Goal: Transaction & Acquisition: Subscribe to service/newsletter

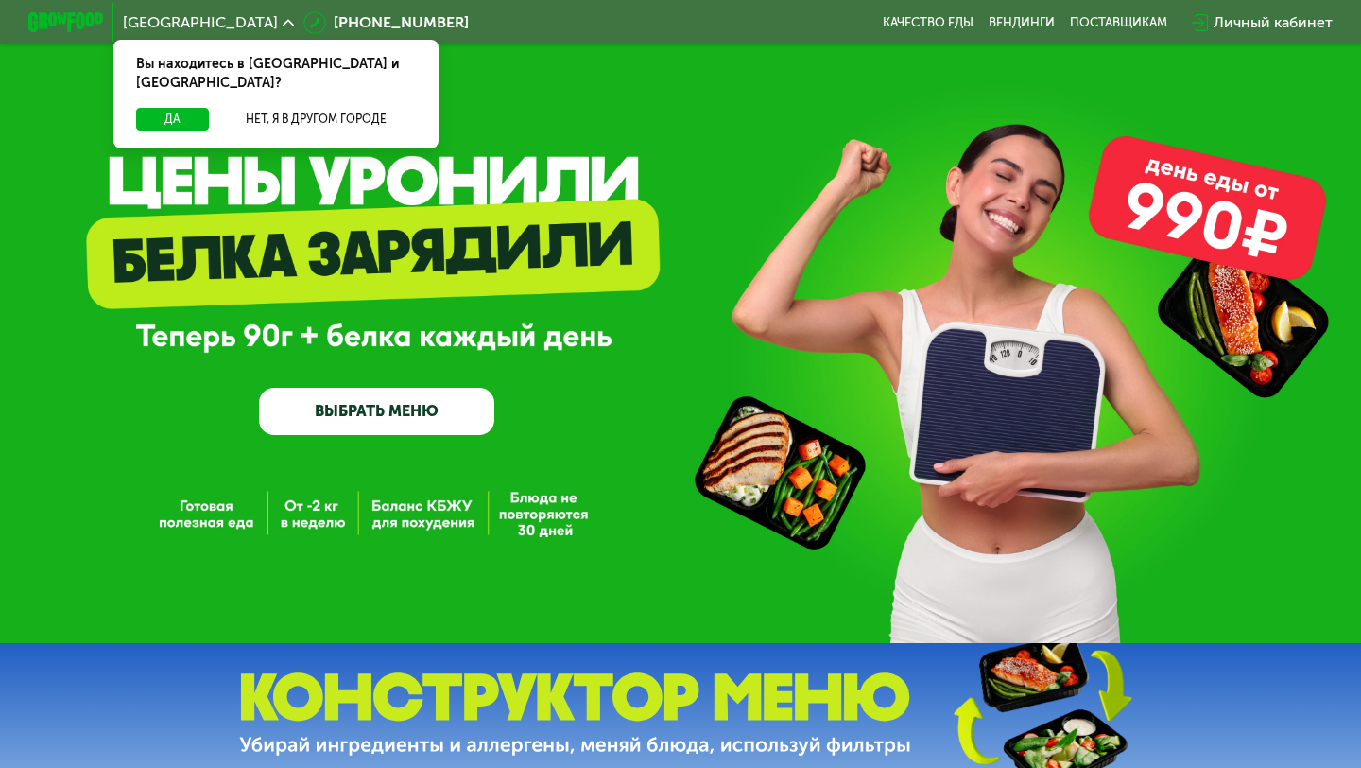
click at [1219, 25] on div "Личный кабинет" at bounding box center [1273, 22] width 119 height 23
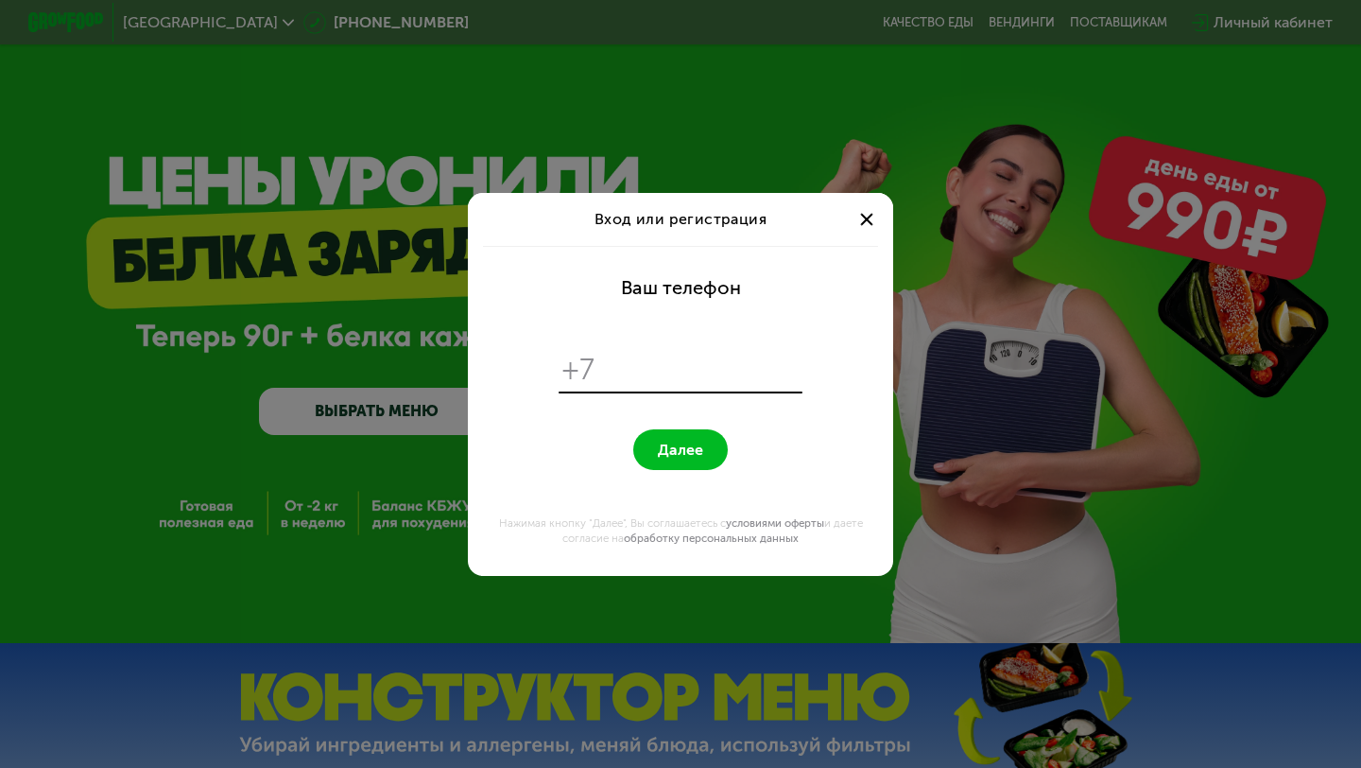
click at [708, 360] on input "tel" at bounding box center [702, 370] width 194 height 36
click at [861, 227] on div at bounding box center [866, 219] width 23 height 23
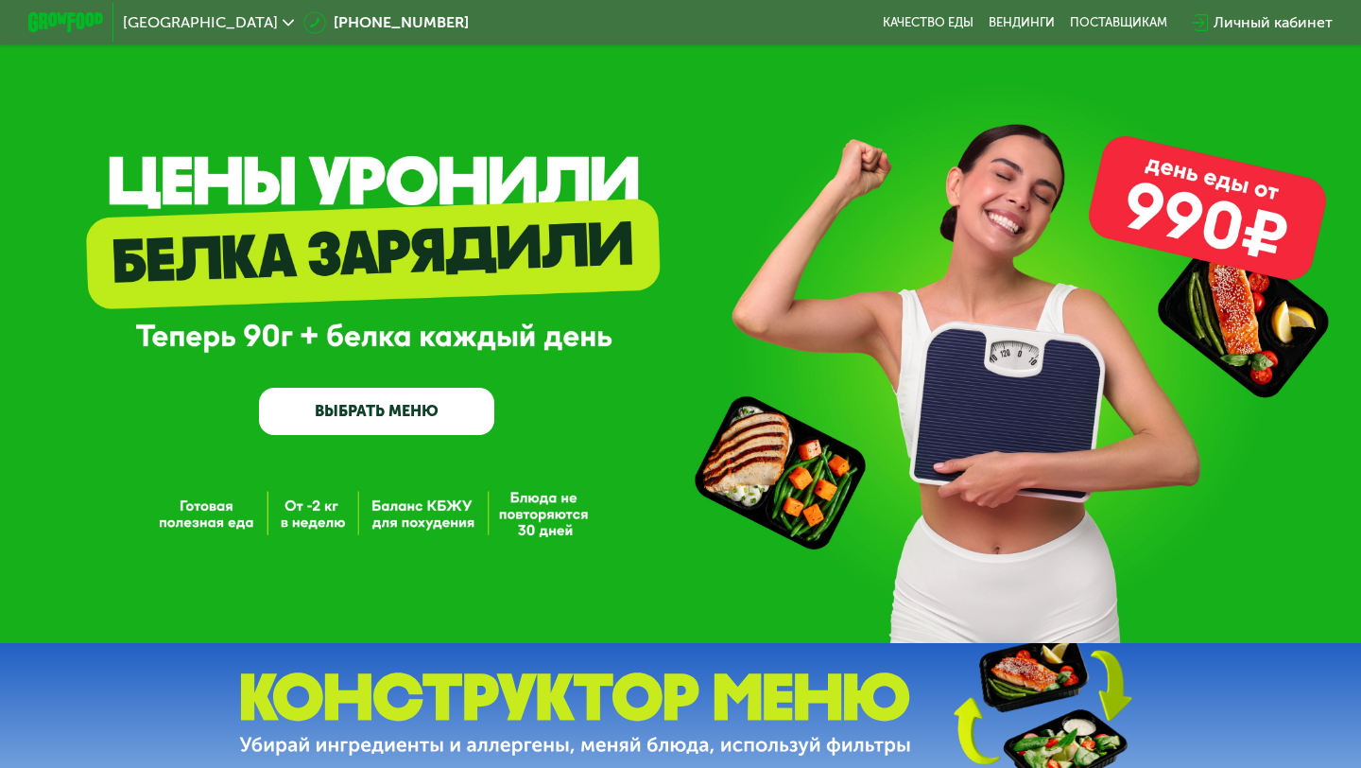
click at [83, 35] on div at bounding box center [66, 22] width 95 height 39
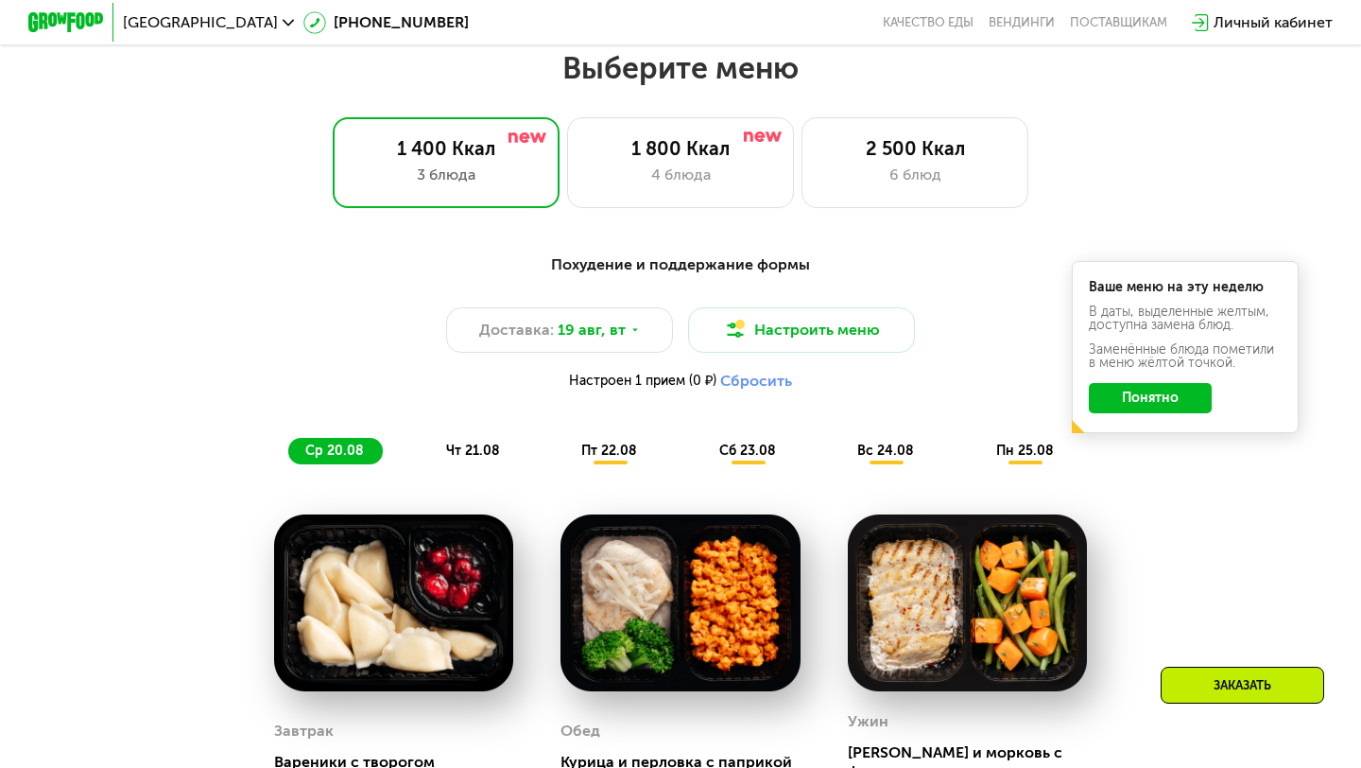
scroll to position [735, 0]
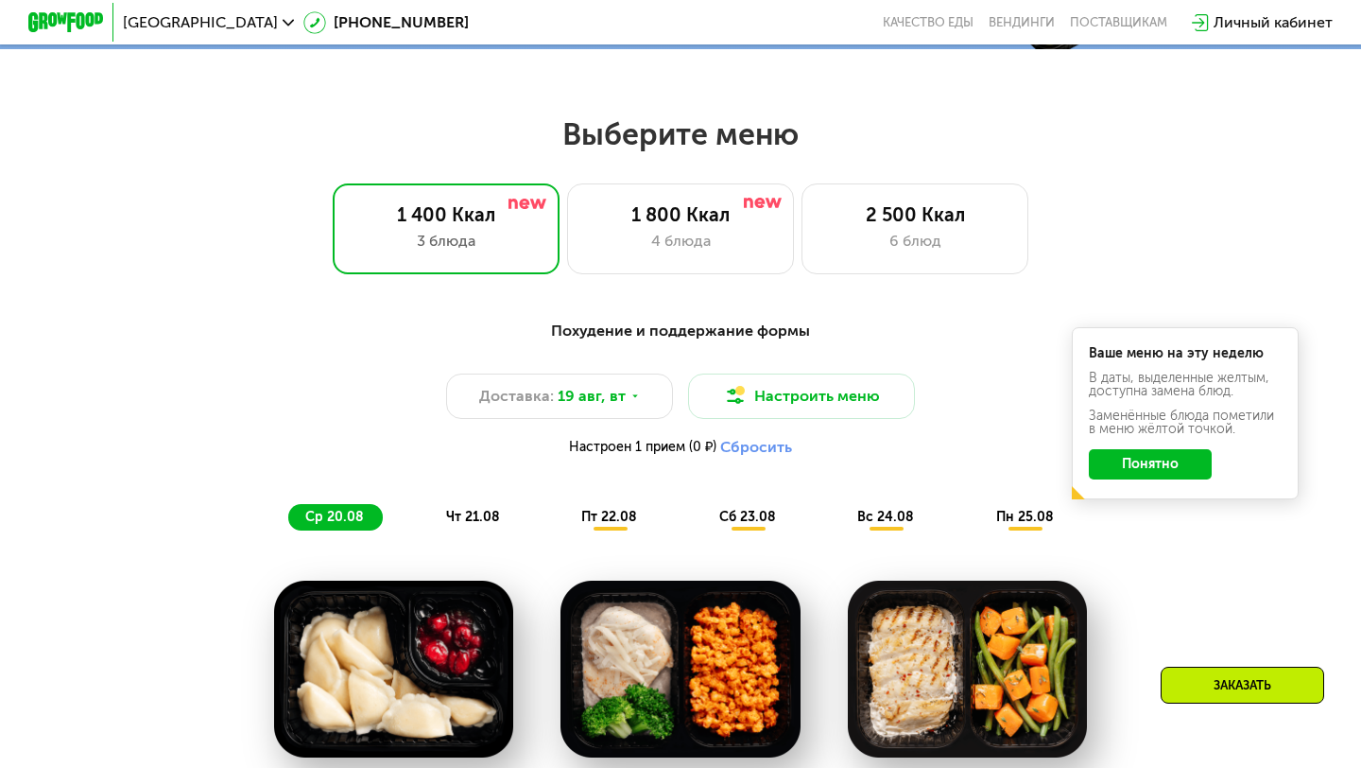
click at [1161, 470] on button "Понятно" at bounding box center [1150, 464] width 123 height 30
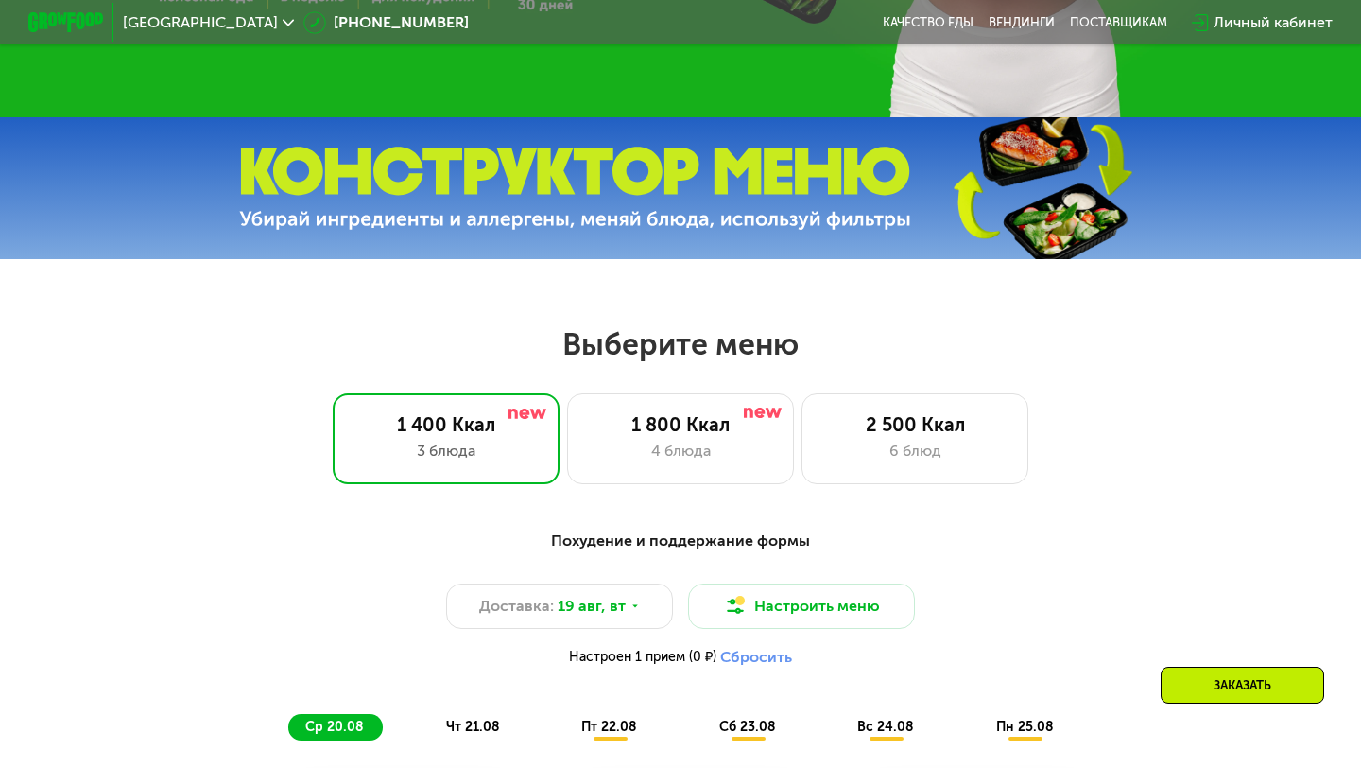
scroll to position [551, 0]
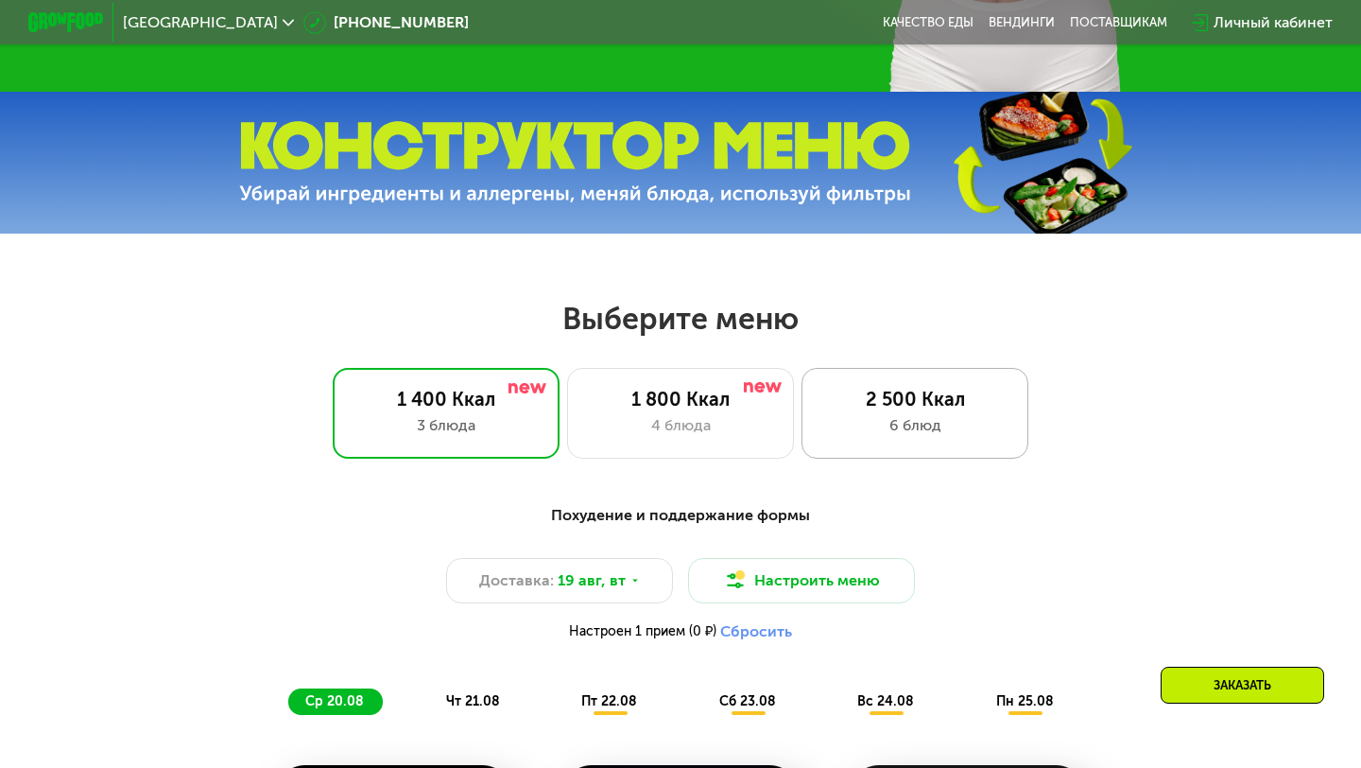
click at [890, 433] on div "6 блюд" at bounding box center [914, 425] width 187 height 23
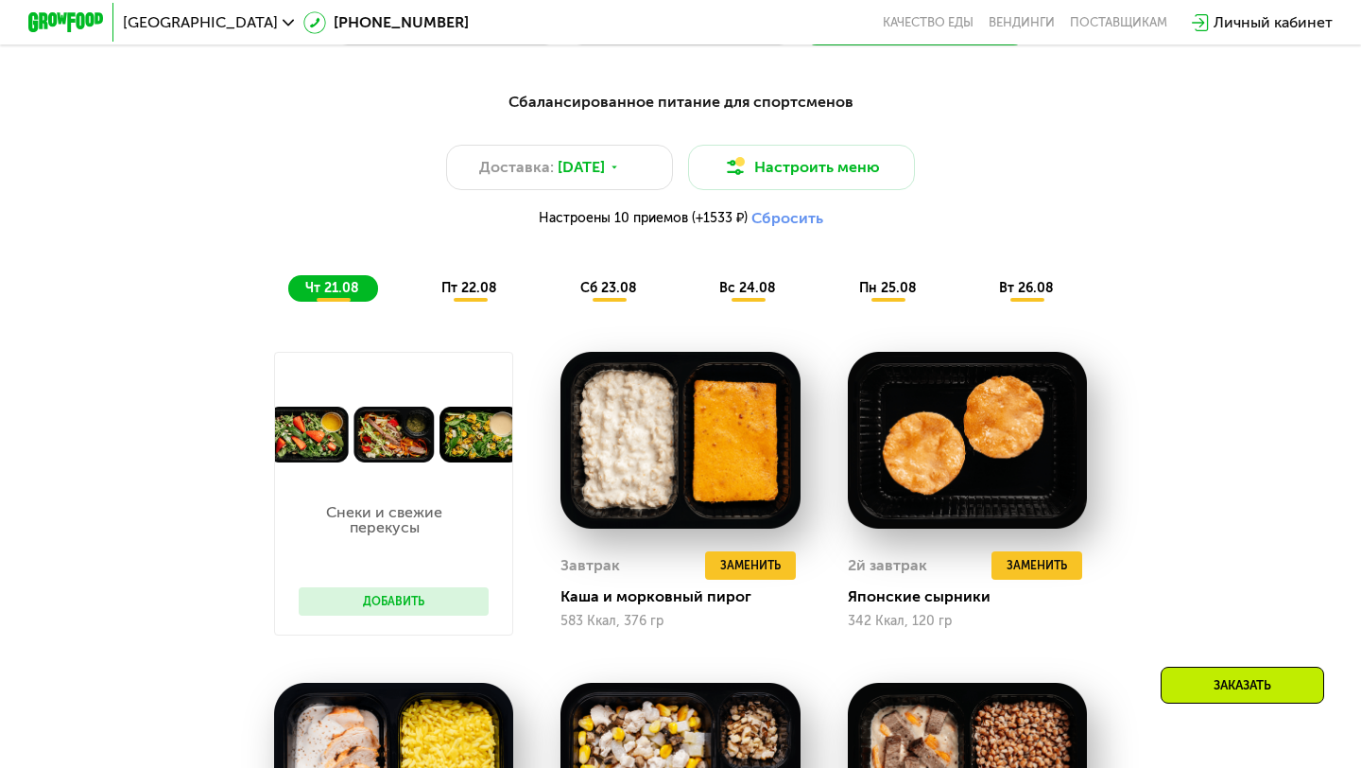
scroll to position [959, 0]
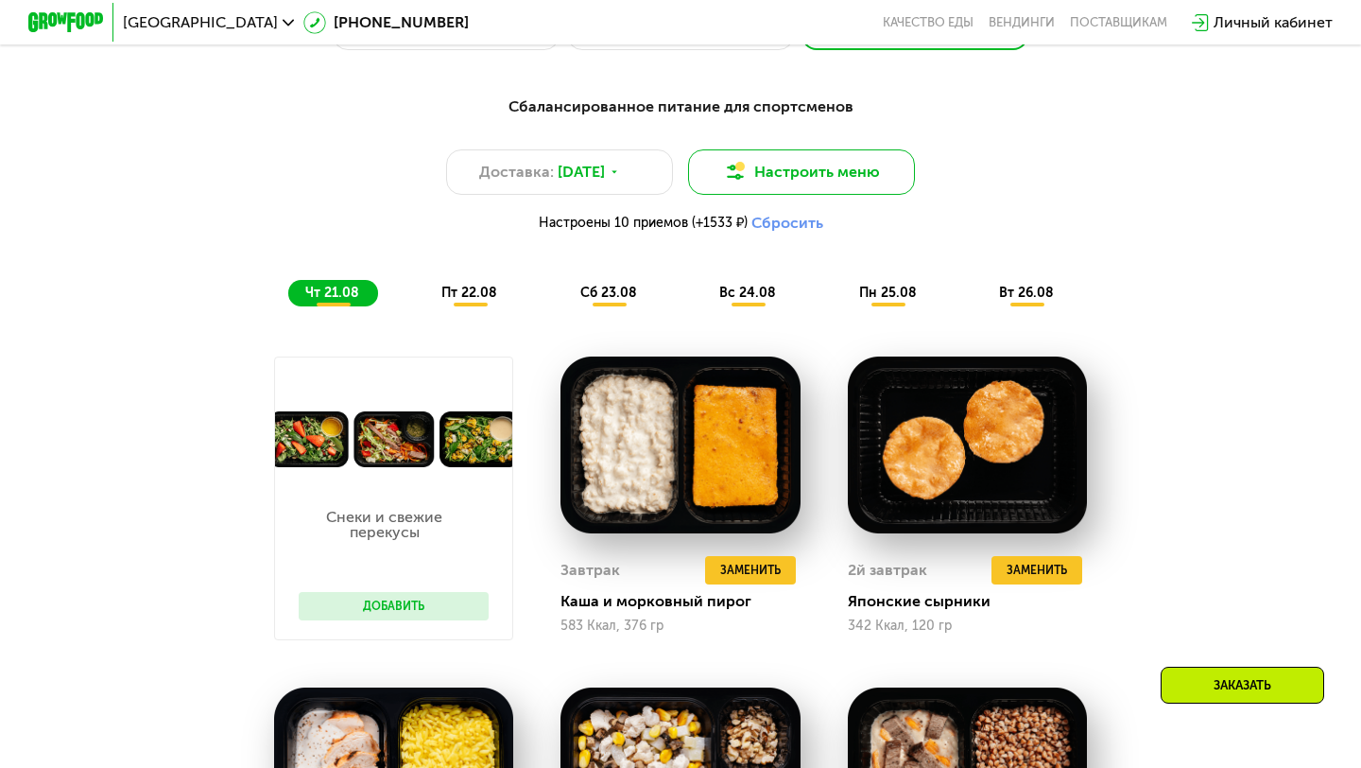
click at [878, 191] on button "Настроить меню" at bounding box center [801, 171] width 227 height 45
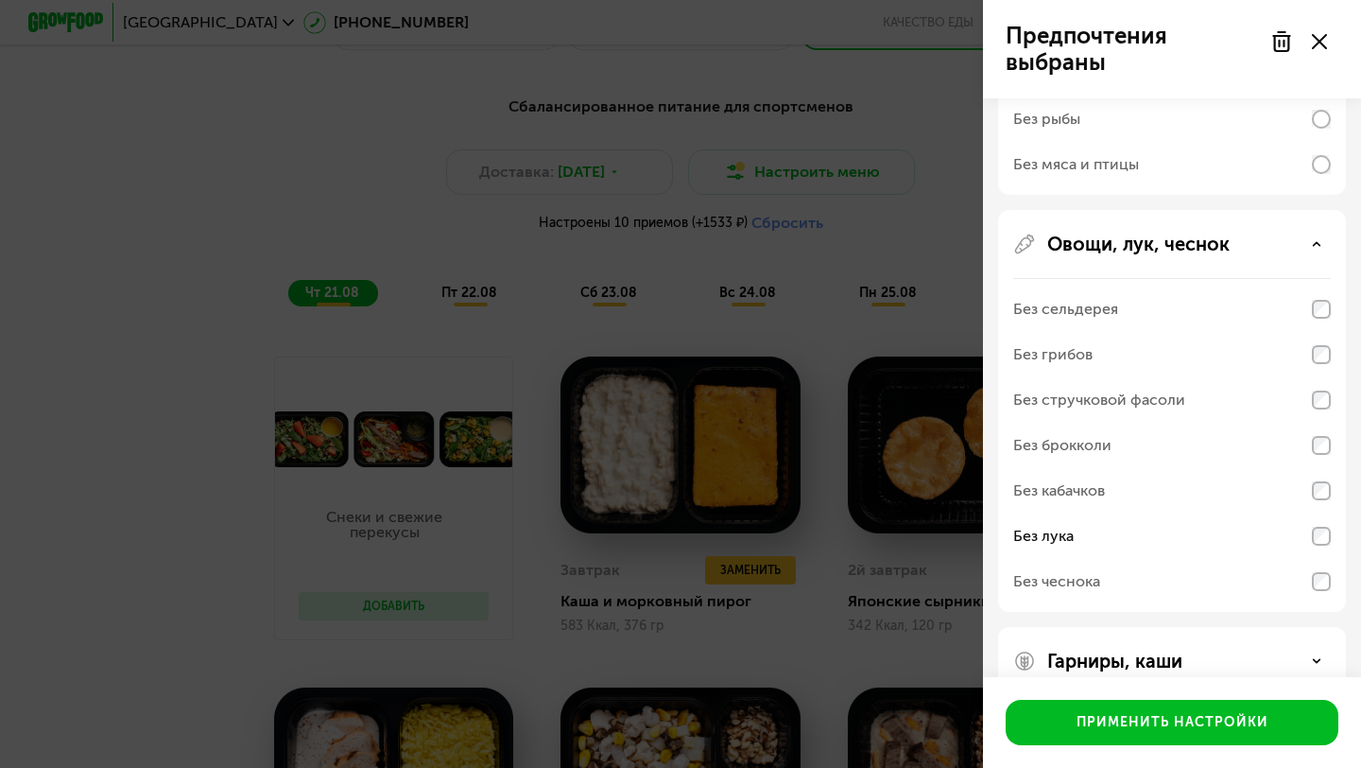
scroll to position [630, 0]
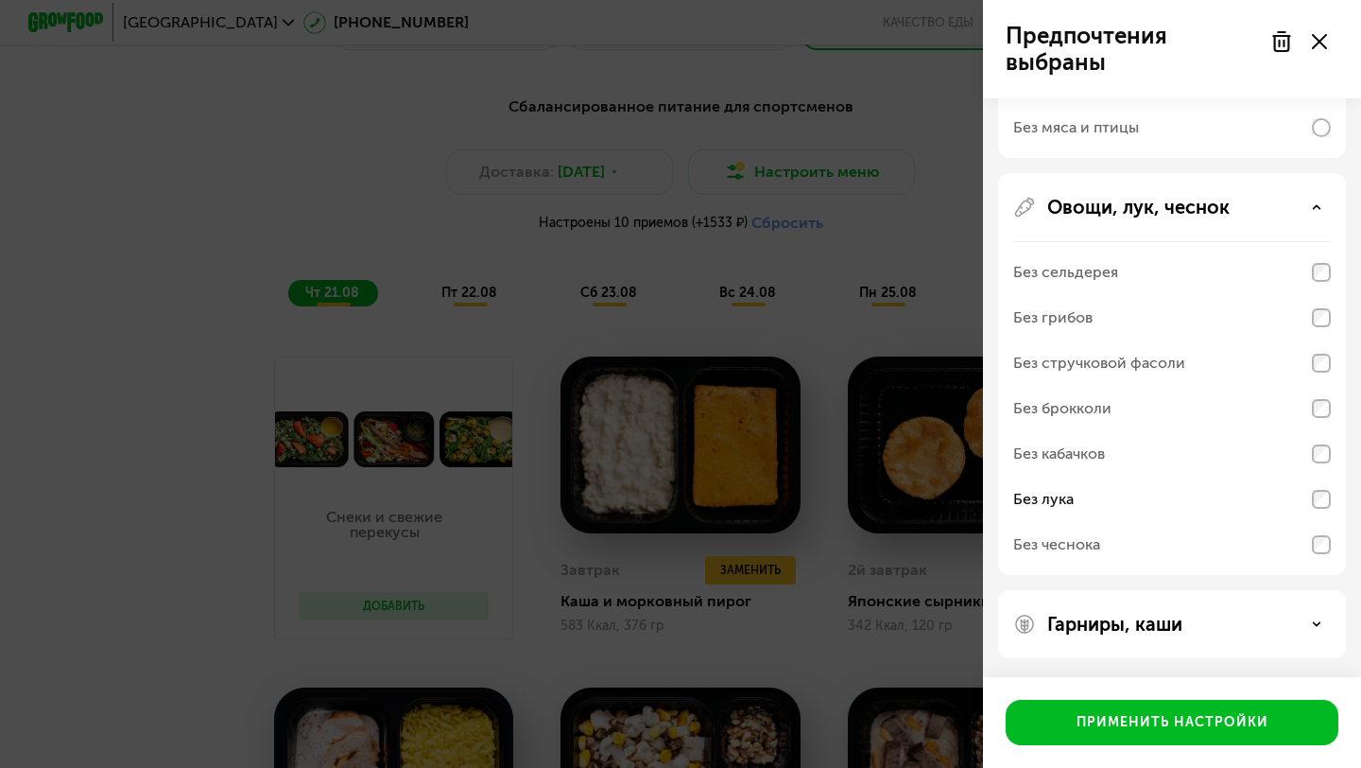
click at [1255, 627] on div "Гарниры, каши" at bounding box center [1172, 624] width 318 height 23
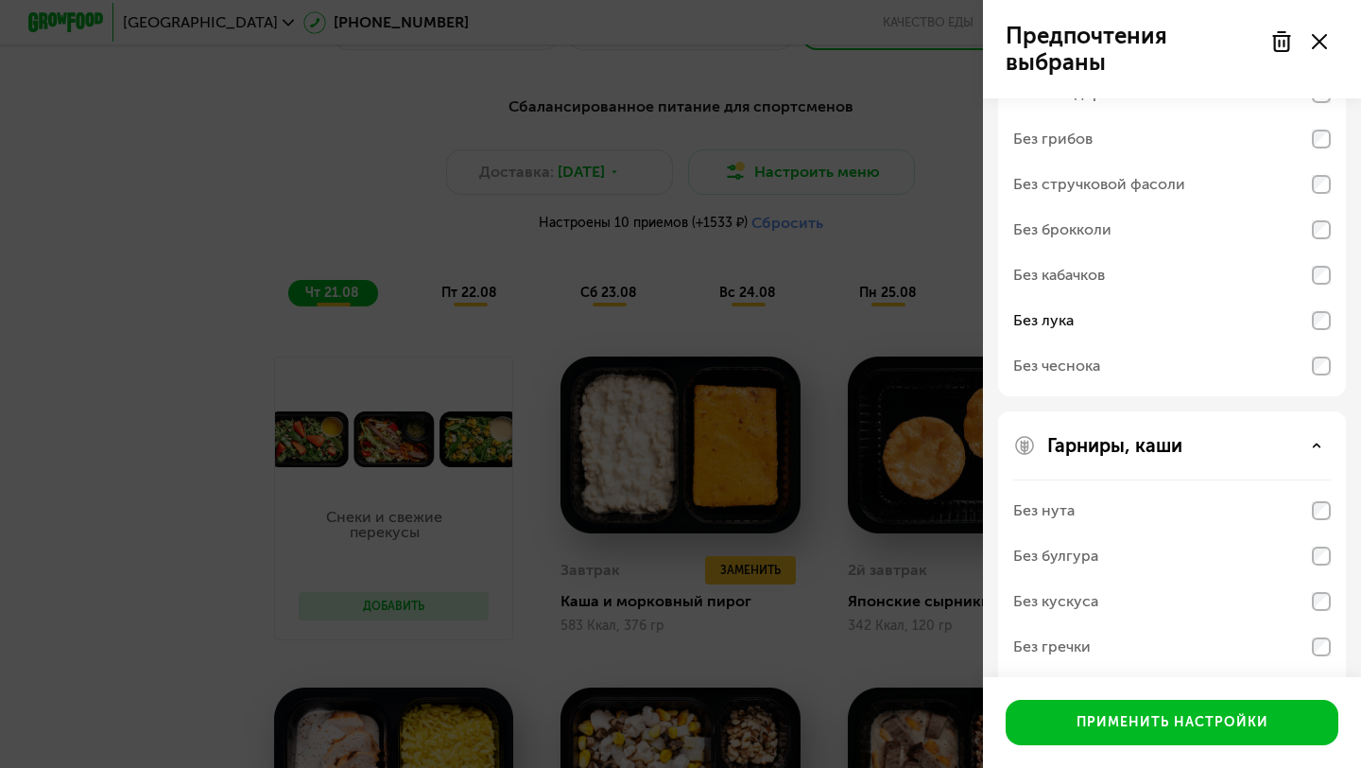
scroll to position [873, 0]
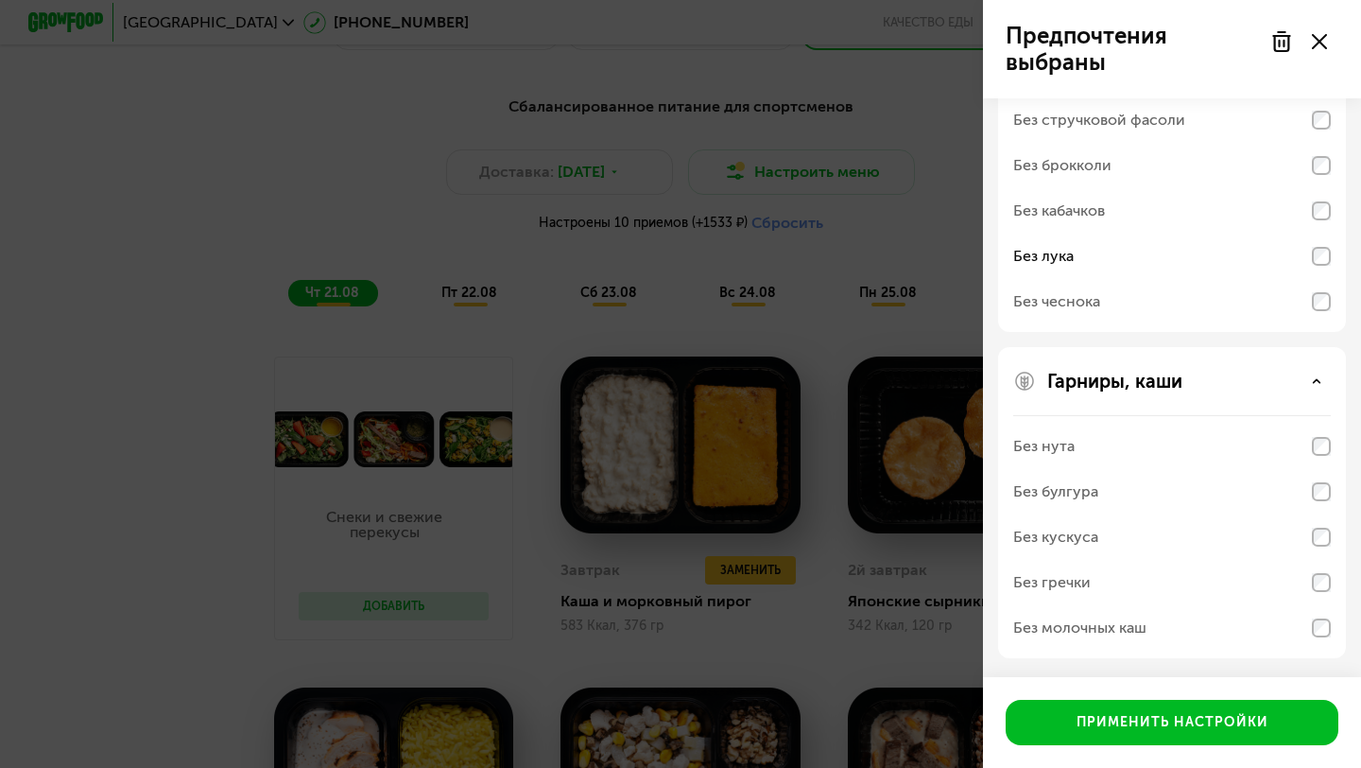
click at [1267, 350] on div "Гарниры, каши Без нута Без булгура Без кускуса Без гречки Без молочных каш" at bounding box center [1172, 502] width 348 height 311
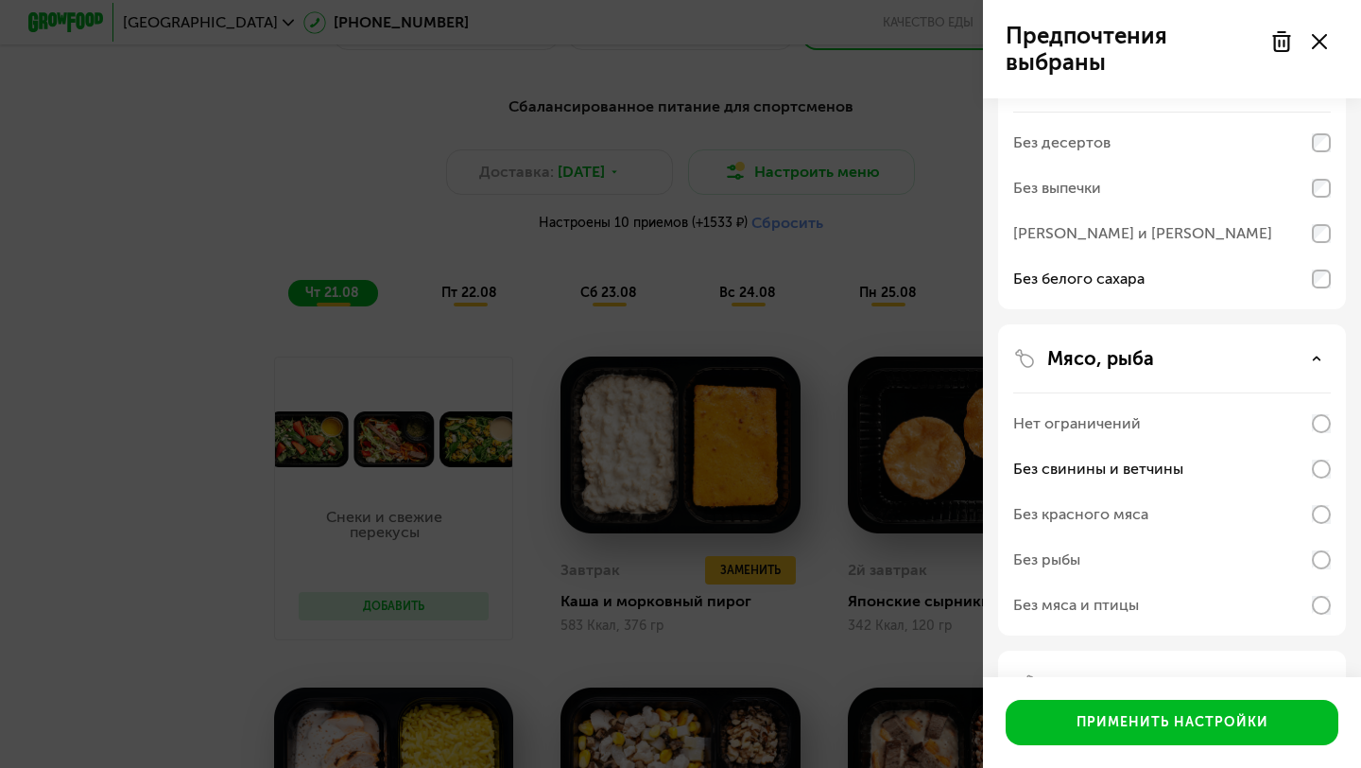
scroll to position [0, 0]
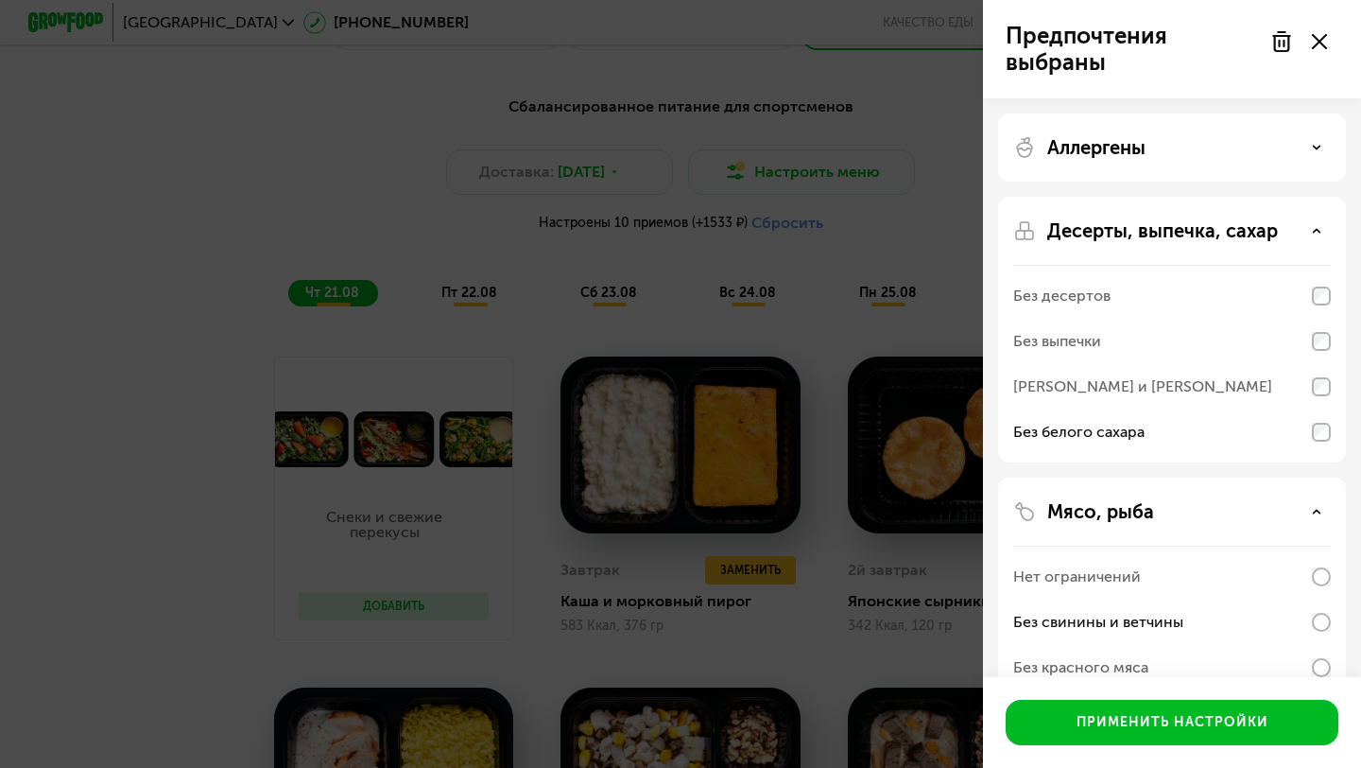
click at [1267, 148] on div "Аллергены" at bounding box center [1172, 147] width 318 height 23
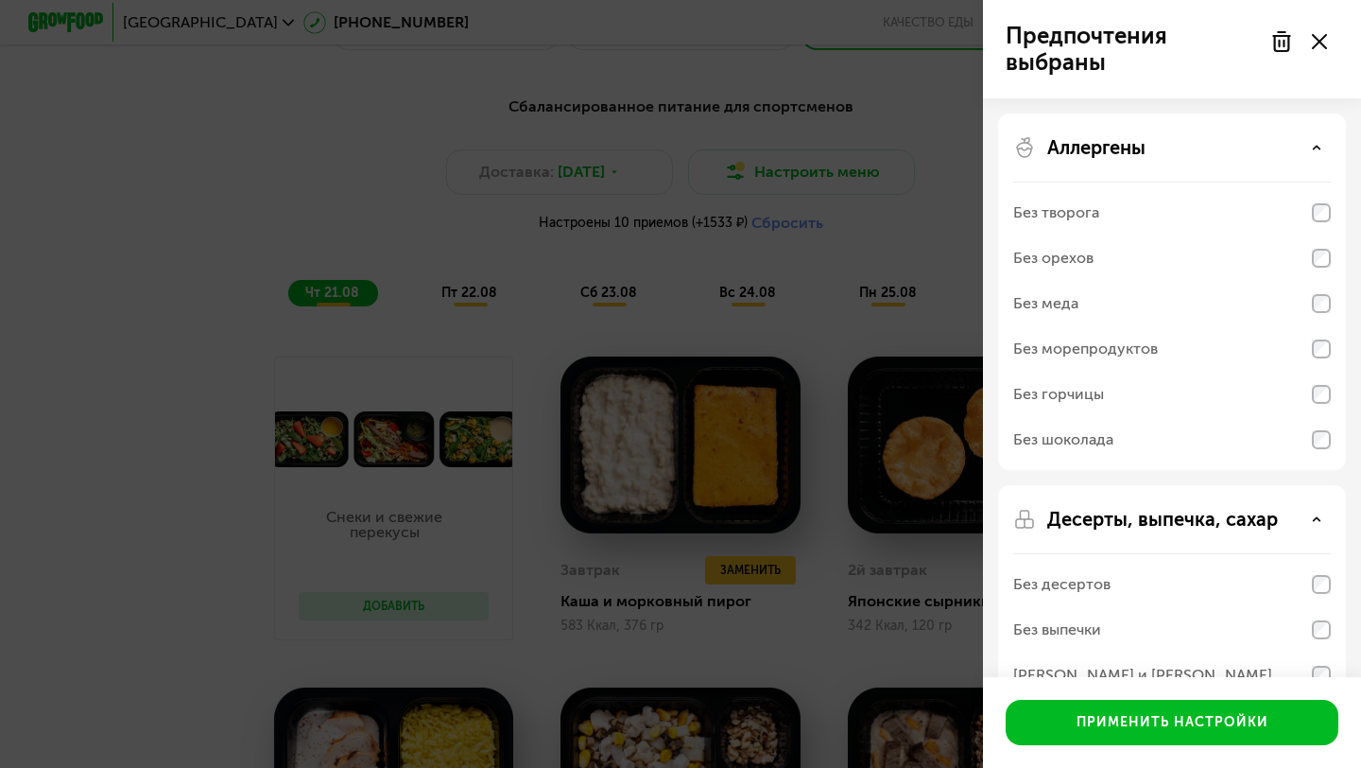
click at [544, 407] on div "Предпочтения выбраны Аллергены Без творога Без орехов Без меда Без морепродукто…" at bounding box center [680, 384] width 1361 height 768
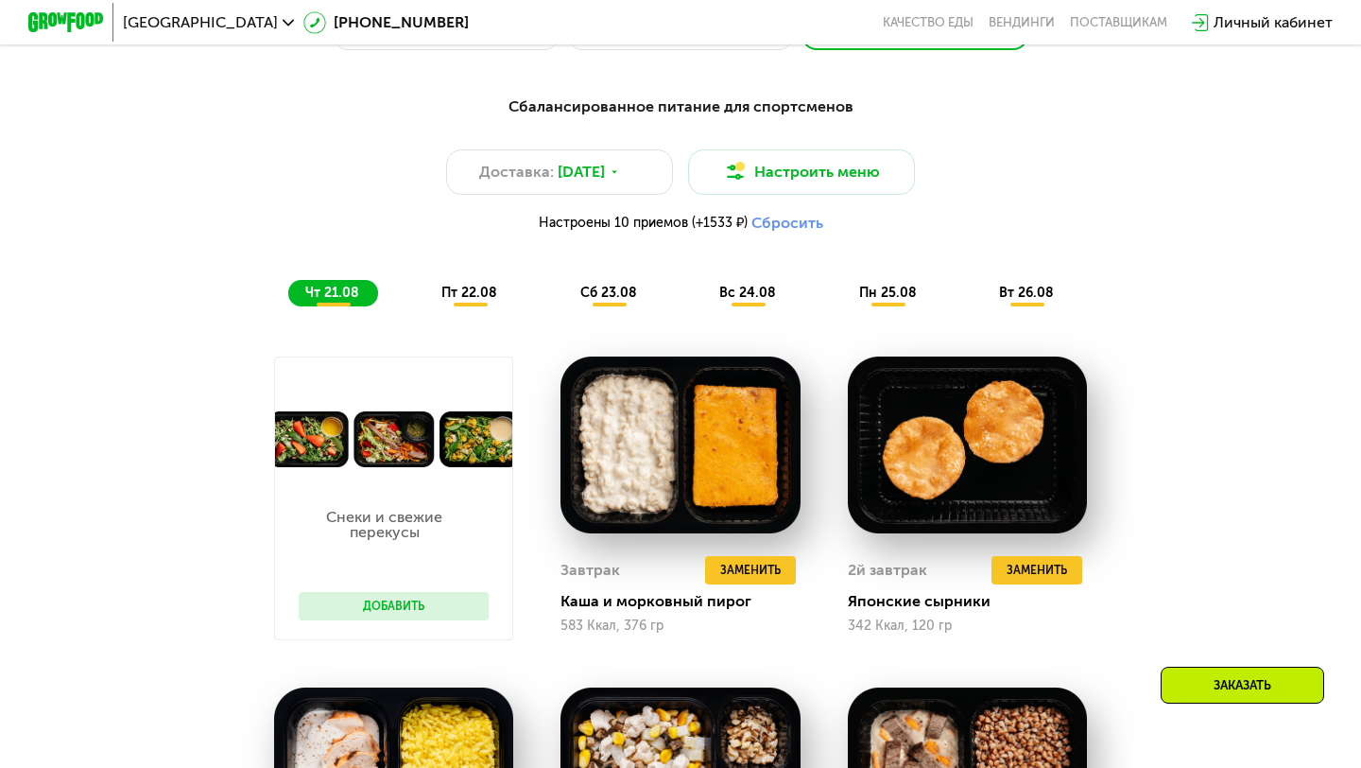
click at [454, 288] on span "пт 22.08" at bounding box center [469, 293] width 56 height 16
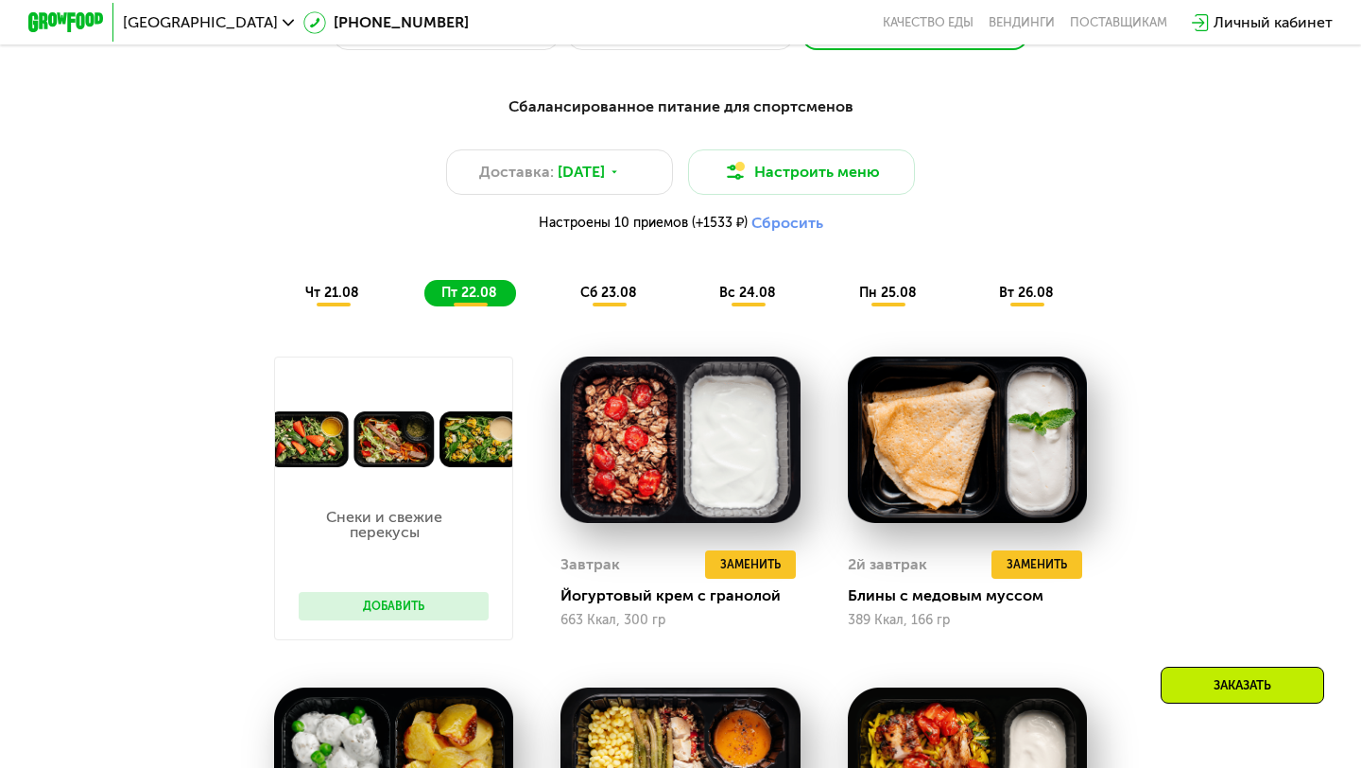
click at [355, 298] on span "чт 21.08" at bounding box center [332, 293] width 54 height 16
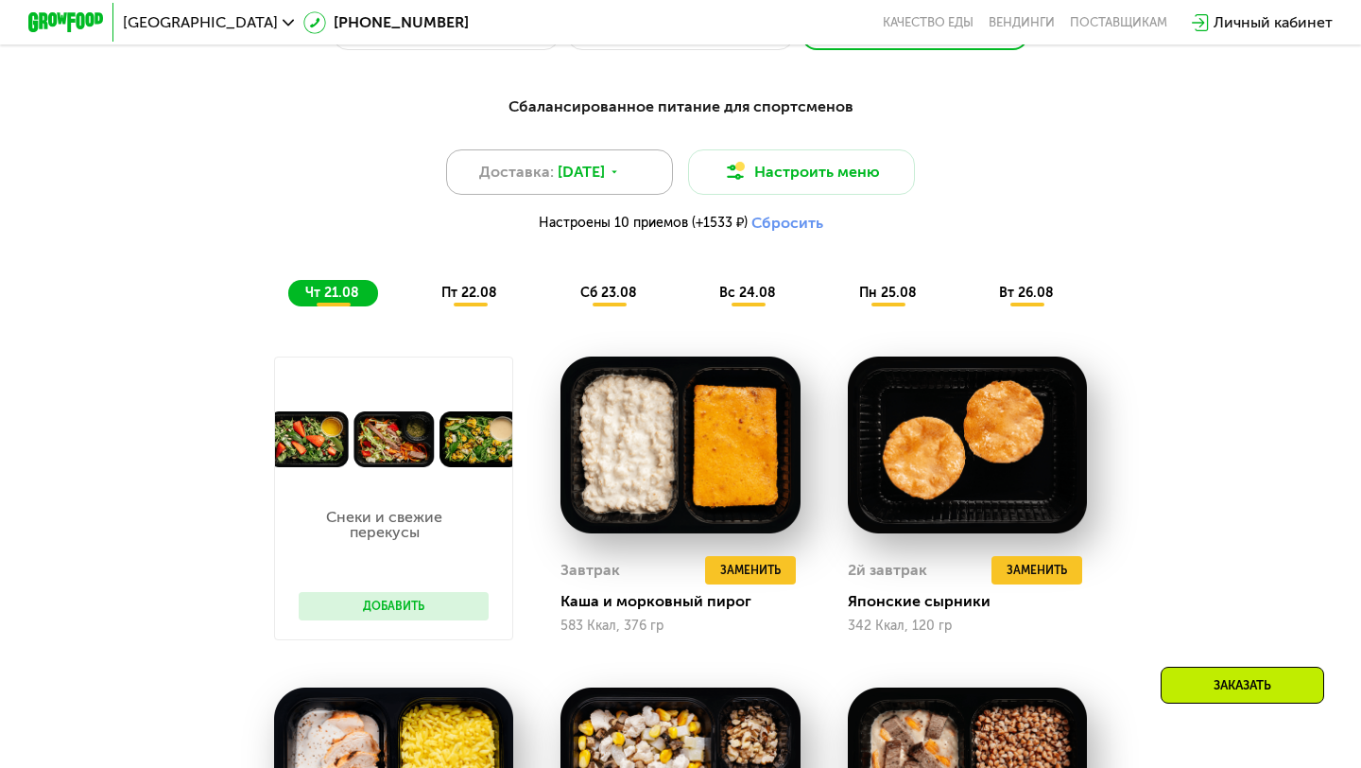
click at [603, 182] on span "20 авг, ср" at bounding box center [581, 172] width 47 height 23
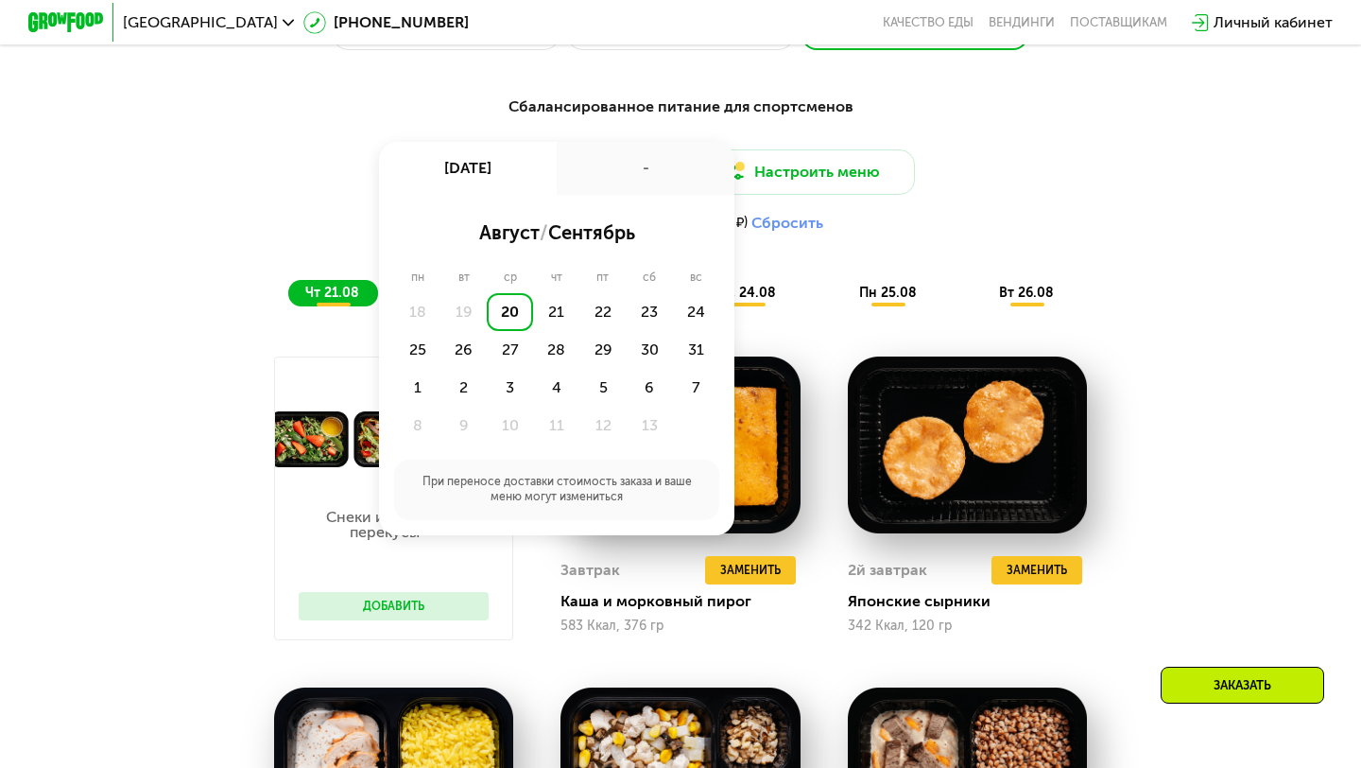
click at [247, 274] on div "Сбалансированное питание для спортсменов Доставка: 20 авг, ср 20 авг, ср - авгу…" at bounding box center [680, 200] width 1119 height 211
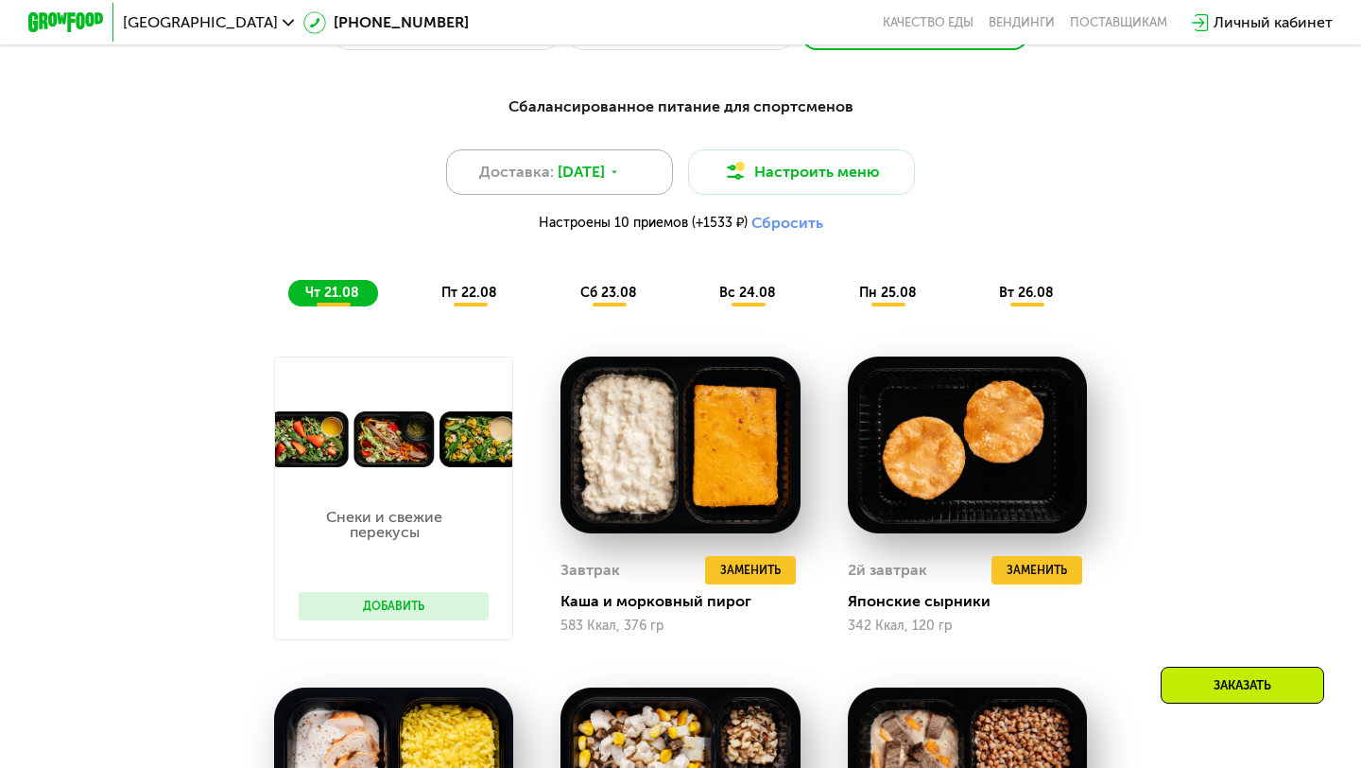
click at [599, 171] on span "20 авг, ср" at bounding box center [581, 172] width 47 height 23
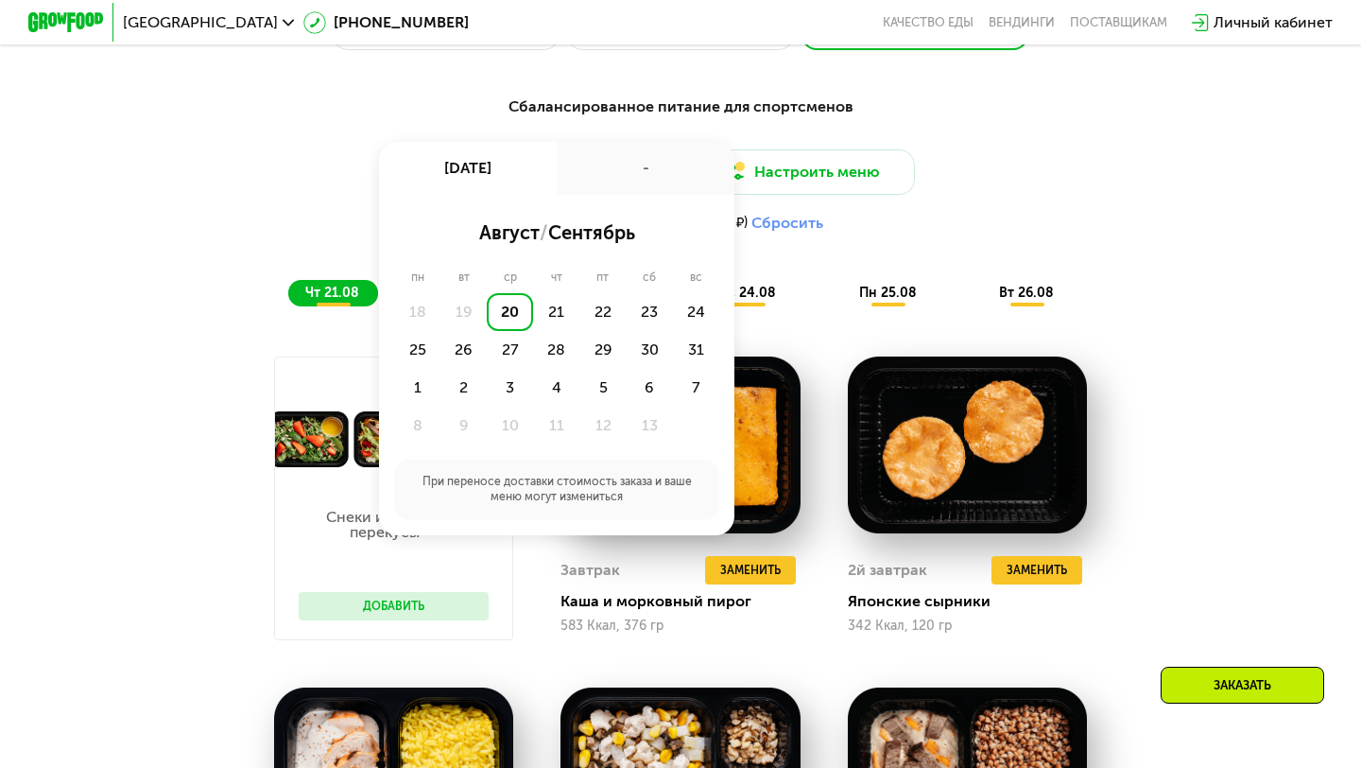
click at [469, 316] on div "19" at bounding box center [463, 312] width 46 height 38
click at [218, 190] on div "Доставка: 20 авг, ср 20 авг, ср - август / сентябрь пн вт ср чт пт сб вс 18 19 …" at bounding box center [680, 195] width 1119 height 93
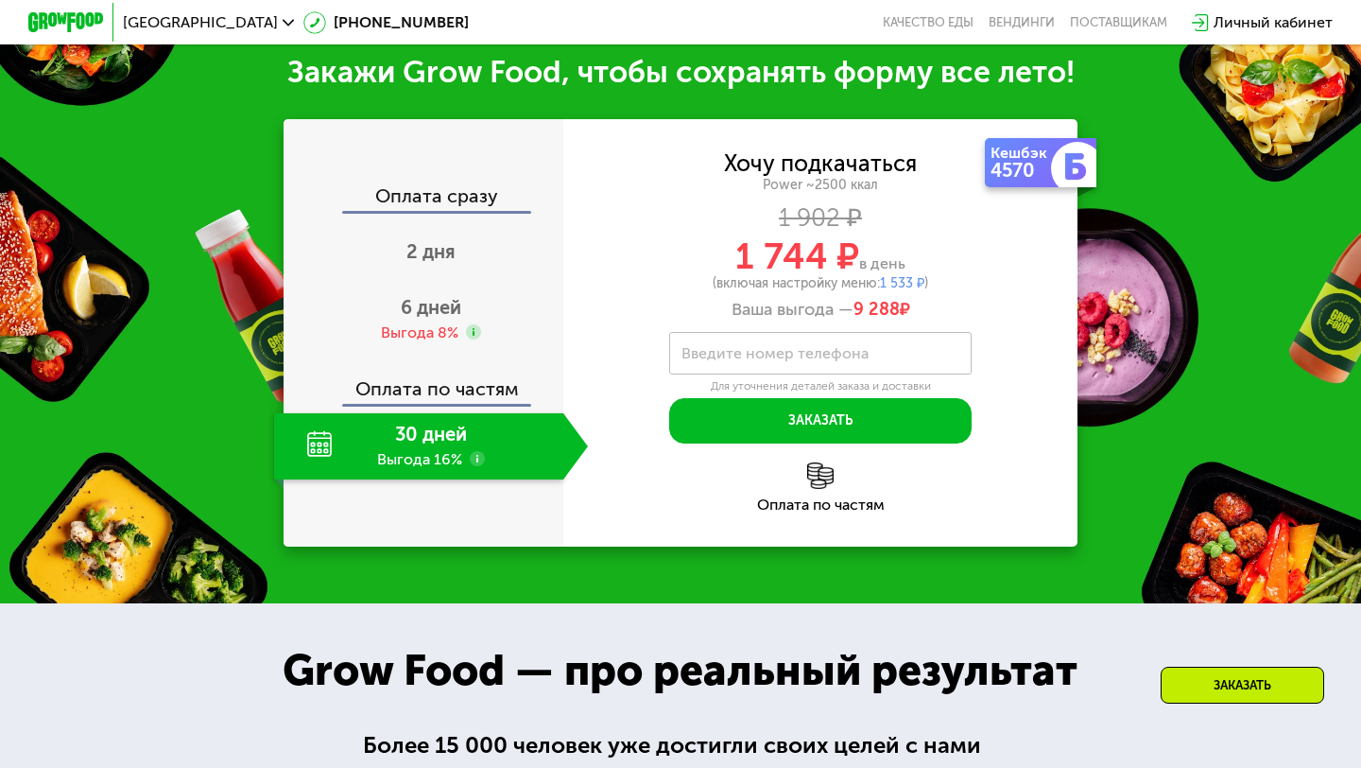
scroll to position [2278, 0]
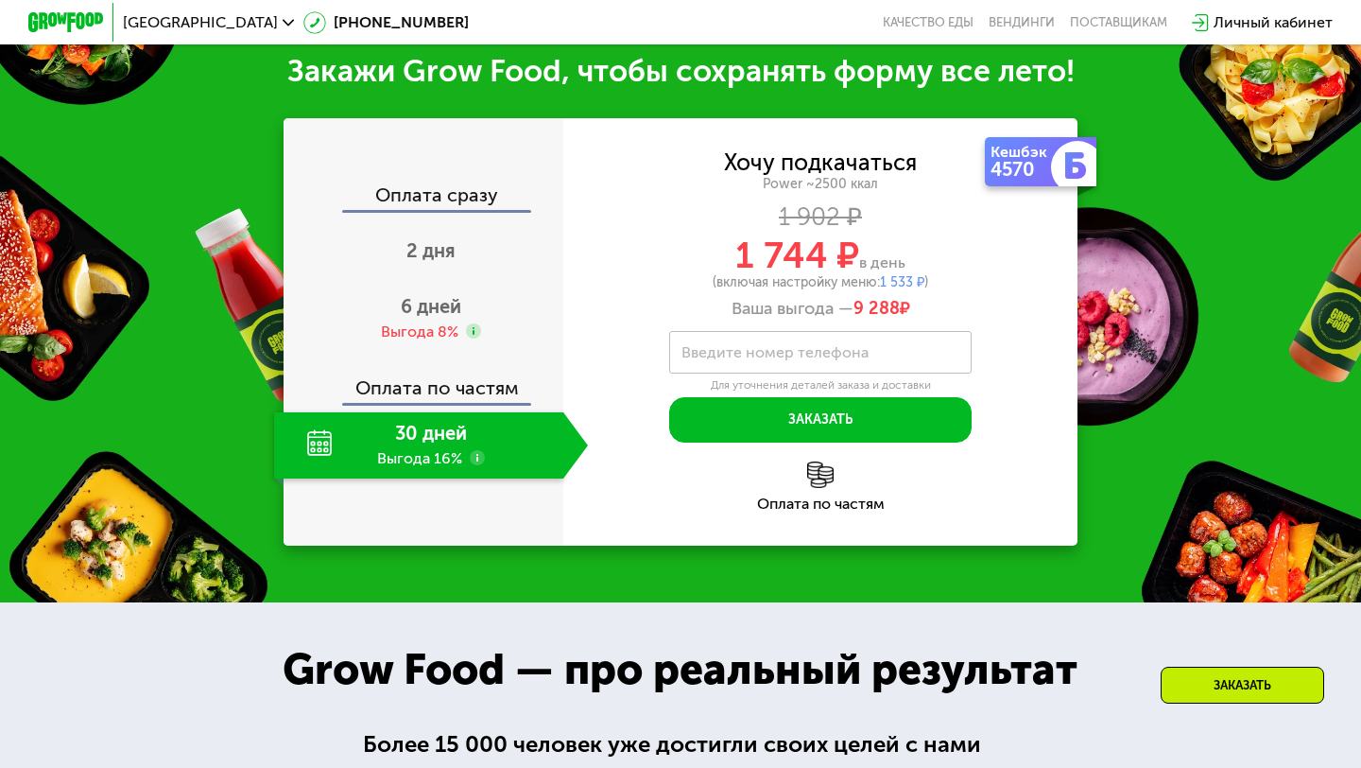
click at [743, 357] on label "Введите номер телефона" at bounding box center [775, 352] width 187 height 10
click at [743, 373] on input "Введите номер телефона" at bounding box center [820, 352] width 302 height 43
click at [924, 320] on div "Хочу подкачаться Power ~2500 ккал 1 902 ₽ 1 744 ₽ в день (включая настройку мен…" at bounding box center [820, 235] width 514 height 167
click at [808, 488] on img at bounding box center [820, 474] width 26 height 26
click at [820, 488] on img at bounding box center [820, 474] width 26 height 26
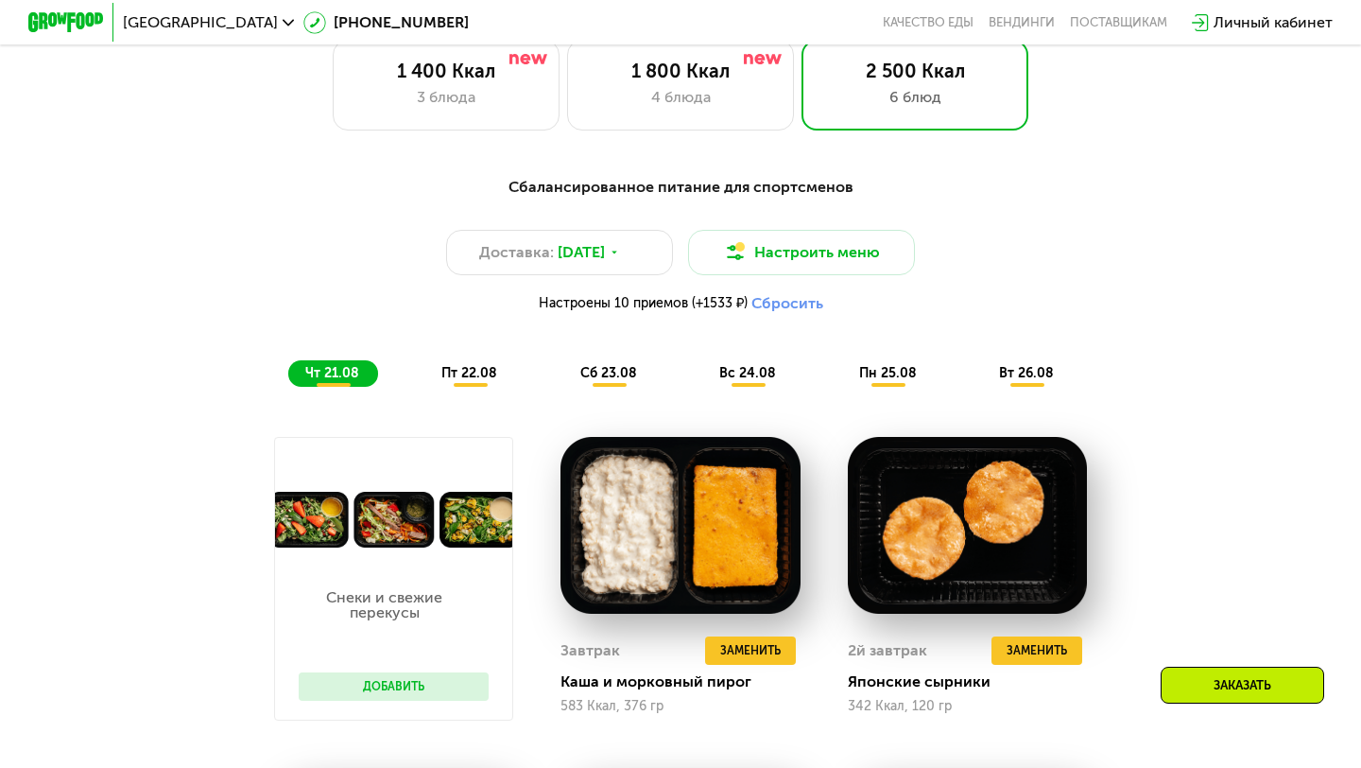
scroll to position [865, 0]
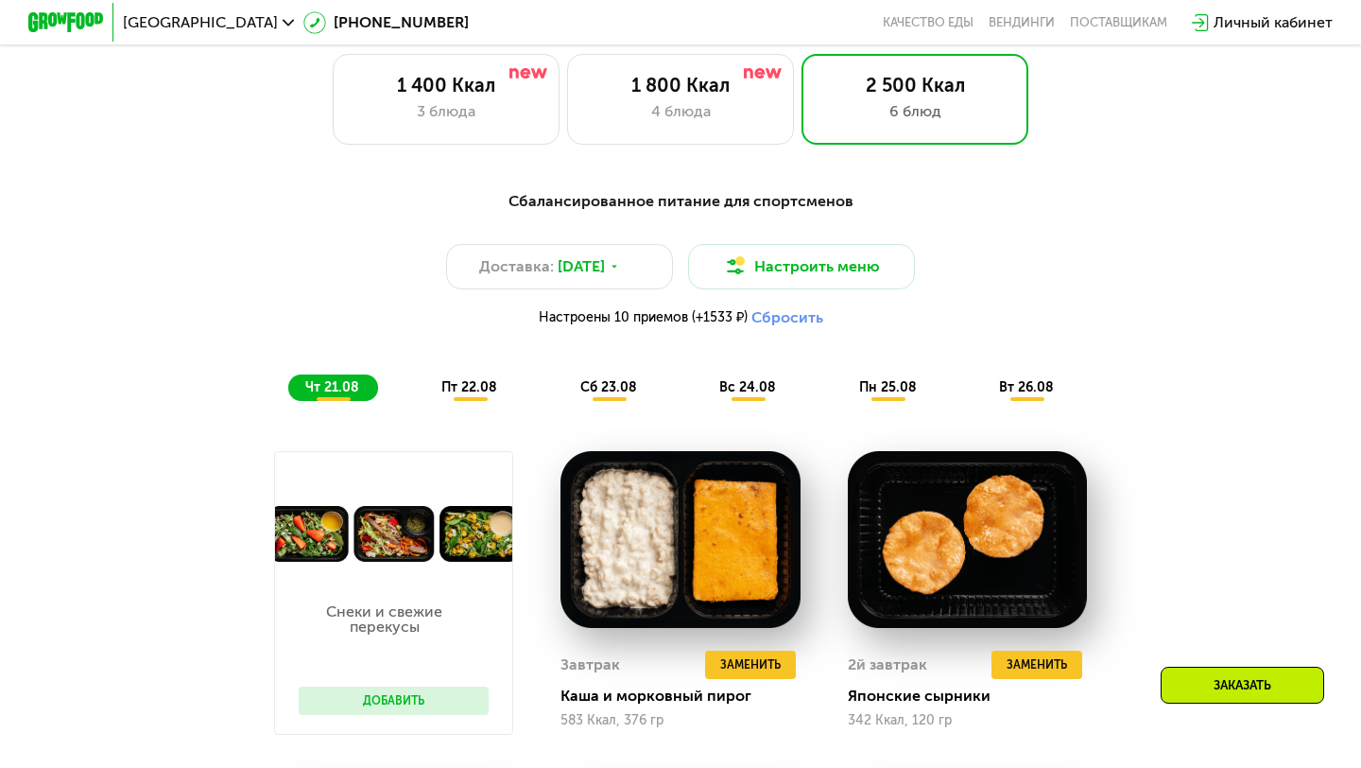
click at [563, 392] on div "пт 22.08" at bounding box center [609, 387] width 93 height 26
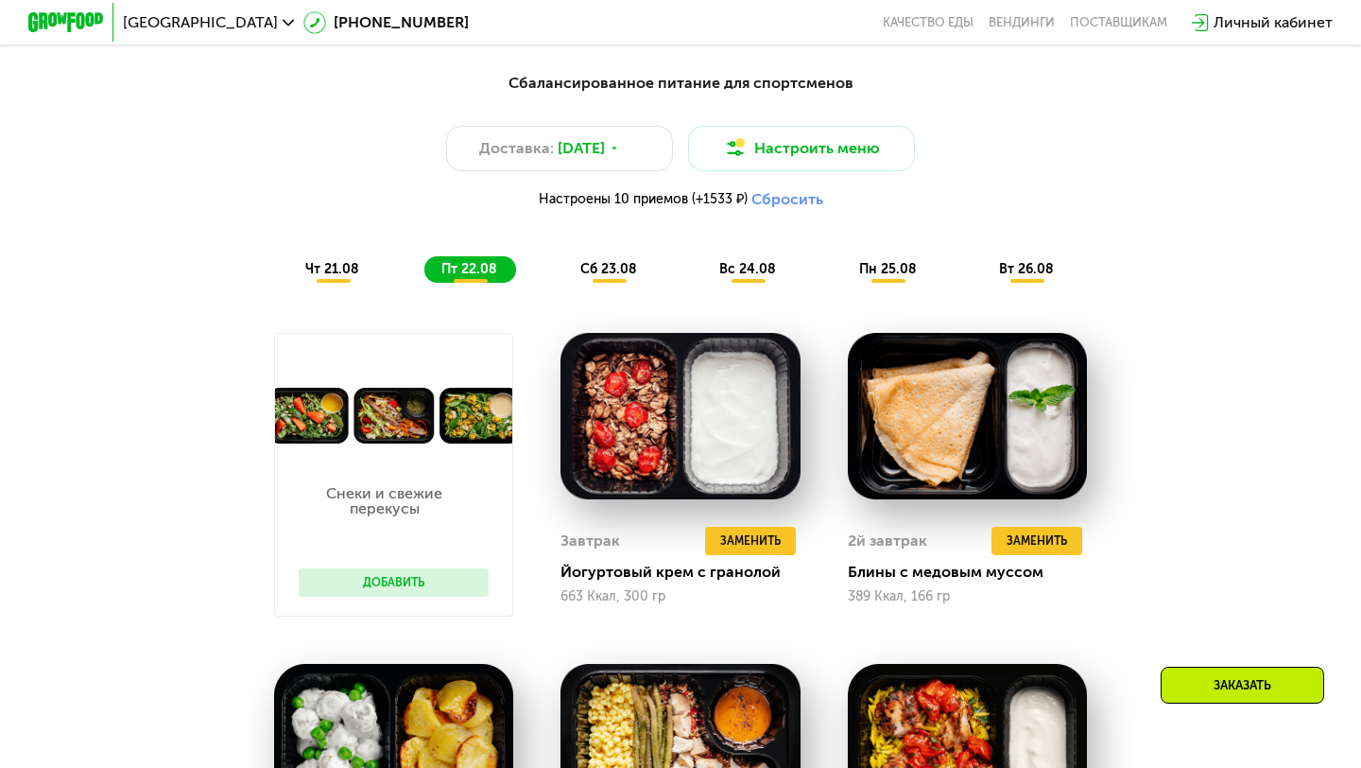
scroll to position [942, 0]
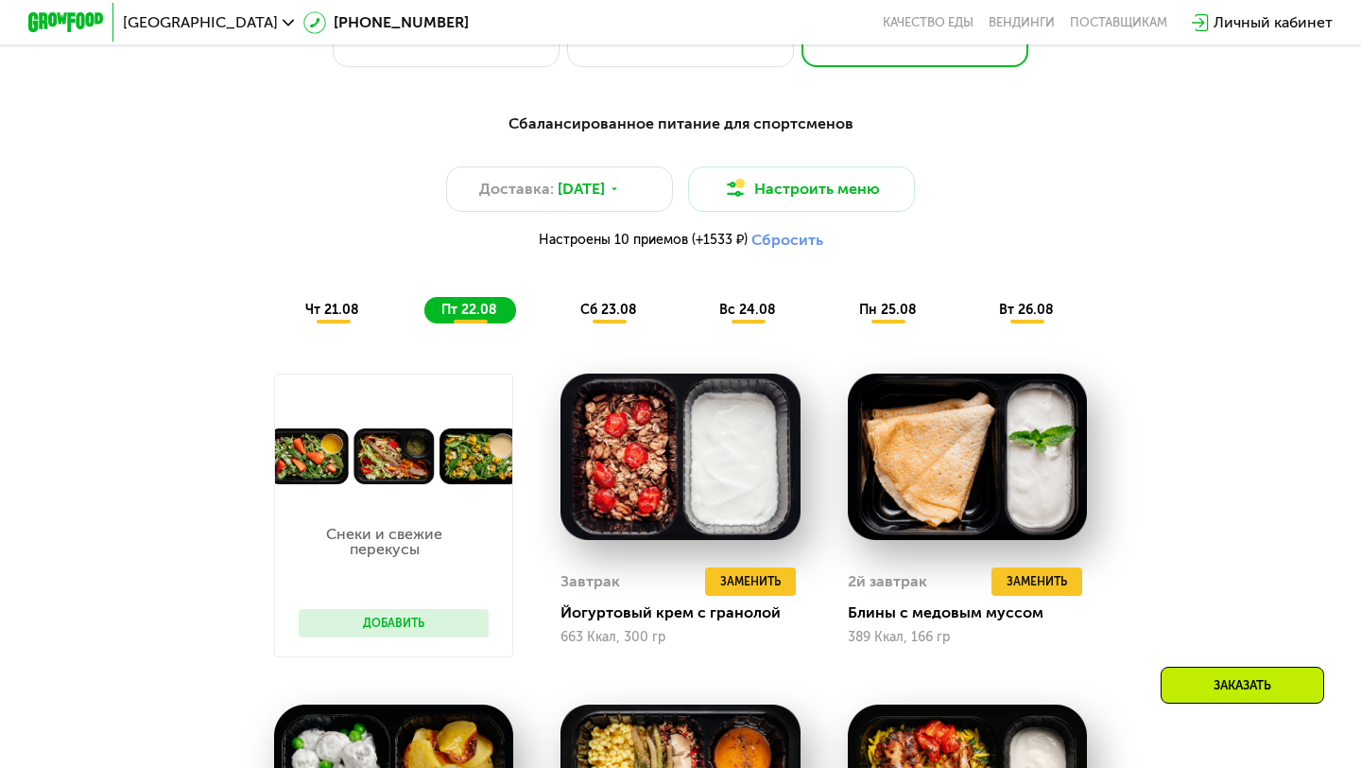
click at [354, 287] on div "Сбалансированное питание для спортсменов Доставка: 20 авг, ср Настроить меню На…" at bounding box center [680, 217] width 1119 height 211
click at [424, 300] on div "чт 21.08" at bounding box center [470, 310] width 92 height 26
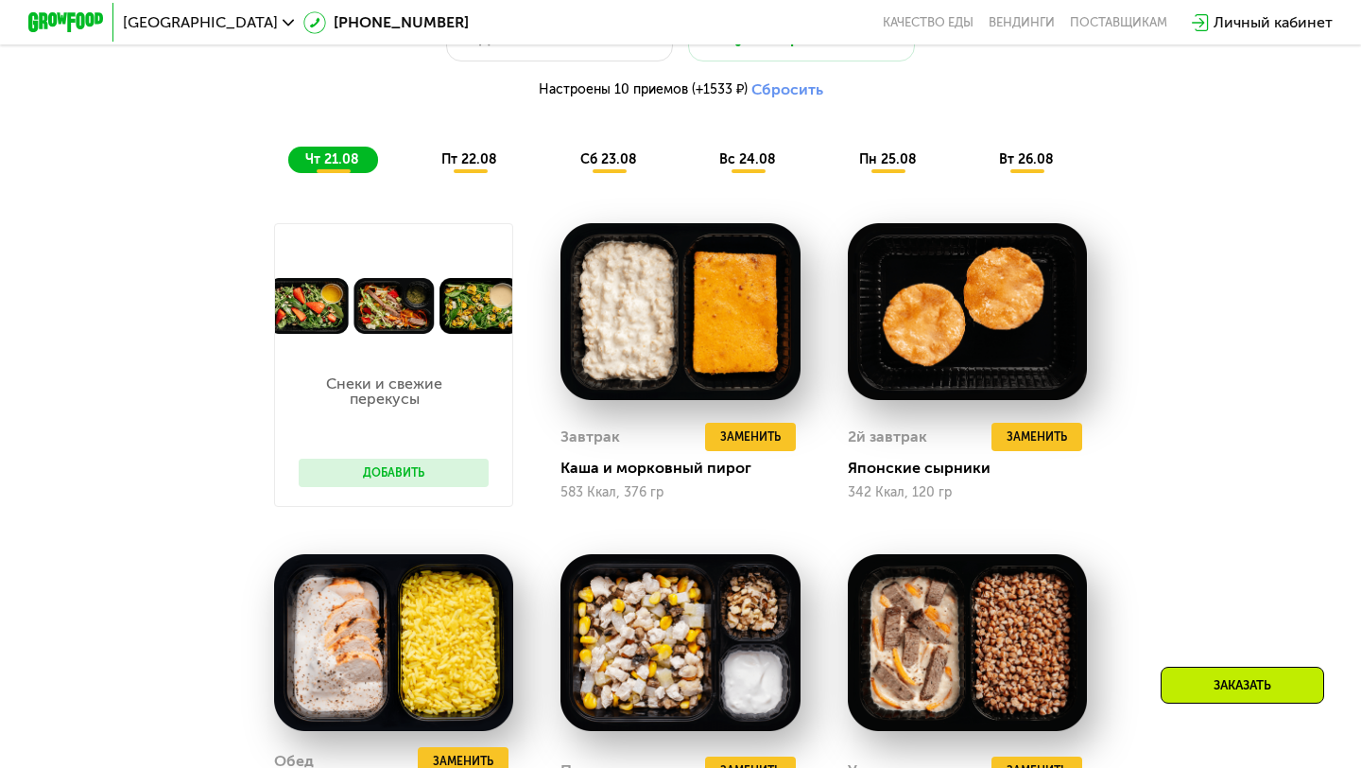
scroll to position [1008, 0]
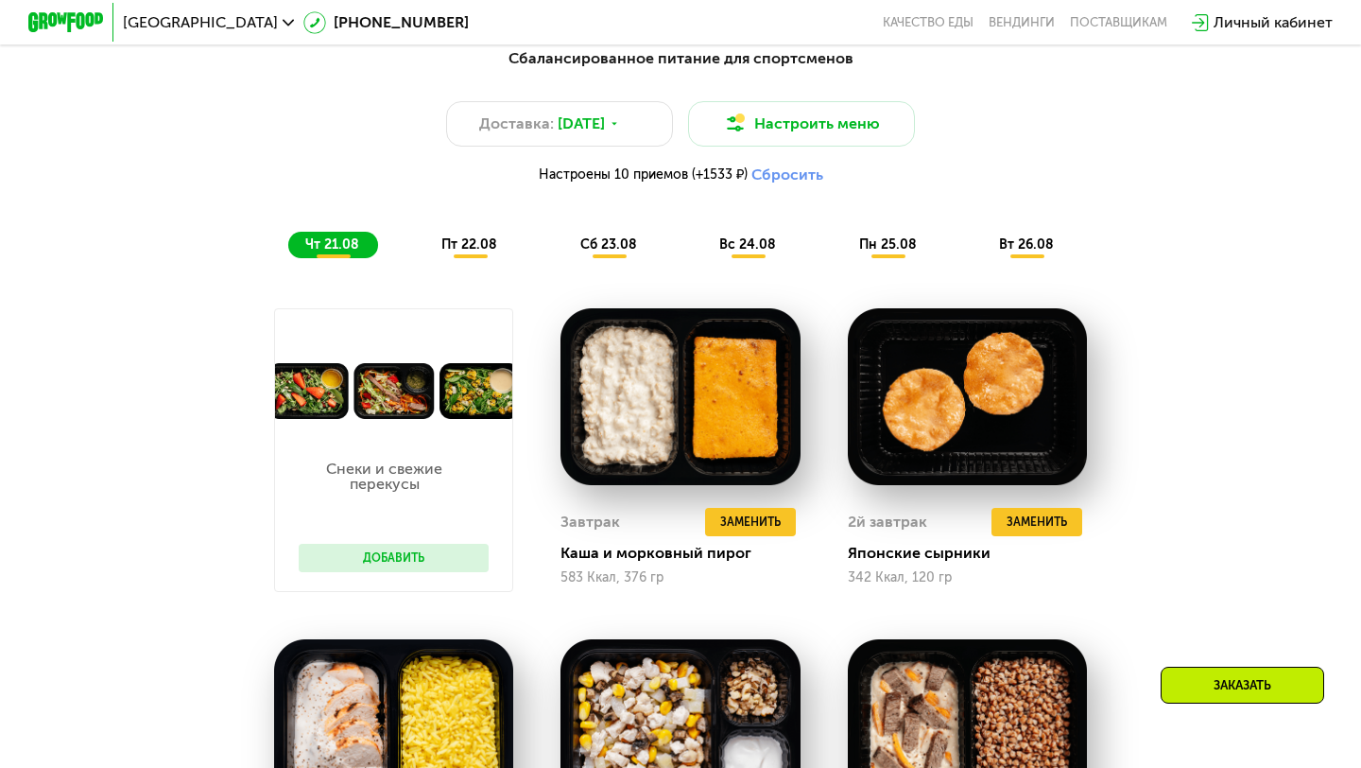
click at [468, 263] on div "Сбалансированное питание для спортсменов Доставка: 20 авг, ср Настроить меню На…" at bounding box center [681, 152] width 1142 height 233
click at [473, 241] on span "пт 22.08" at bounding box center [469, 244] width 56 height 16
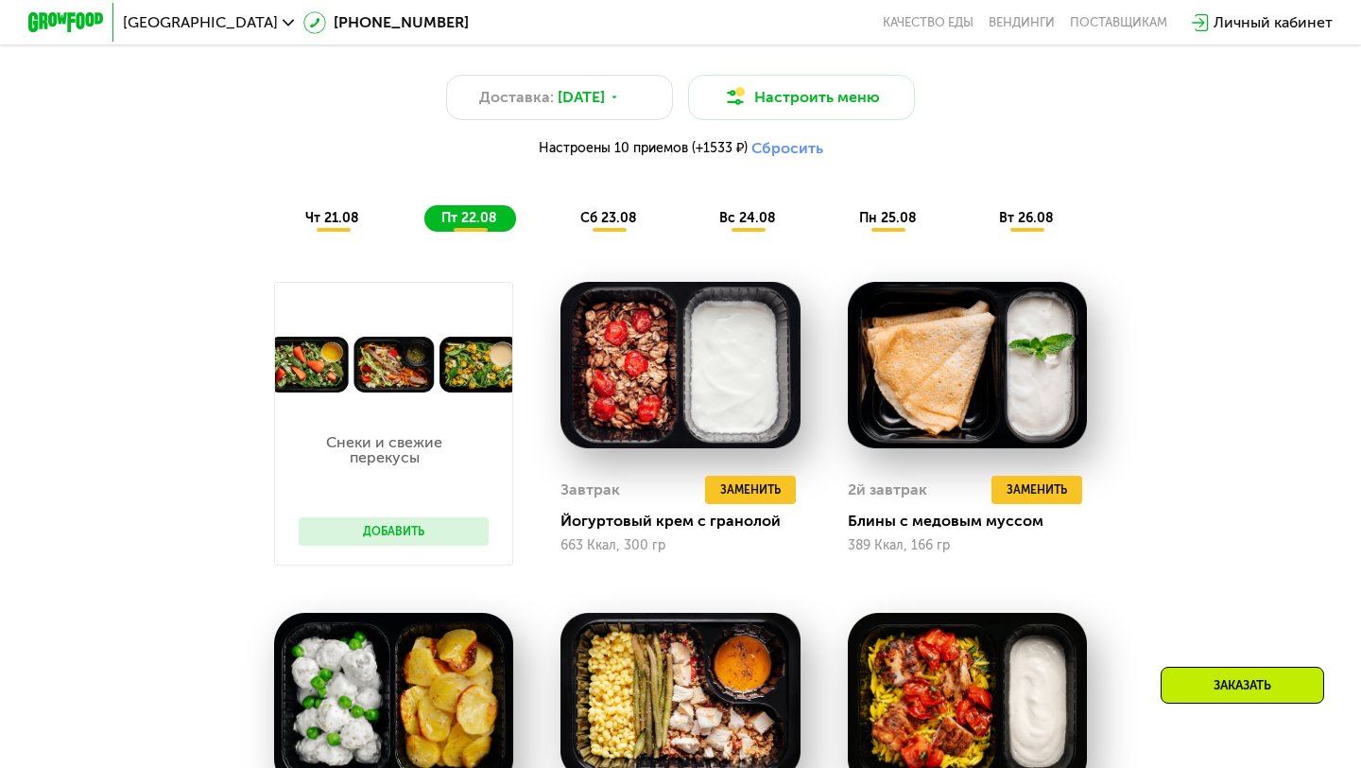
scroll to position [874, 0]
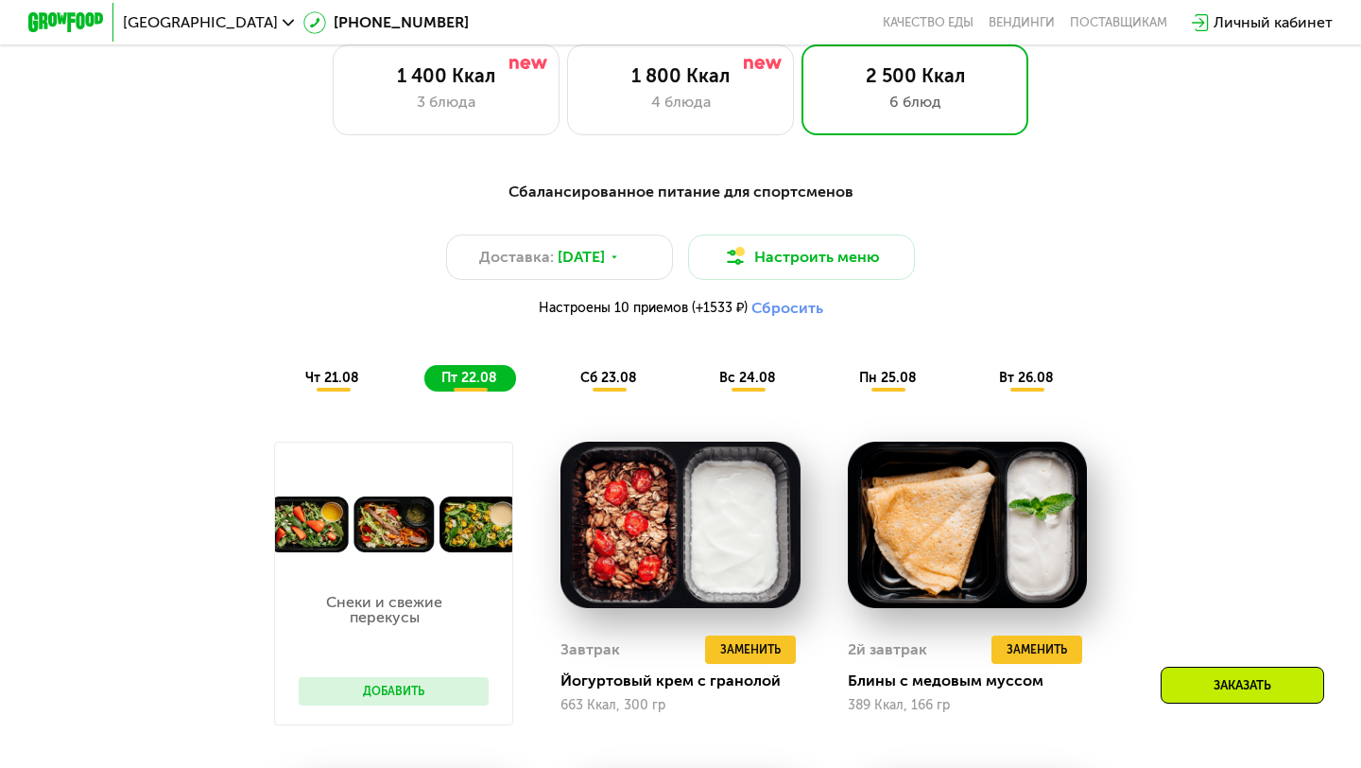
click at [585, 363] on div "Сбалансированное питание для спортсменов Доставка: 20 авг, ср Настроить меню На…" at bounding box center [680, 286] width 1119 height 211
click at [584, 373] on span "сб 23.08" at bounding box center [608, 378] width 57 height 16
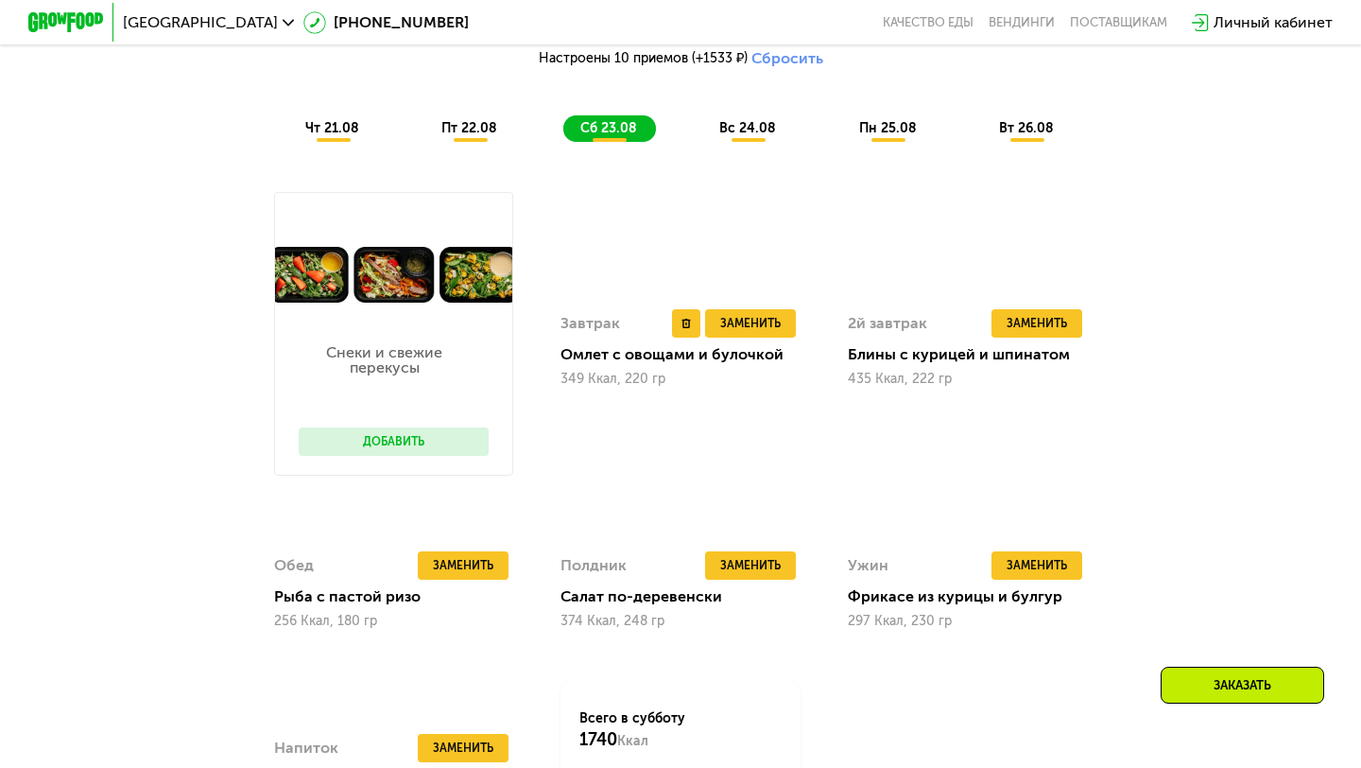
scroll to position [992, 0]
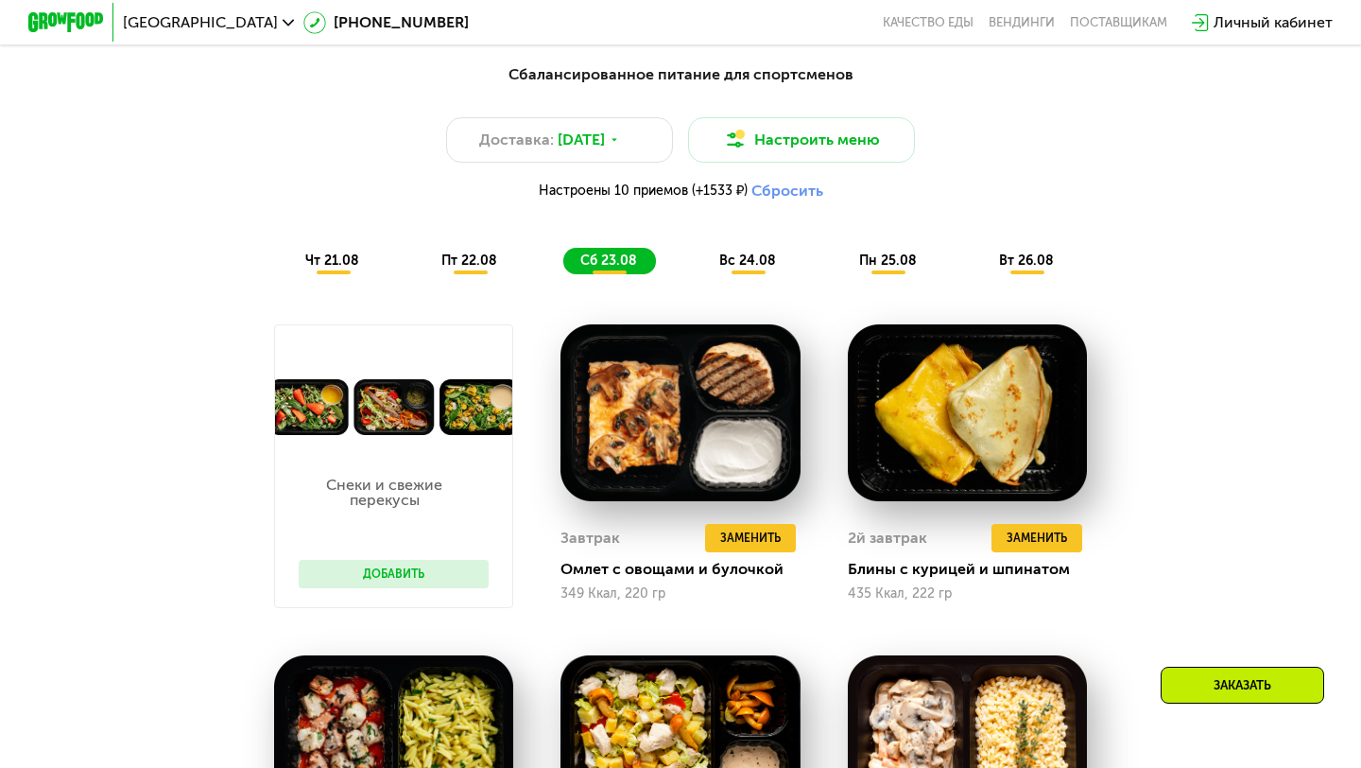
click at [740, 260] on span "вс 24.08" at bounding box center [747, 260] width 57 height 16
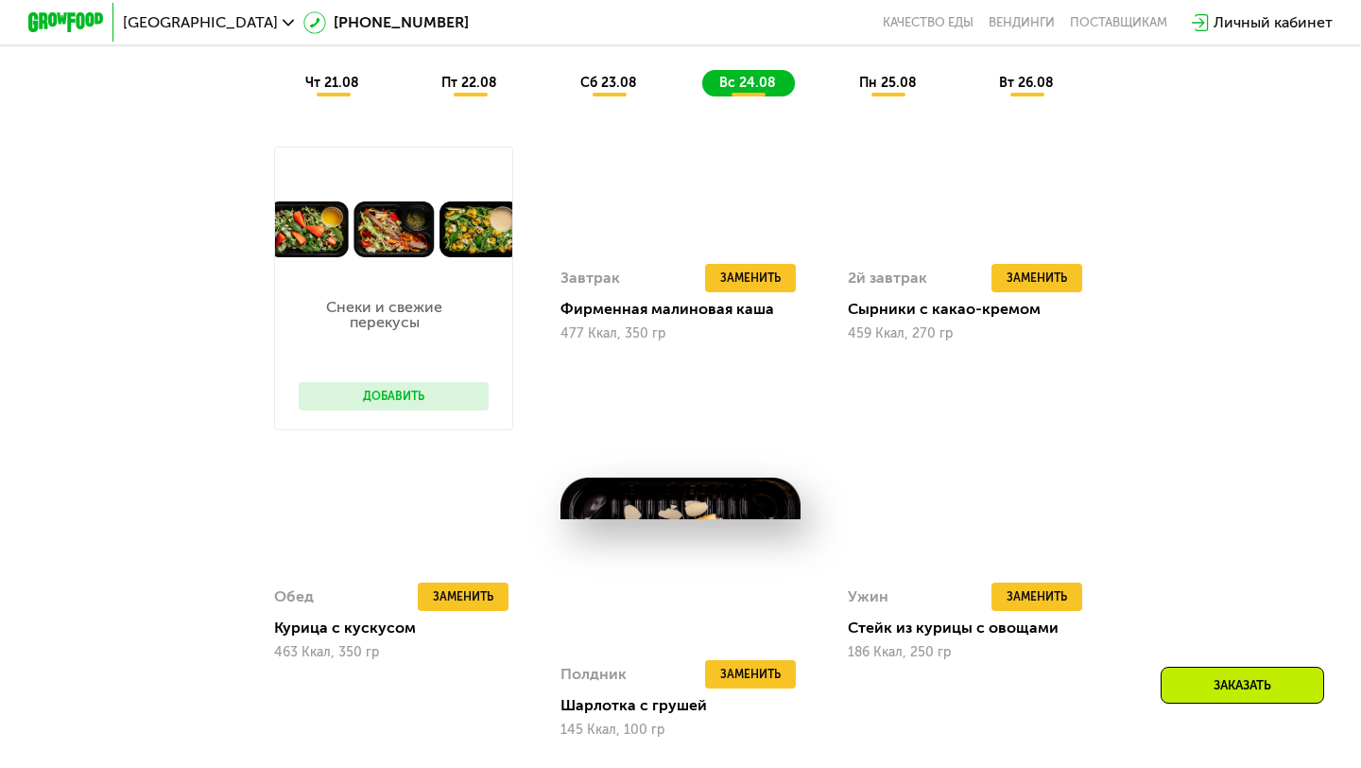
scroll to position [1040, 0]
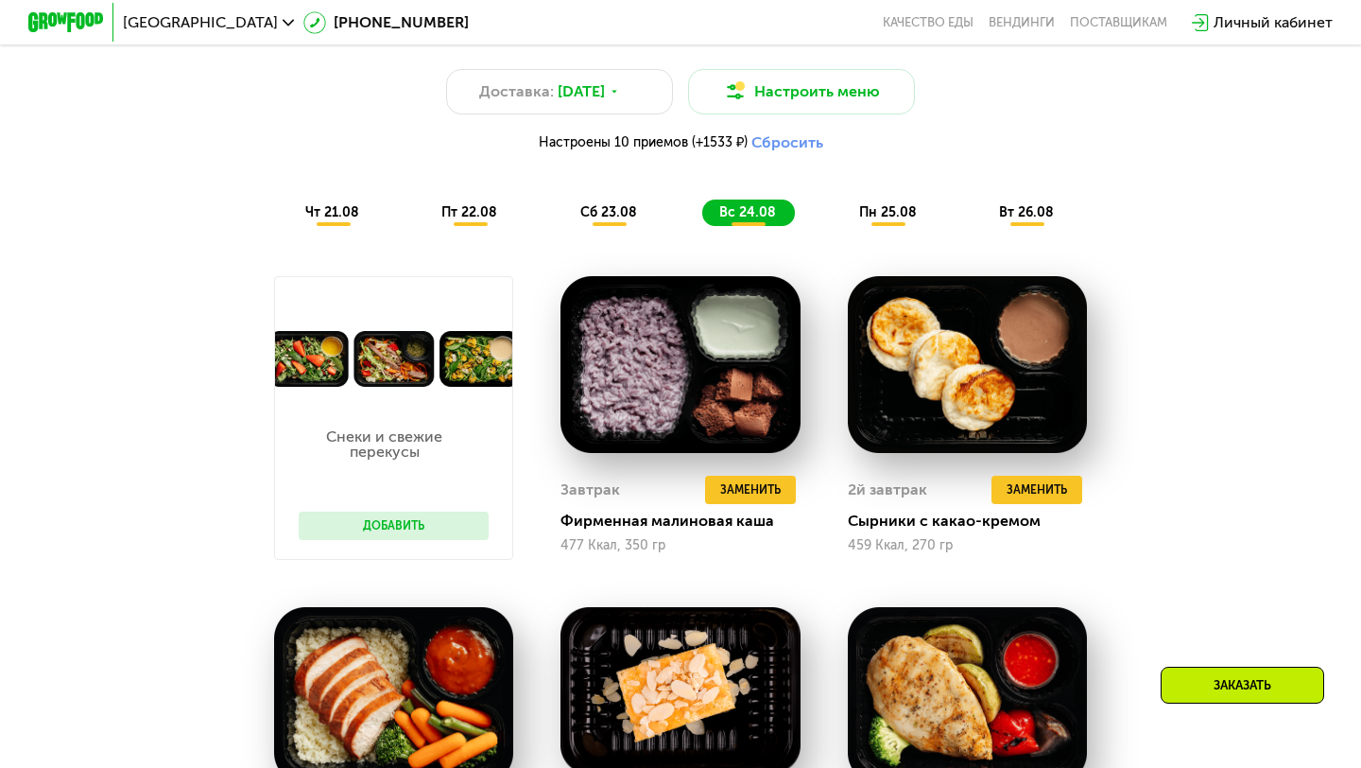
click at [870, 208] on span "пн 25.08" at bounding box center [888, 212] width 58 height 16
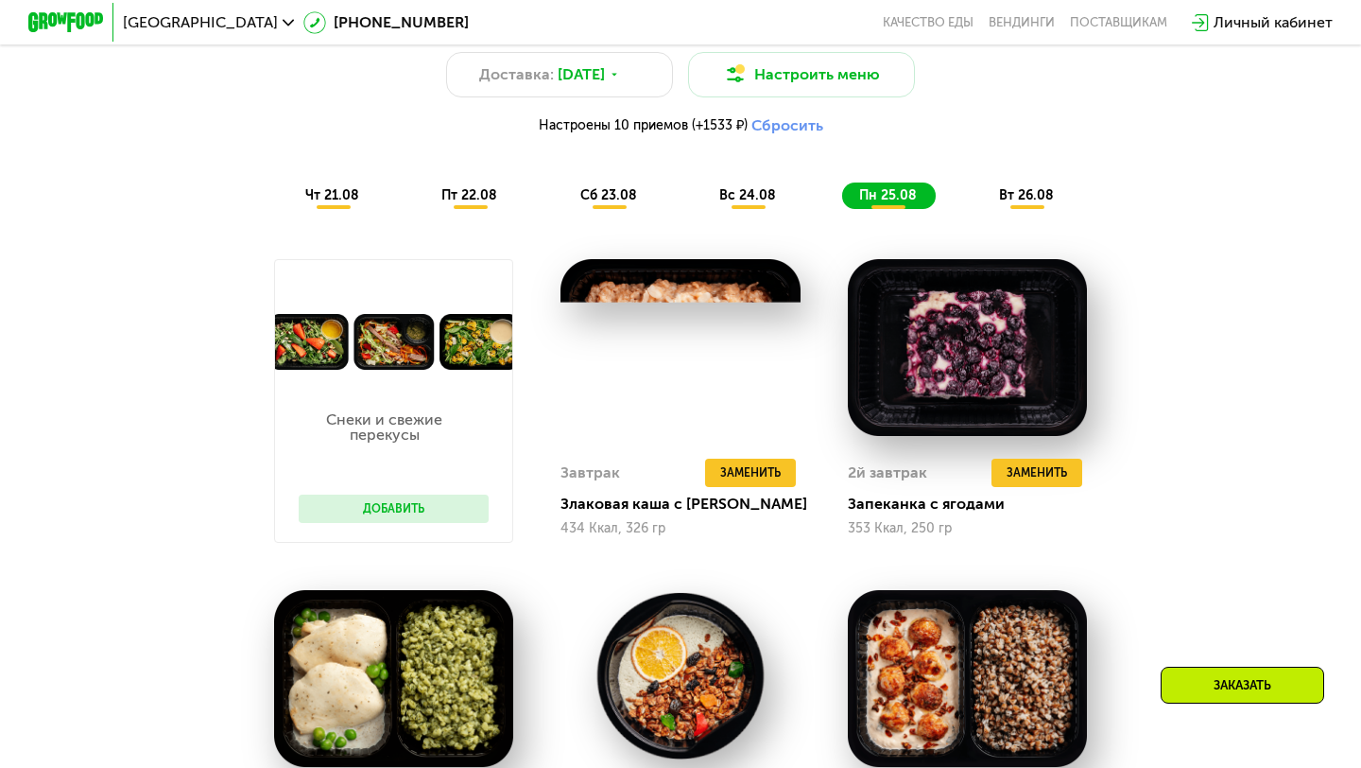
scroll to position [1058, 0]
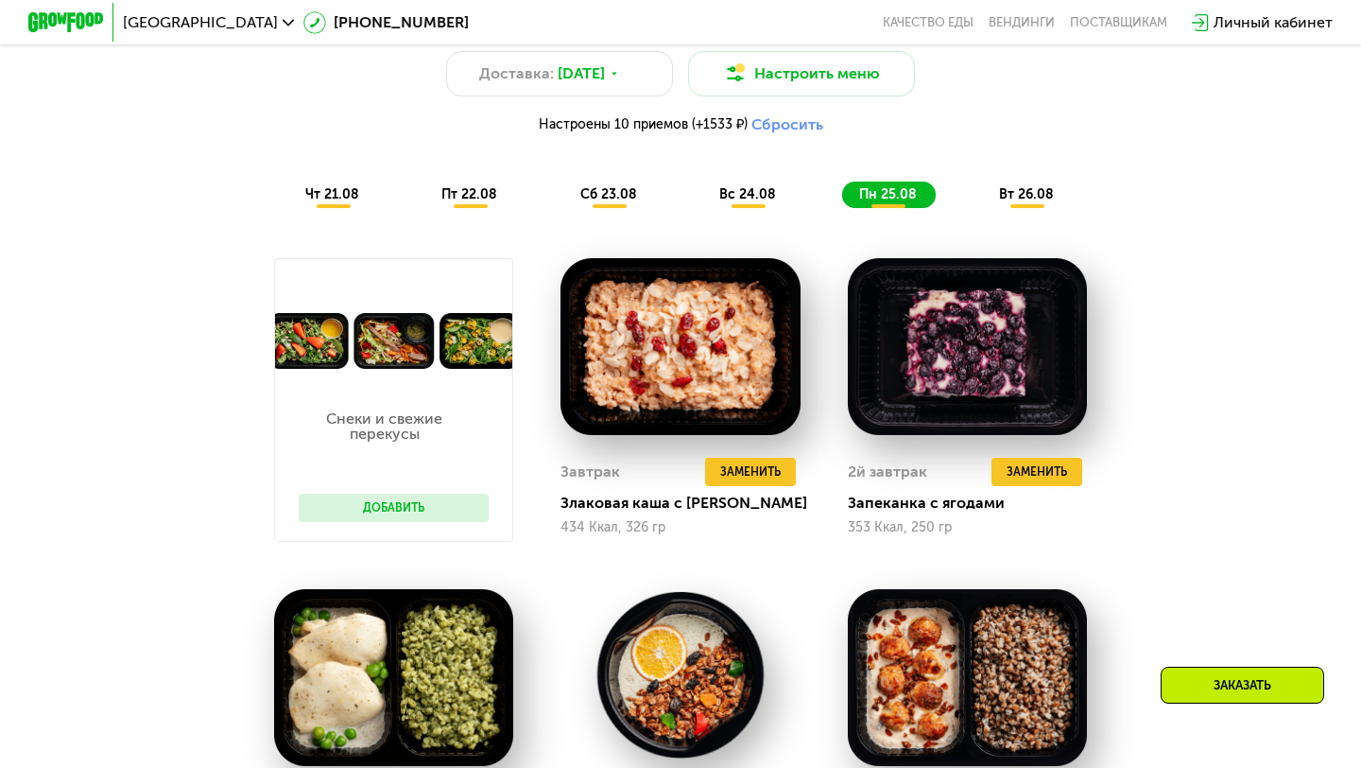
click at [988, 210] on div "Сбалансированное питание для спортсменов Доставка: 20 авг, ср Настроить меню На…" at bounding box center [681, 102] width 1142 height 233
click at [1012, 197] on span "вт 26.08" at bounding box center [1026, 194] width 55 height 16
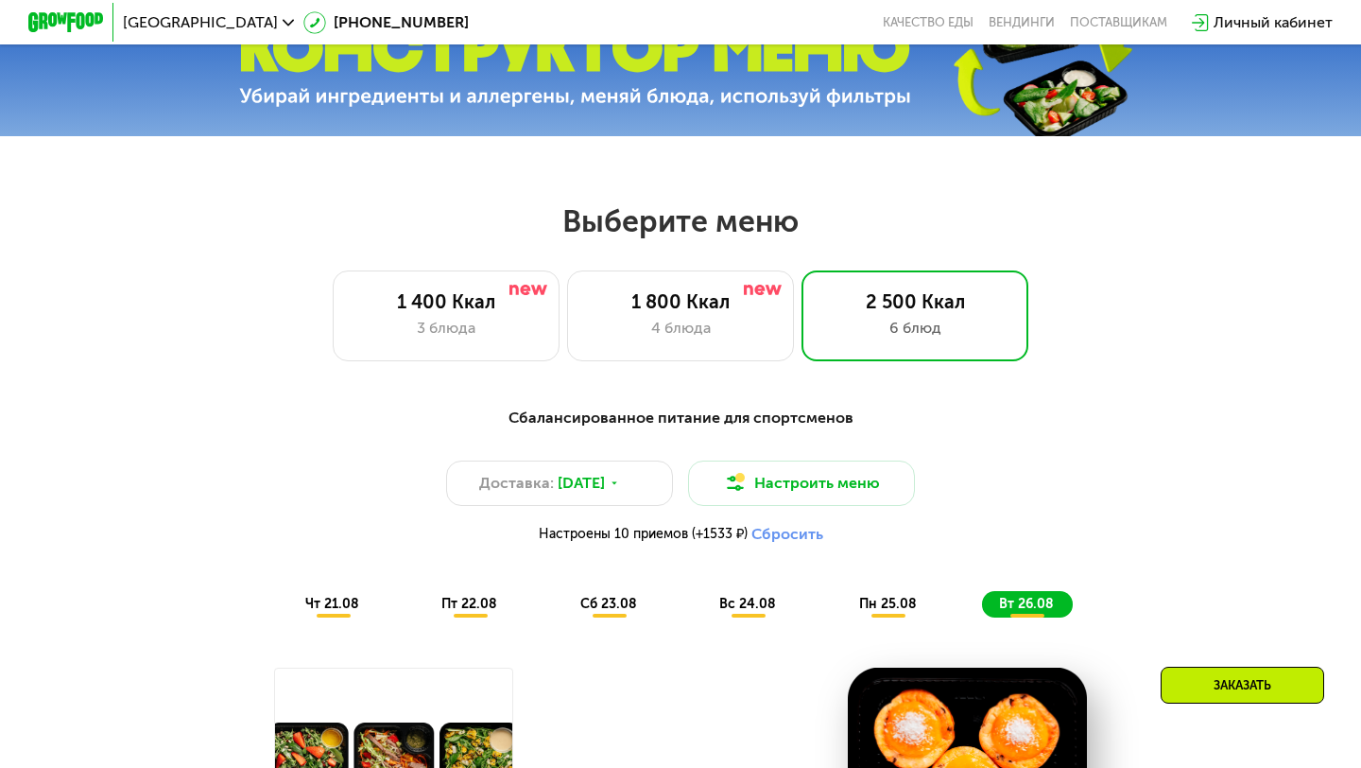
scroll to position [642, 0]
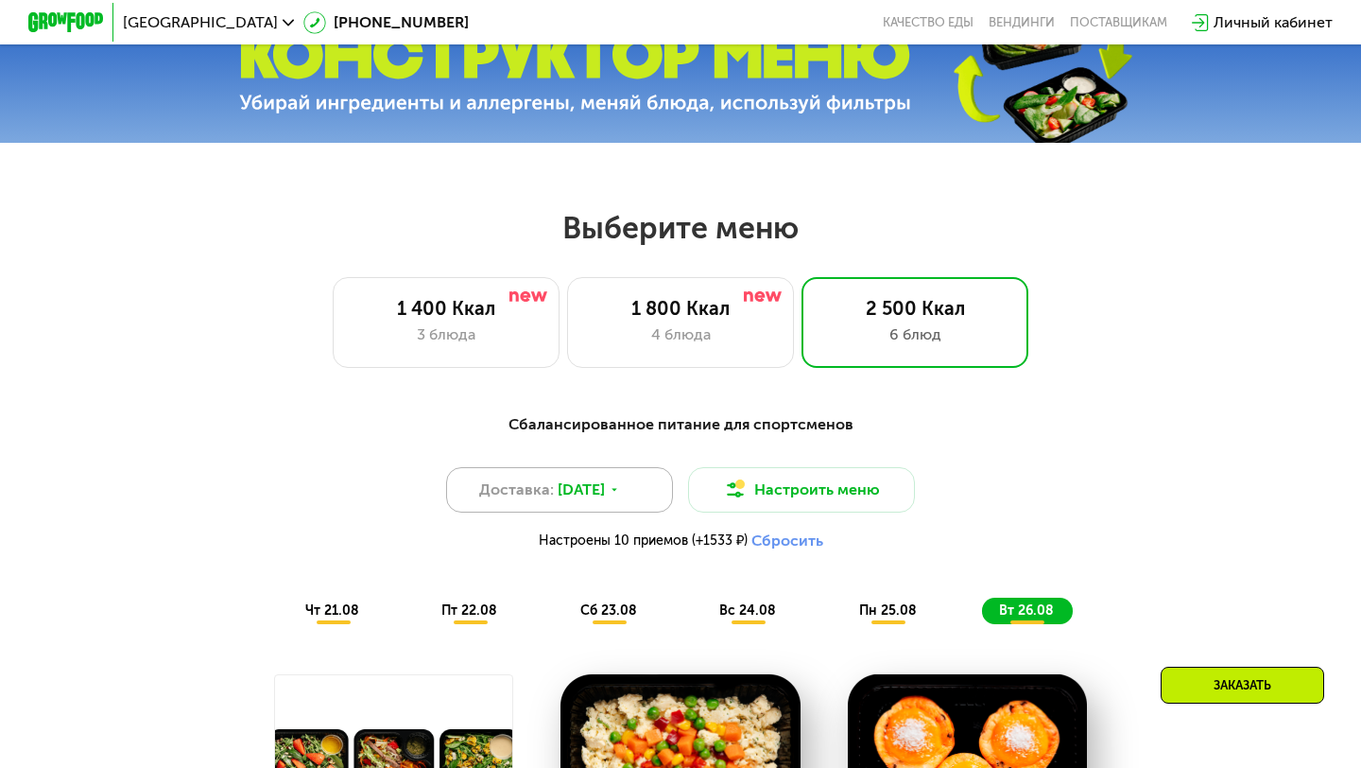
click at [641, 501] on div "Доставка: 20 авг, ср" at bounding box center [559, 489] width 227 height 45
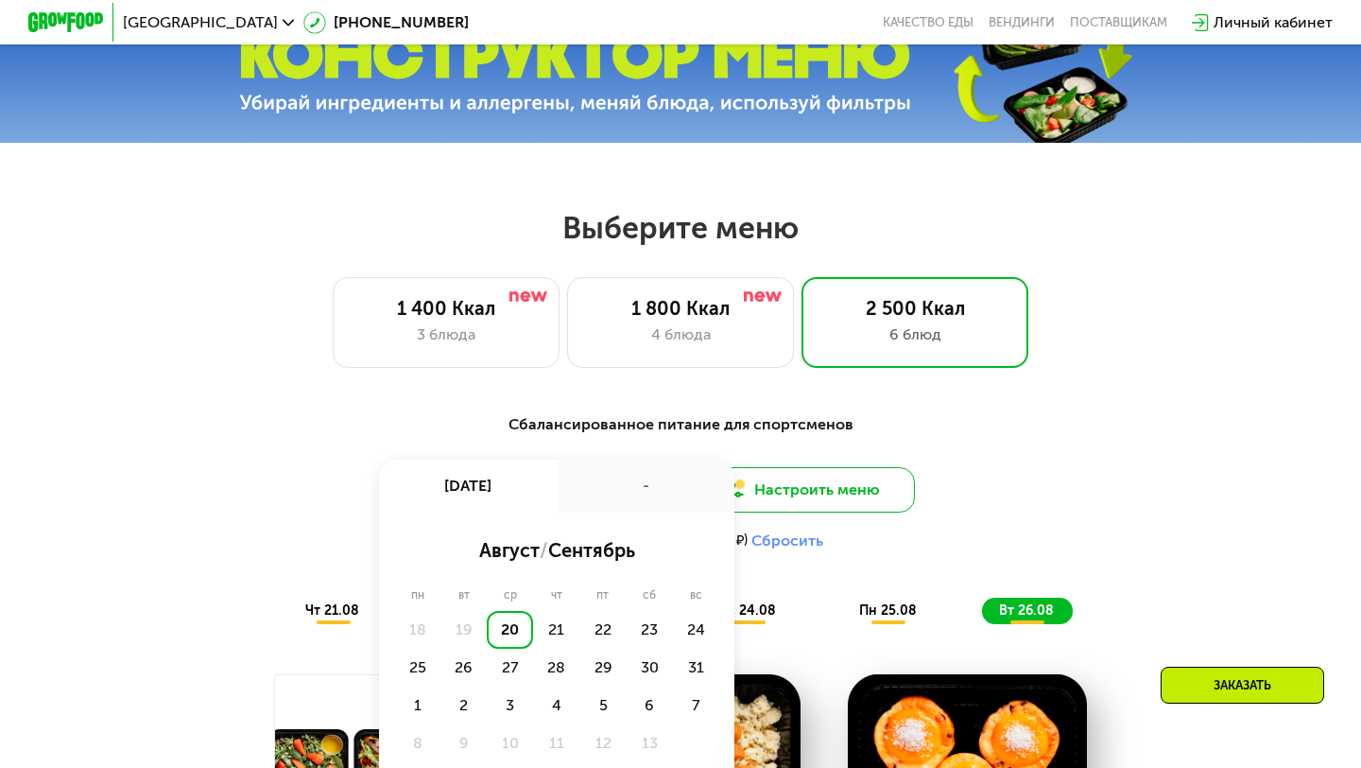
click at [800, 484] on button "Настроить меню" at bounding box center [801, 489] width 227 height 45
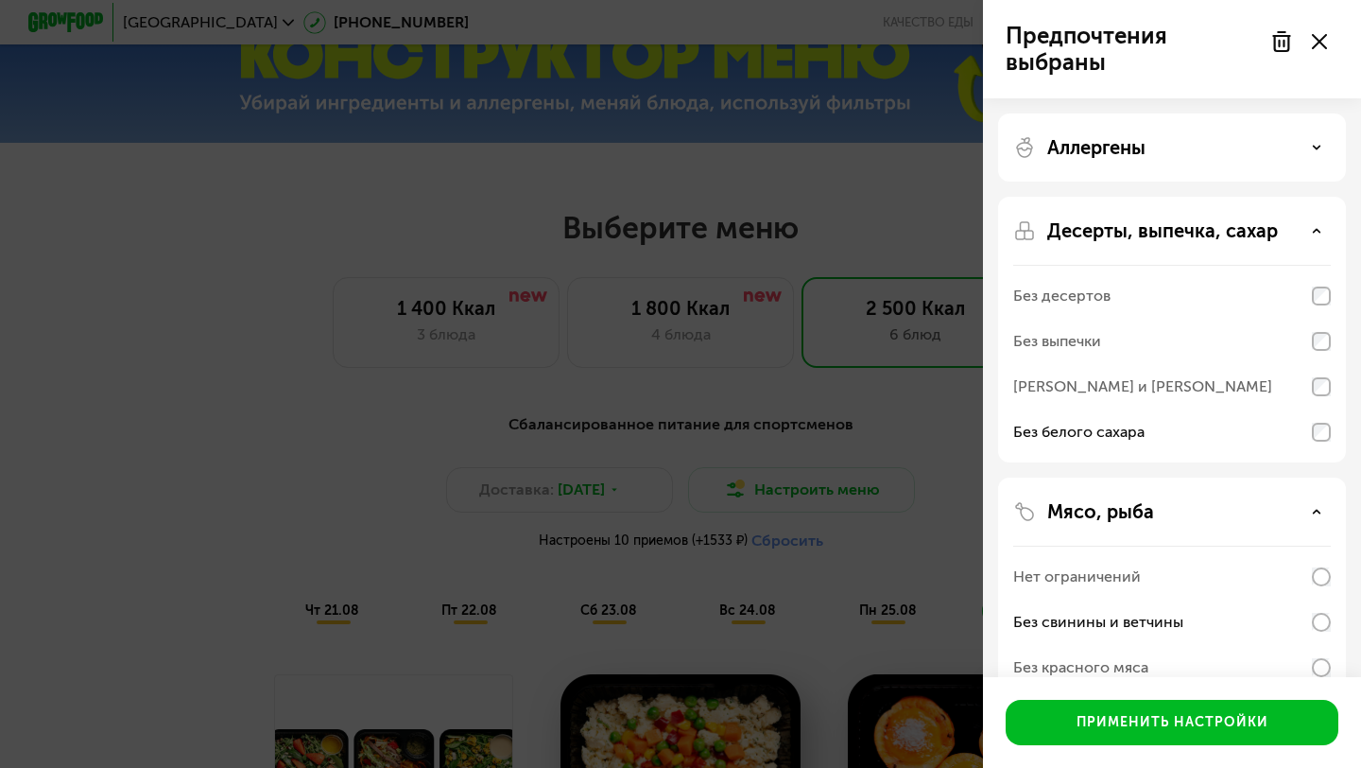
click at [792, 364] on div "Предпочтения выбраны Аллергены Десерты, выпечка, сахар Без десертов Без выпечки…" at bounding box center [680, 384] width 1361 height 768
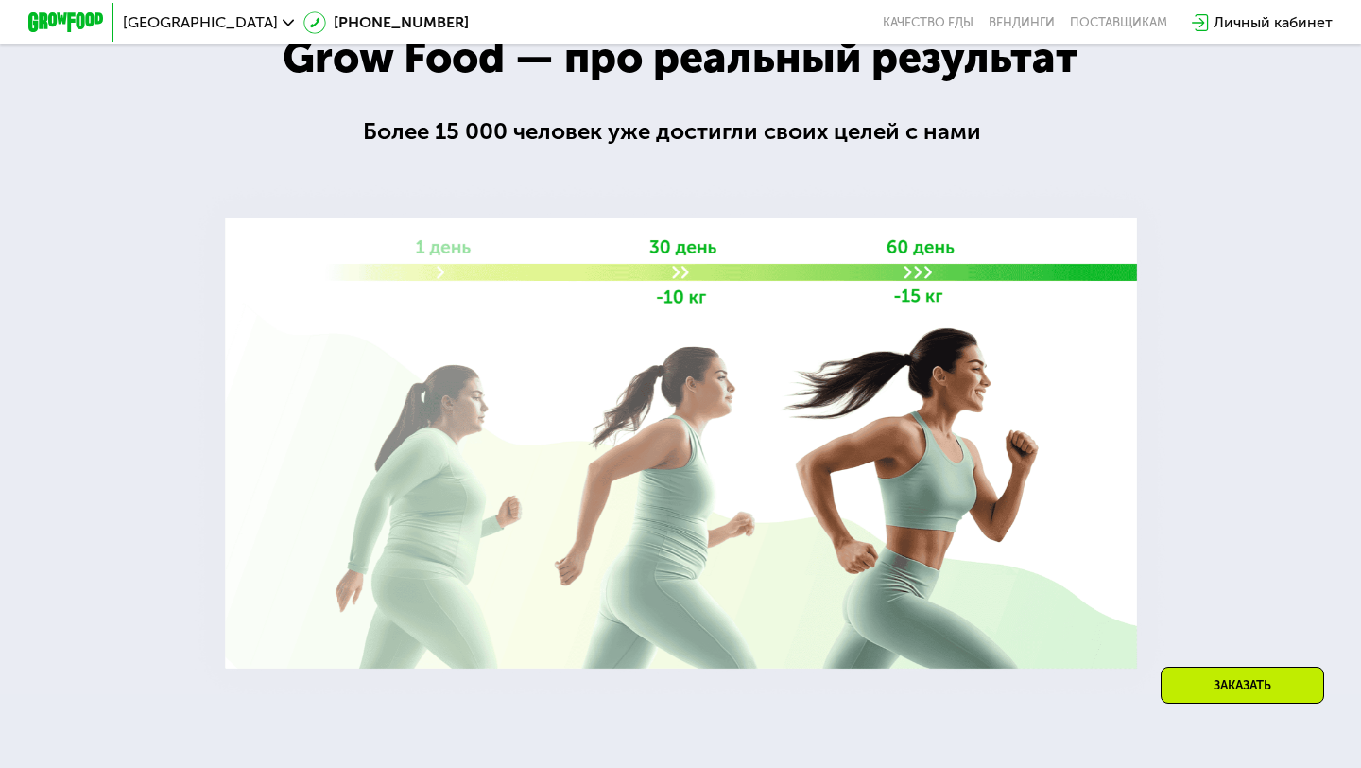
scroll to position [2584, 0]
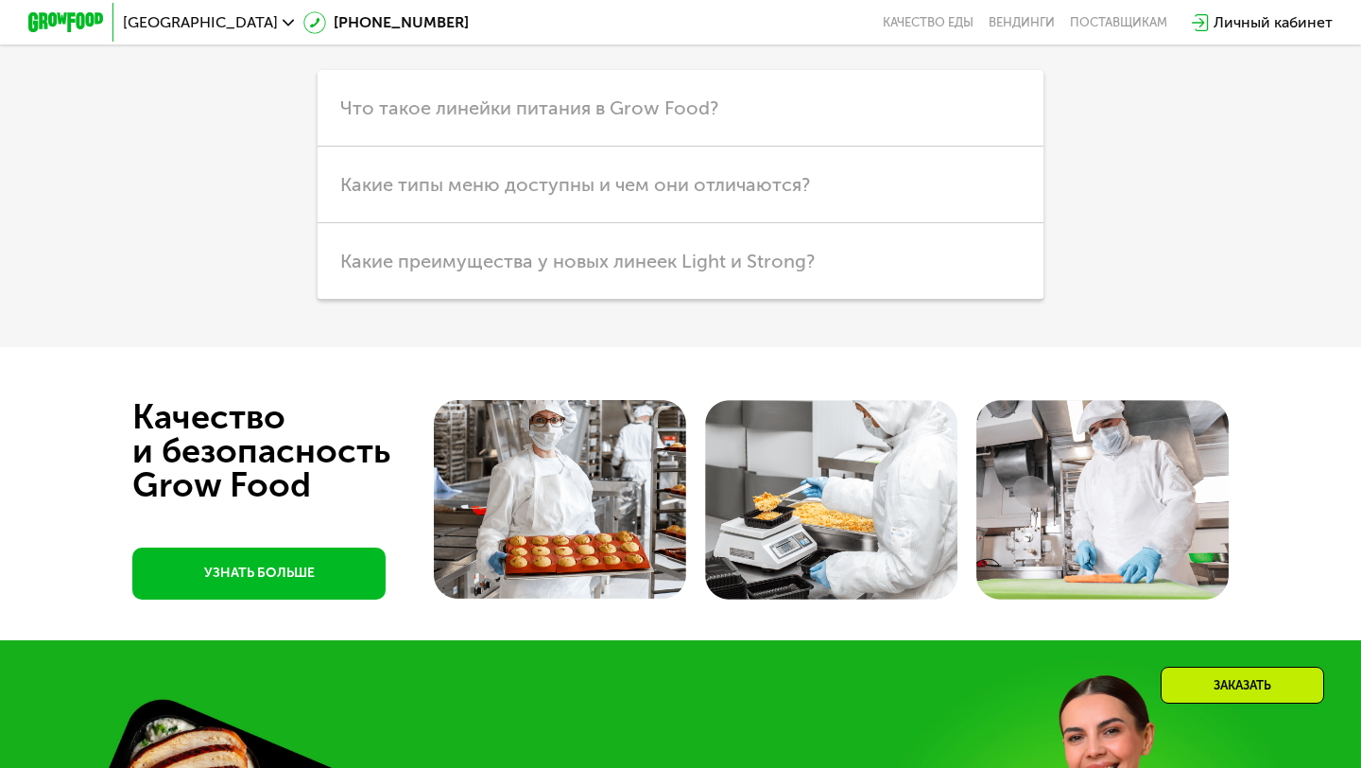
scroll to position [5035, 0]
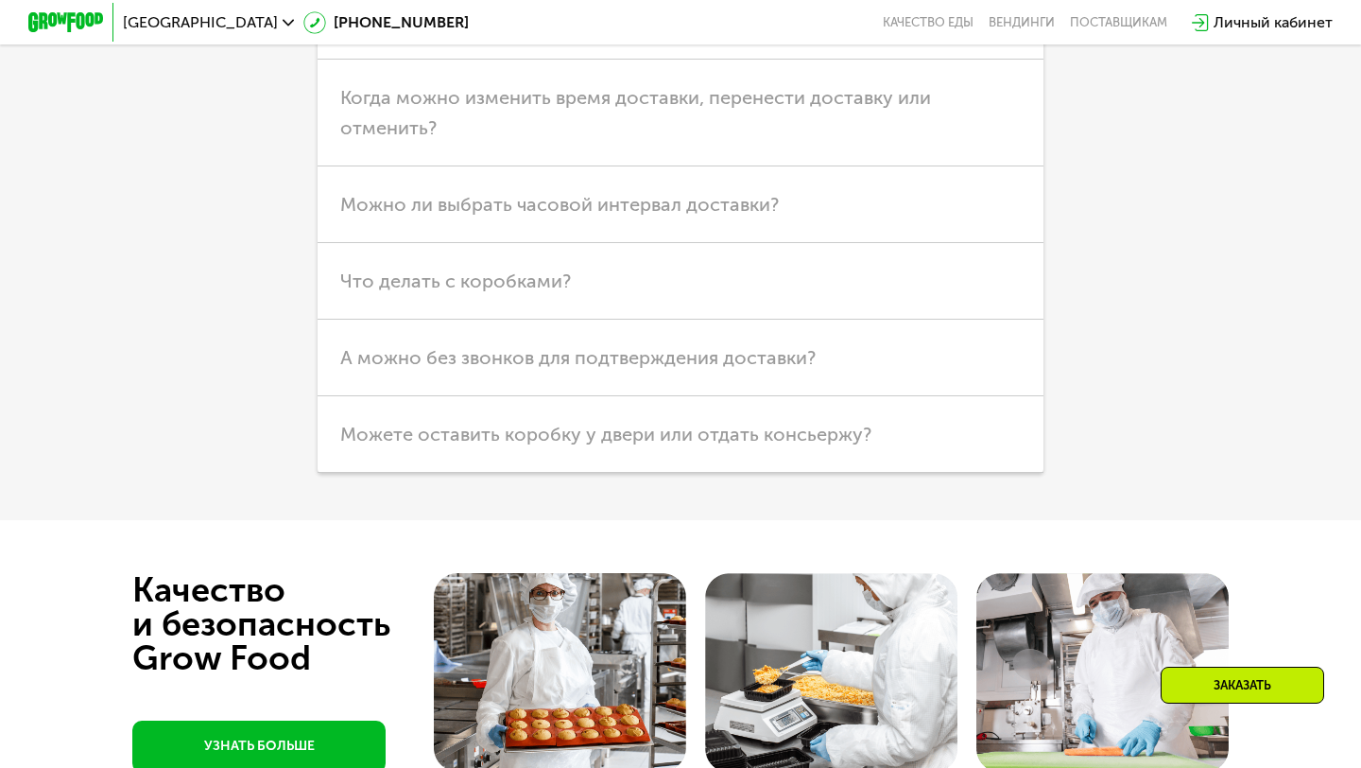
scroll to position [5273, 0]
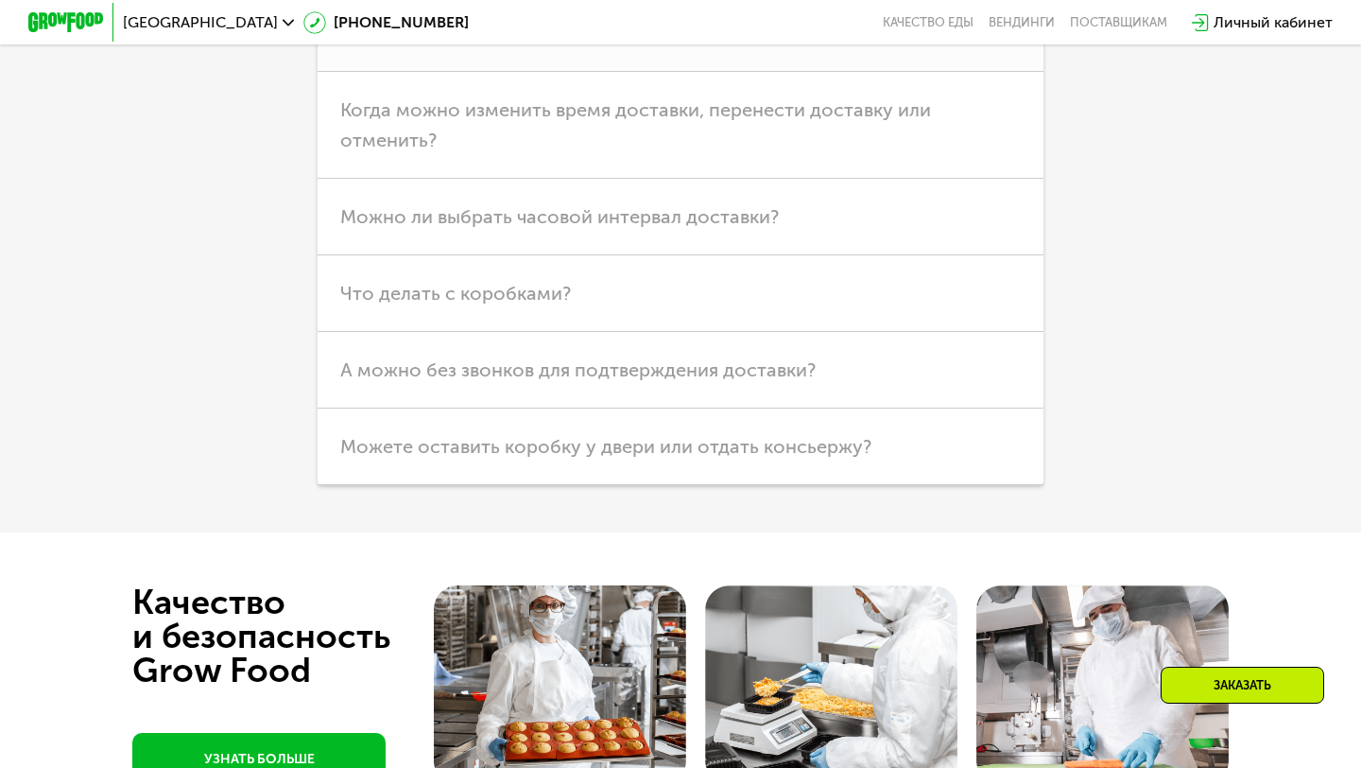
scroll to position [5687, 0]
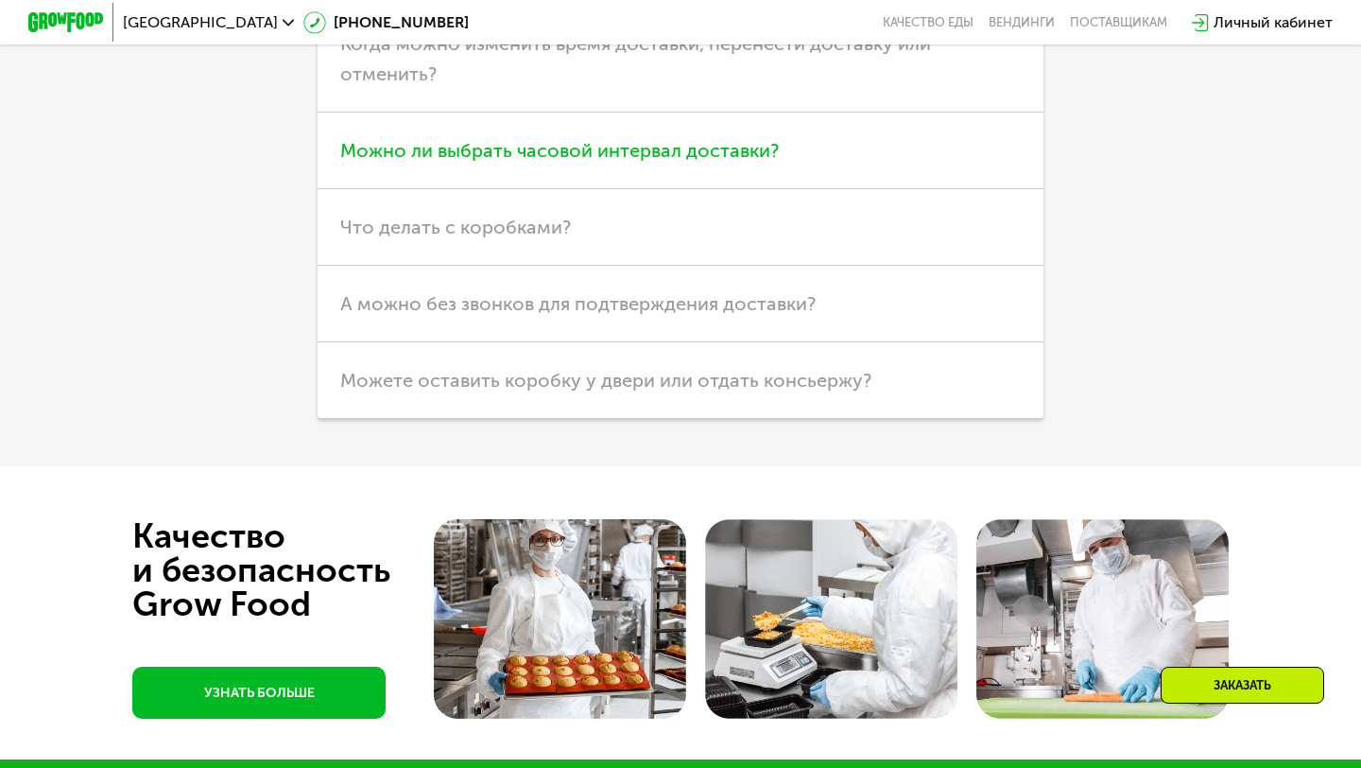
click at [607, 189] on h3 "Можно ли выбрать часовой интервал доставки?" at bounding box center [681, 150] width 726 height 77
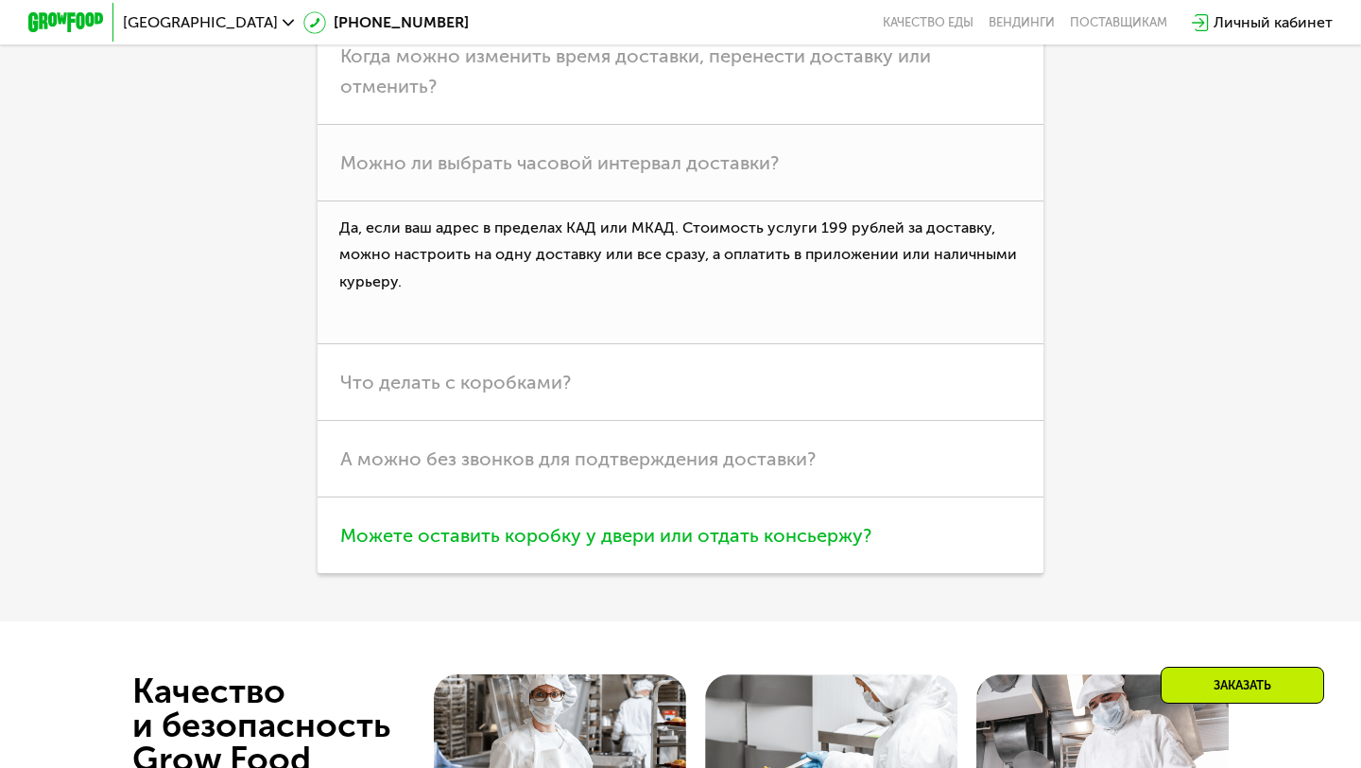
scroll to position [5249, 0]
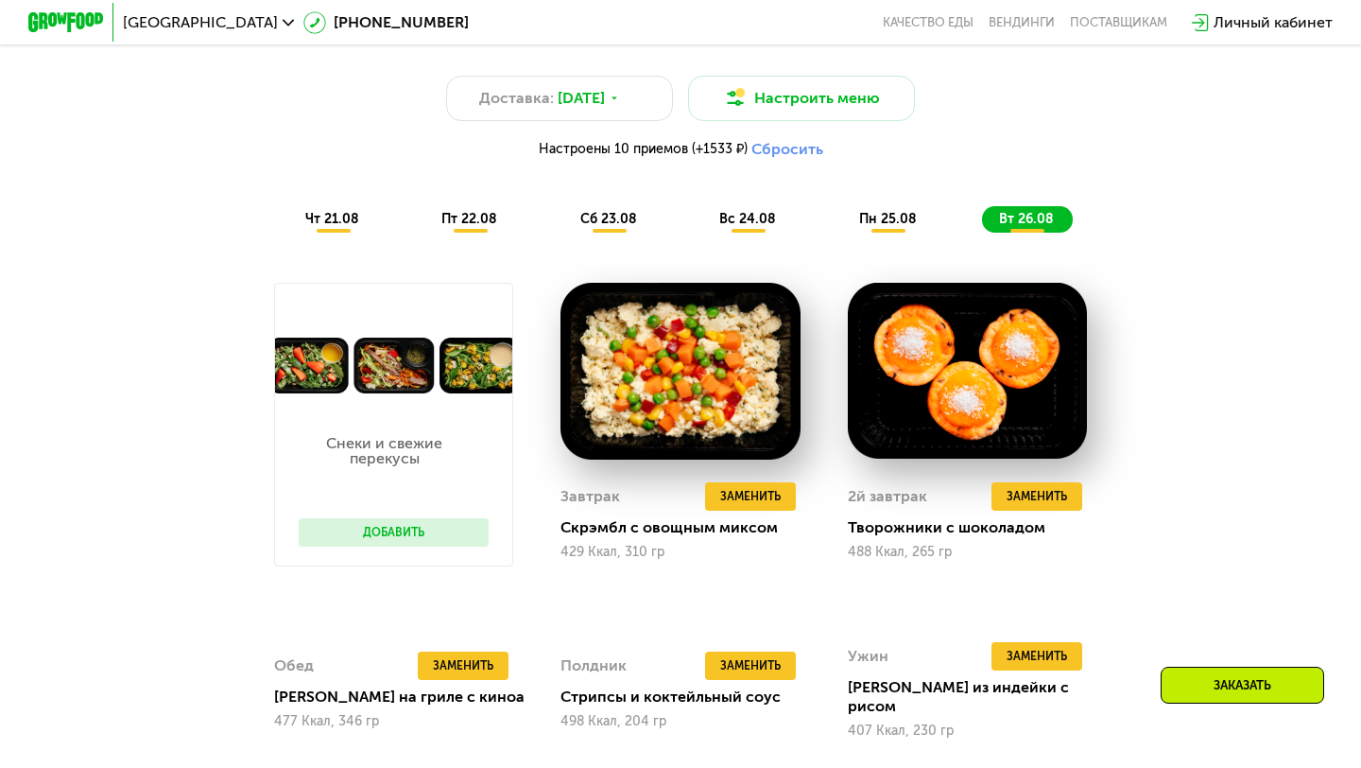
scroll to position [948, 0]
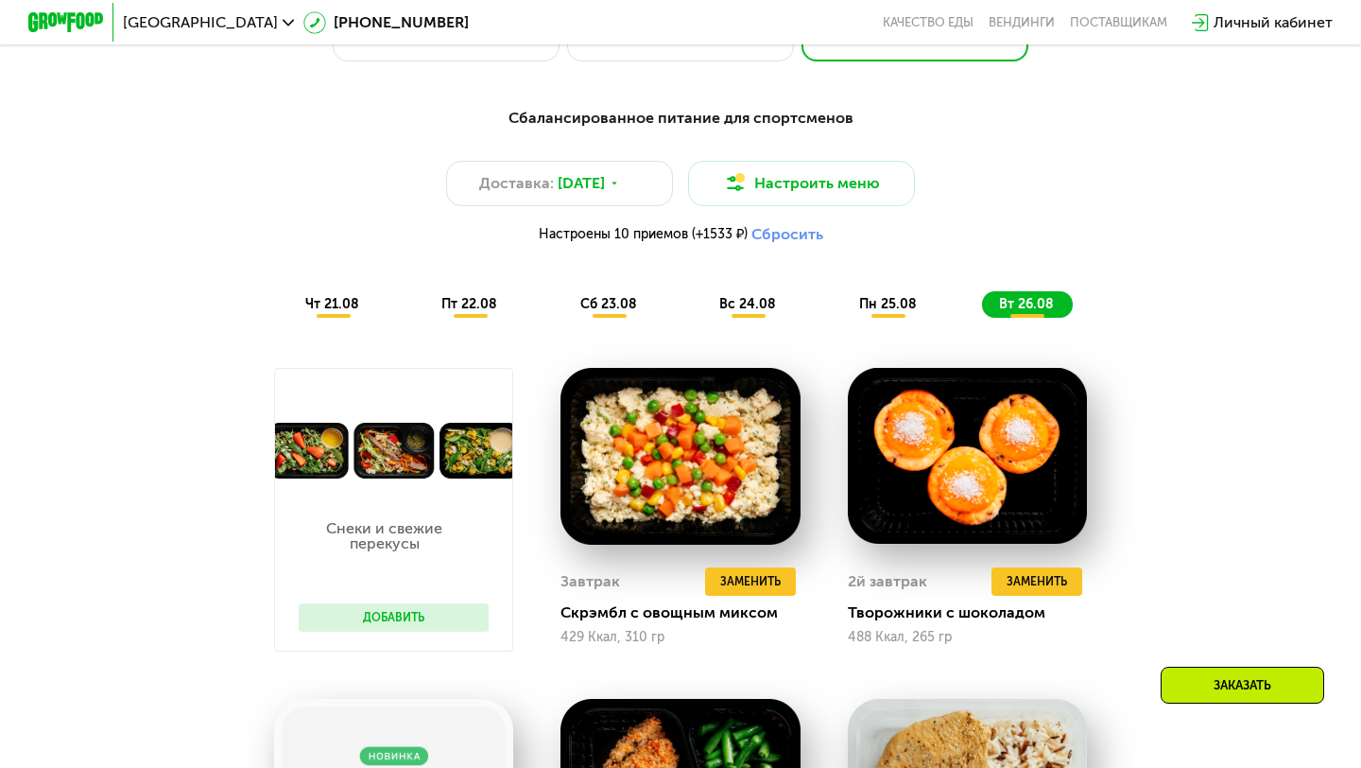
click at [476, 288] on div "Сбалансированное питание для спортсменов Доставка: 20 авг, ср Настроить меню На…" at bounding box center [680, 212] width 1119 height 211
click at [478, 310] on span "пт 22.08" at bounding box center [469, 304] width 56 height 16
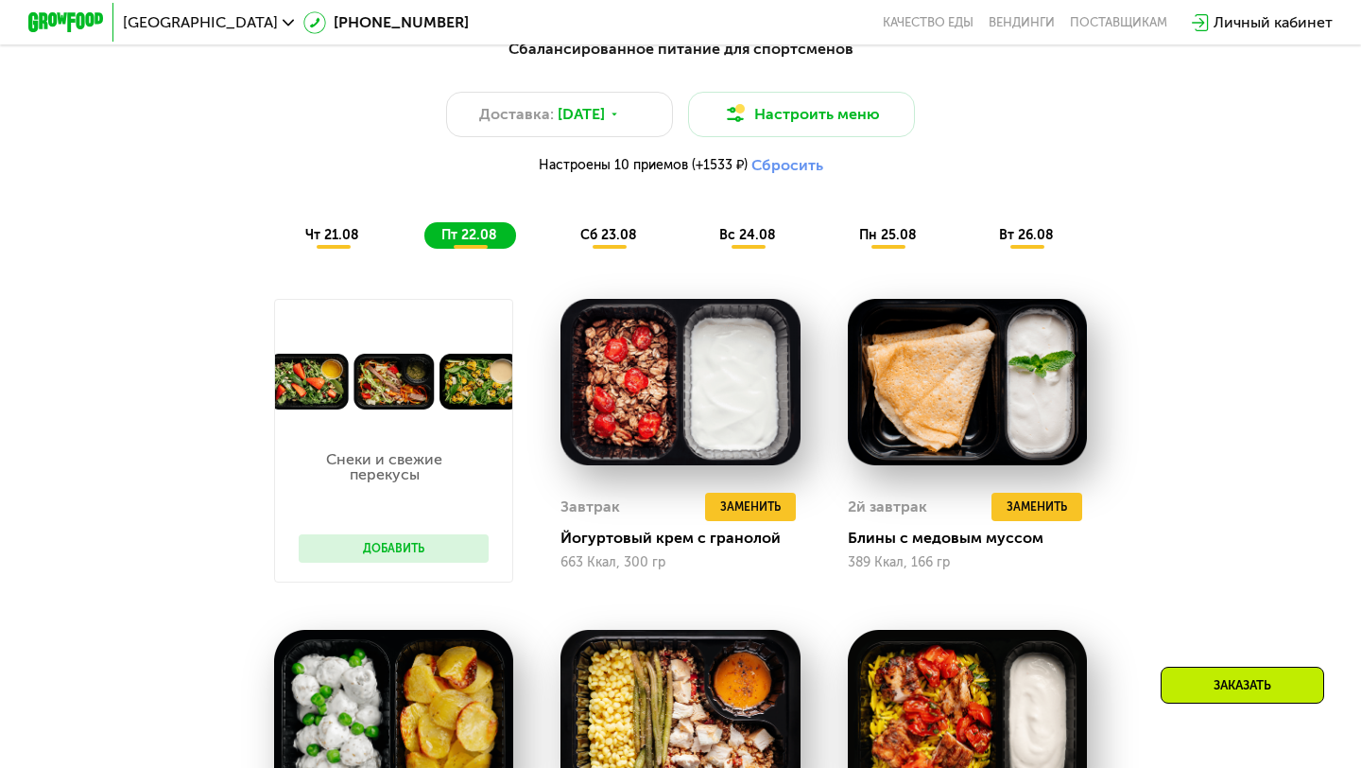
scroll to position [951, 0]
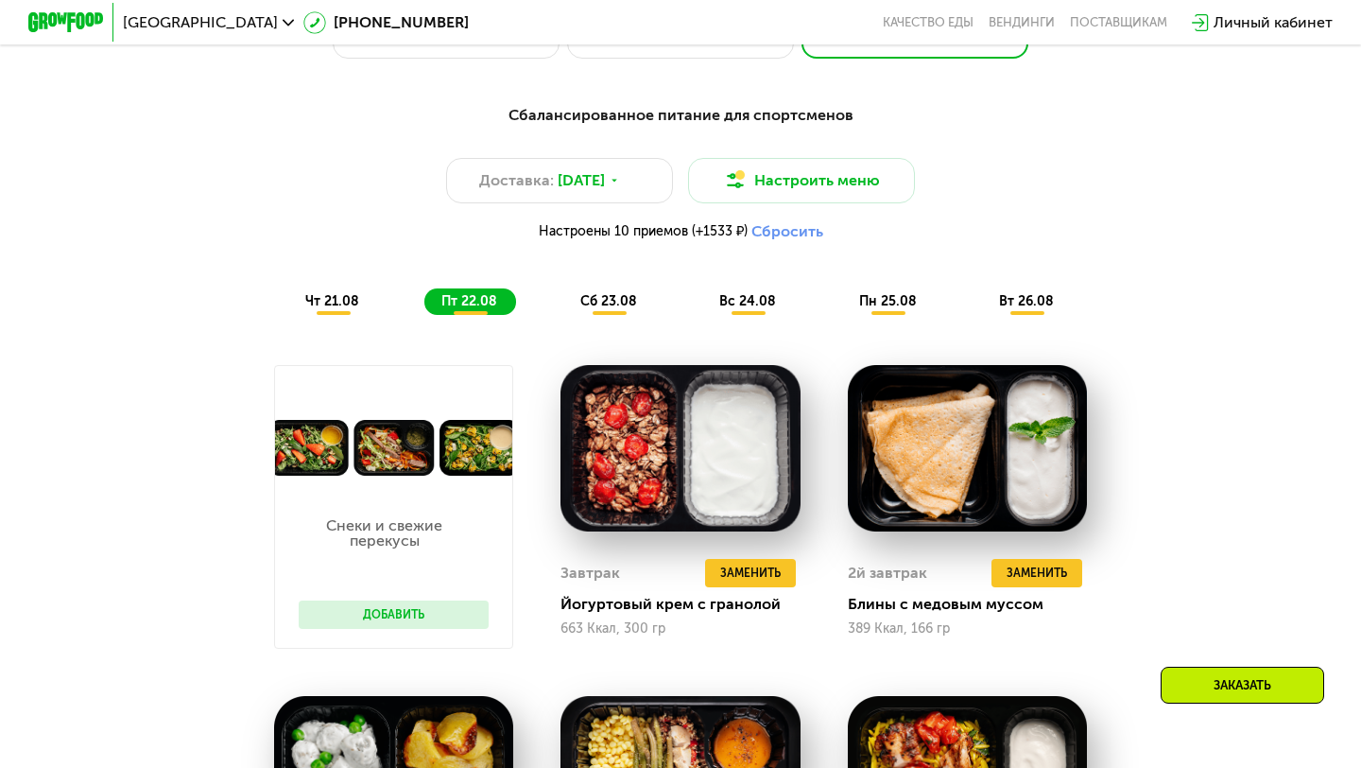
click at [339, 284] on div "Сбалансированное питание для спортсменов Доставка: 20 авг, ср Настроить меню На…" at bounding box center [680, 209] width 1119 height 211
click at [329, 297] on span "чт 21.08" at bounding box center [332, 301] width 54 height 16
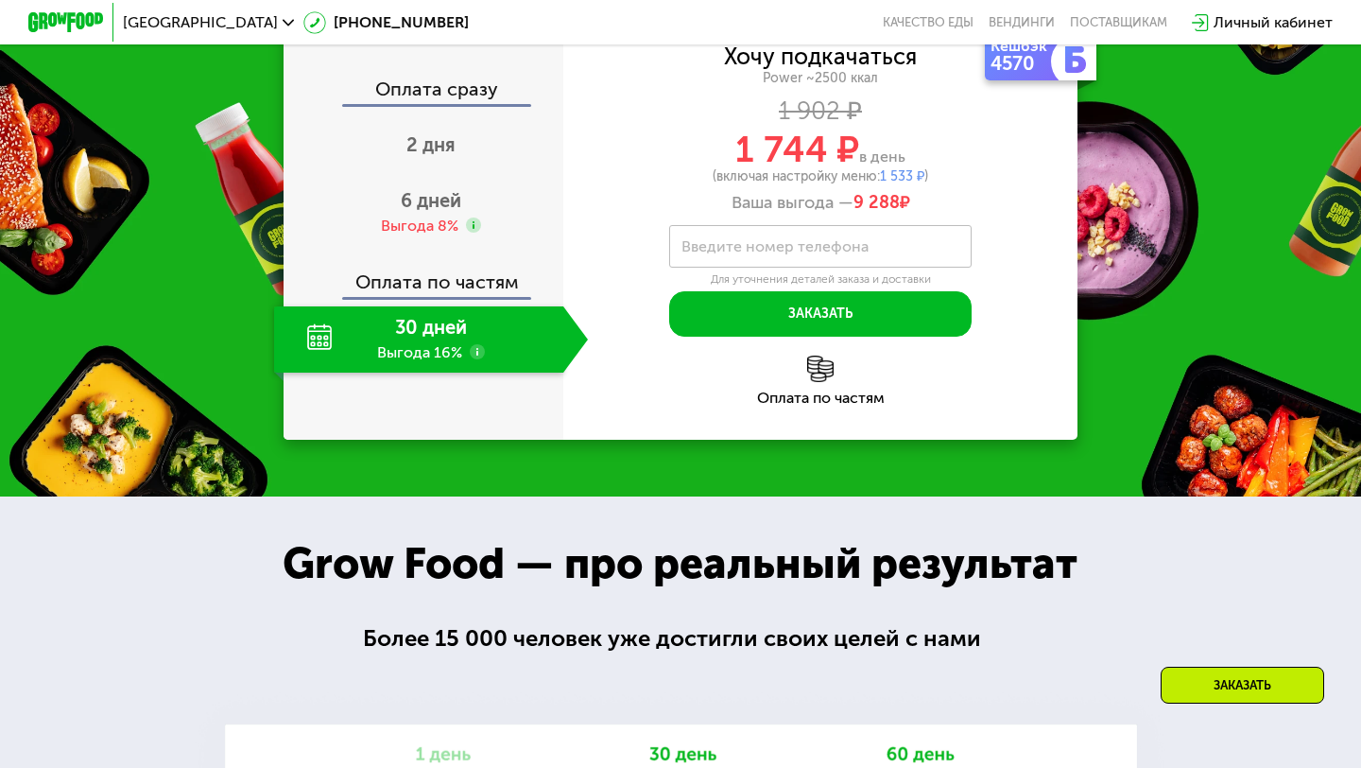
scroll to position [2386, 0]
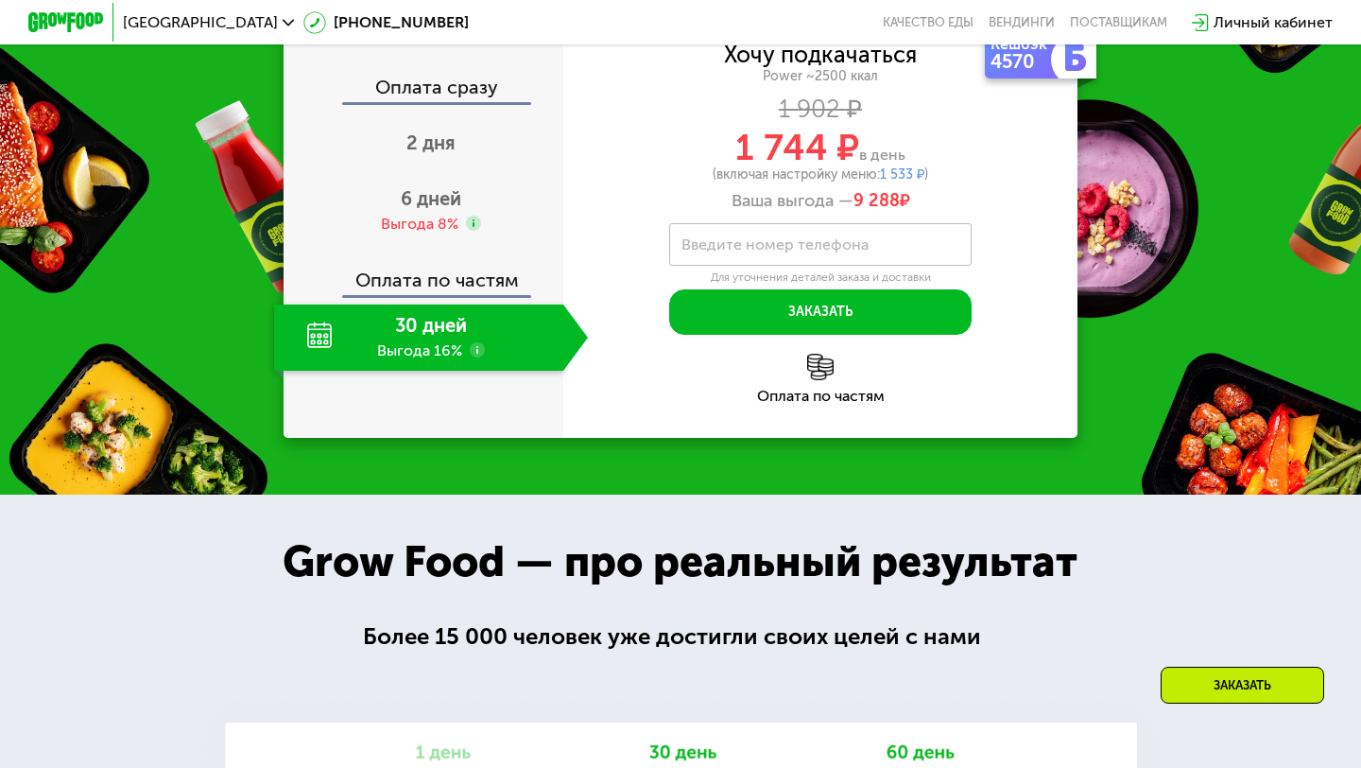
drag, startPoint x: 942, startPoint y: 279, endPoint x: 762, endPoint y: 210, distance: 193.3
click at [762, 210] on div "Хочу подкачаться Power ~2500 ккал 1 902 ₽ 1 744 ₽ в день (включая настройку мен…" at bounding box center [820, 127] width 514 height 167
click at [760, 169] on span "1 744 ₽" at bounding box center [797, 147] width 124 height 43
drag, startPoint x: 740, startPoint y: 209, endPoint x: 907, endPoint y: 239, distance: 170.0
click at [907, 165] on div "1 744 ₽ в день" at bounding box center [820, 148] width 514 height 36
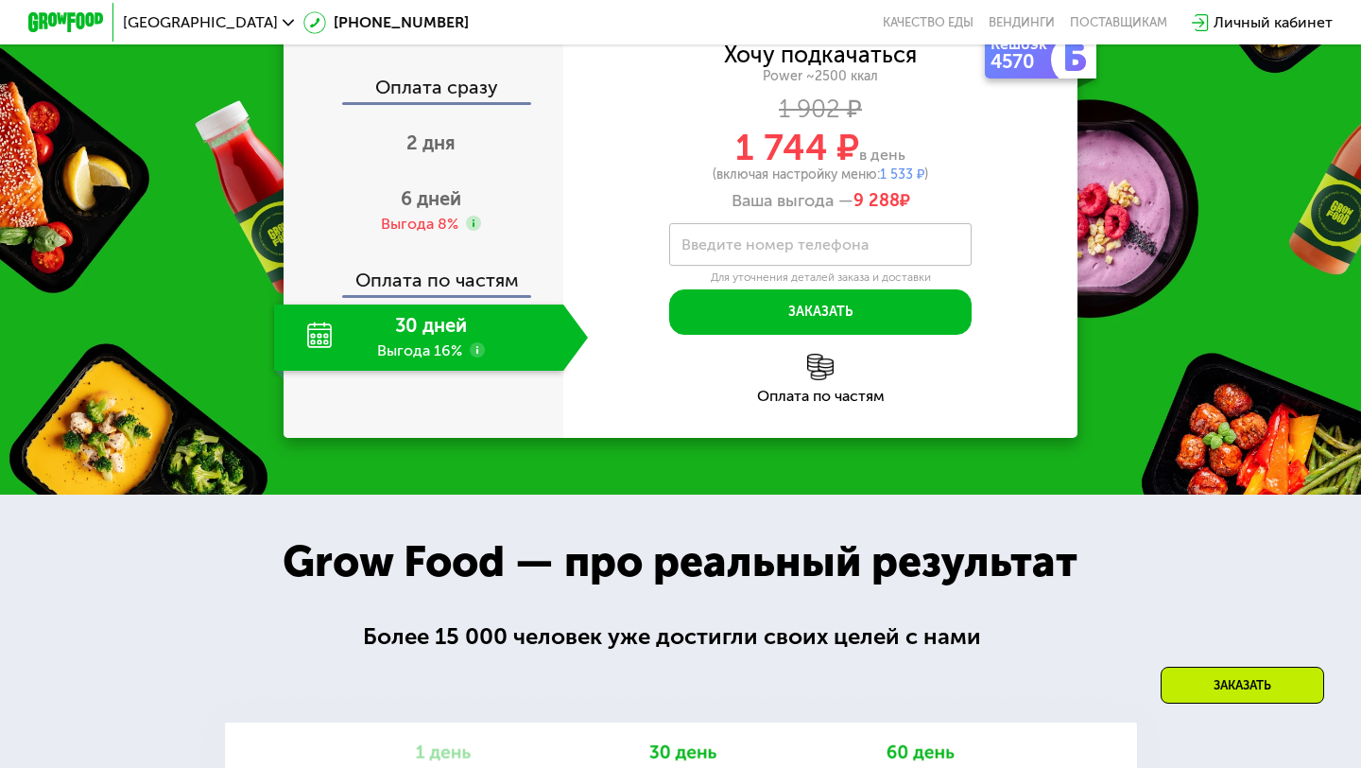
click at [907, 165] on div "1 744 ₽ в день" at bounding box center [820, 148] width 514 height 36
drag, startPoint x: 913, startPoint y: 239, endPoint x: 742, endPoint y: 231, distance: 171.3
click at [742, 165] on div "1 744 ₽ в день" at bounding box center [820, 148] width 514 height 36
click at [742, 169] on span "1 744 ₽" at bounding box center [797, 147] width 124 height 43
drag, startPoint x: 734, startPoint y: 231, endPoint x: 911, endPoint y: 240, distance: 177.0
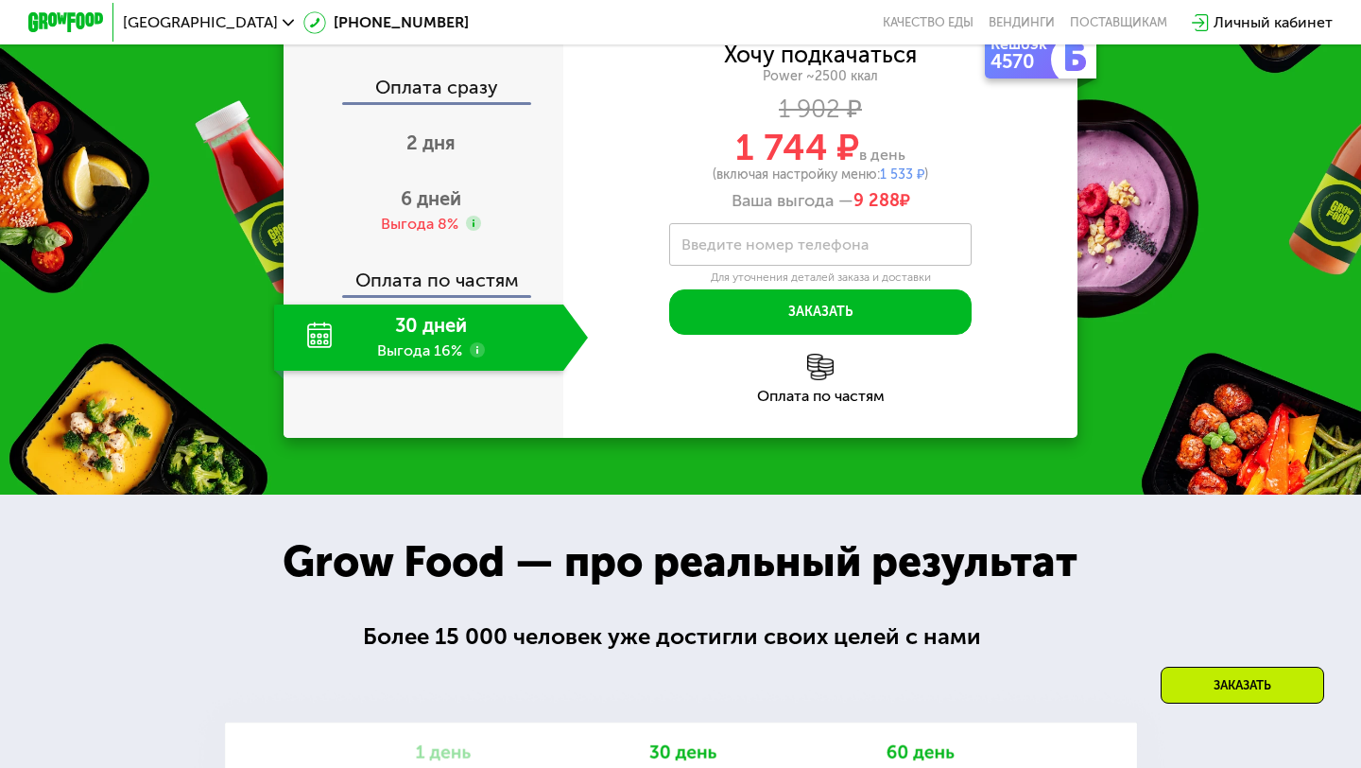
click at [913, 165] on div "1 744 ₽ в день" at bounding box center [820, 148] width 514 height 36
click at [911, 165] on div "1 744 ₽ в день" at bounding box center [820, 148] width 514 height 36
drag, startPoint x: 916, startPoint y: 237, endPoint x: 734, endPoint y: 228, distance: 182.7
click at [735, 165] on div "1 744 ₽ в день" at bounding box center [820, 148] width 514 height 36
click at [894, 182] on span "1 533 ₽" at bounding box center [902, 174] width 44 height 16
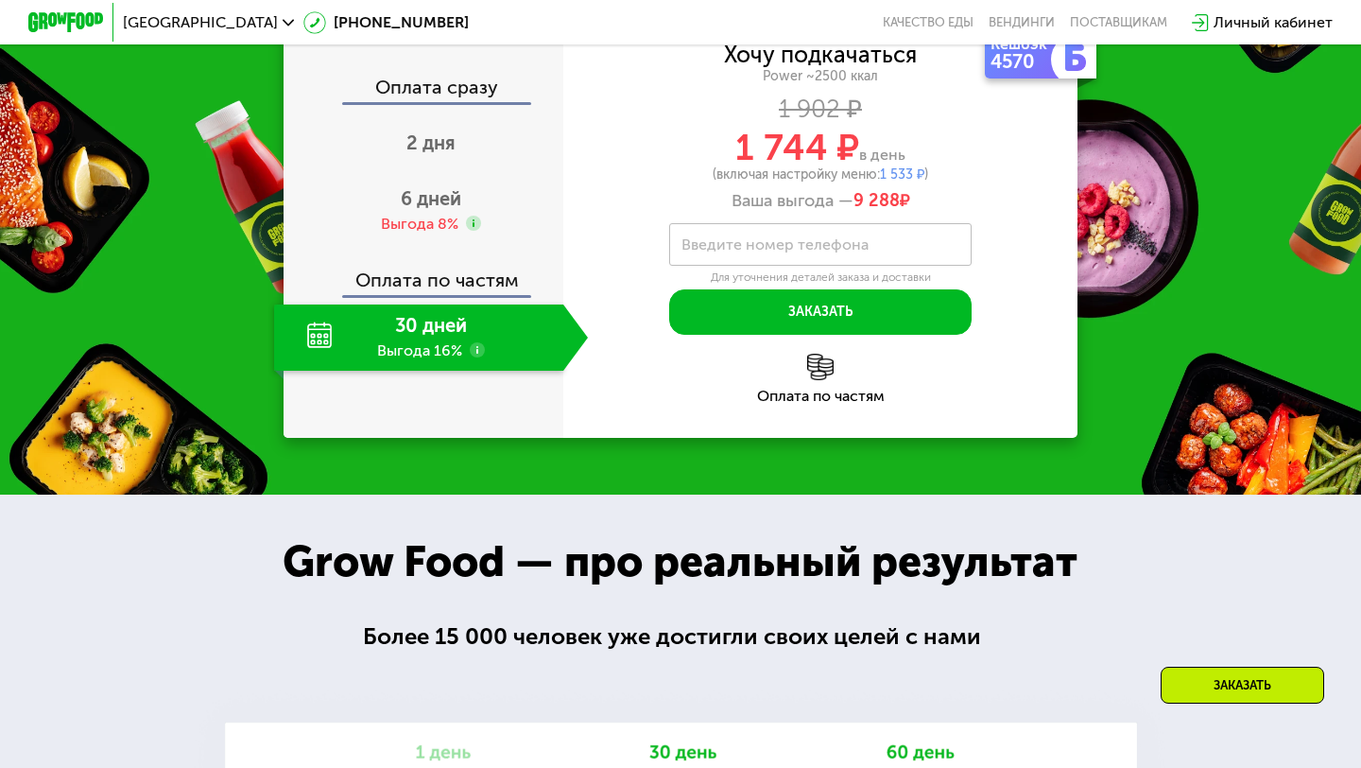
click at [904, 182] on span "1 533 ₽" at bounding box center [902, 174] width 44 height 16
drag, startPoint x: 920, startPoint y: 234, endPoint x: 665, endPoint y: 178, distance: 260.5
click at [665, 178] on div "Хочу подкачаться Power ~2500 ккал 1 902 ₽ 1 744 ₽ в день (включая настройку мен…" at bounding box center [820, 127] width 514 height 167
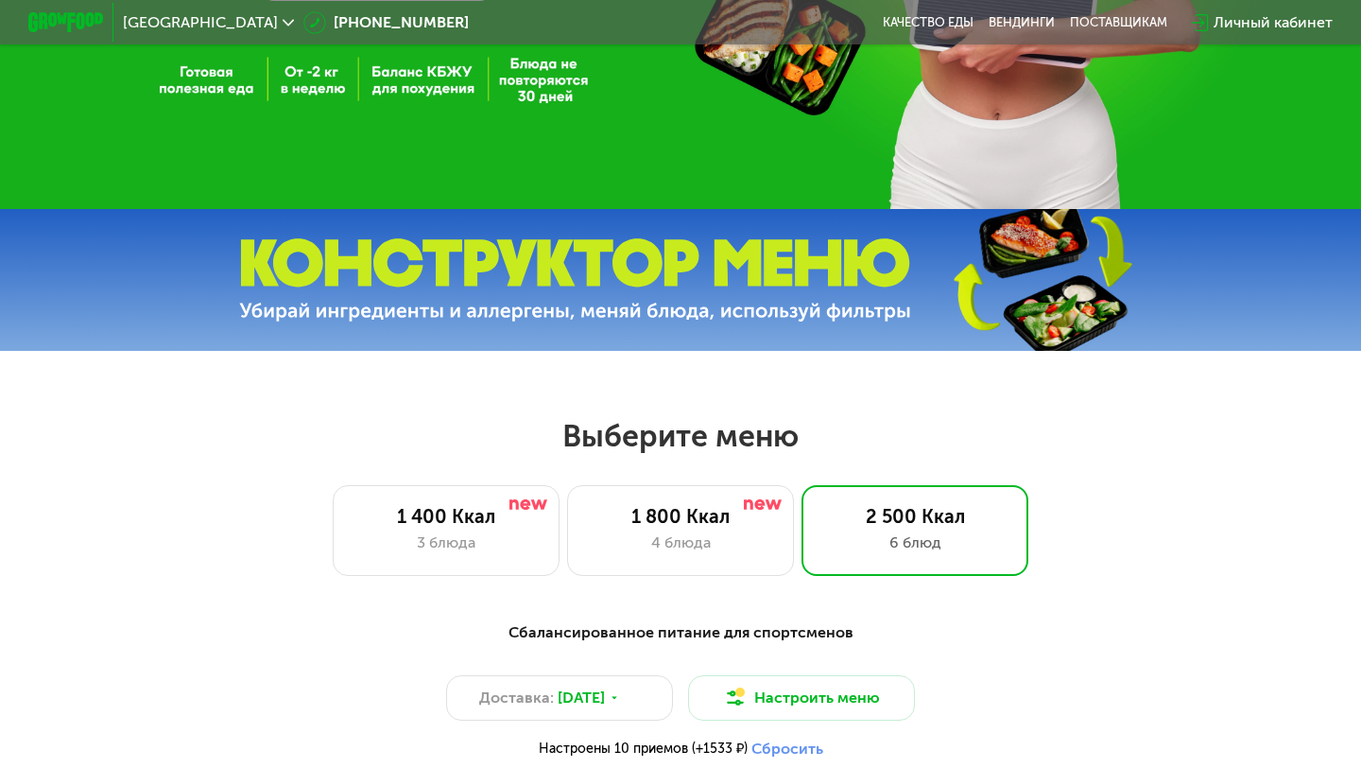
scroll to position [0, 0]
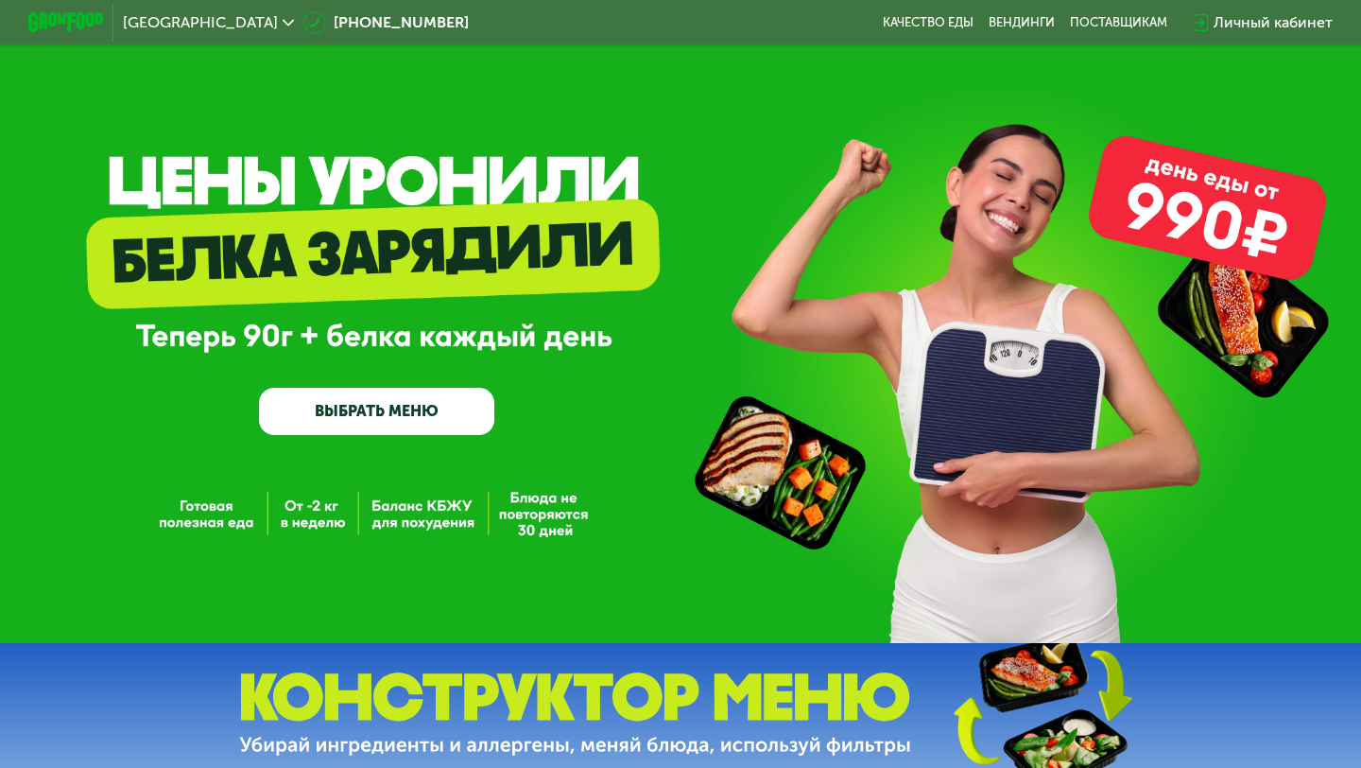
click at [1256, 3] on div "Личный кабинет" at bounding box center [1263, 23] width 160 height 42
click at [1244, 26] on div "Личный кабинет" at bounding box center [1273, 22] width 119 height 23
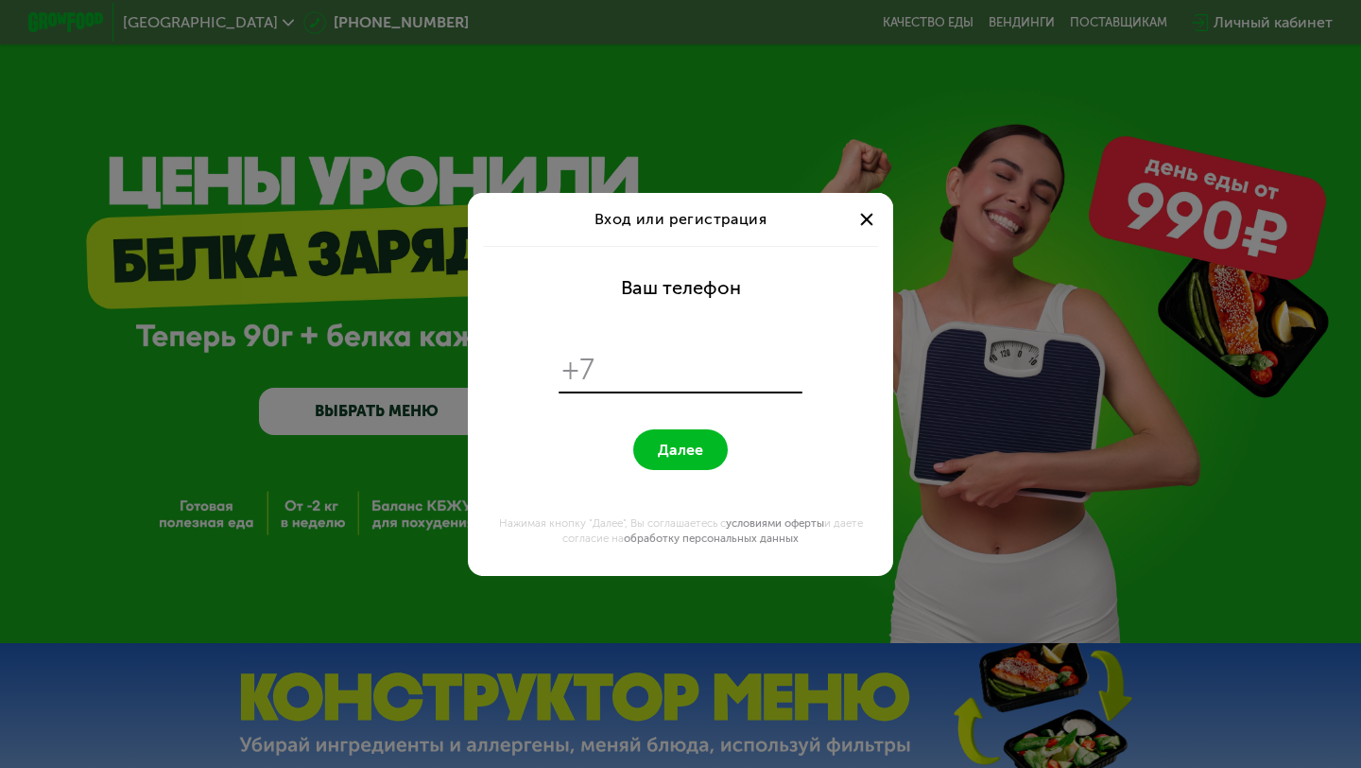
click at [638, 390] on div "+7" at bounding box center [681, 369] width 244 height 43
click at [650, 386] on input "tel" at bounding box center [702, 370] width 194 height 36
type input "**********"
click at [655, 429] on button "Далее" at bounding box center [680, 449] width 95 height 41
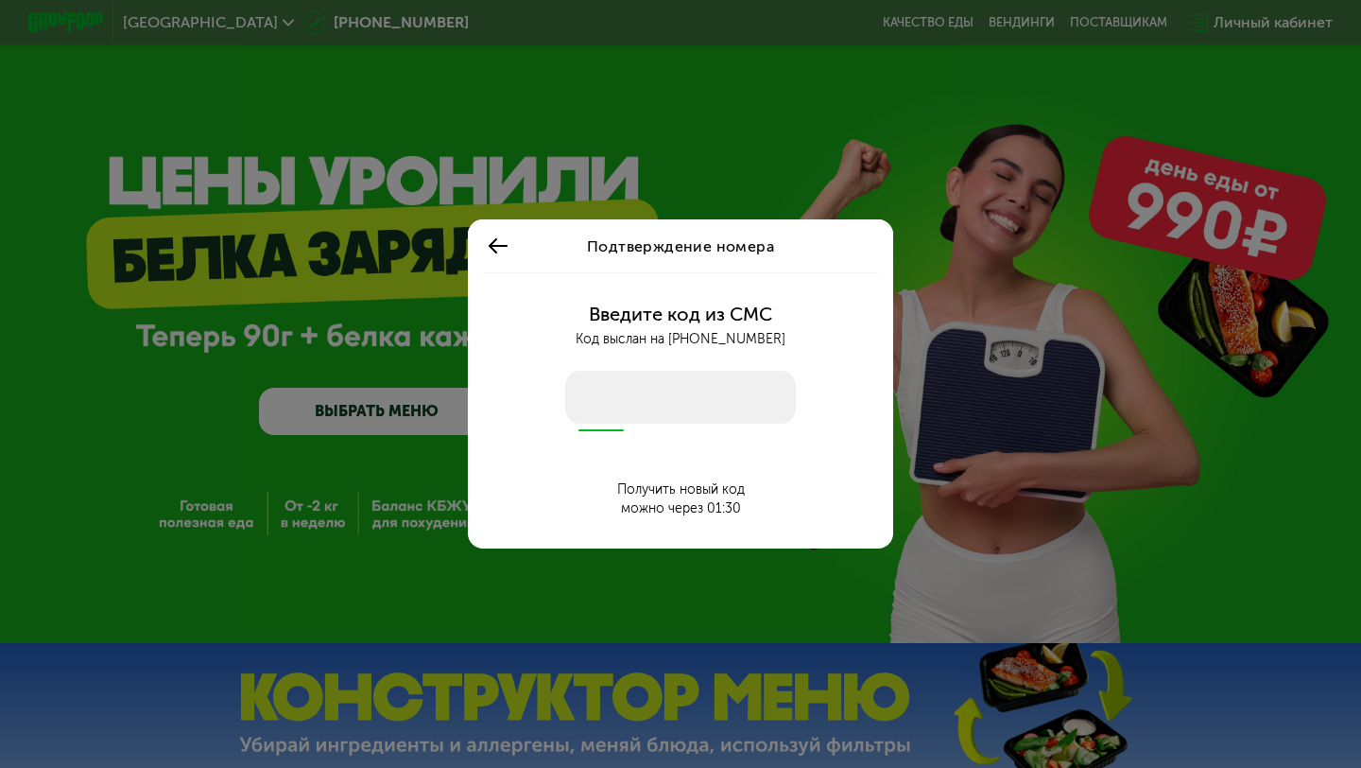
click at [702, 418] on input "number" at bounding box center [680, 397] width 231 height 53
click at [479, 236] on div "Подтверждение номера" at bounding box center [680, 245] width 425 height 53
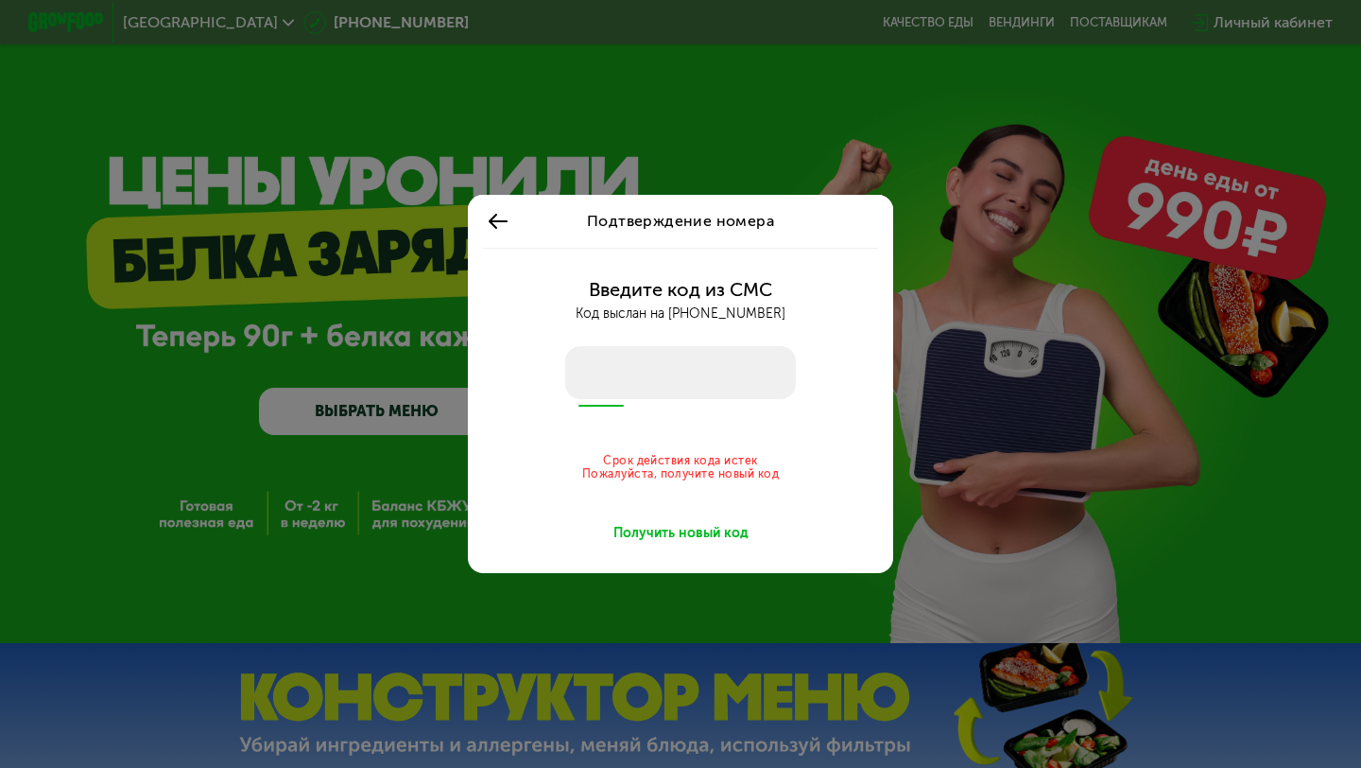
click at [643, 528] on div "Получить новый код" at bounding box center [680, 533] width 135 height 19
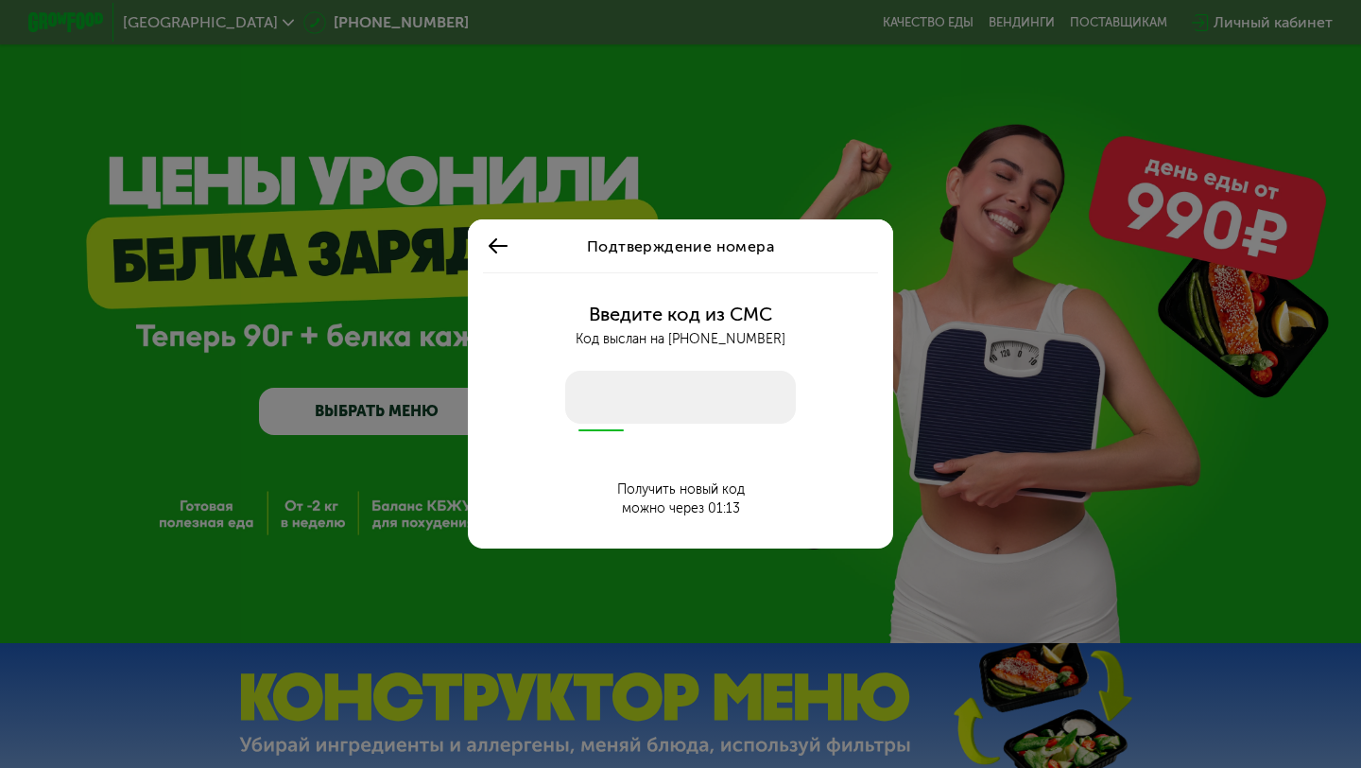
click at [645, 388] on input "number" at bounding box center [680, 397] width 231 height 53
type input "*"
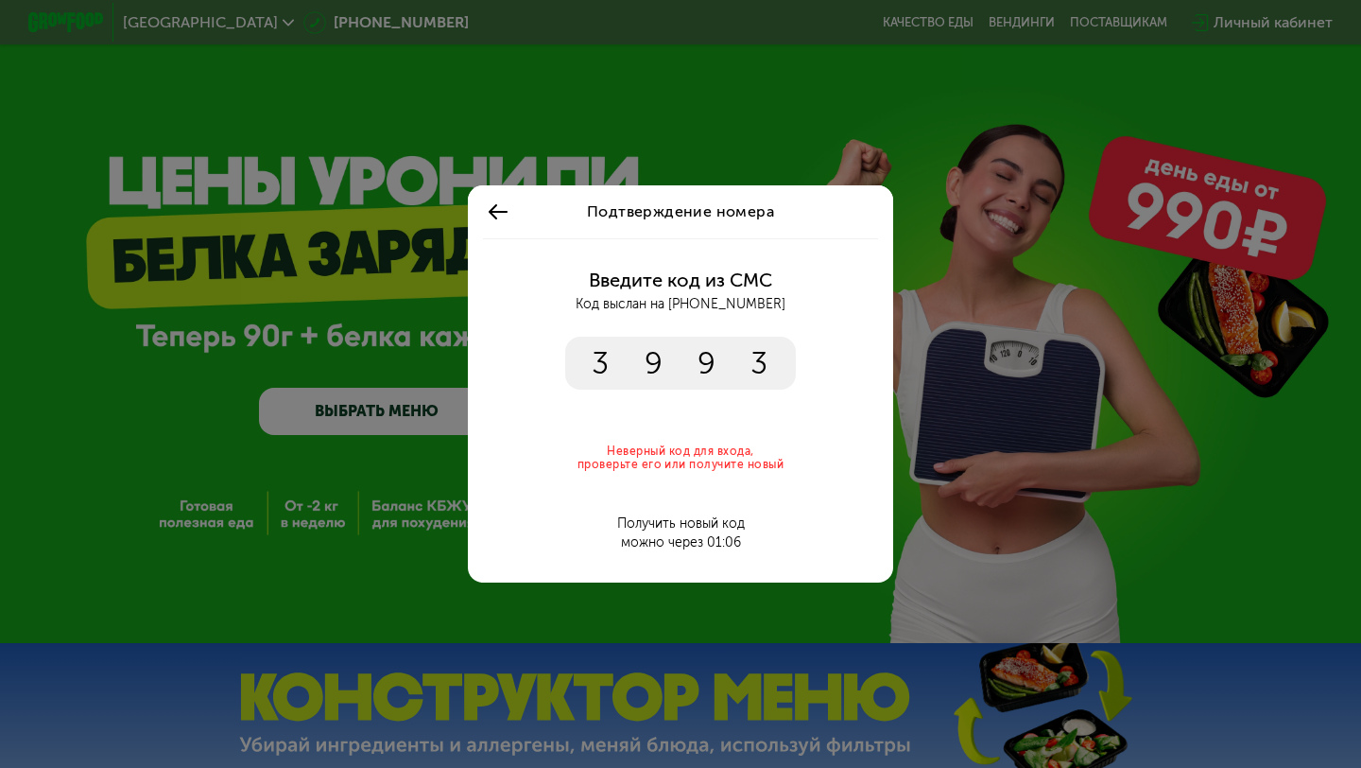
click at [659, 364] on input "****" at bounding box center [680, 363] width 231 height 53
type input "*"
type input "****"
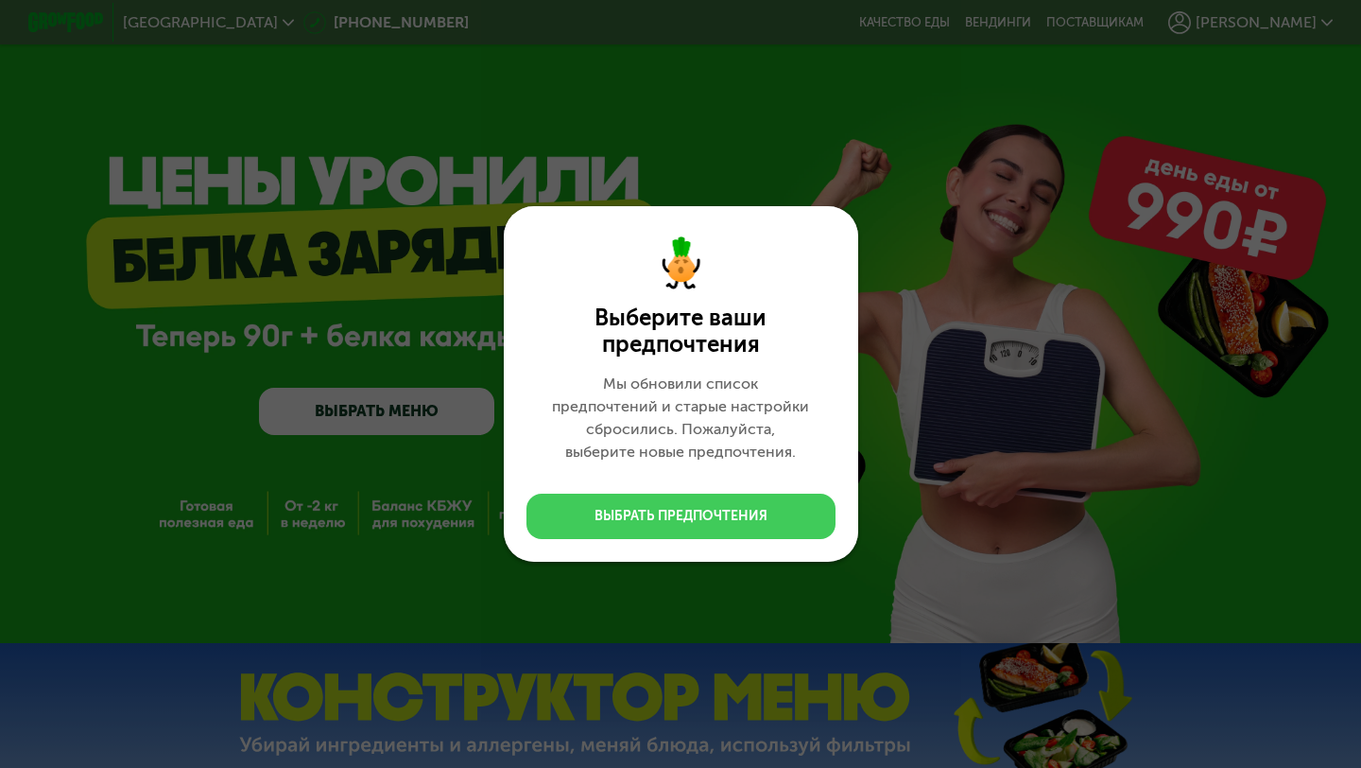
click at [662, 511] on div "Выбрать предпочтения" at bounding box center [681, 516] width 173 height 19
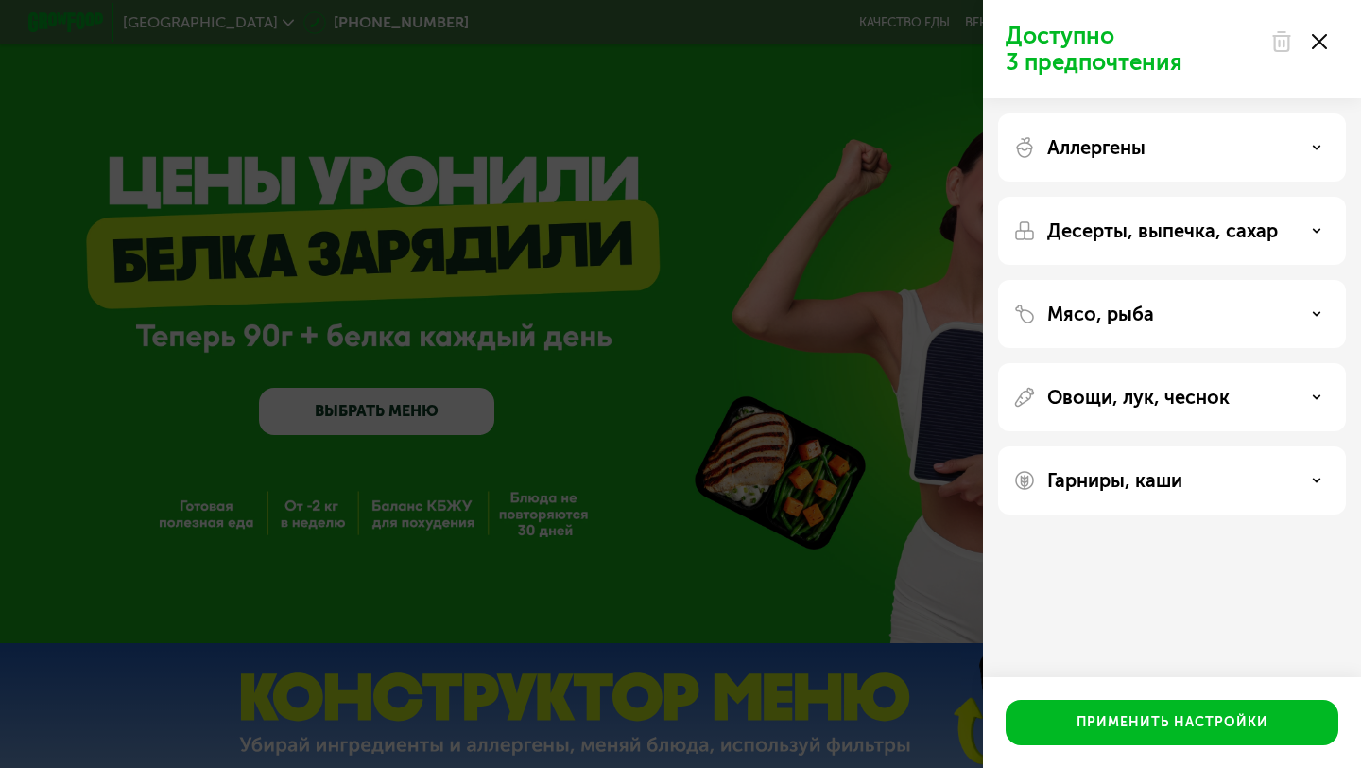
click at [1191, 197] on div "Аллергены" at bounding box center [1172, 231] width 348 height 68
click at [1197, 158] on div "Аллергены" at bounding box center [1172, 147] width 318 height 23
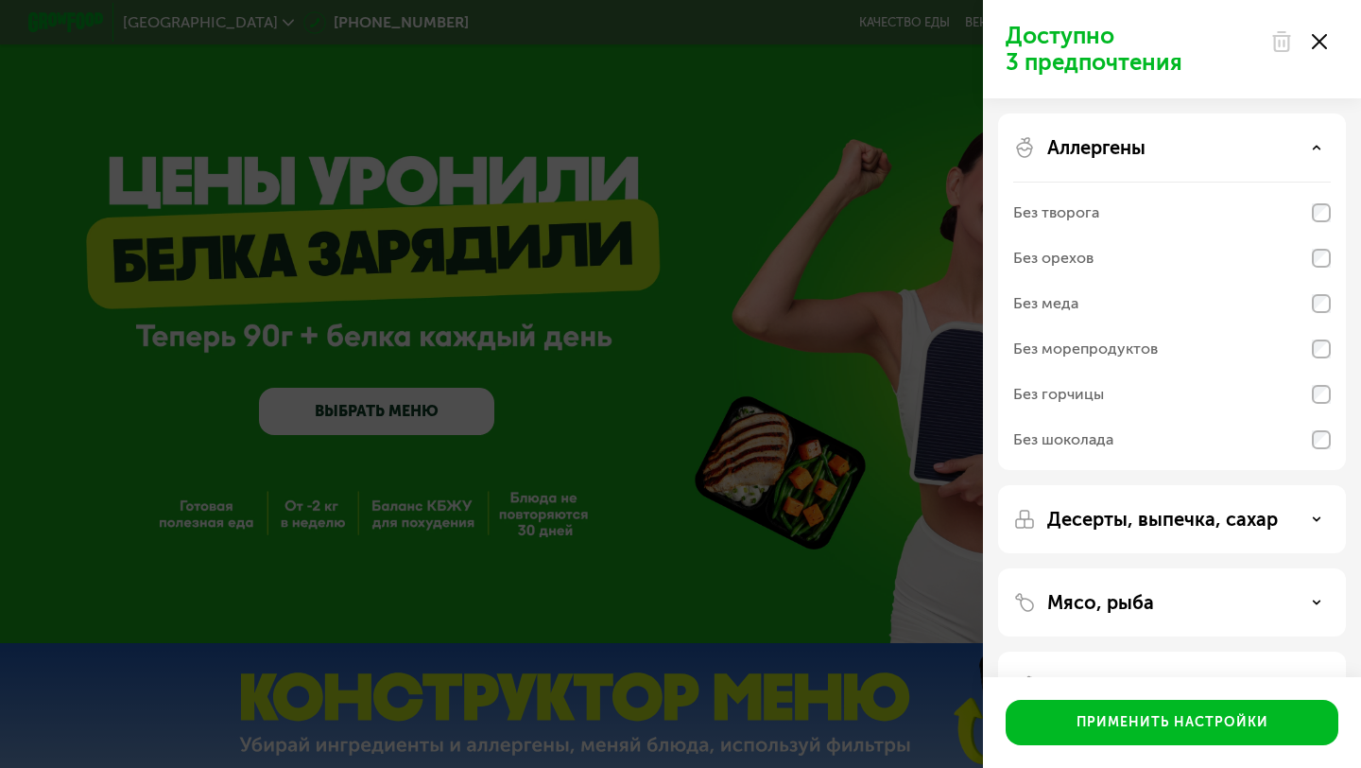
click at [1216, 149] on div "Аллергены" at bounding box center [1172, 147] width 318 height 23
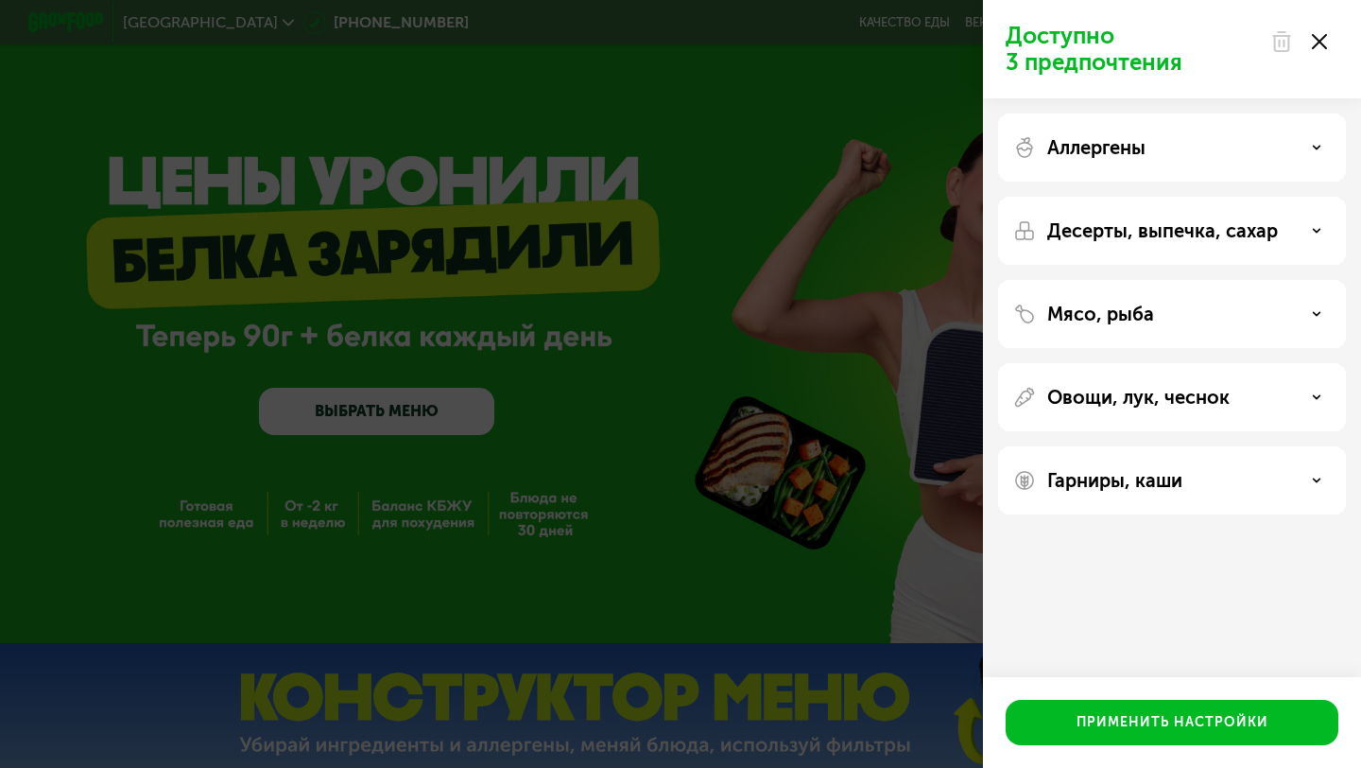
click at [1197, 196] on div "Аллергены Десерты, выпечка, сахар Мясо, рыба Овощи, лук, чеснок Гарниры, каши" at bounding box center [1172, 313] width 378 height 431
click at [1193, 229] on p "Десерты, выпечка, сахар" at bounding box center [1162, 230] width 231 height 23
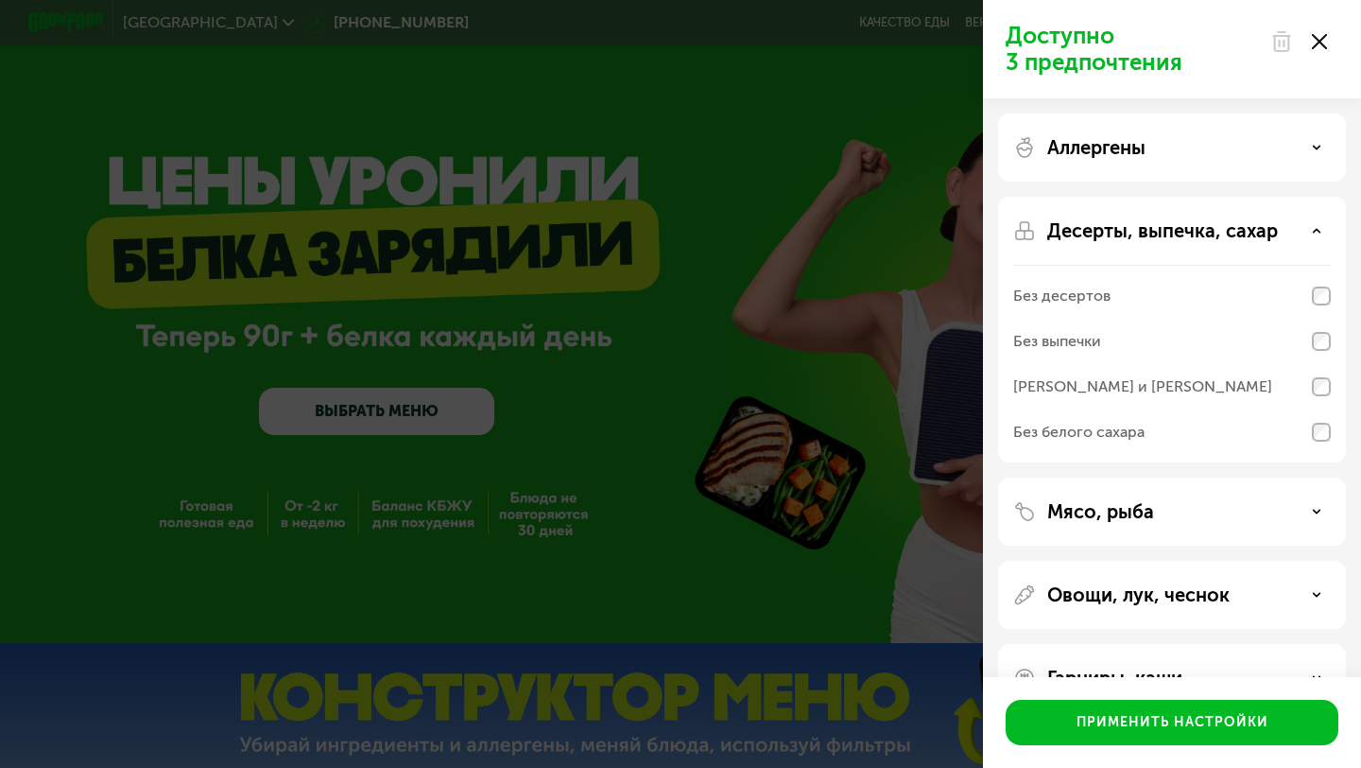
scroll to position [9, 0]
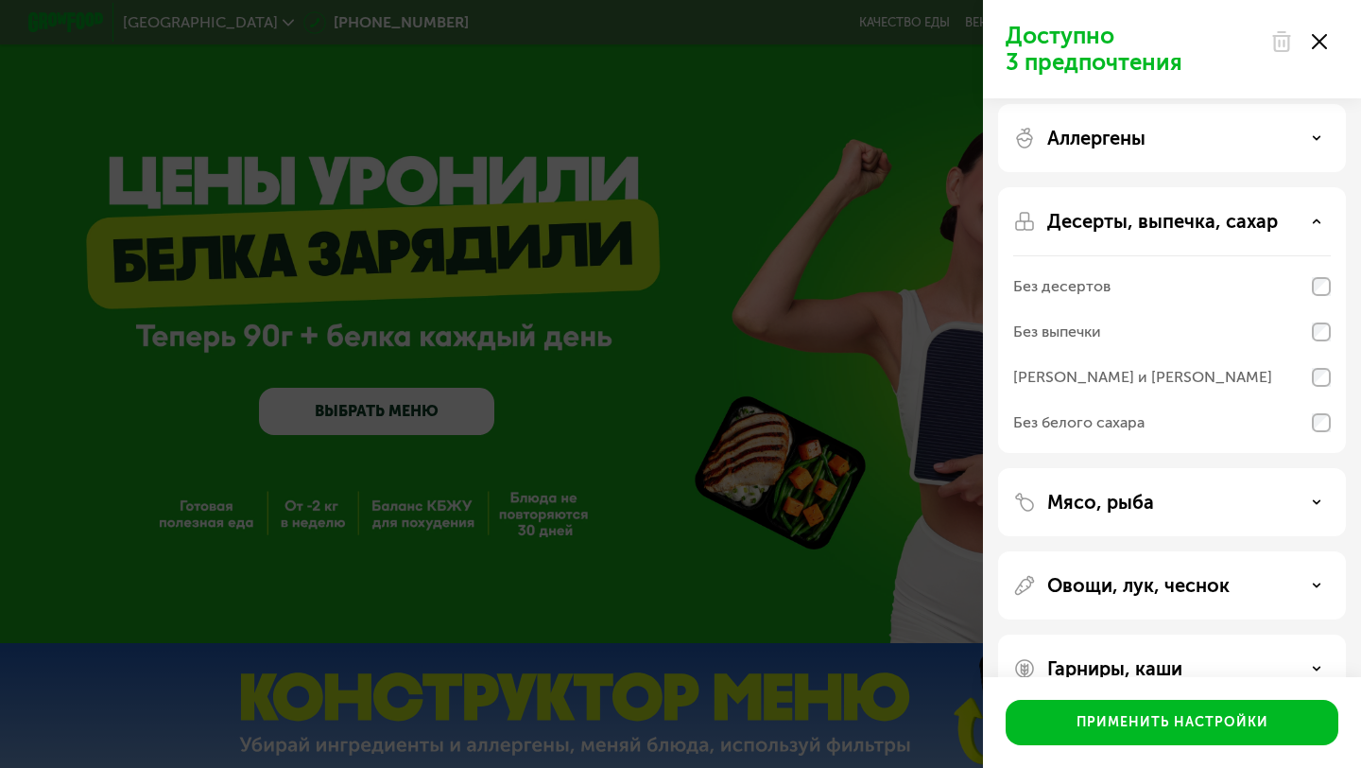
click at [1160, 426] on div "Без белого сахара" at bounding box center [1172, 422] width 318 height 45
click at [1205, 468] on div "Десерты, выпечка, сахар Без десертов Без выпечки Без сэндвичей и круассанов Без…" at bounding box center [1172, 502] width 348 height 68
click at [1205, 214] on p "Десерты, выпечка, сахар" at bounding box center [1162, 221] width 231 height 23
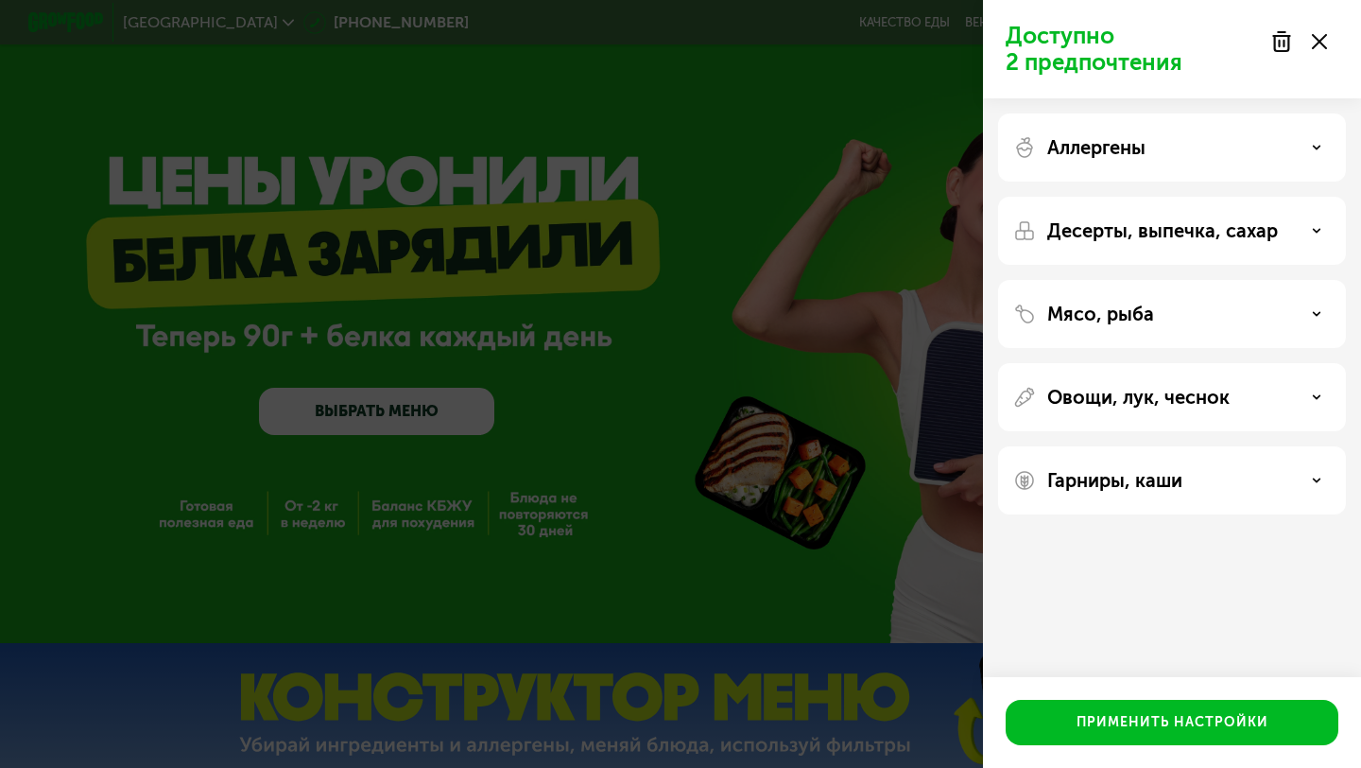
scroll to position [0, 0]
click at [1162, 363] on div "Мясо, рыба" at bounding box center [1172, 397] width 348 height 68
click at [1158, 315] on div "Мясо, рыба" at bounding box center [1172, 313] width 318 height 23
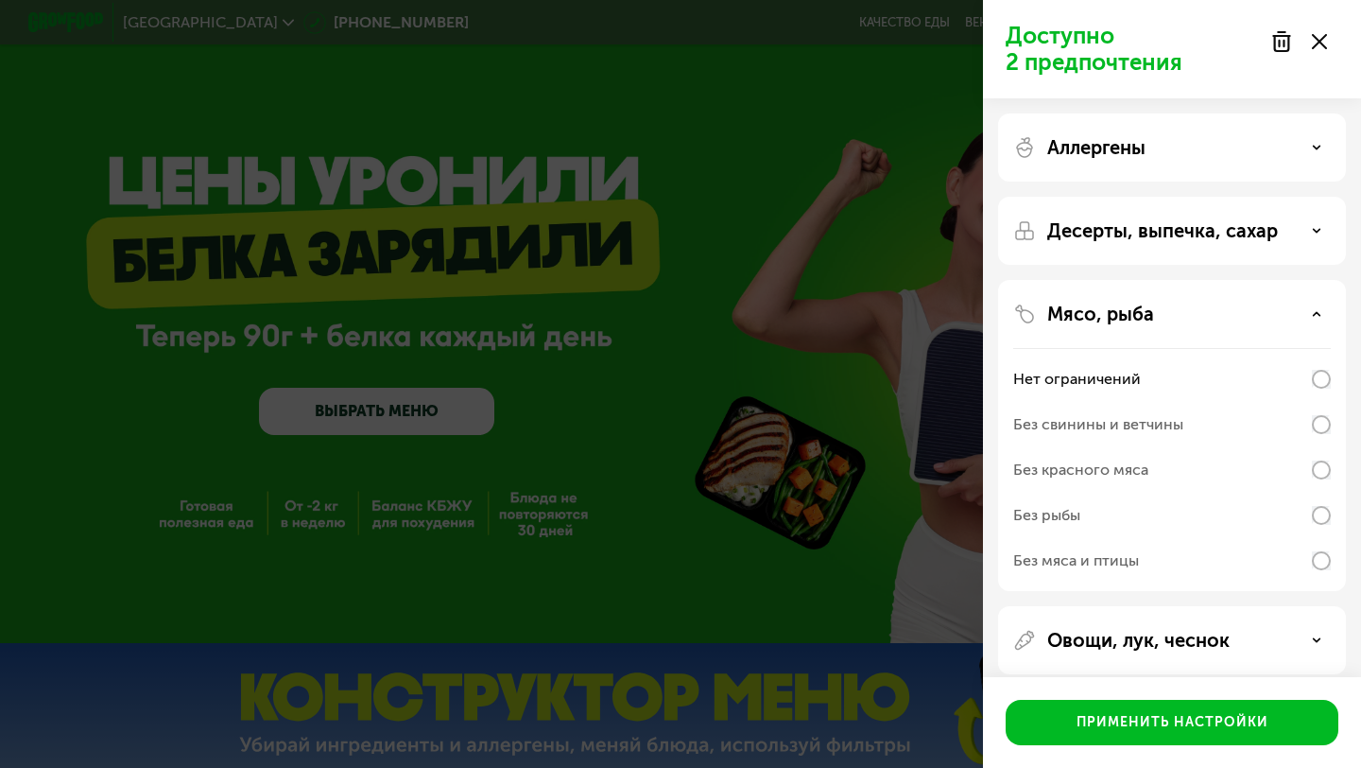
click at [1132, 431] on div "Без свинины и ветчины" at bounding box center [1098, 424] width 170 height 23
click at [1200, 606] on div "Мясо, рыба Нет ограничений Без свинины и ветчины Без красного мяса Без рыбы Без…" at bounding box center [1172, 640] width 348 height 68
click at [1213, 310] on div "Мясо, рыба" at bounding box center [1172, 313] width 318 height 23
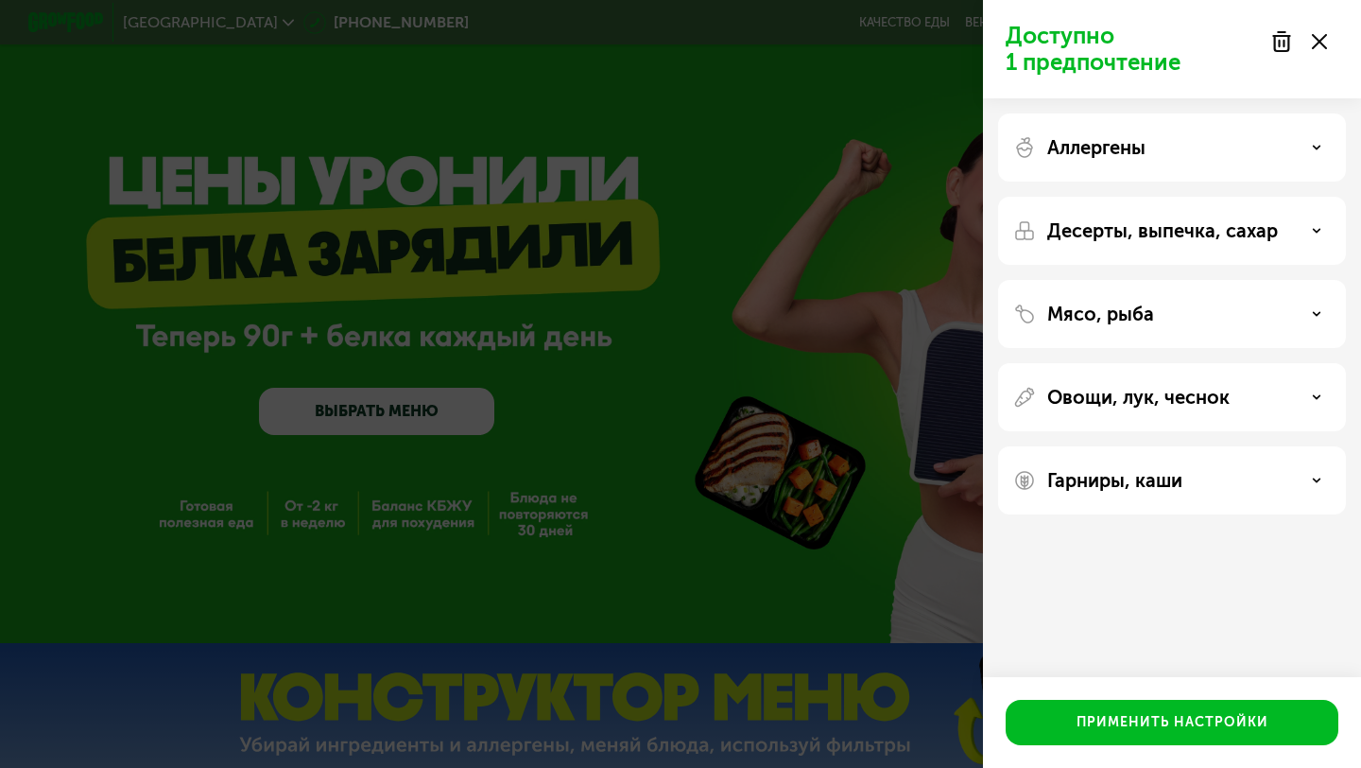
click at [1200, 390] on p "Овощи, лук, чеснок" at bounding box center [1138, 397] width 182 height 23
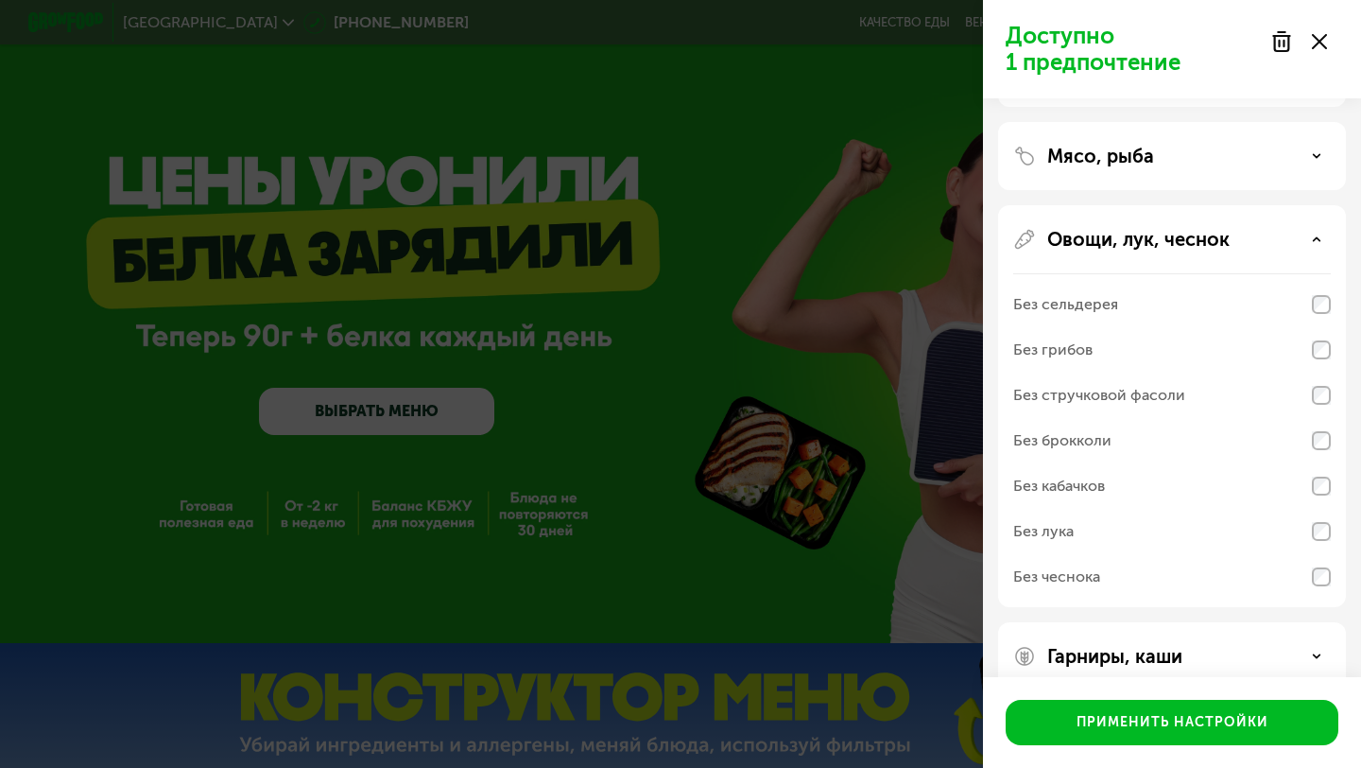
scroll to position [162, 0]
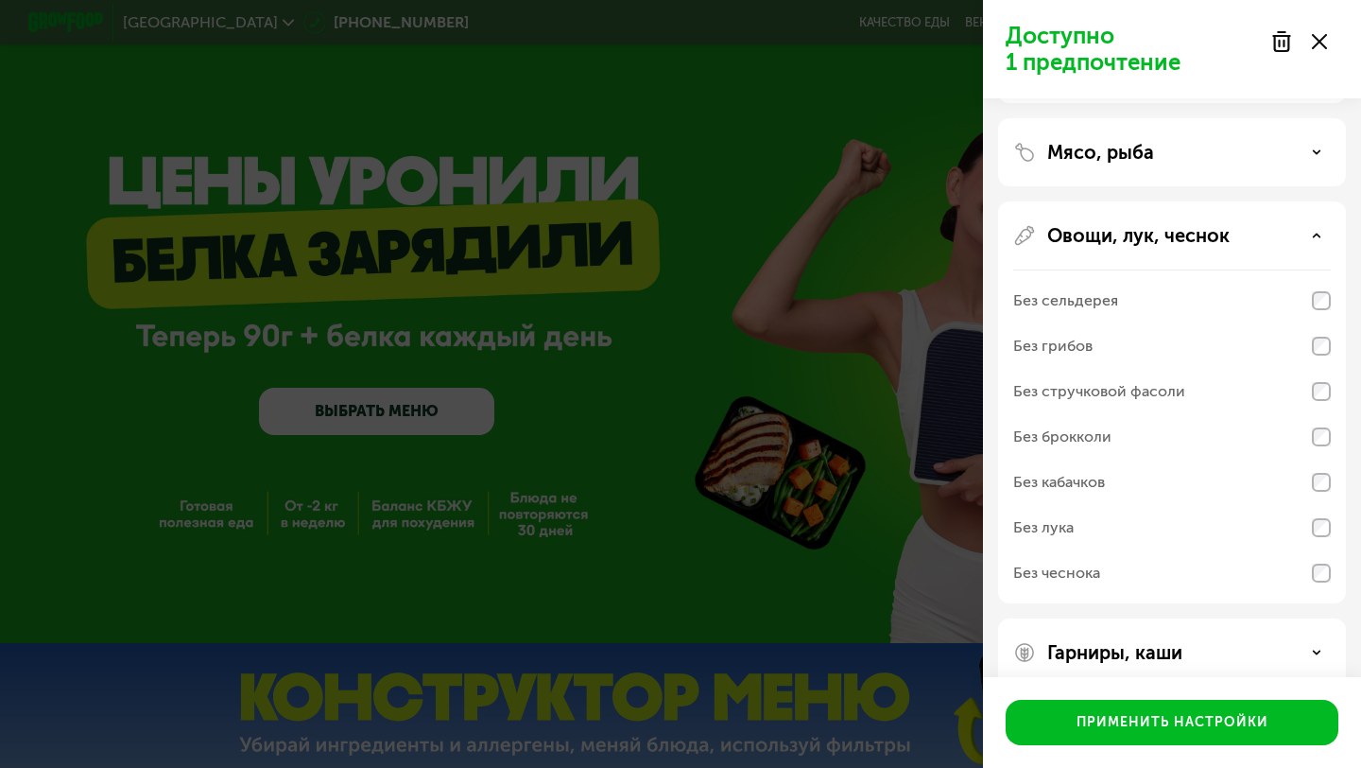
click at [1134, 550] on div "Без лука" at bounding box center [1172, 572] width 318 height 45
click at [1154, 576] on div "Без чеснока" at bounding box center [1172, 572] width 318 height 45
click at [1304, 558] on div "Без чеснока" at bounding box center [1172, 572] width 318 height 45
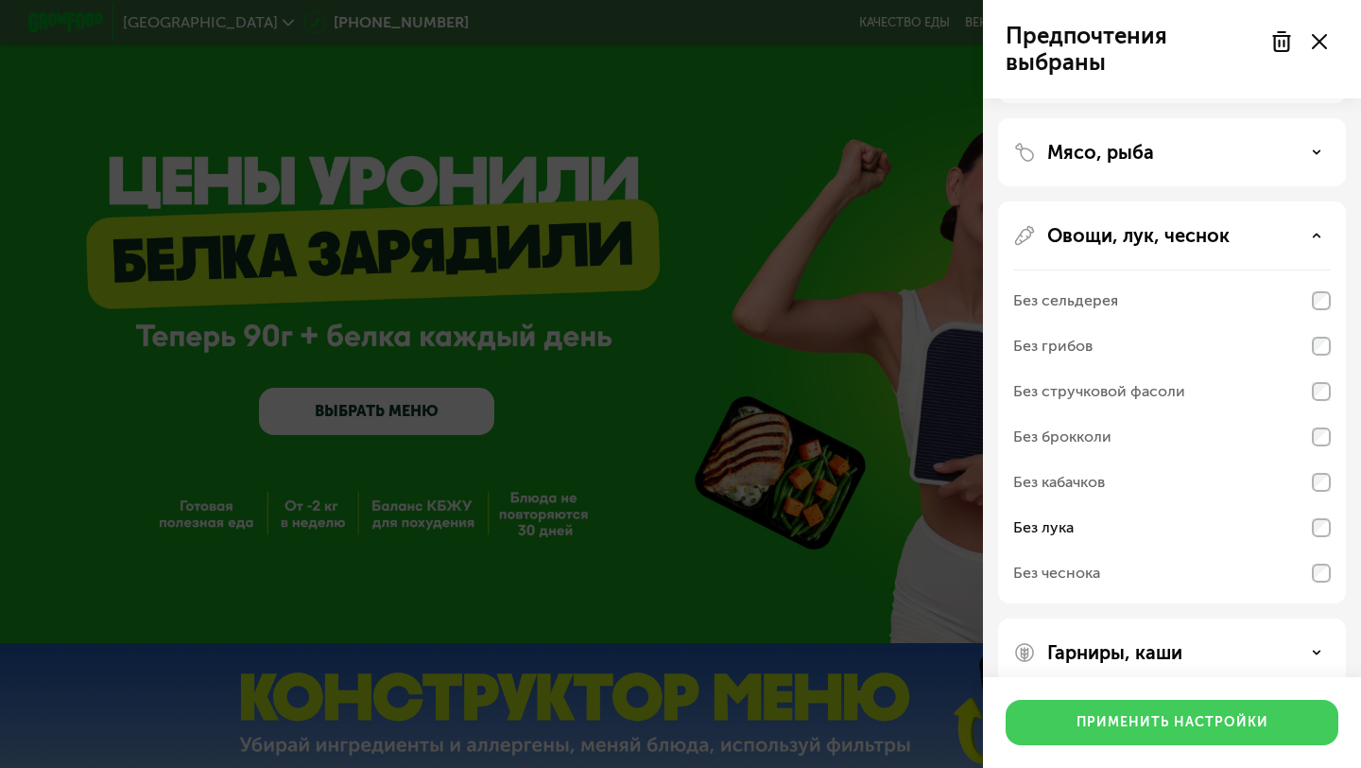
click at [1237, 716] on div "Применить настройки" at bounding box center [1173, 722] width 192 height 19
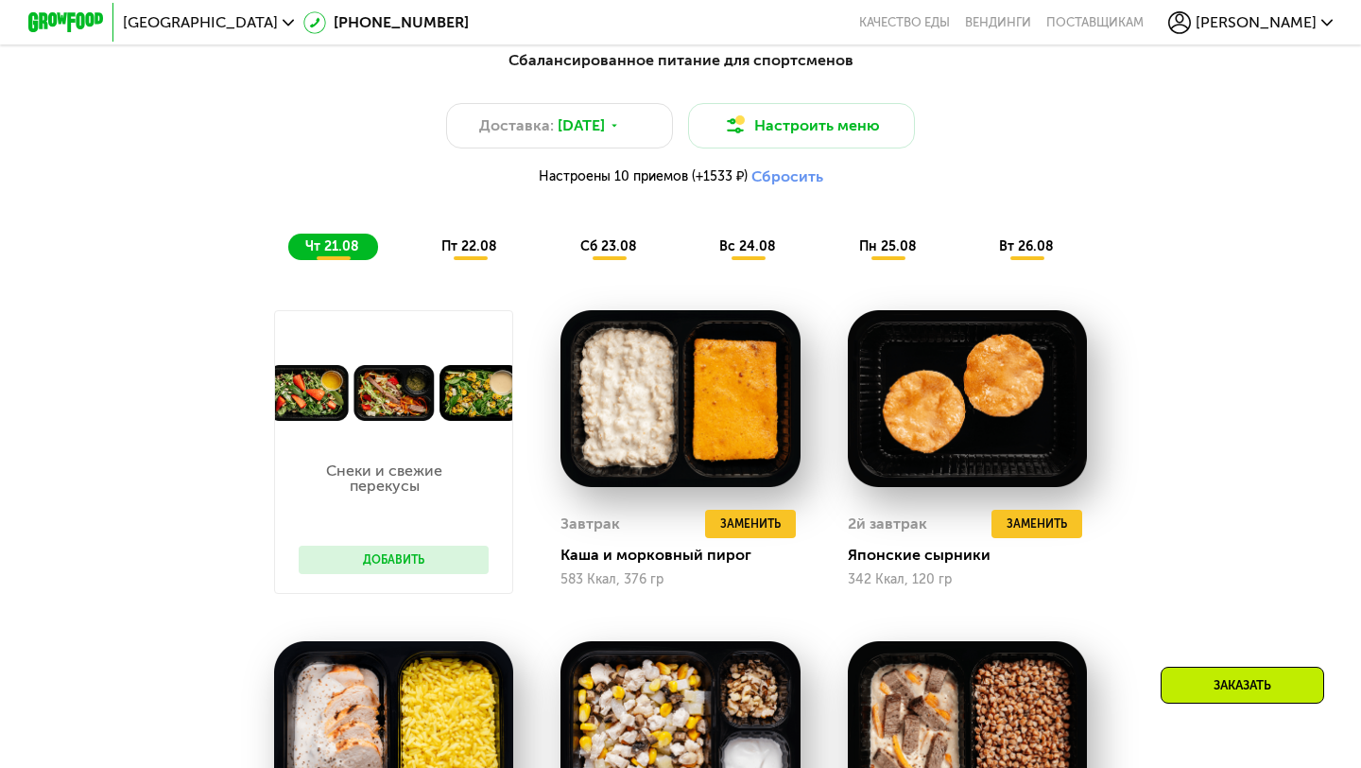
scroll to position [993, 0]
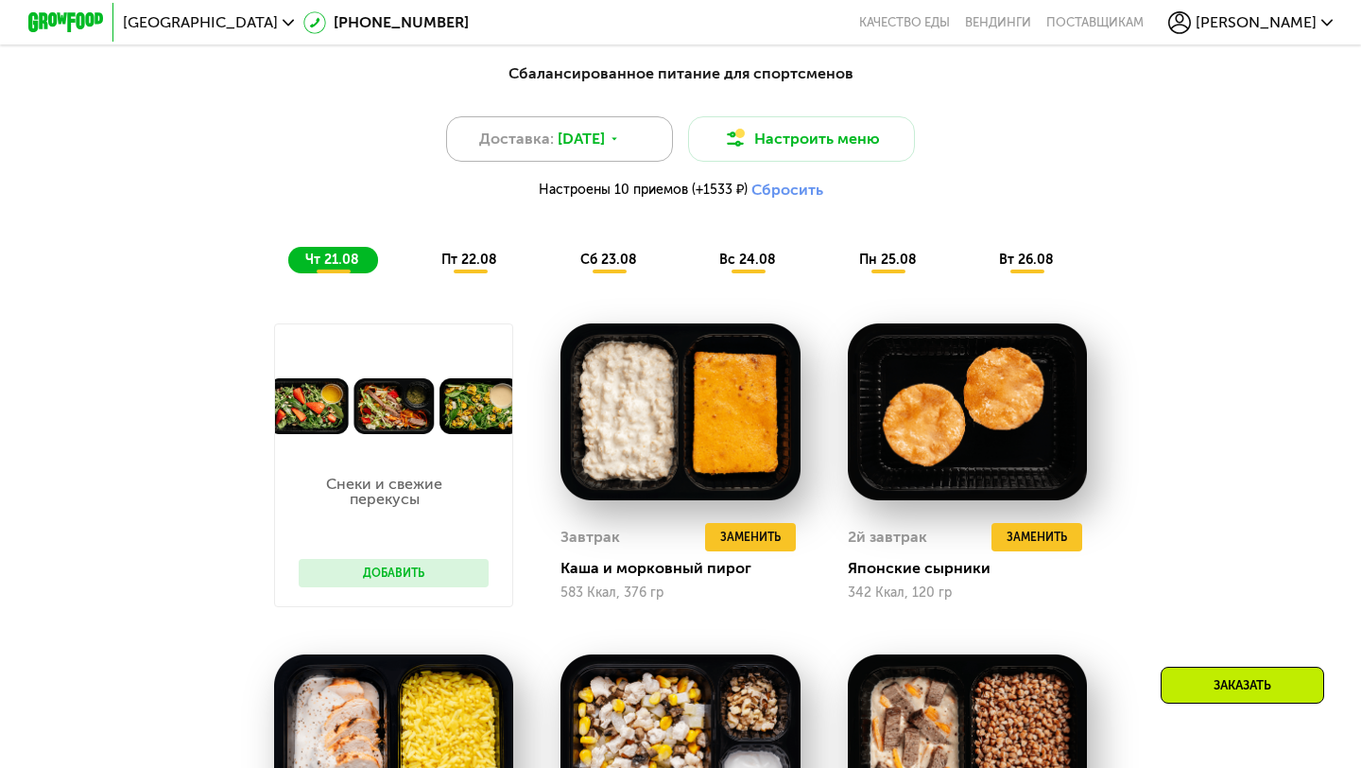
click at [626, 131] on div "Доставка: 20 авг, ср" at bounding box center [559, 138] width 227 height 45
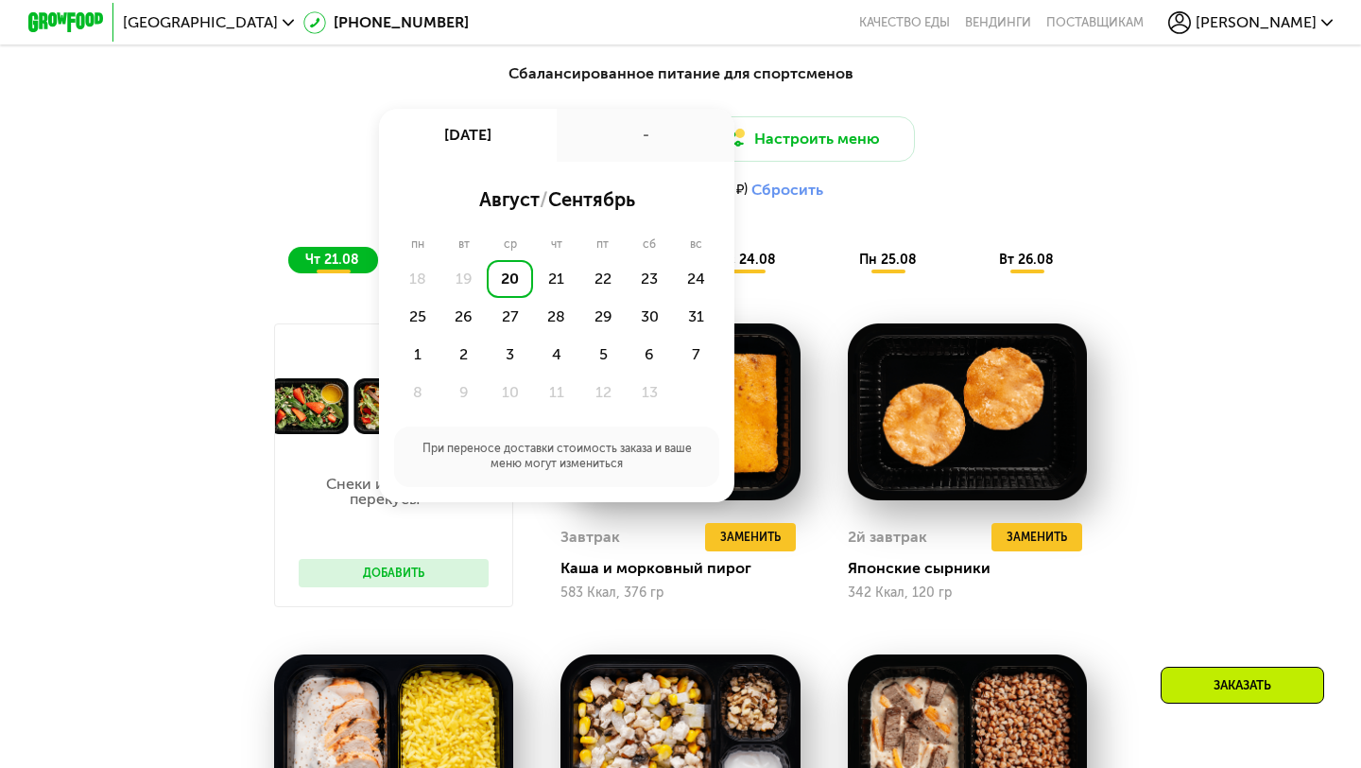
click at [505, 267] on div "20" at bounding box center [510, 279] width 46 height 38
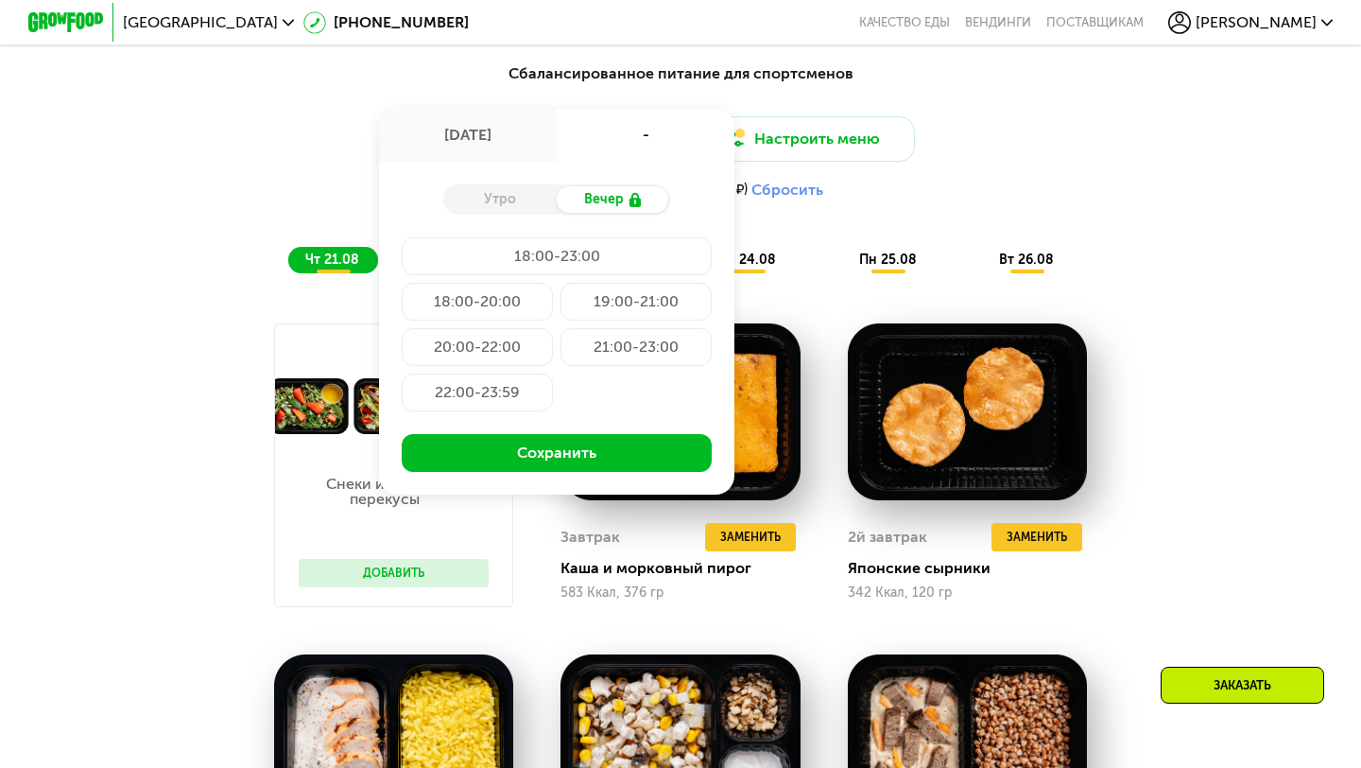
click at [527, 196] on div "Утро" at bounding box center [499, 199] width 113 height 26
click at [805, 178] on div "Доставка: 20 авг, ср 20 авг, ср - Утро Вечер 18:00-23:00 18:00-20:00 19:00-21:0…" at bounding box center [680, 162] width 1119 height 93
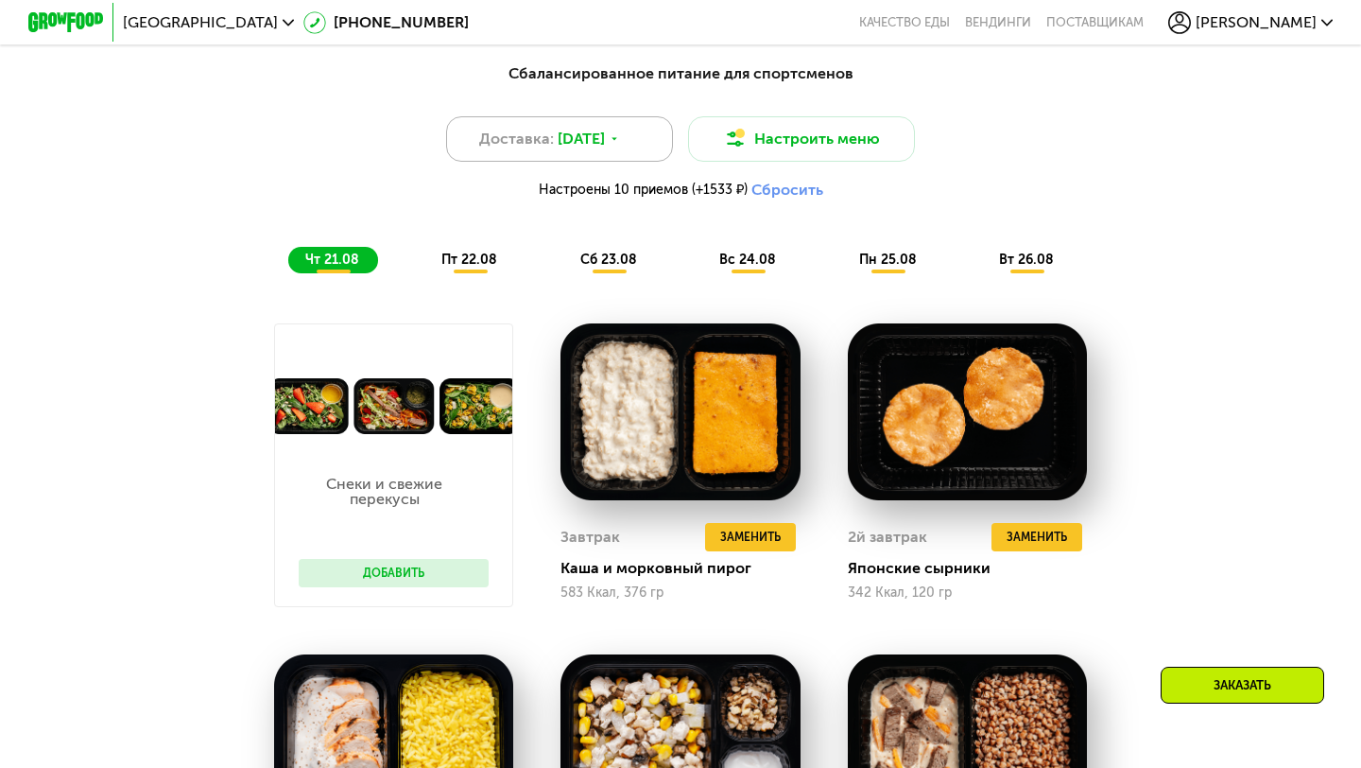
click at [643, 135] on div "Доставка: 20 авг, ср" at bounding box center [559, 138] width 227 height 45
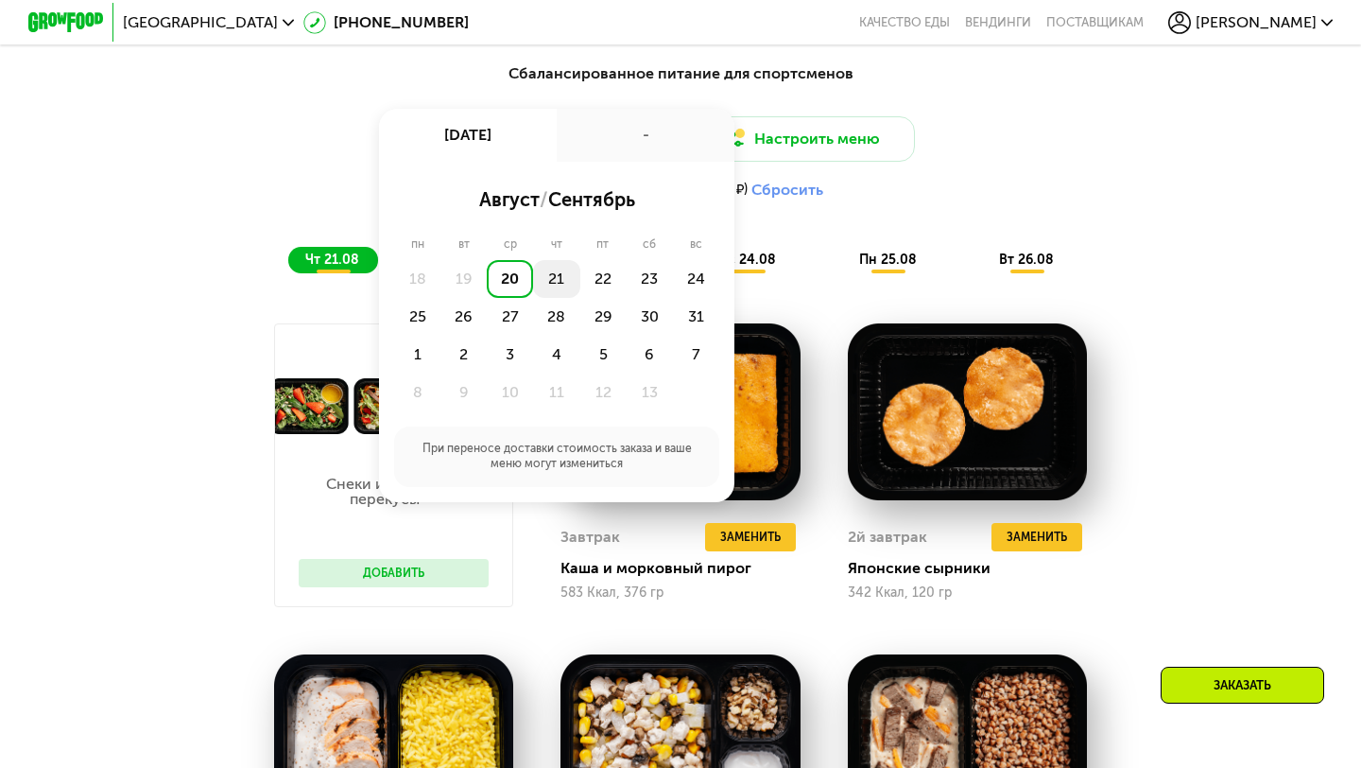
click at [580, 276] on div "21" at bounding box center [603, 279] width 46 height 38
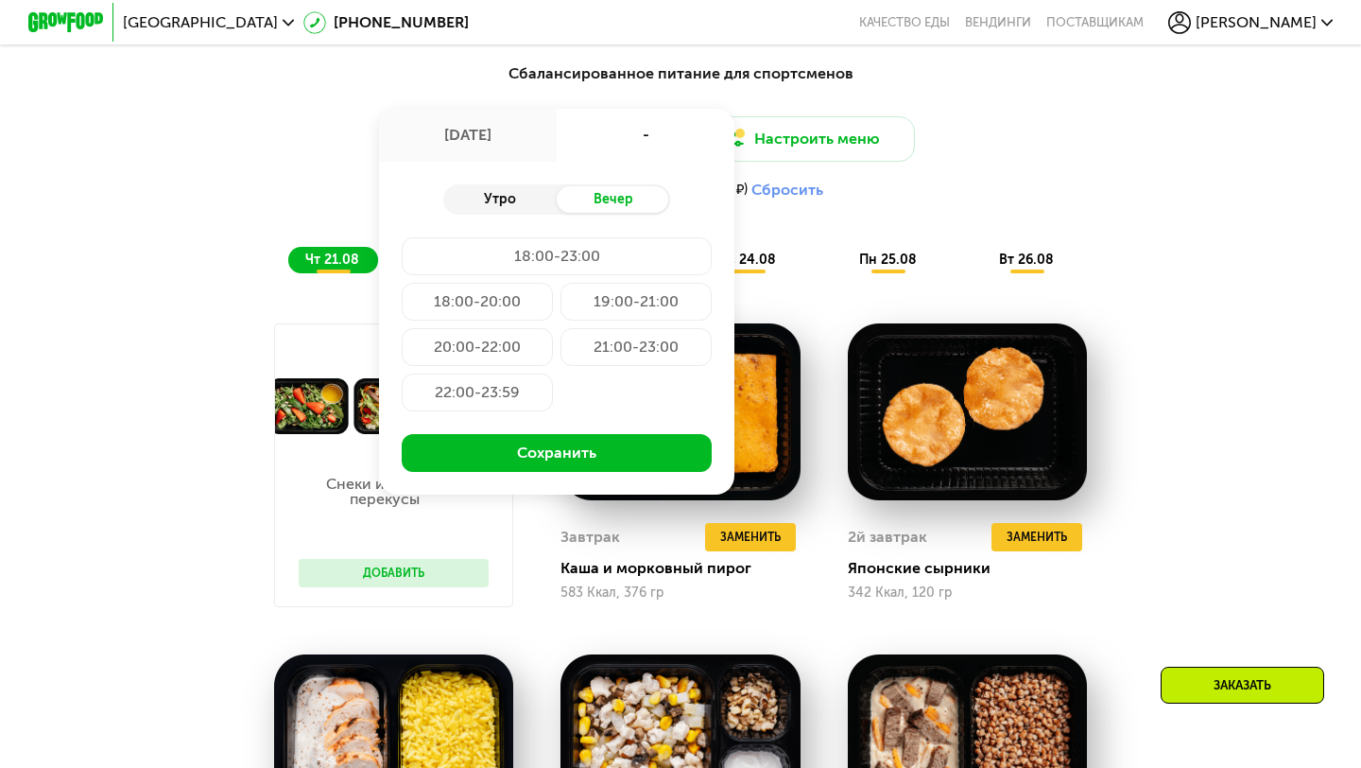
click at [527, 202] on div "Утро" at bounding box center [499, 199] width 113 height 26
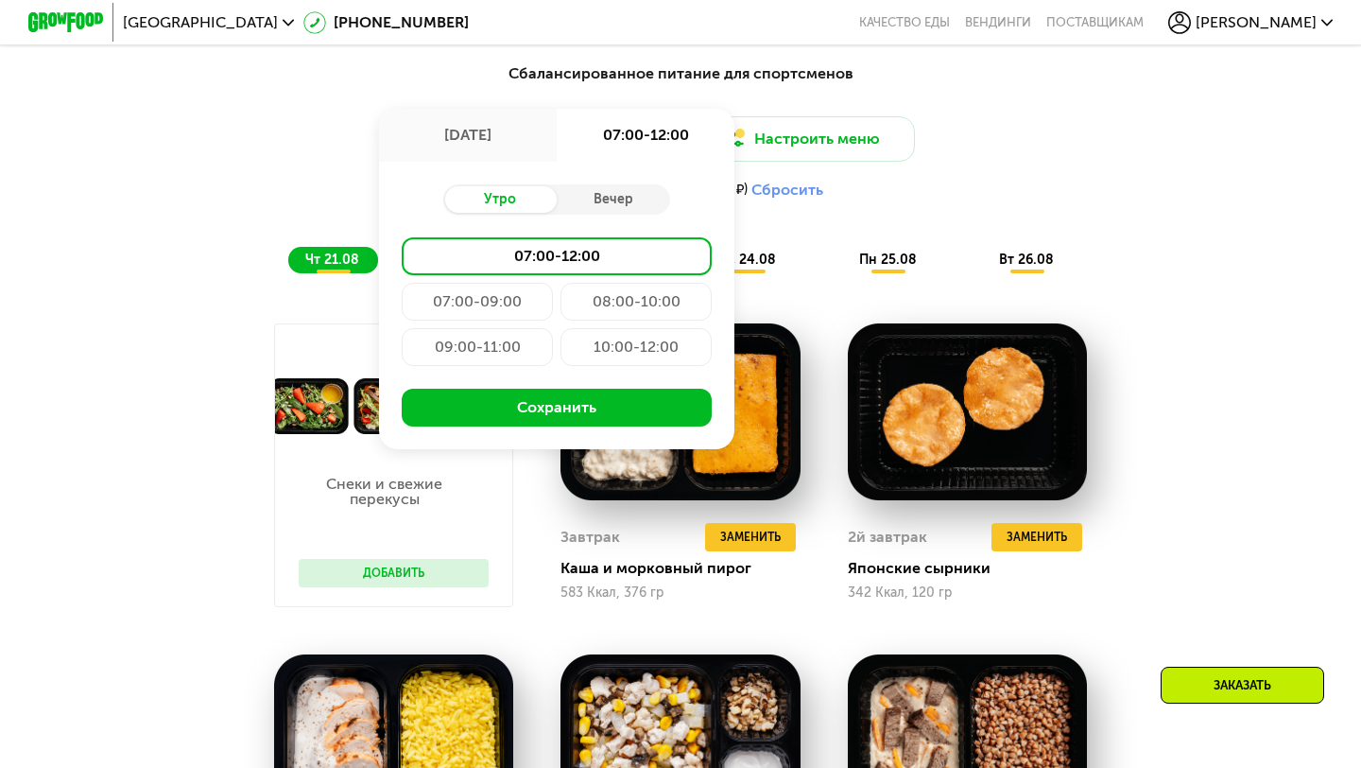
click at [561, 344] on div "09:00-11:00" at bounding box center [636, 347] width 151 height 38
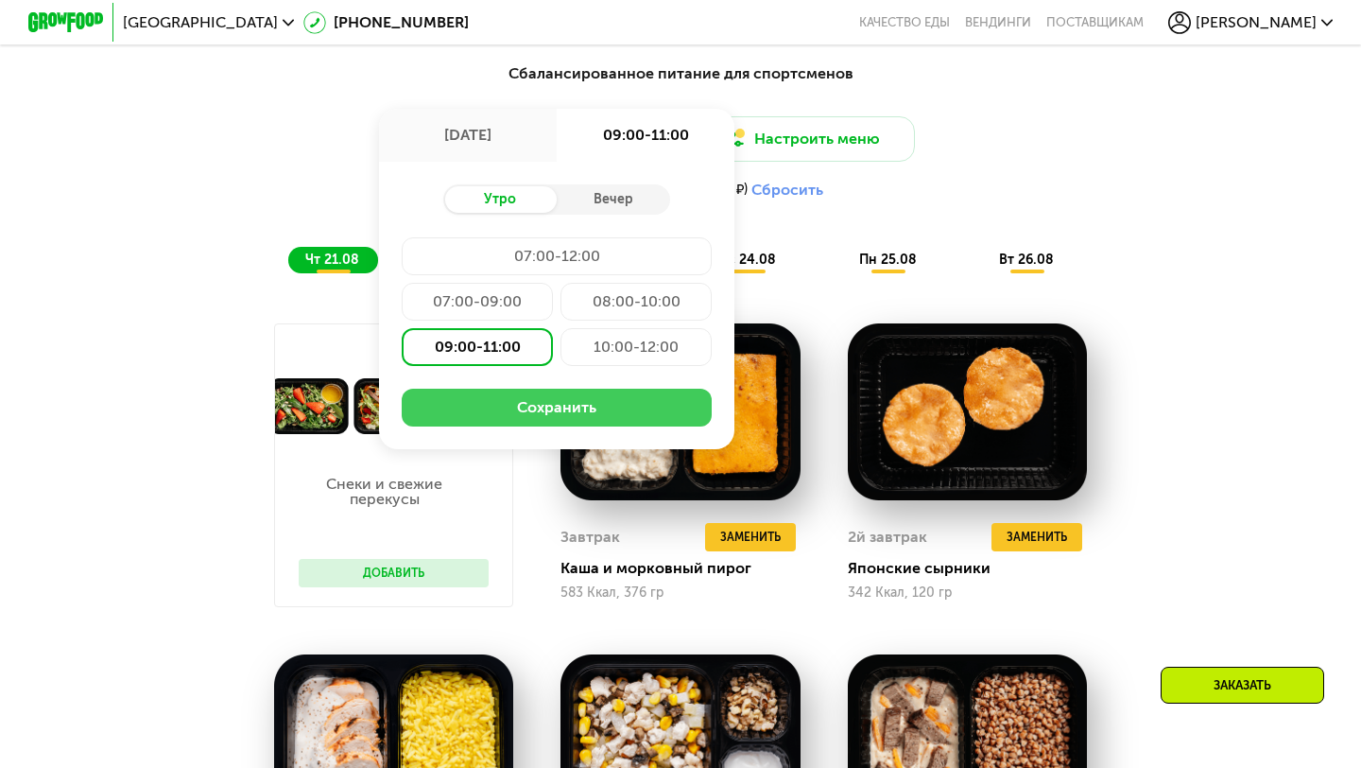
click at [559, 405] on button "Сохранить" at bounding box center [557, 408] width 310 height 38
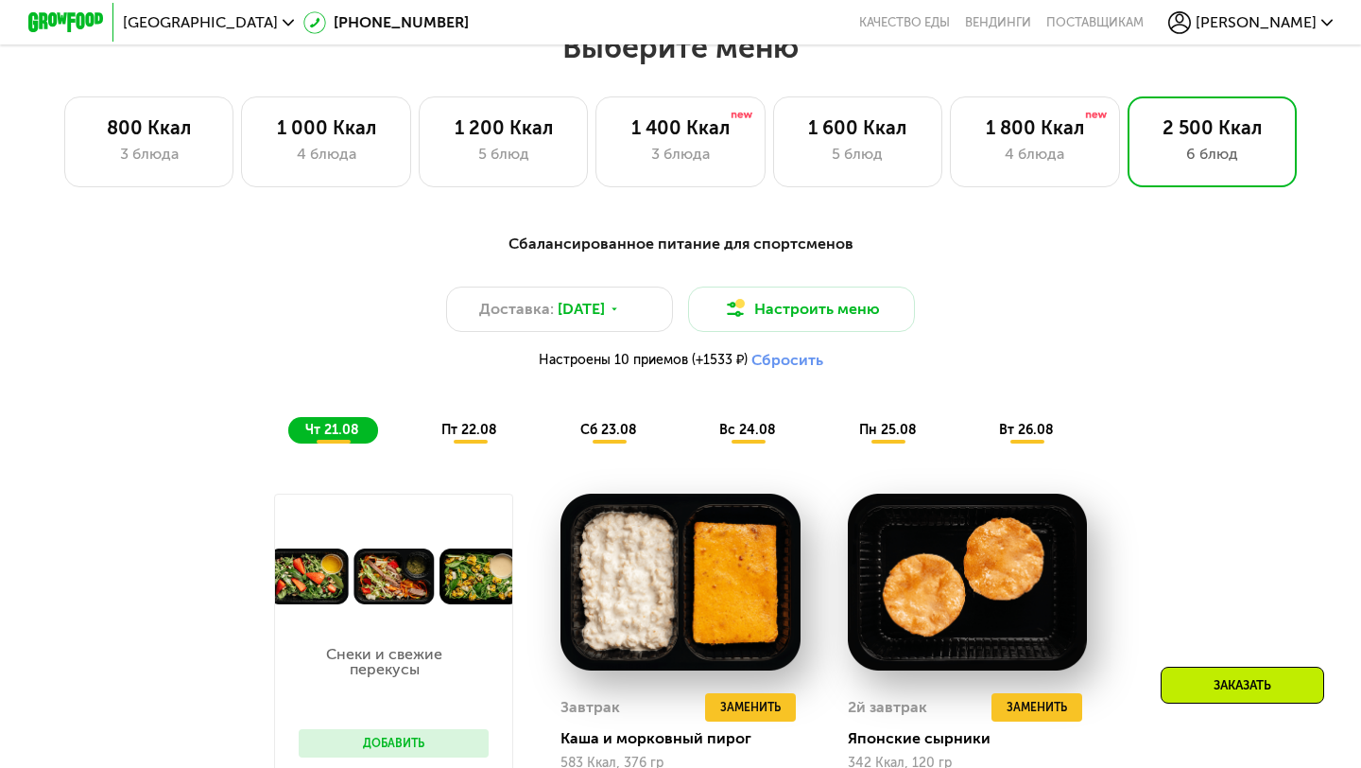
scroll to position [801, 0]
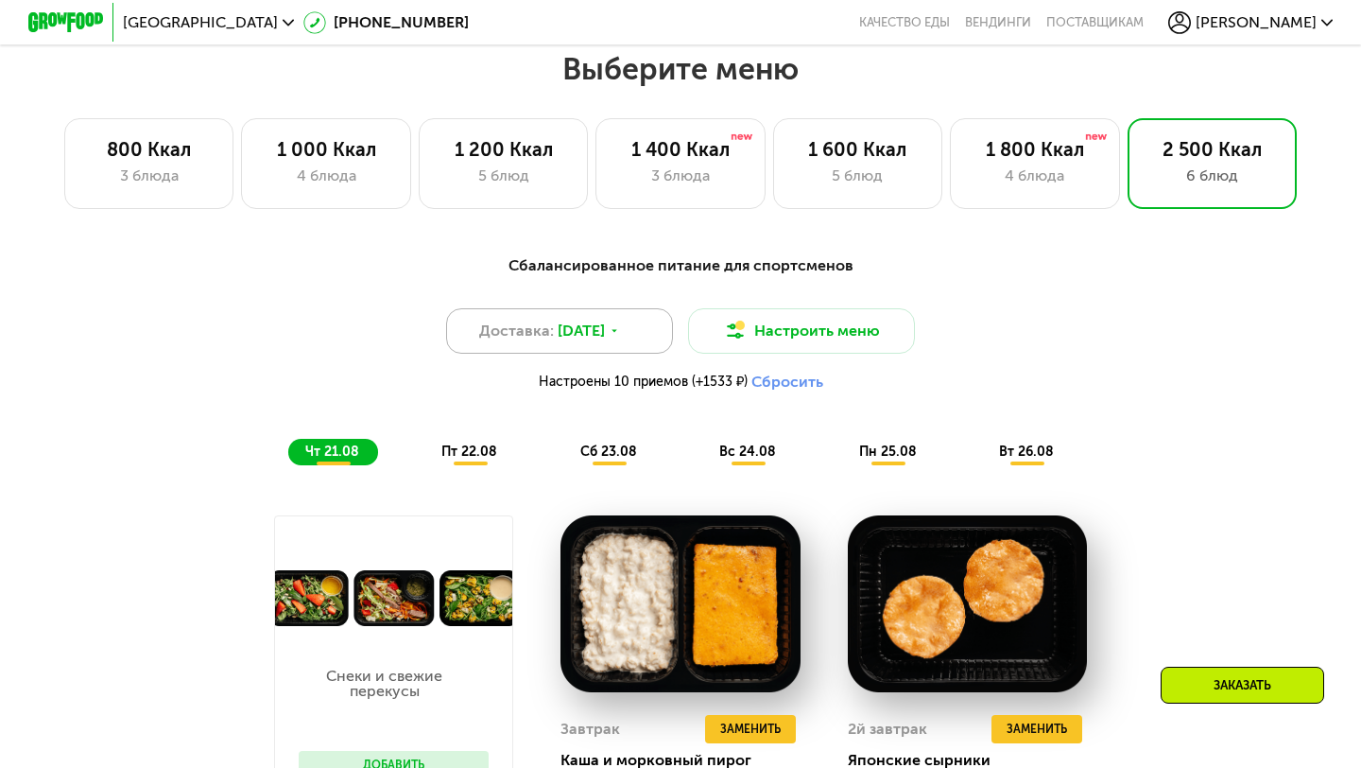
click at [648, 332] on div "Доставка: 21 авг, чт" at bounding box center [559, 330] width 227 height 45
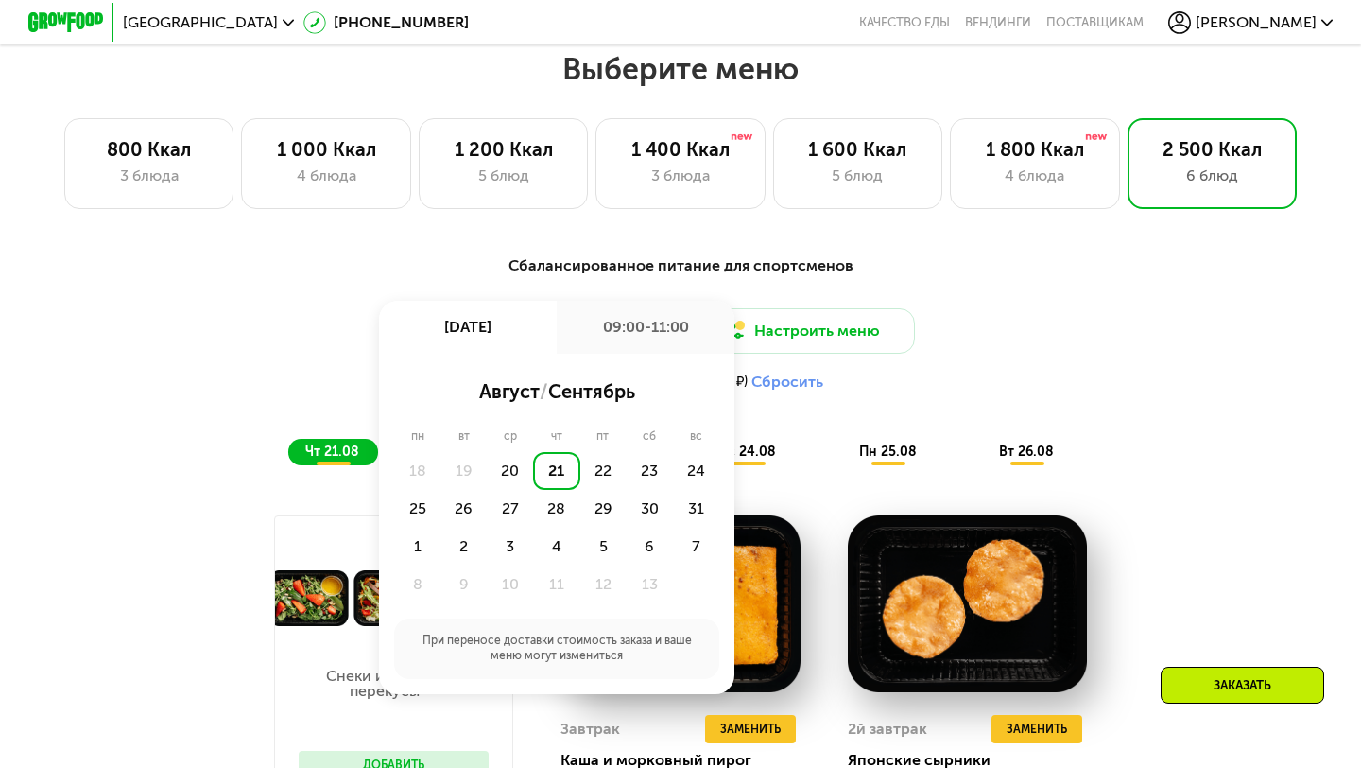
click at [556, 472] on div "21" at bounding box center [556, 471] width 46 height 38
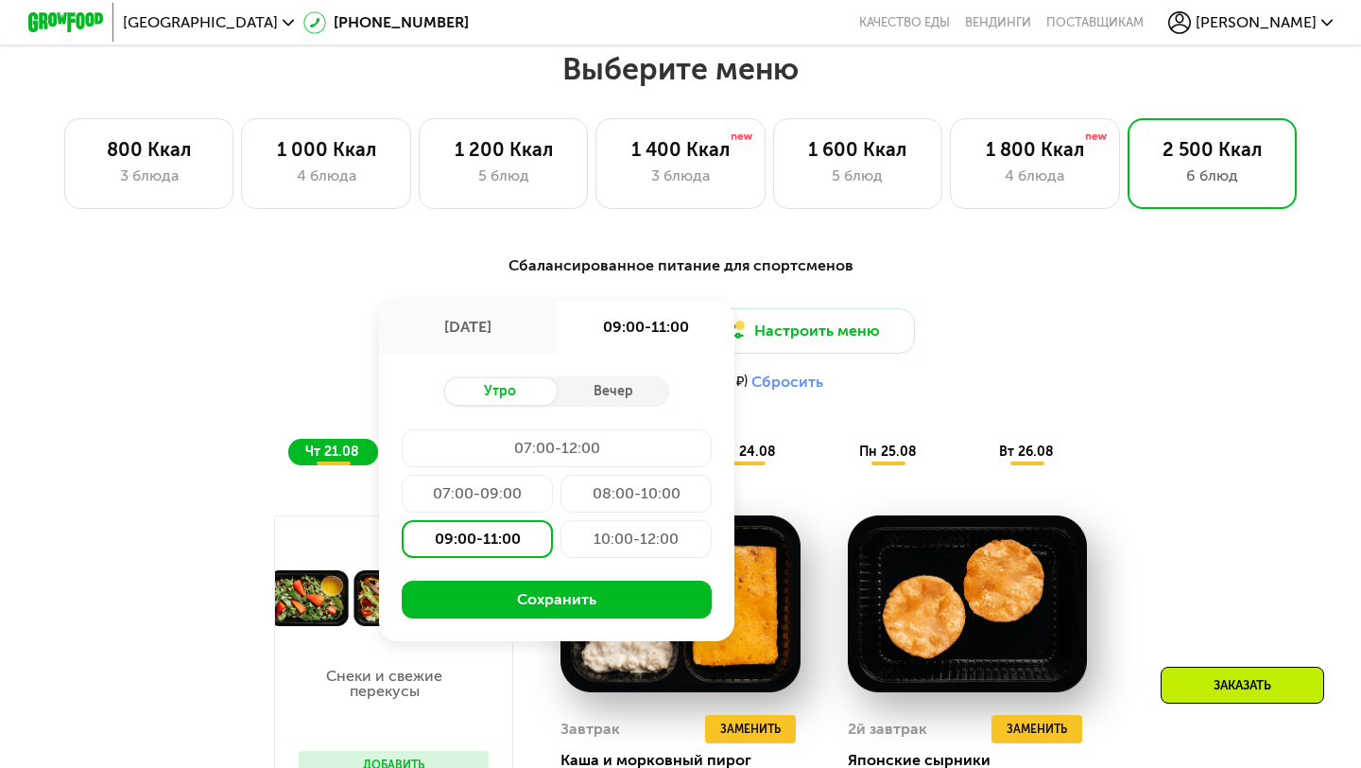
click at [536, 332] on div "[DATE]" at bounding box center [468, 327] width 178 height 53
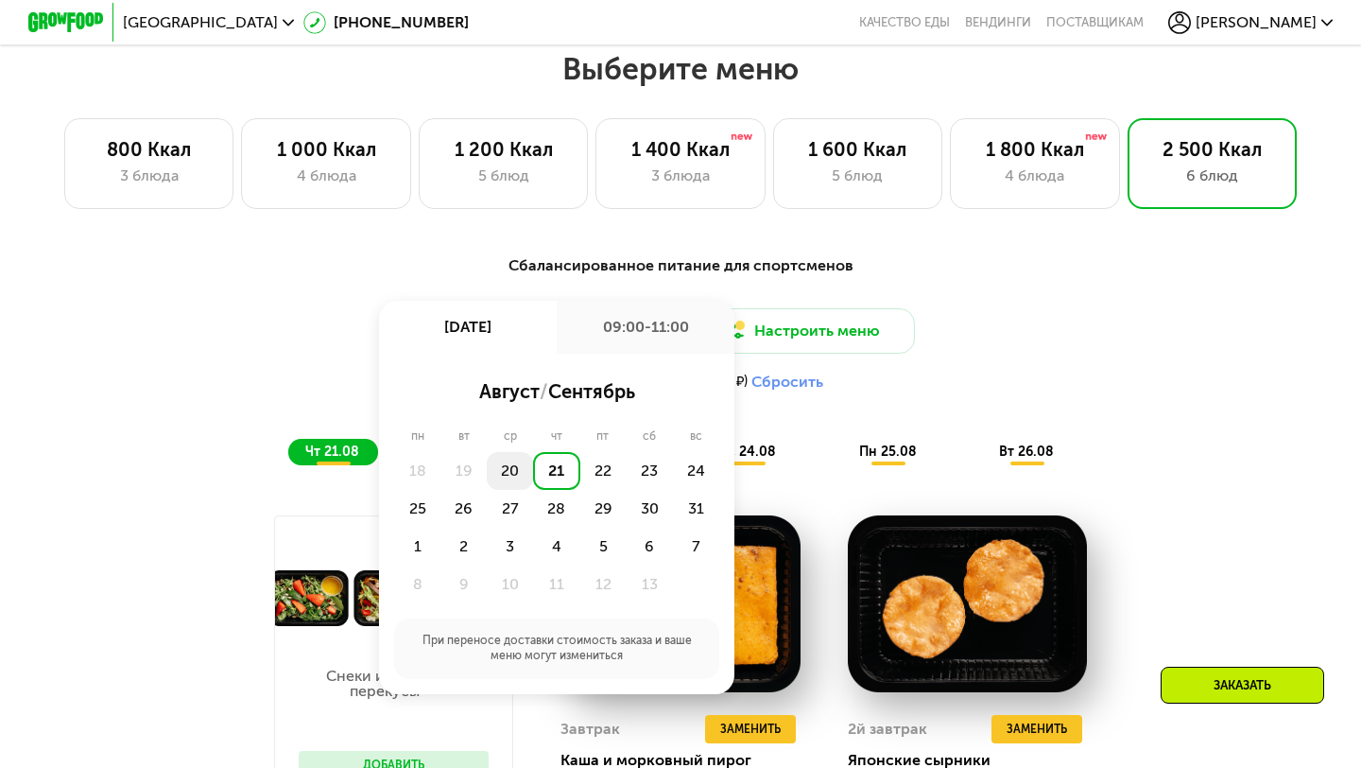
click at [533, 473] on div "20" at bounding box center [556, 471] width 46 height 38
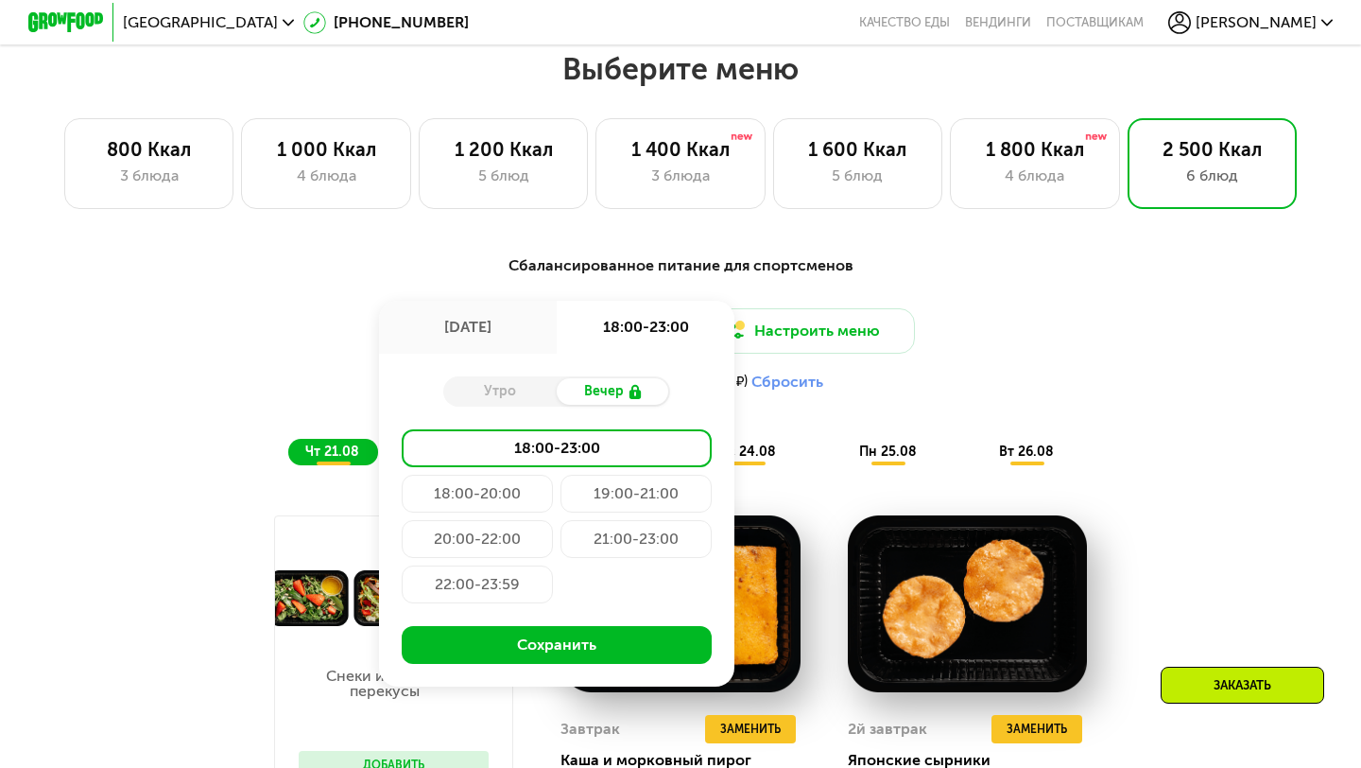
click at [509, 314] on div "20 авг, ср" at bounding box center [468, 327] width 178 height 53
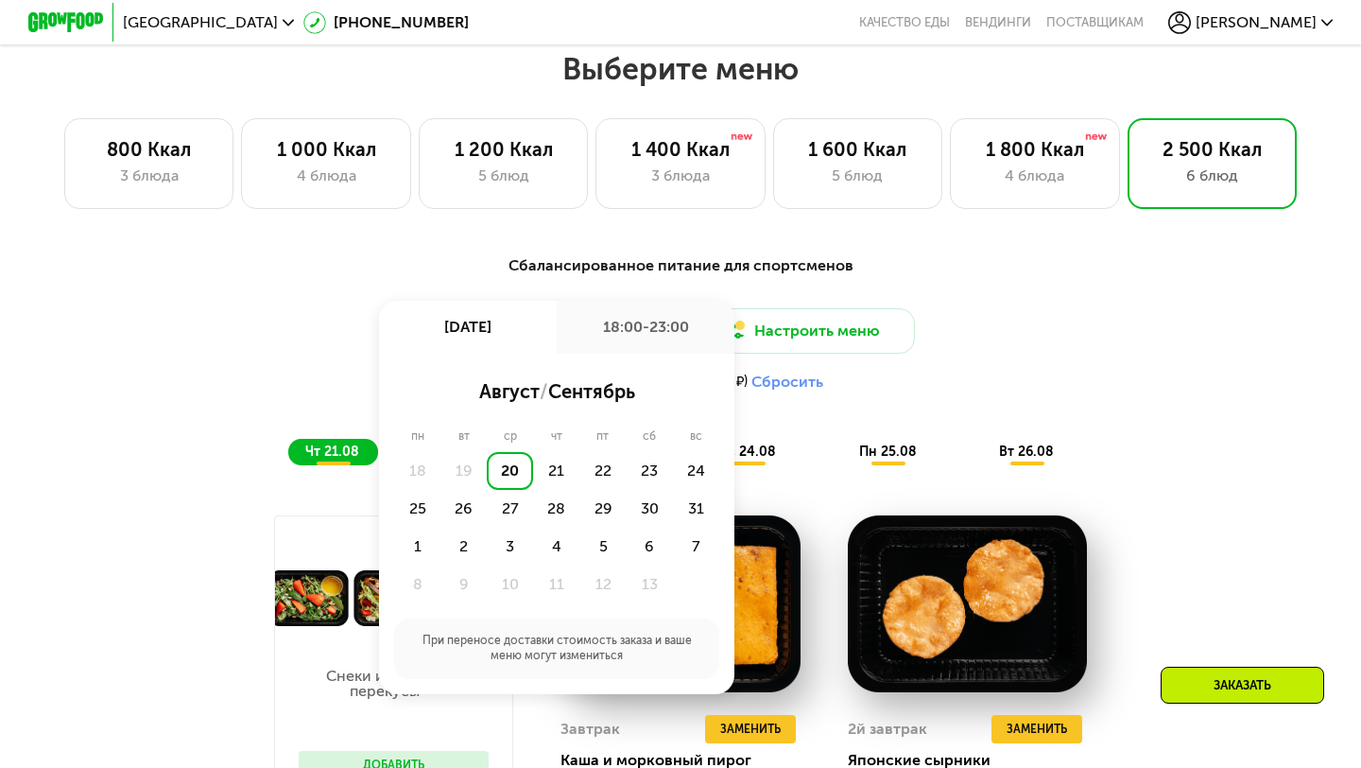
click at [510, 475] on div "20" at bounding box center [510, 471] width 46 height 38
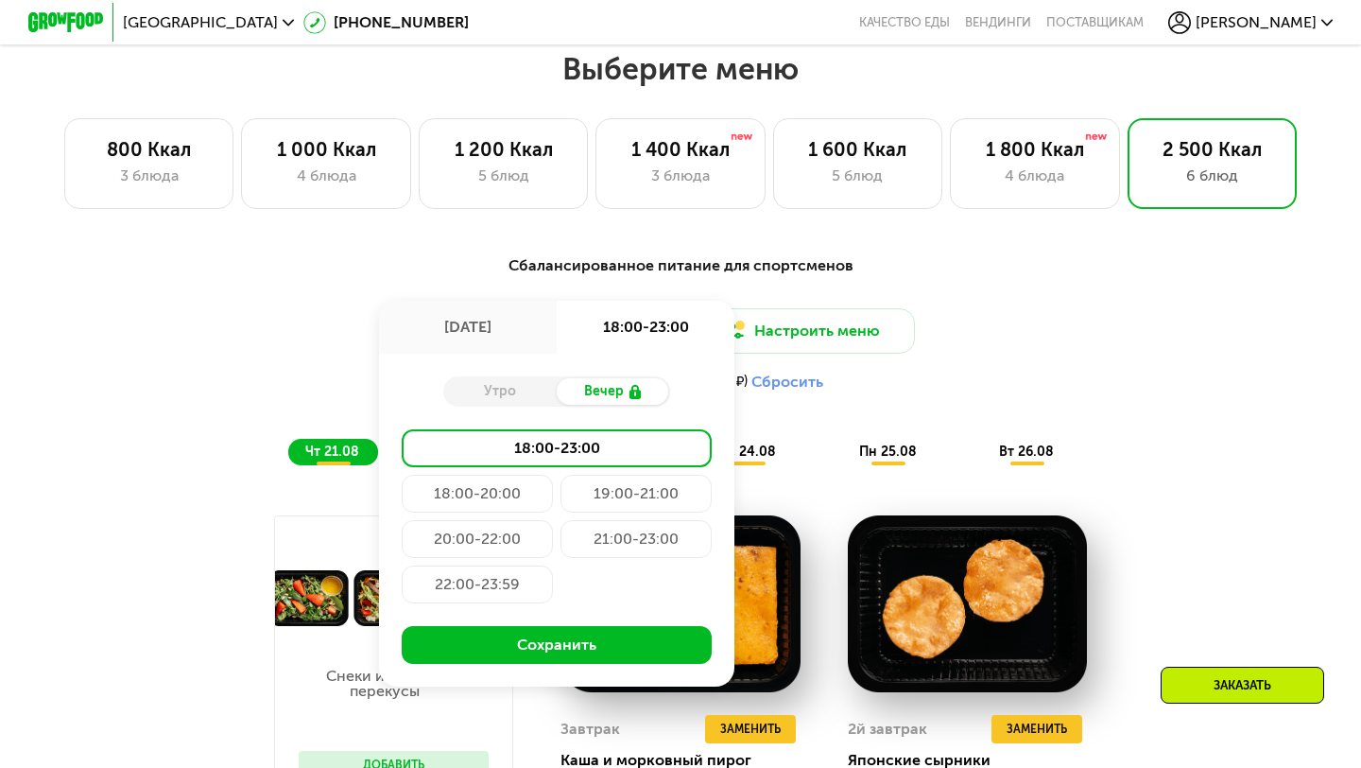
click at [483, 577] on div "22:00-23:59" at bounding box center [477, 584] width 151 height 38
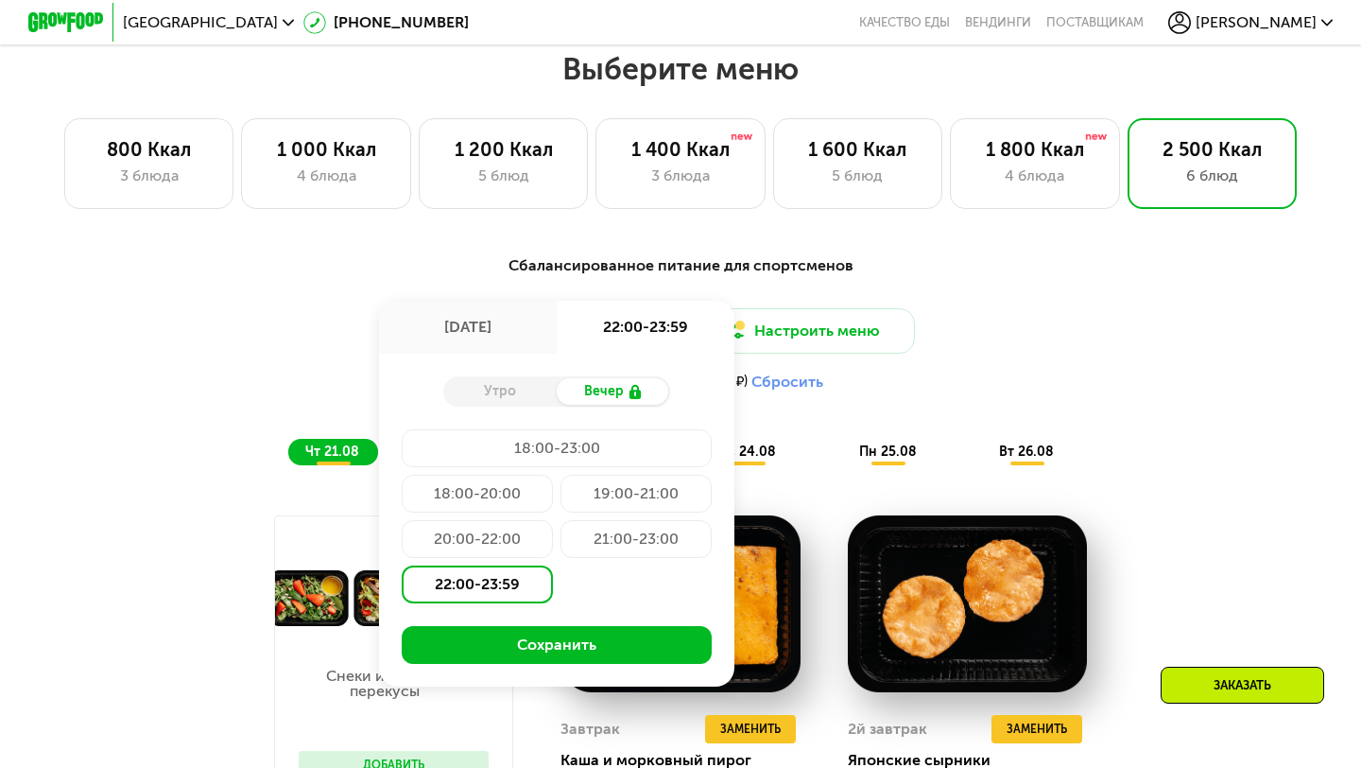
click at [590, 299] on div "Сбалансированное питание для спортсменов Доставка: 20 авг, ср 20 авг, ср 22:00-…" at bounding box center [680, 359] width 1119 height 211
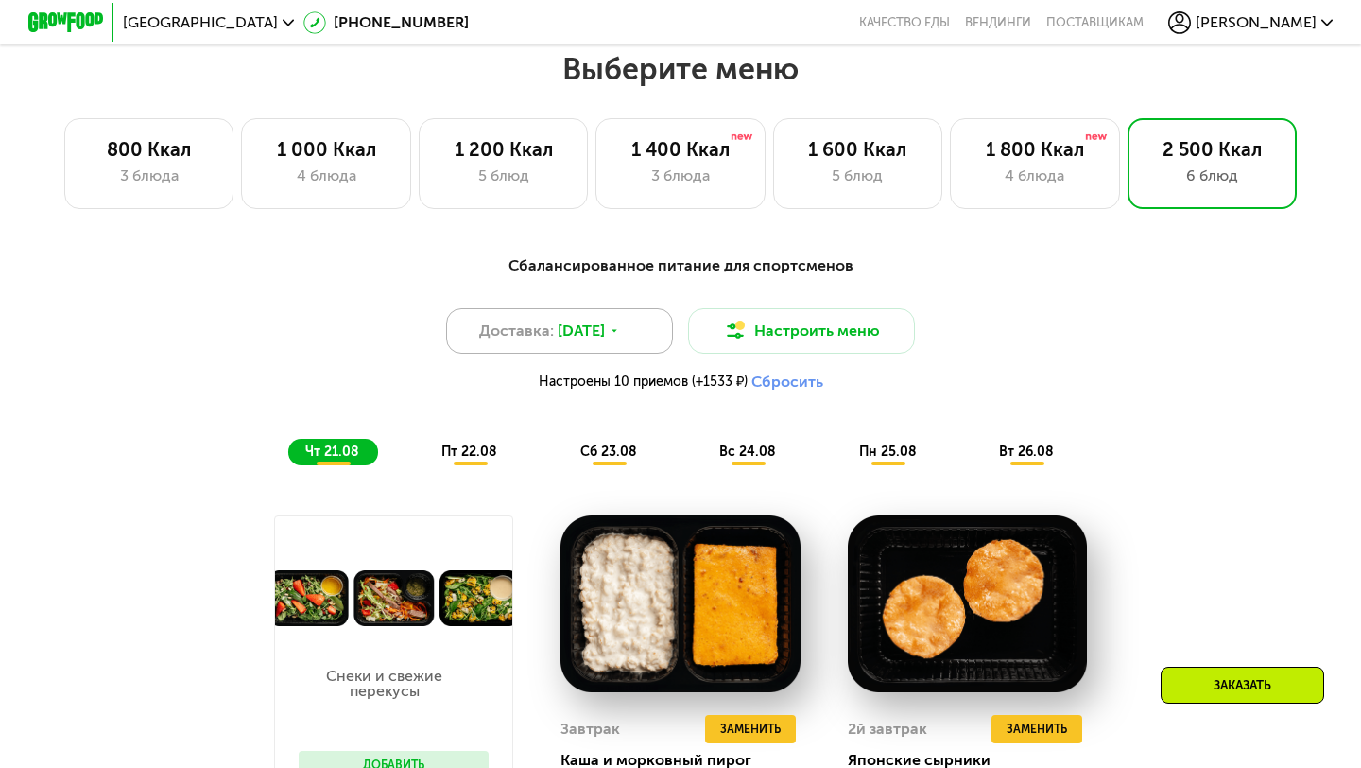
click at [587, 328] on span "[DATE]" at bounding box center [581, 331] width 47 height 23
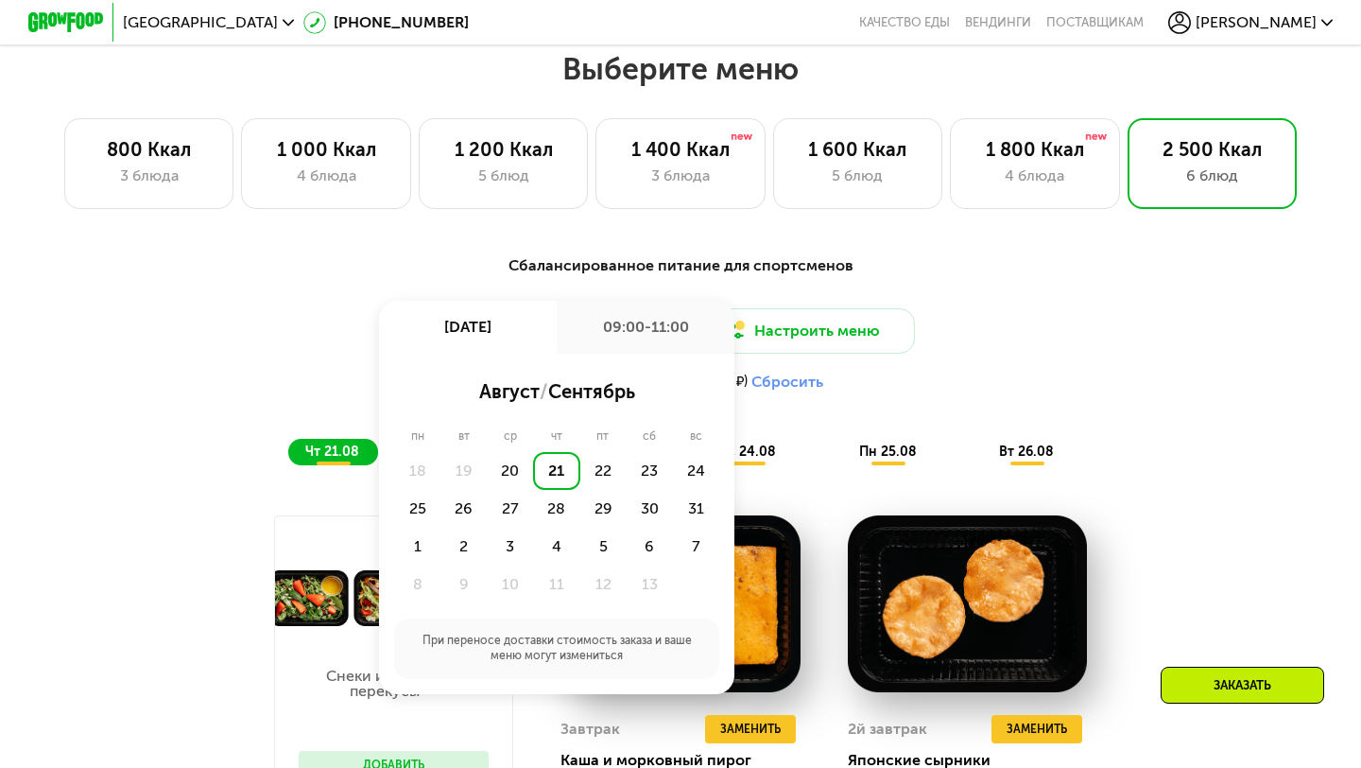
click at [551, 470] on div "21" at bounding box center [556, 471] width 46 height 38
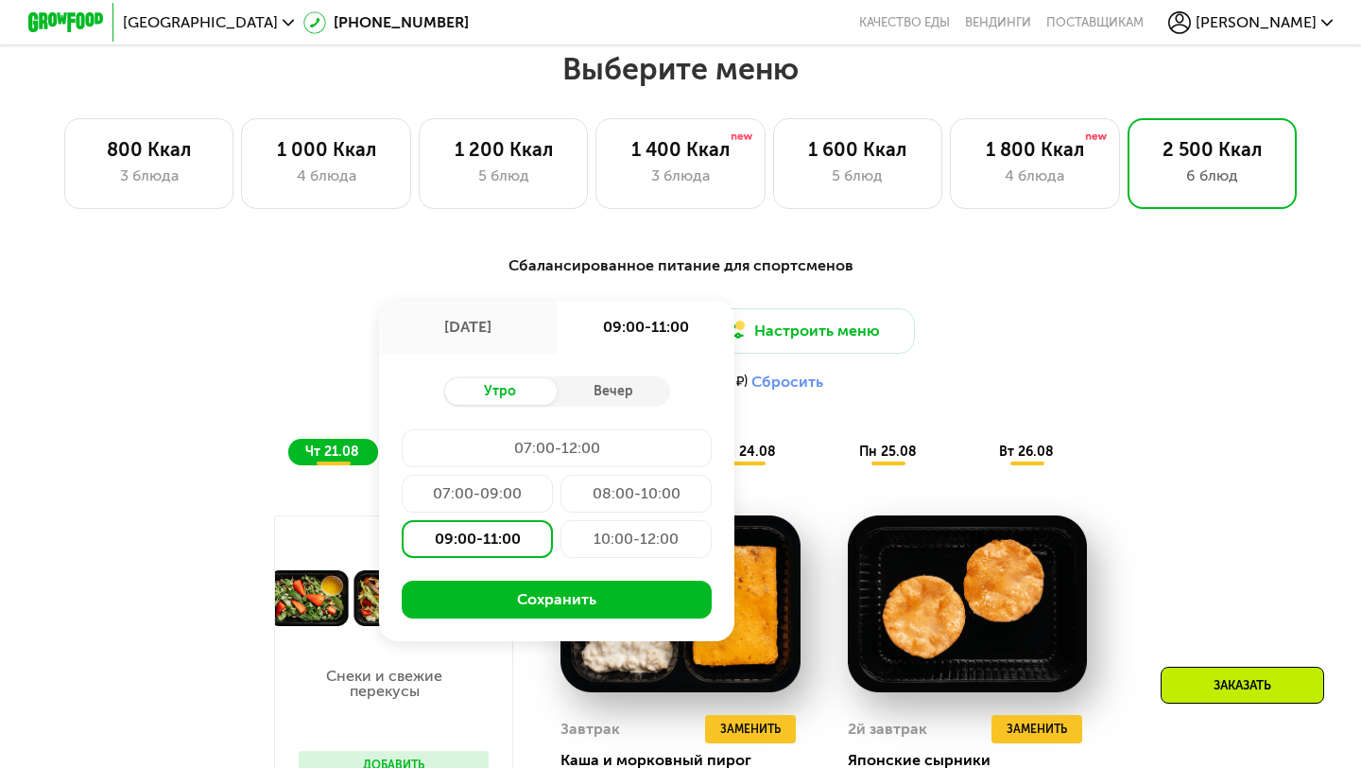
click at [561, 496] on div "07:00-09:00" at bounding box center [636, 494] width 151 height 38
click at [561, 539] on div "09:00-11:00" at bounding box center [636, 539] width 151 height 38
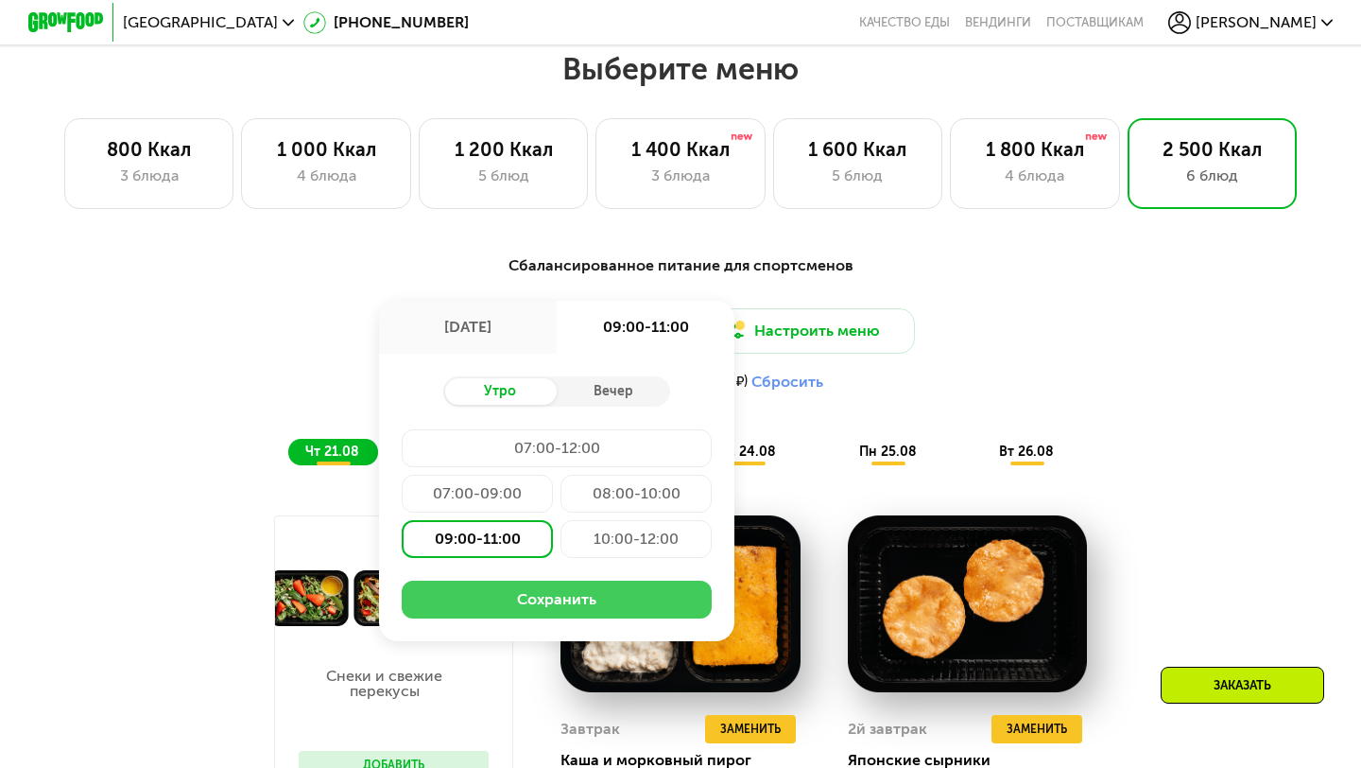
click at [519, 590] on button "Сохранить" at bounding box center [557, 599] width 310 height 38
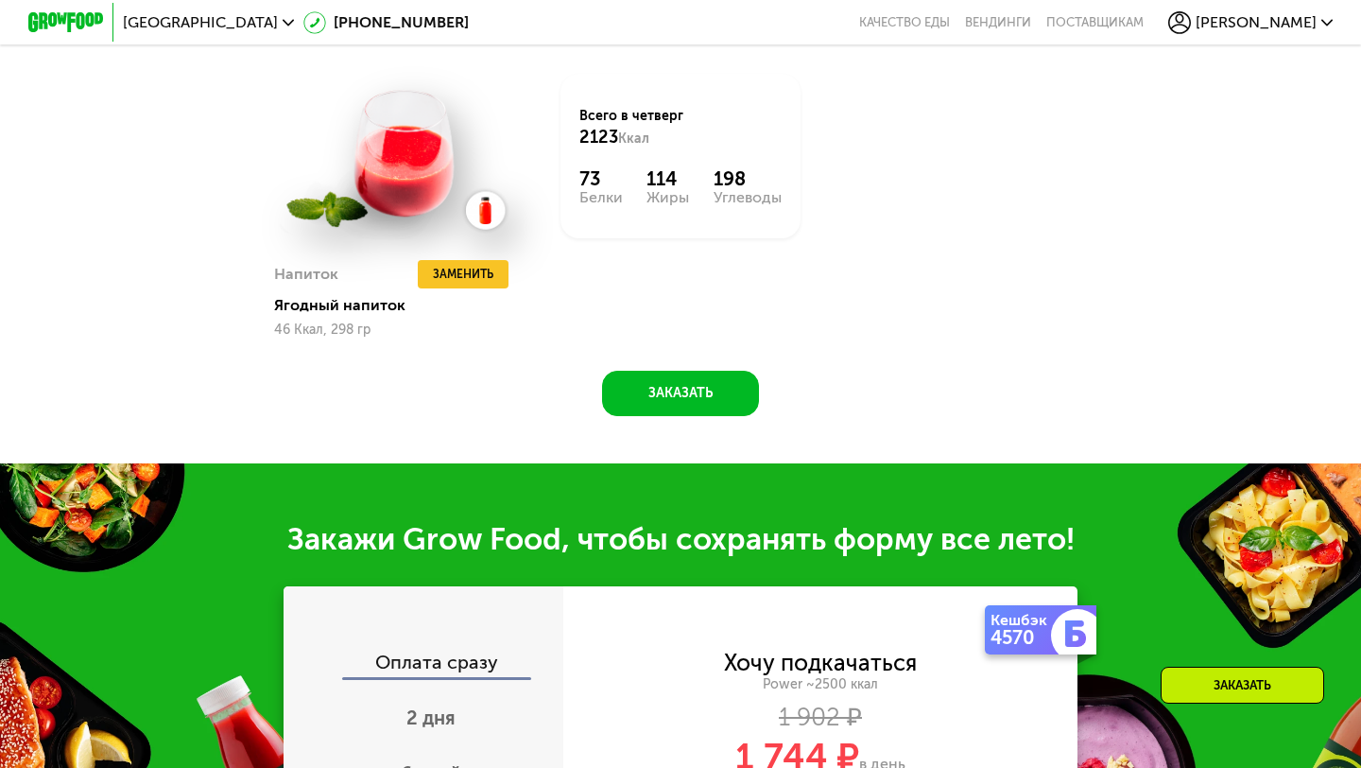
scroll to position [2038, 0]
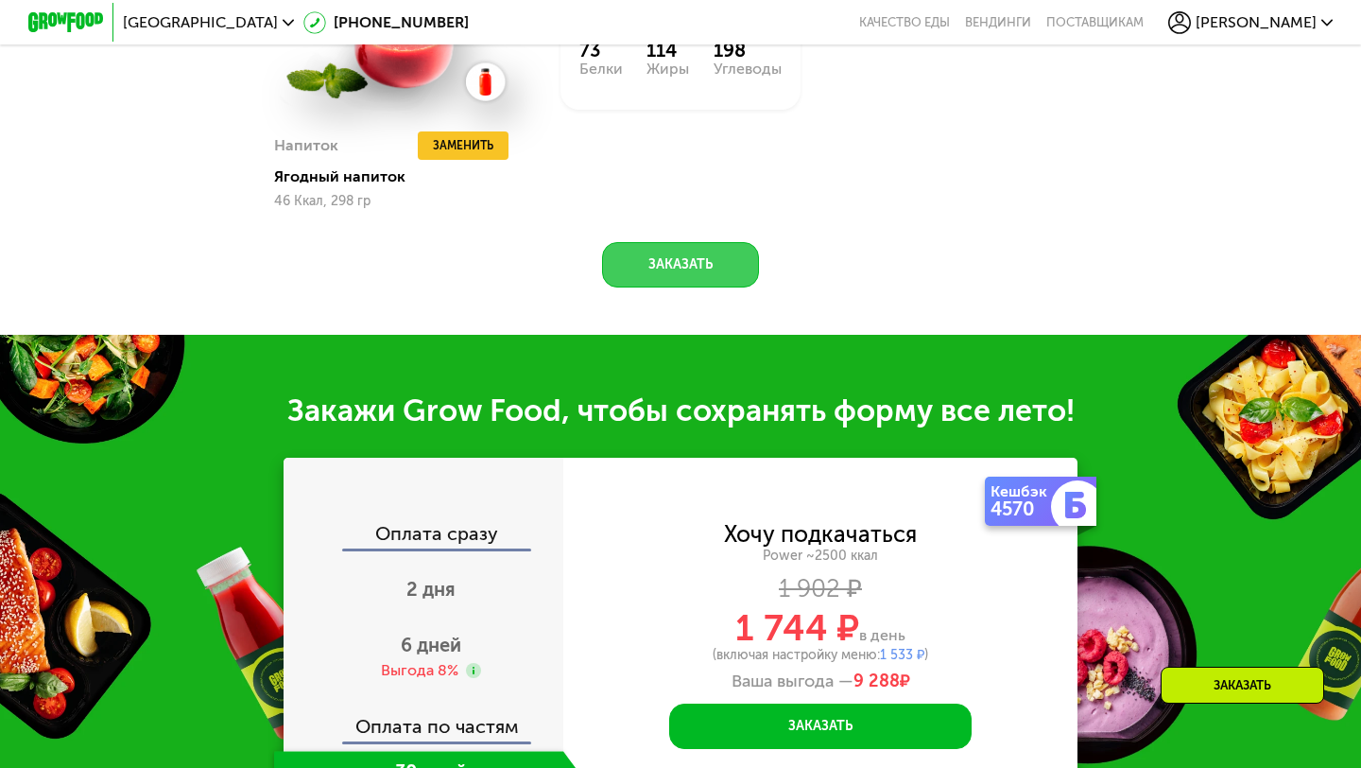
click at [699, 251] on button "Заказать" at bounding box center [680, 264] width 157 height 45
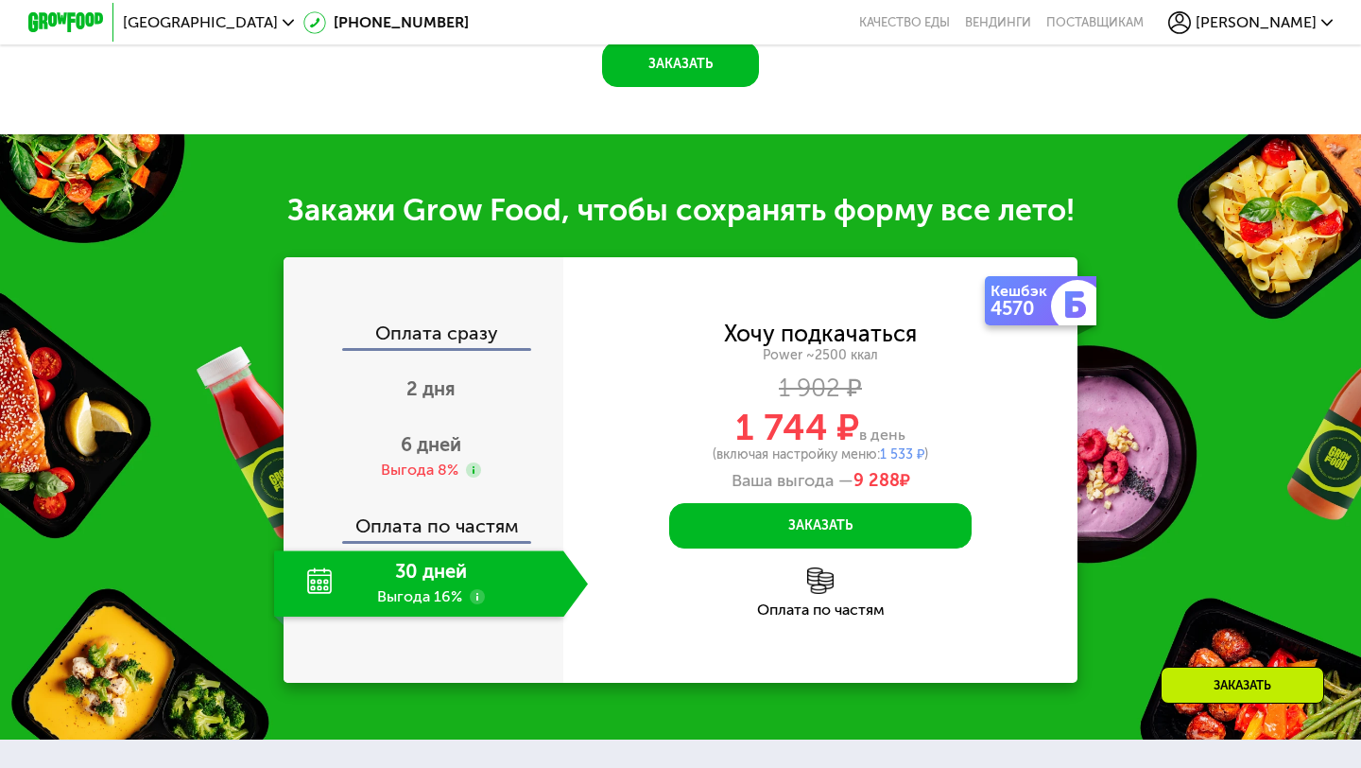
scroll to position [2353, 0]
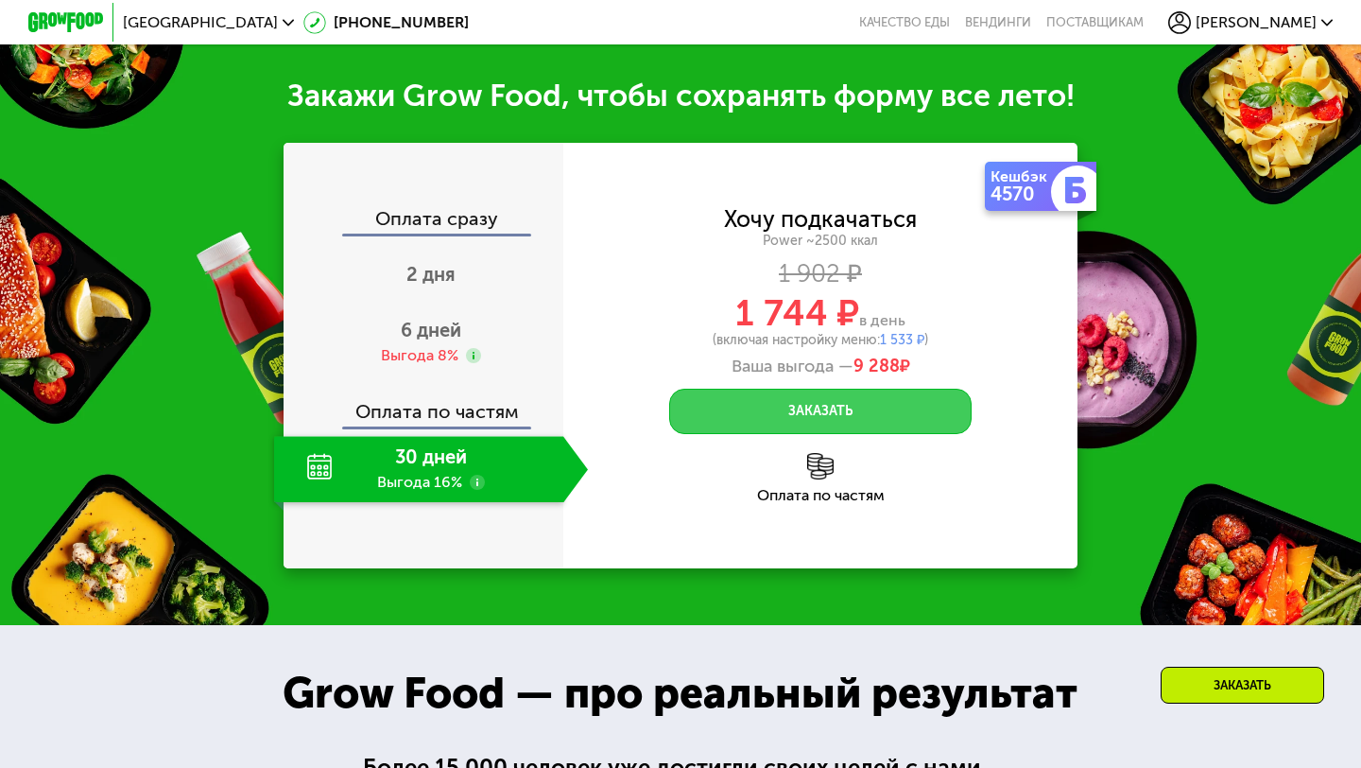
click at [760, 391] on button "Заказать" at bounding box center [820, 411] width 302 height 45
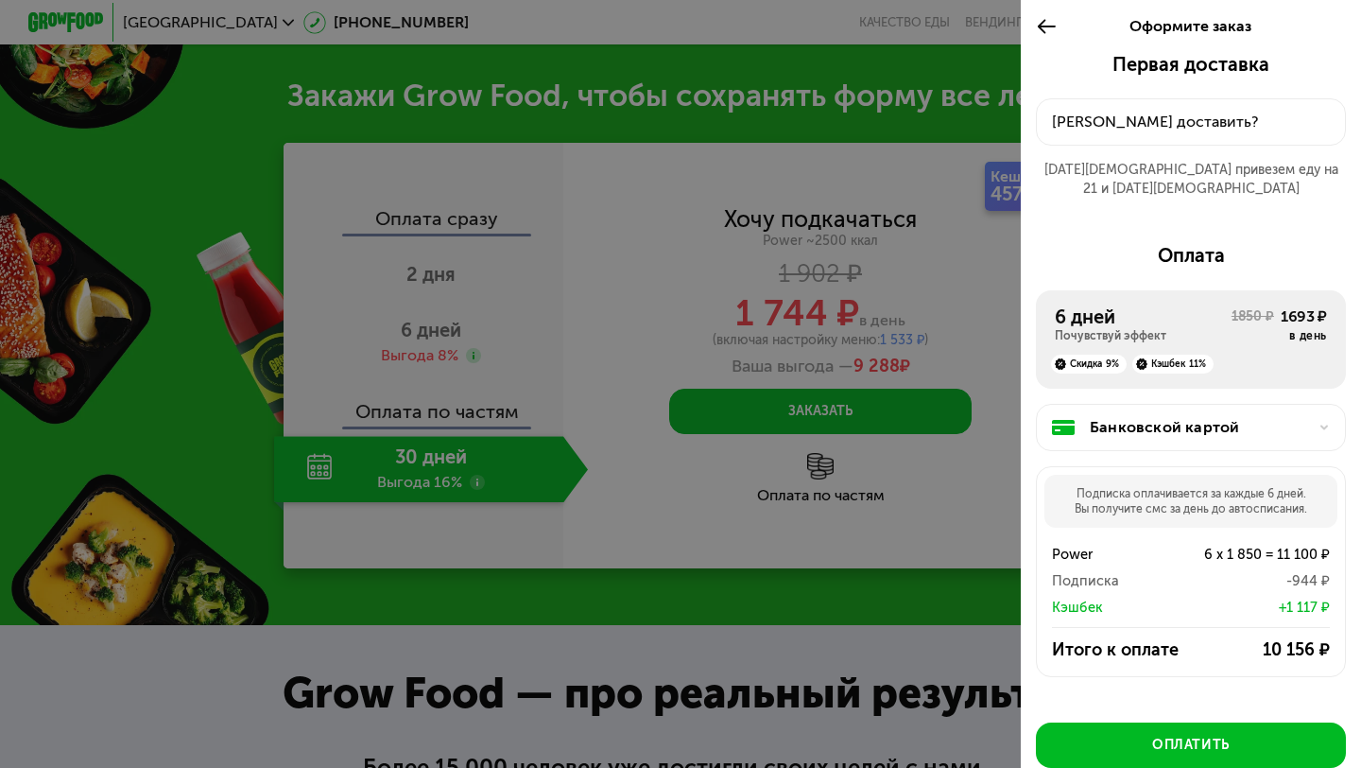
click at [1101, 134] on button "[PERSON_NAME] доставить?" at bounding box center [1191, 121] width 310 height 47
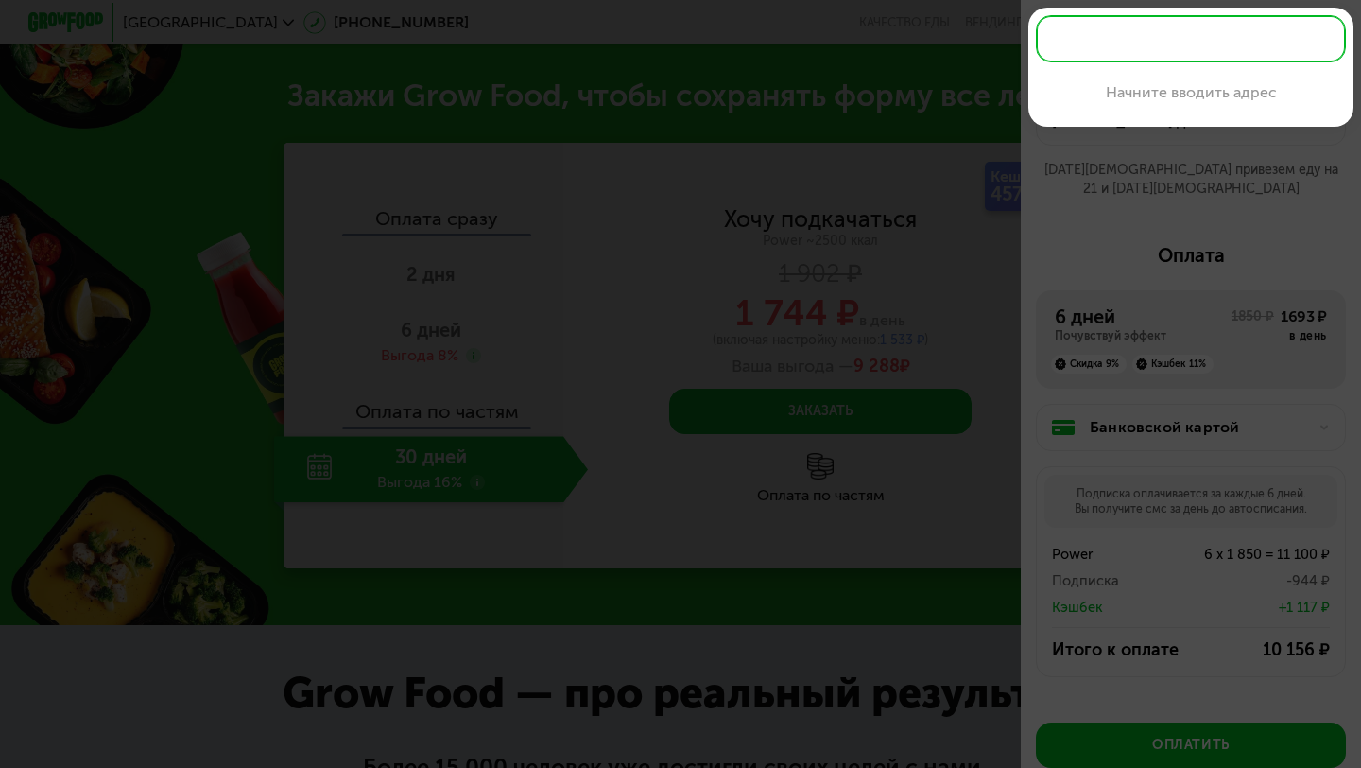
click at [1105, 37] on input "text" at bounding box center [1191, 38] width 310 height 47
click at [1024, 111] on div at bounding box center [680, 384] width 1361 height 768
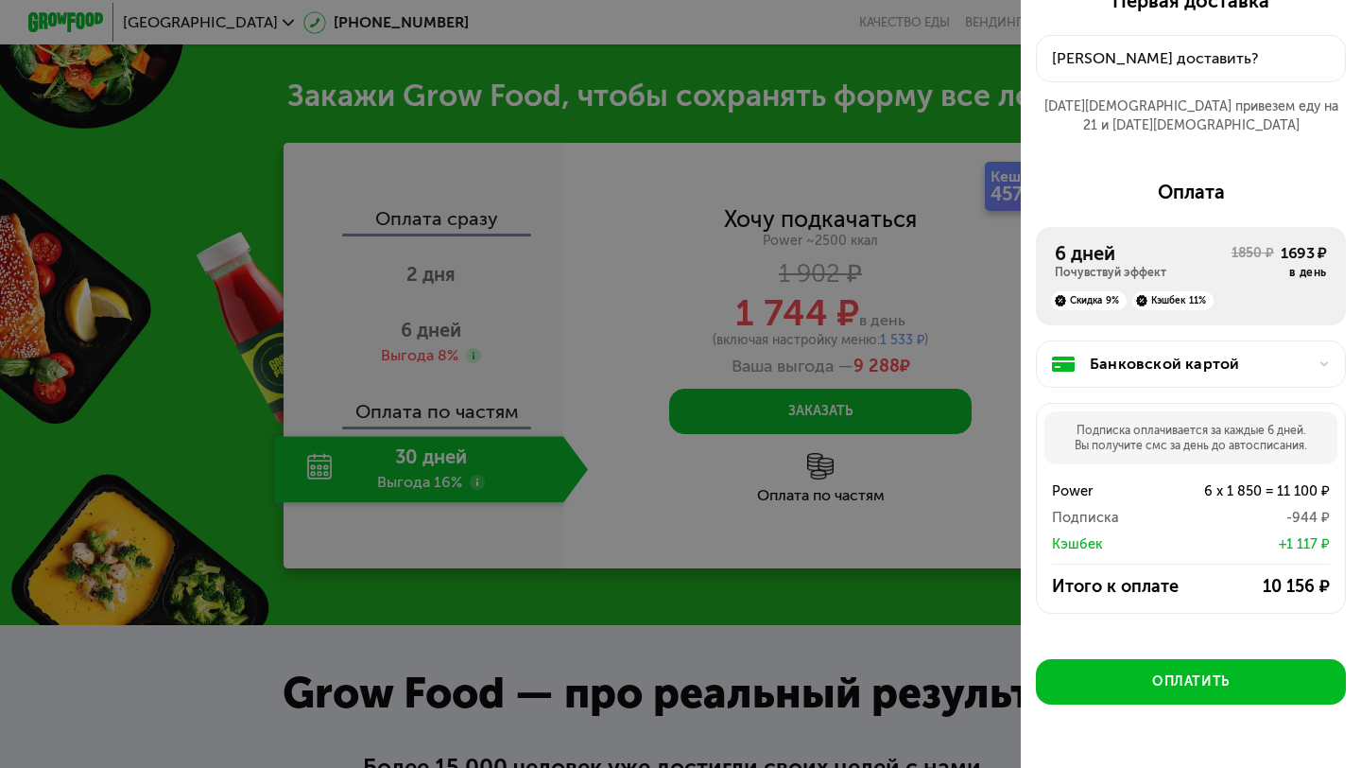
scroll to position [64, 0]
click at [1171, 352] on div "Банковской картой" at bounding box center [1198, 363] width 217 height 23
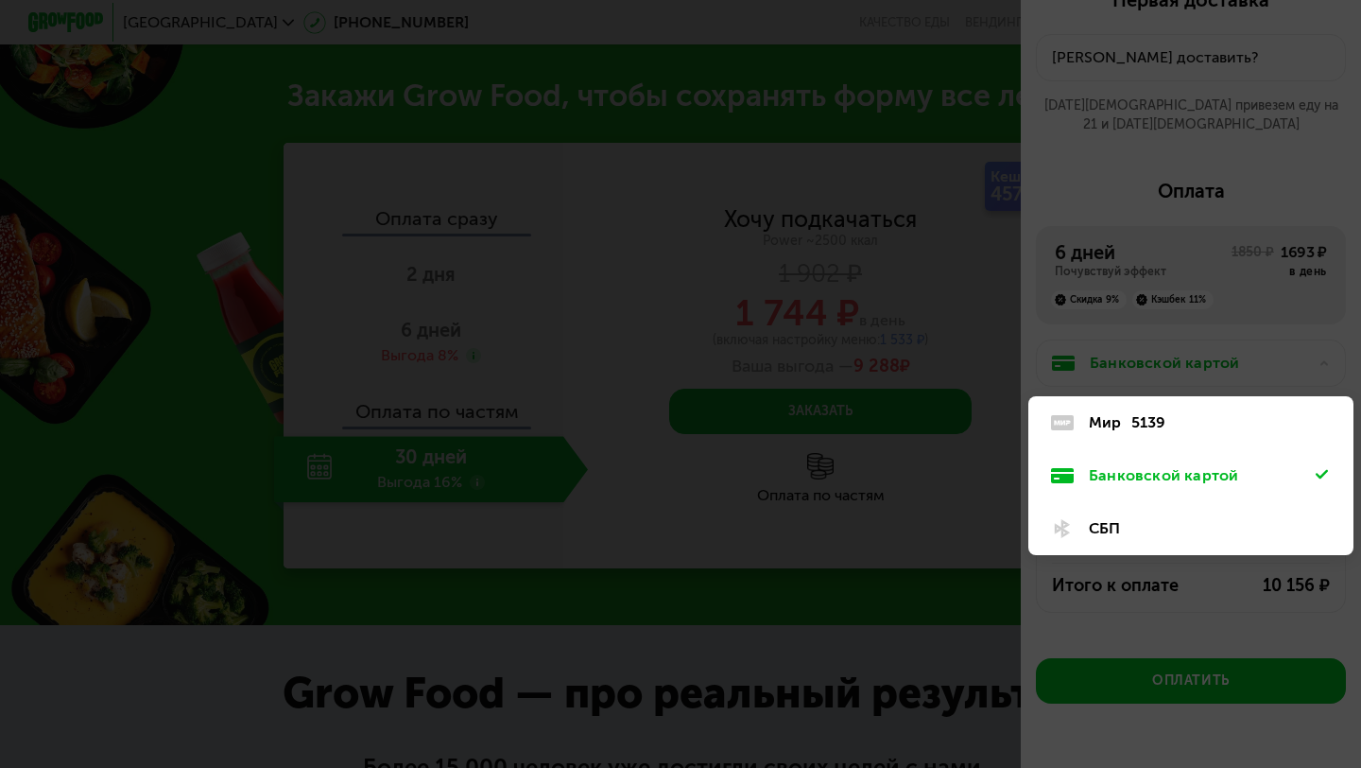
click at [1121, 325] on div at bounding box center [680, 384] width 1361 height 768
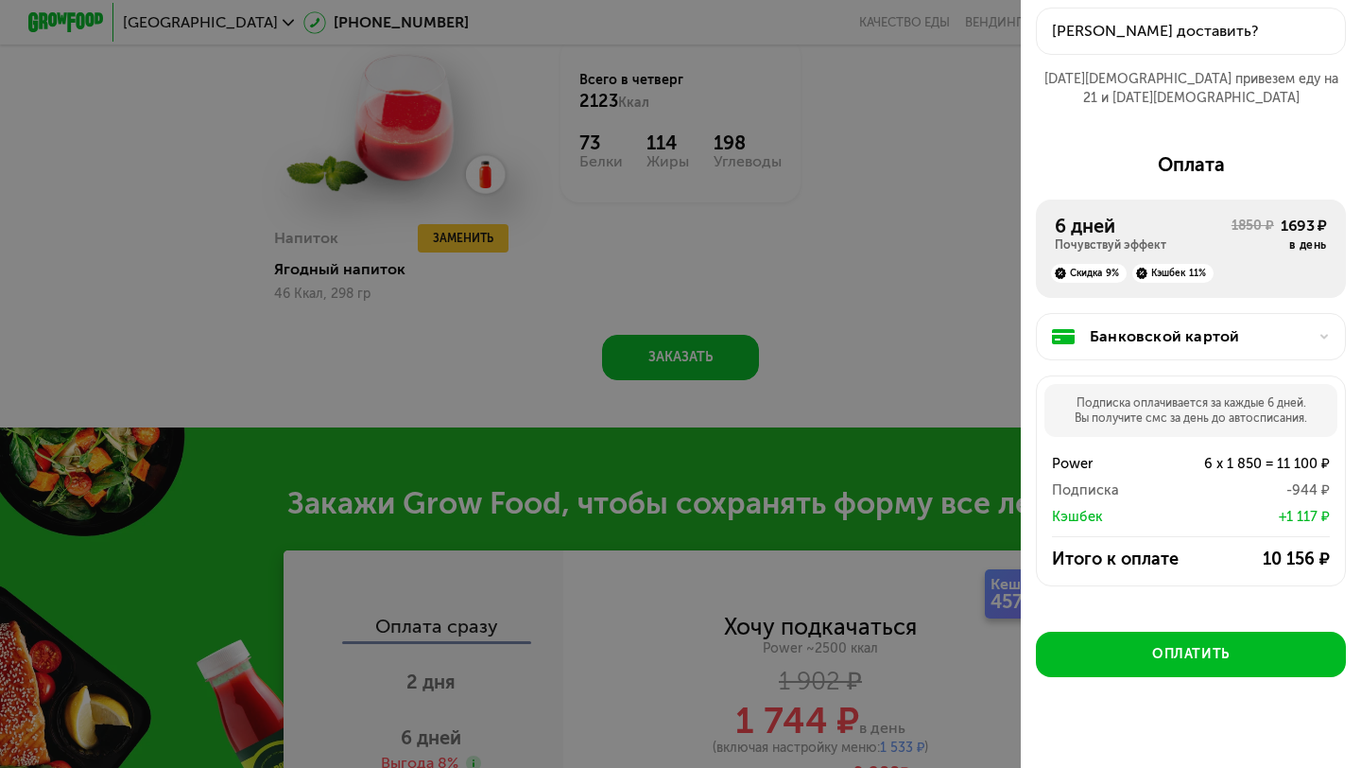
scroll to position [1899, 0]
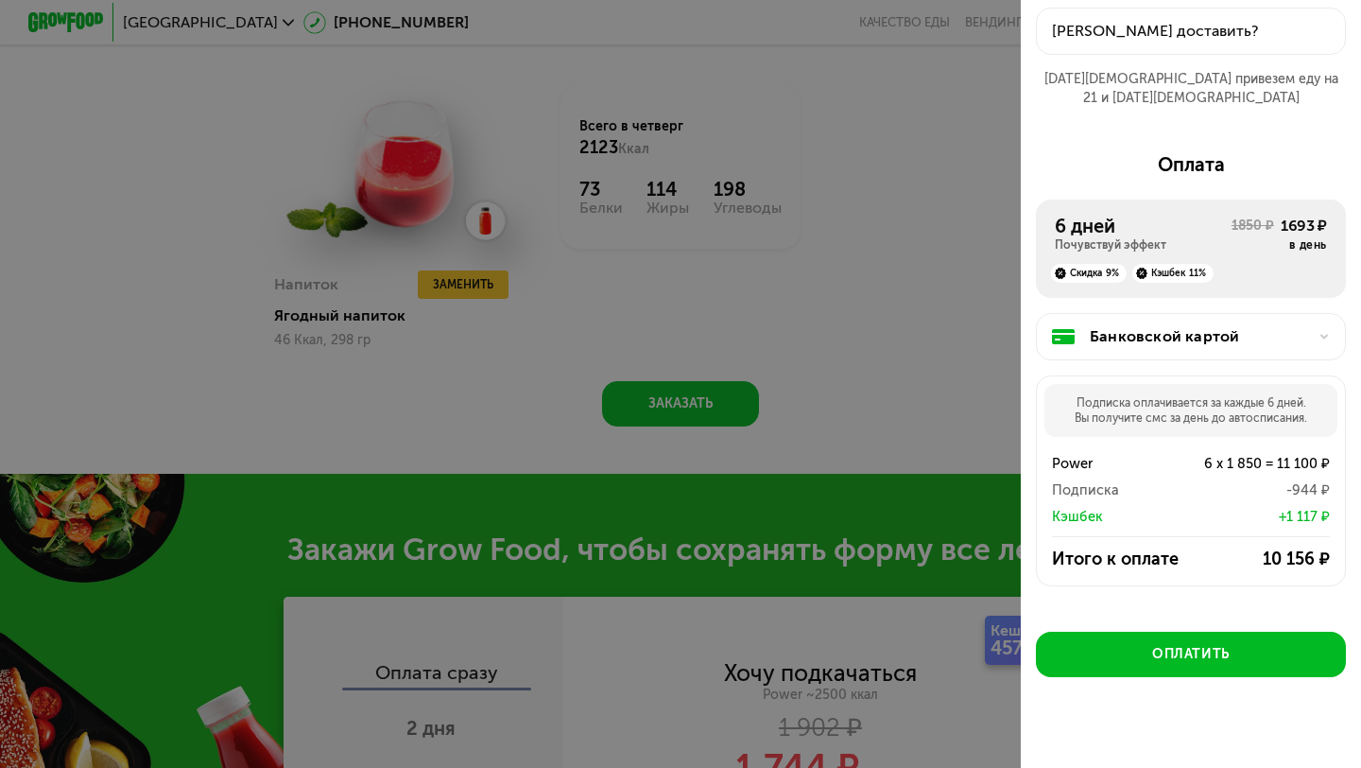
click at [951, 377] on div at bounding box center [680, 384] width 1361 height 768
drag, startPoint x: 1224, startPoint y: 442, endPoint x: 1298, endPoint y: 447, distance: 73.9
click at [1298, 452] on div "6 x 1 850 = 11 100 ₽" at bounding box center [1247, 463] width 166 height 23
click at [997, 173] on div at bounding box center [680, 384] width 1361 height 768
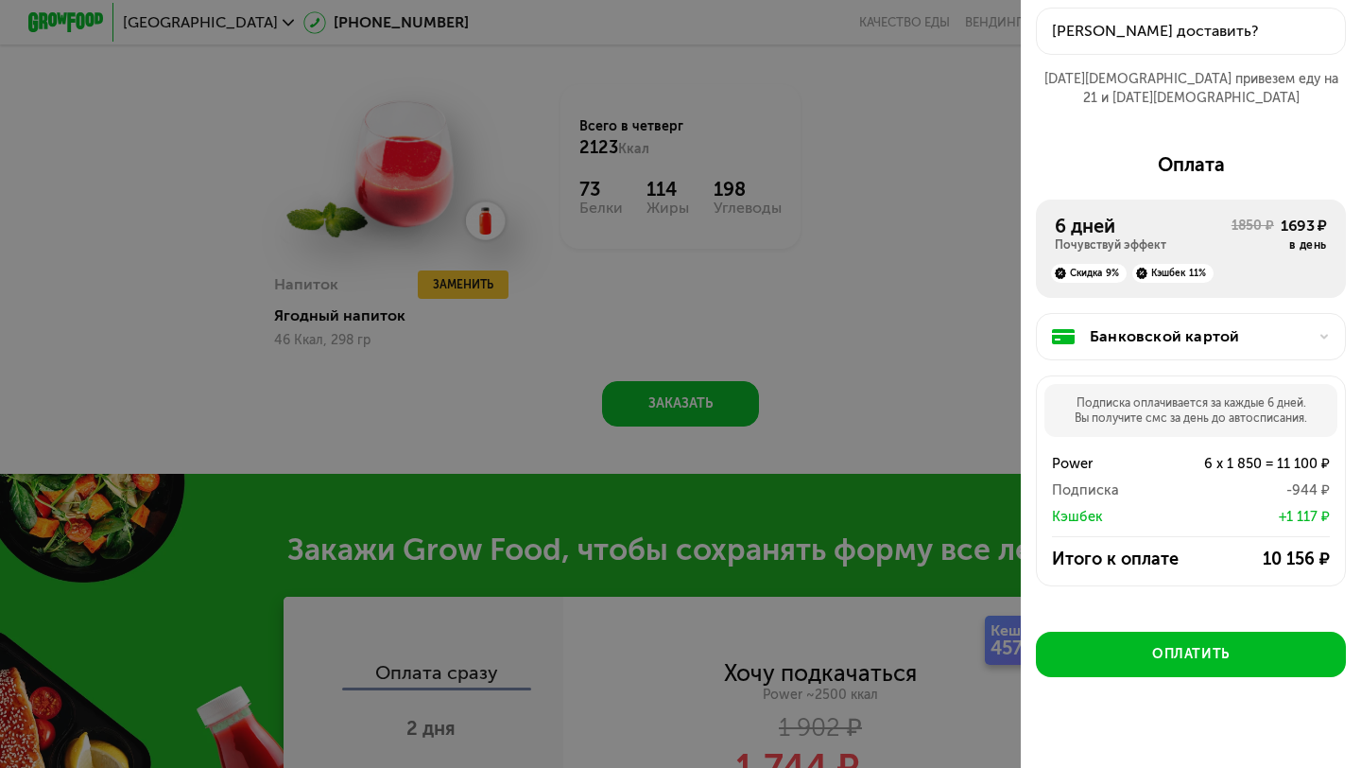
click at [893, 228] on div at bounding box center [680, 384] width 1361 height 768
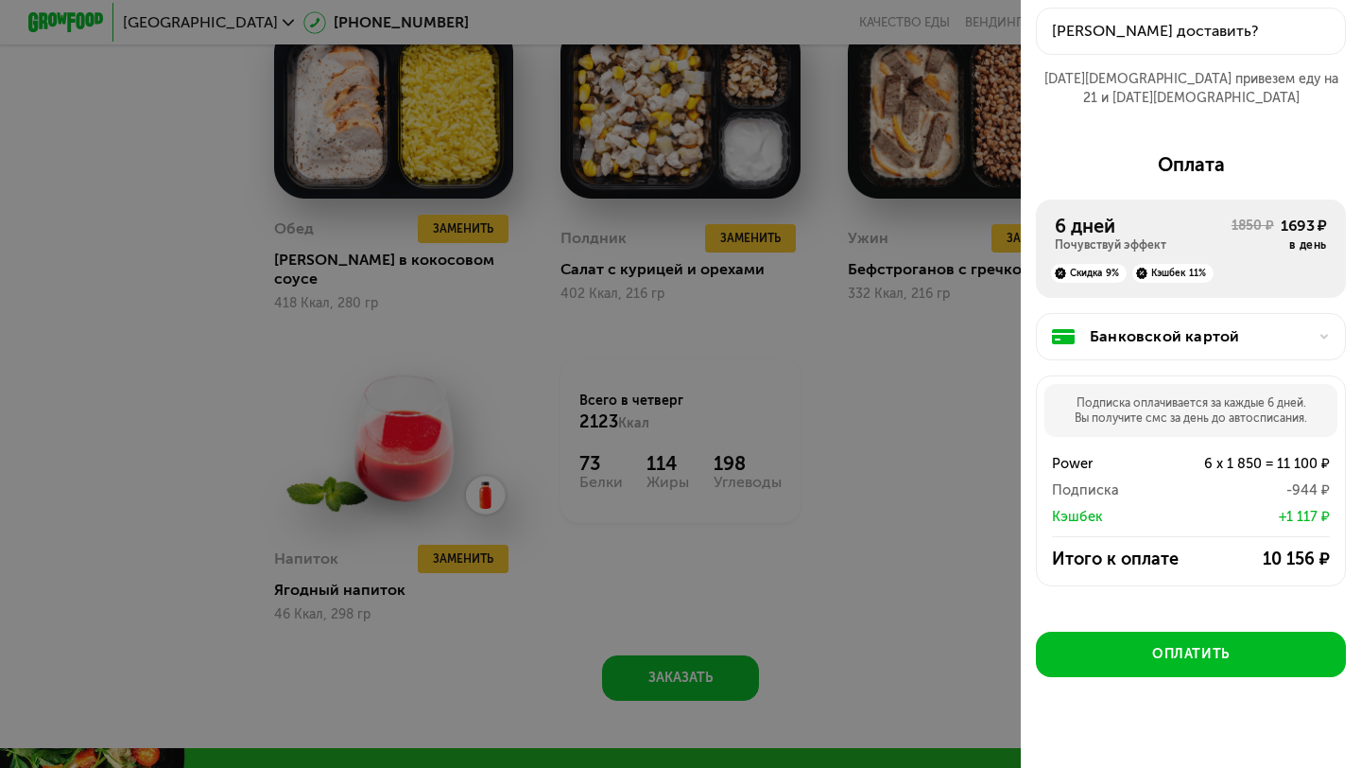
scroll to position [0, 0]
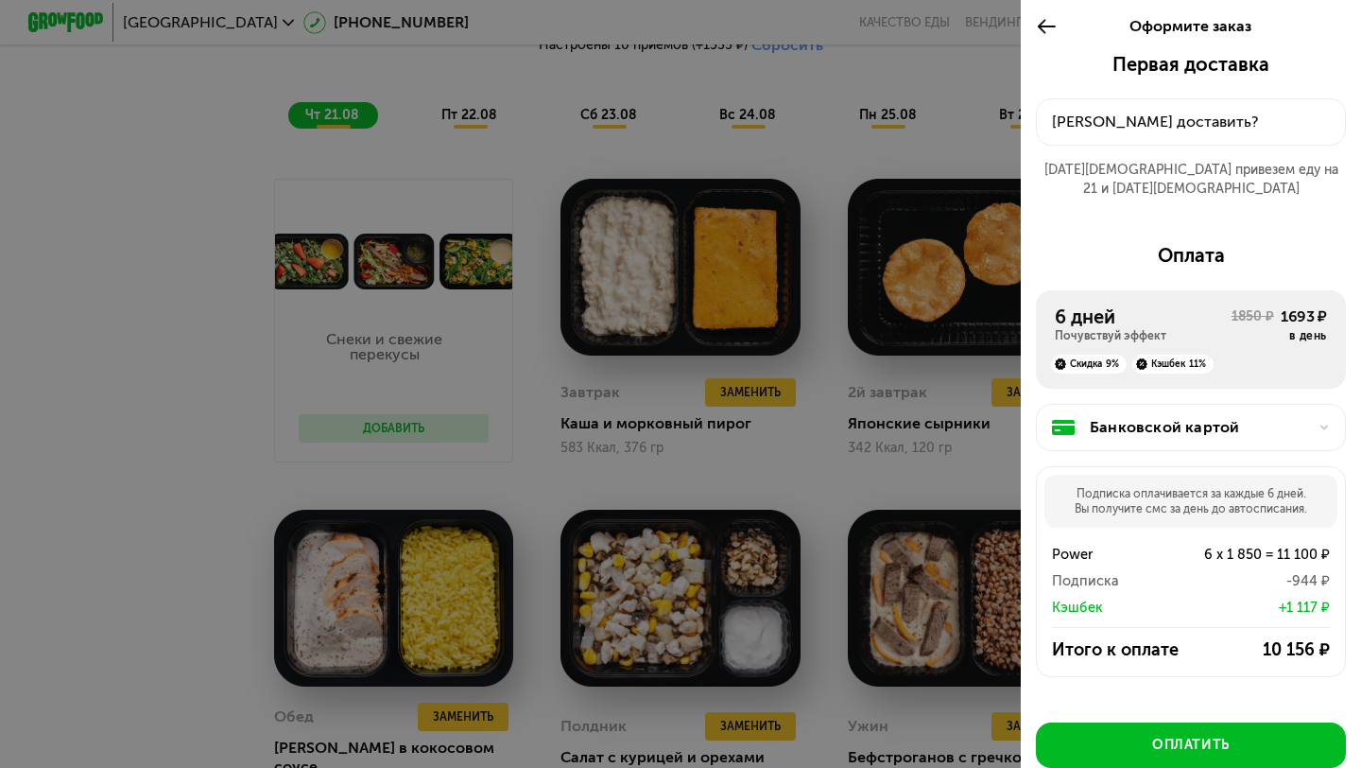
click at [1042, 25] on icon at bounding box center [1047, 26] width 22 height 23
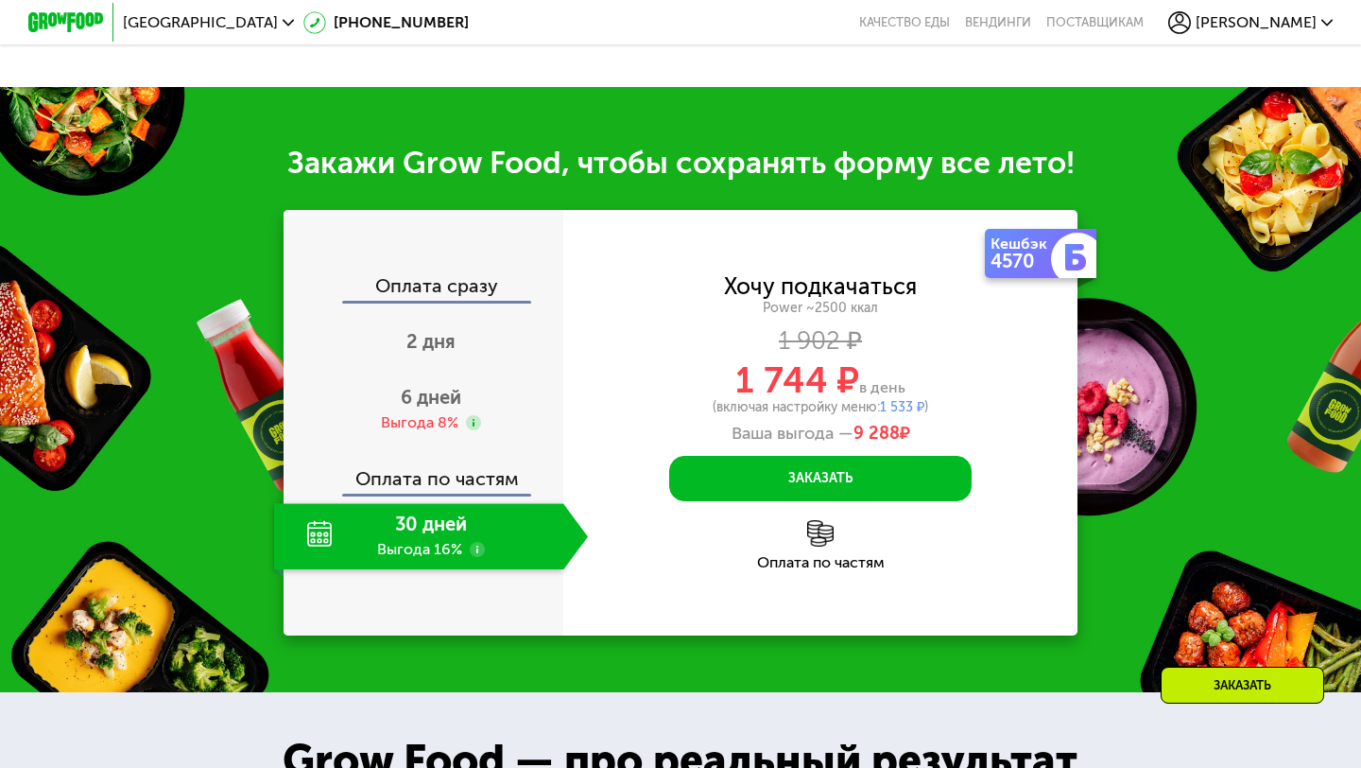
scroll to position [2353, 0]
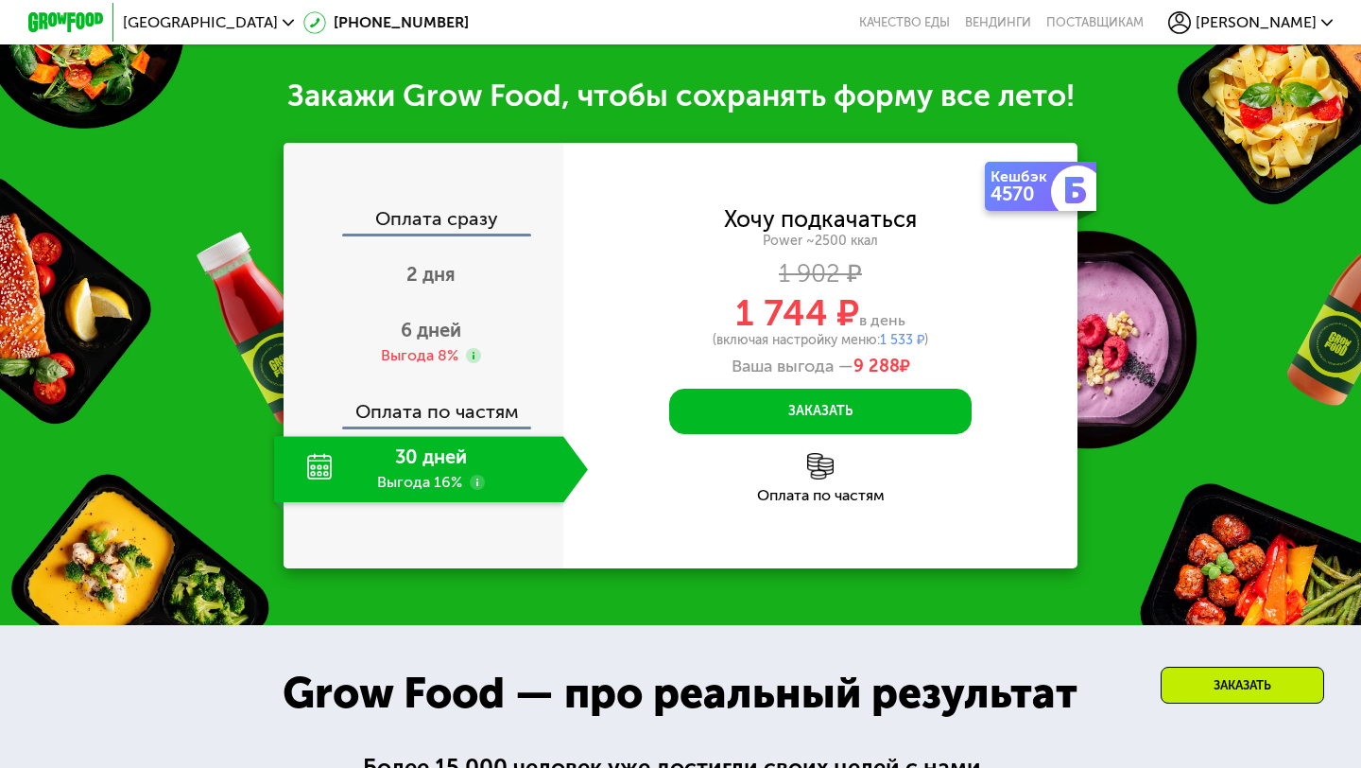
click at [1235, 19] on div "[PERSON_NAME]" at bounding box center [1250, 22] width 164 height 23
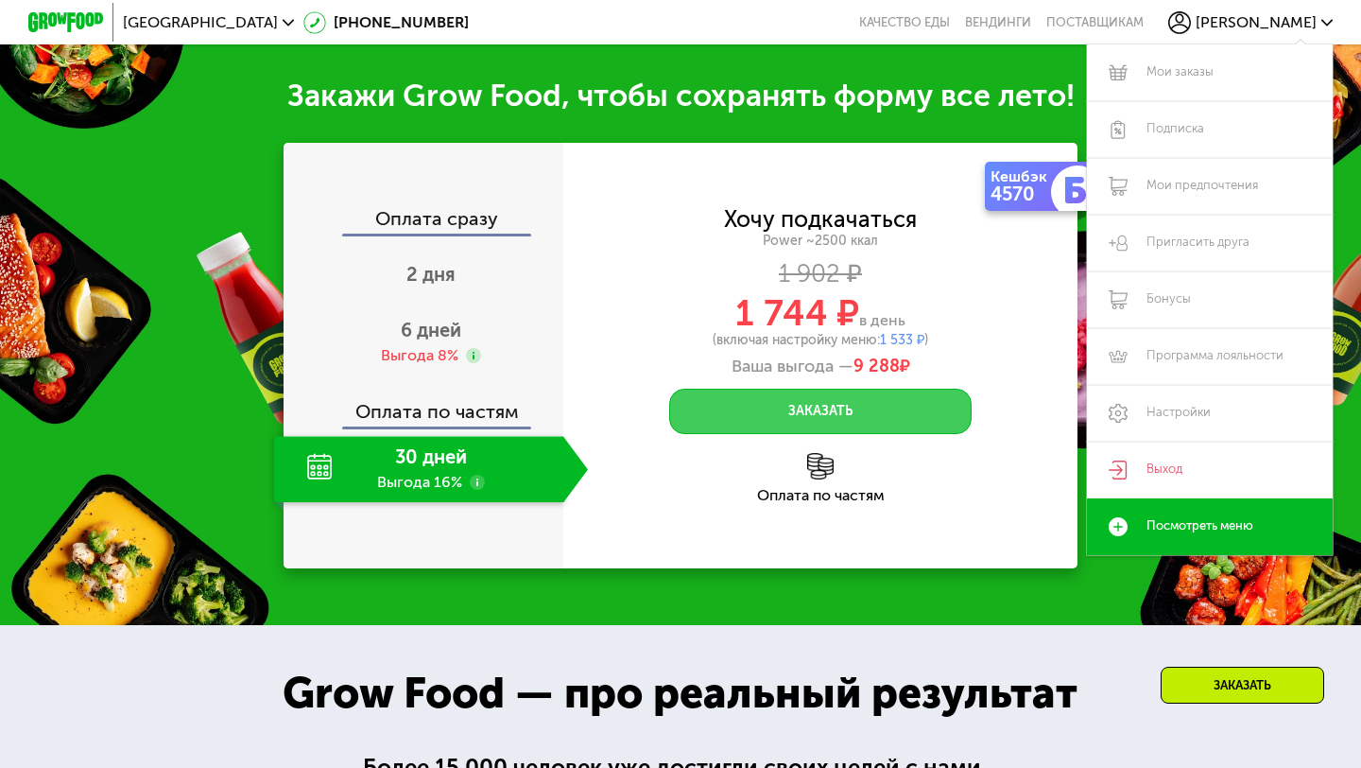
click at [876, 389] on button "Заказать" at bounding box center [820, 411] width 302 height 45
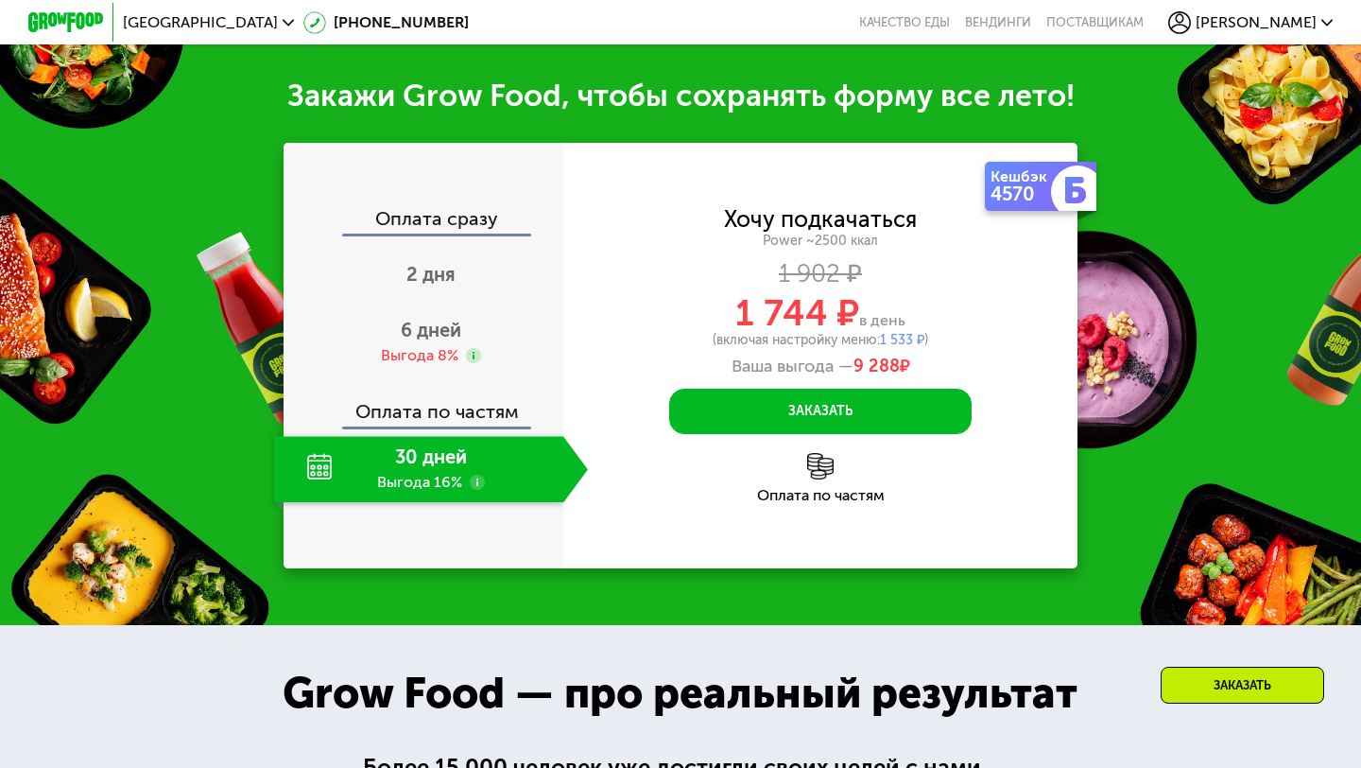
click at [1258, 24] on span "[PERSON_NAME]" at bounding box center [1256, 22] width 121 height 15
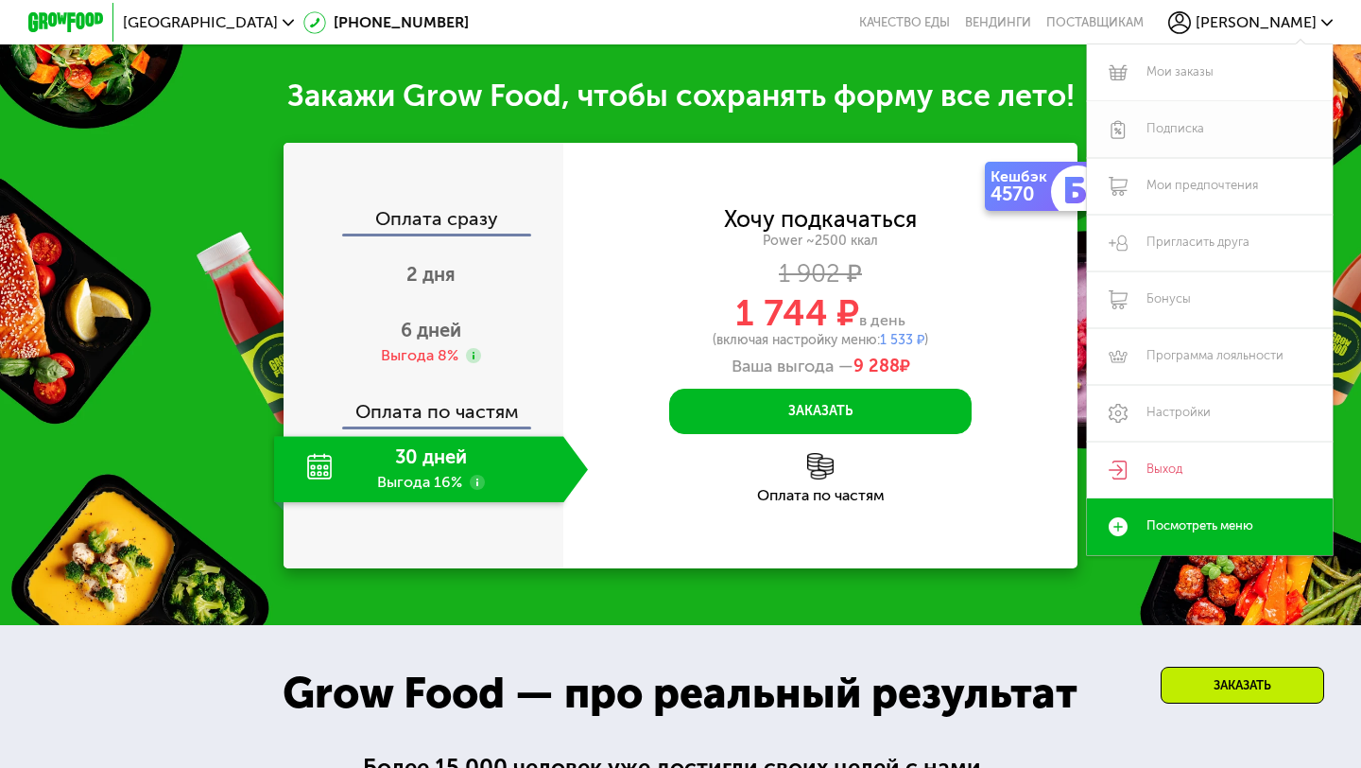
click at [1179, 120] on link "Подписка" at bounding box center [1210, 129] width 246 height 57
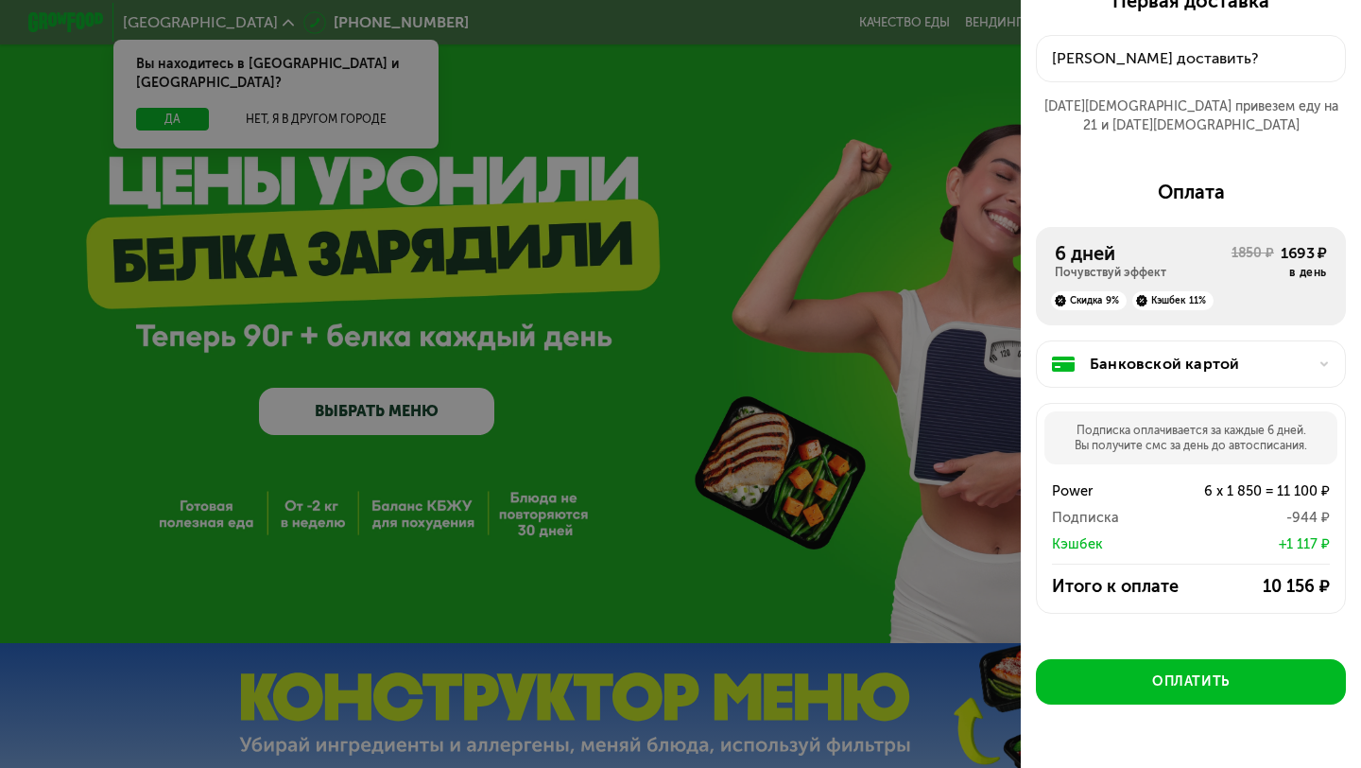
click at [1133, 422] on div "Подписка оплачивается за каждые 6 дней. Вы получите смс за день до автосписания." at bounding box center [1191, 437] width 293 height 53
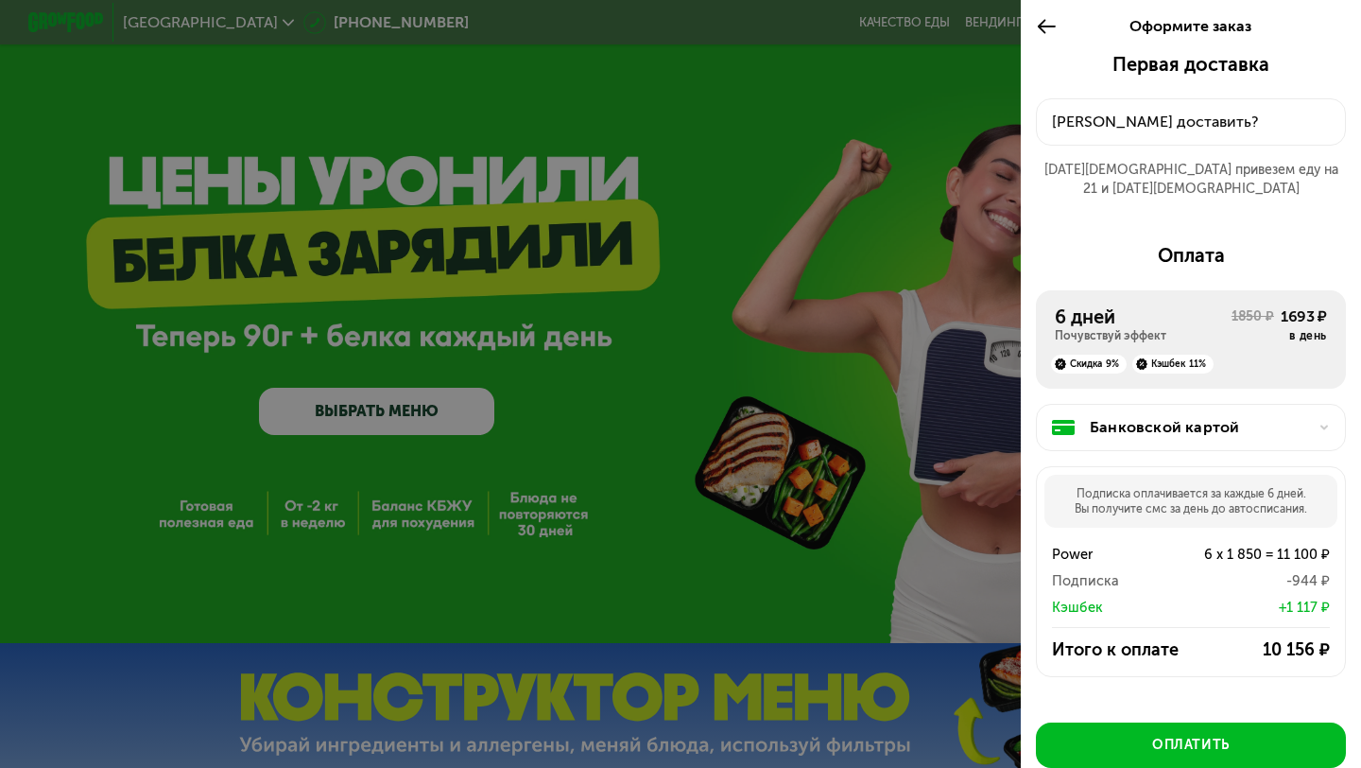
scroll to position [91, 0]
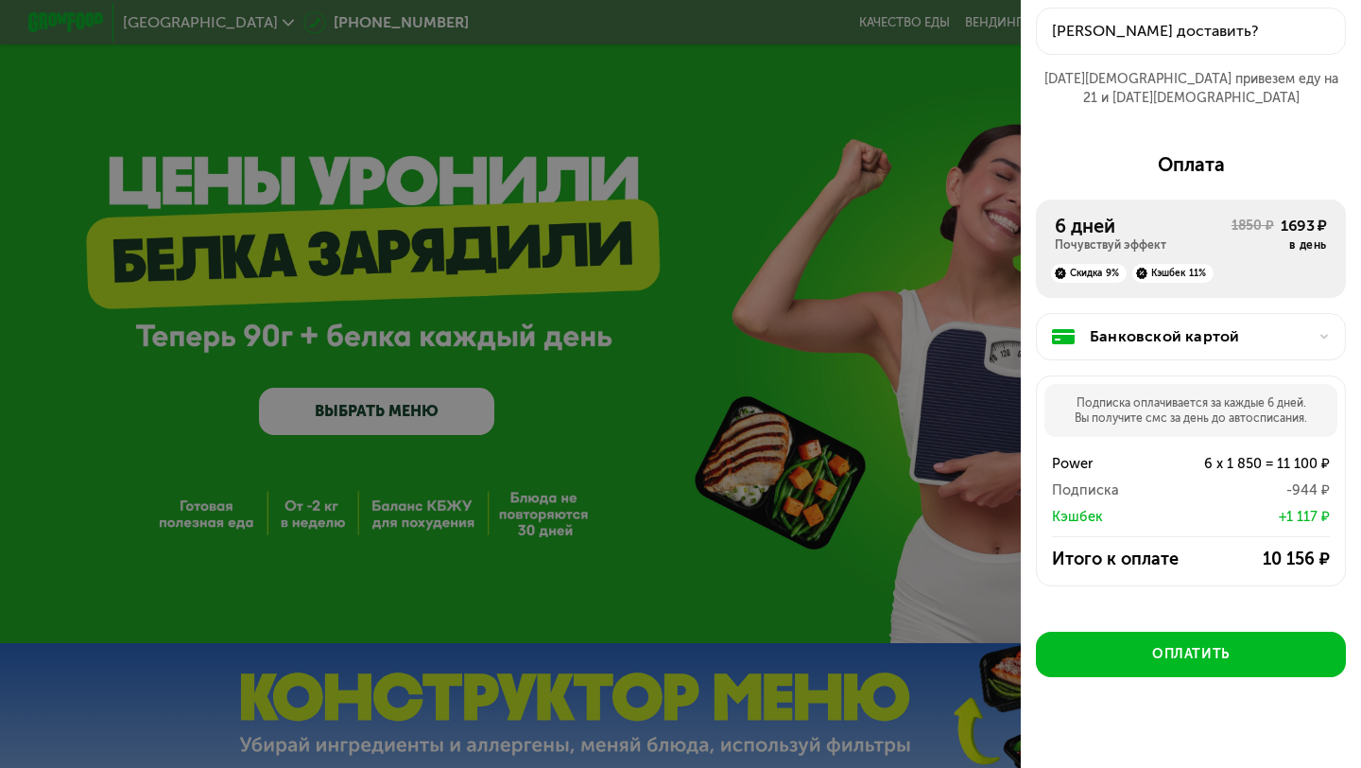
click at [1041, 8] on div "[PERSON_NAME] доставить?" at bounding box center [1191, 31] width 310 height 47
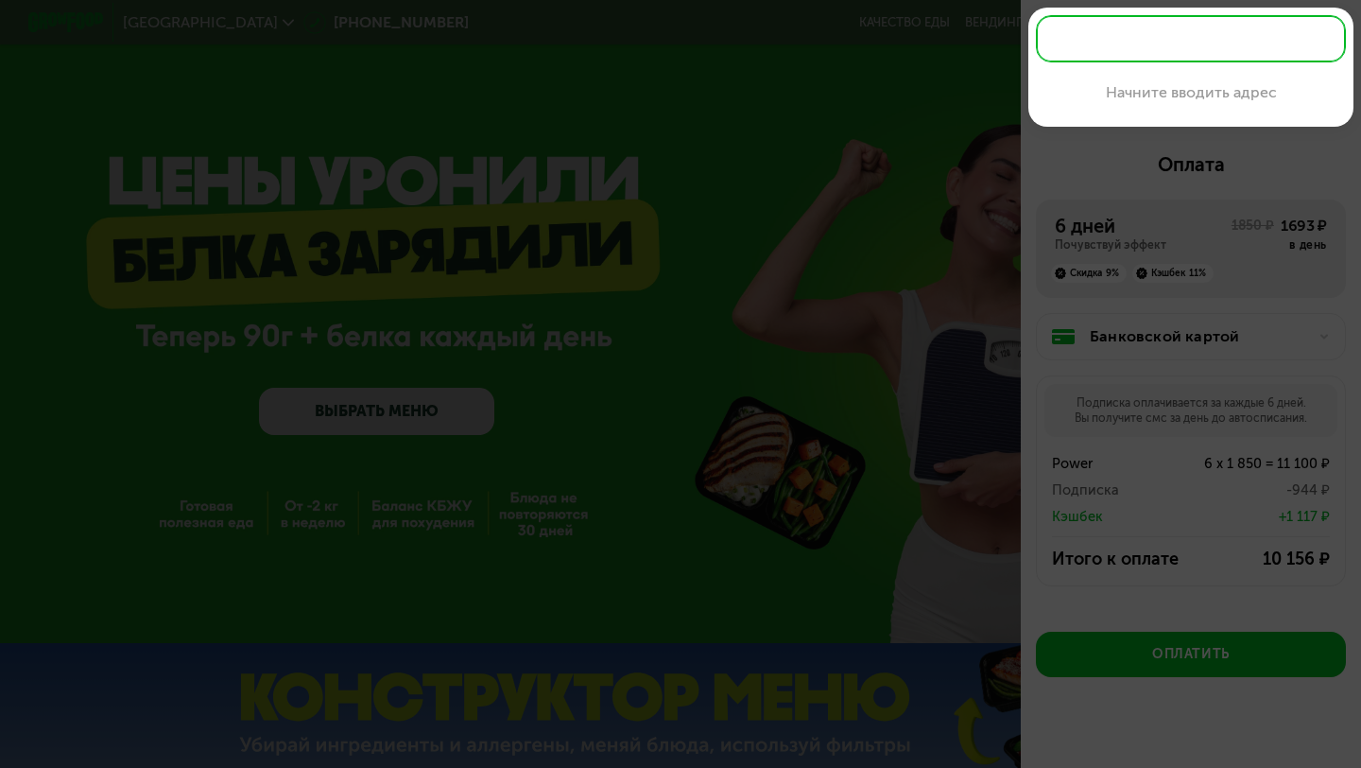
click at [1049, 138] on div at bounding box center [680, 384] width 1361 height 768
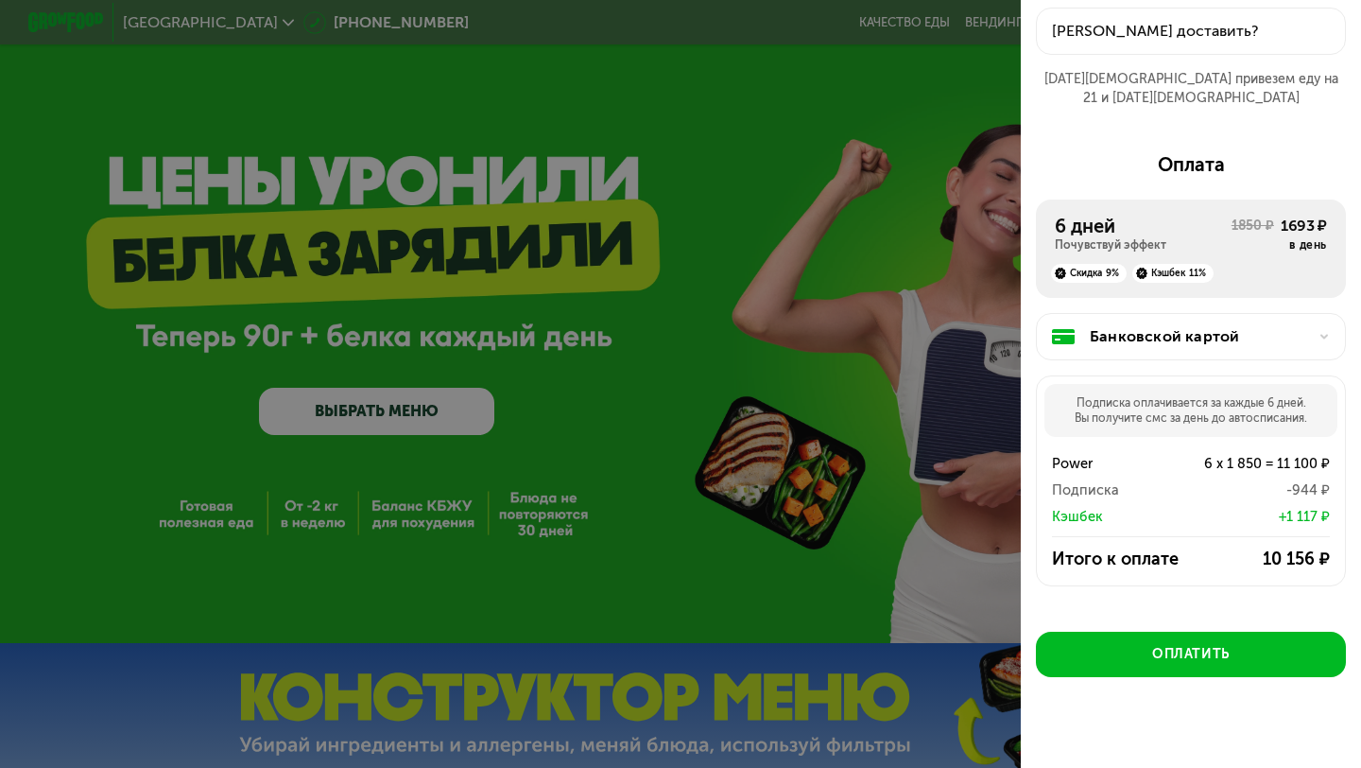
click at [1010, 154] on div at bounding box center [680, 384] width 1361 height 768
click at [1017, 106] on div at bounding box center [680, 384] width 1361 height 768
click at [986, 106] on div at bounding box center [680, 384] width 1361 height 768
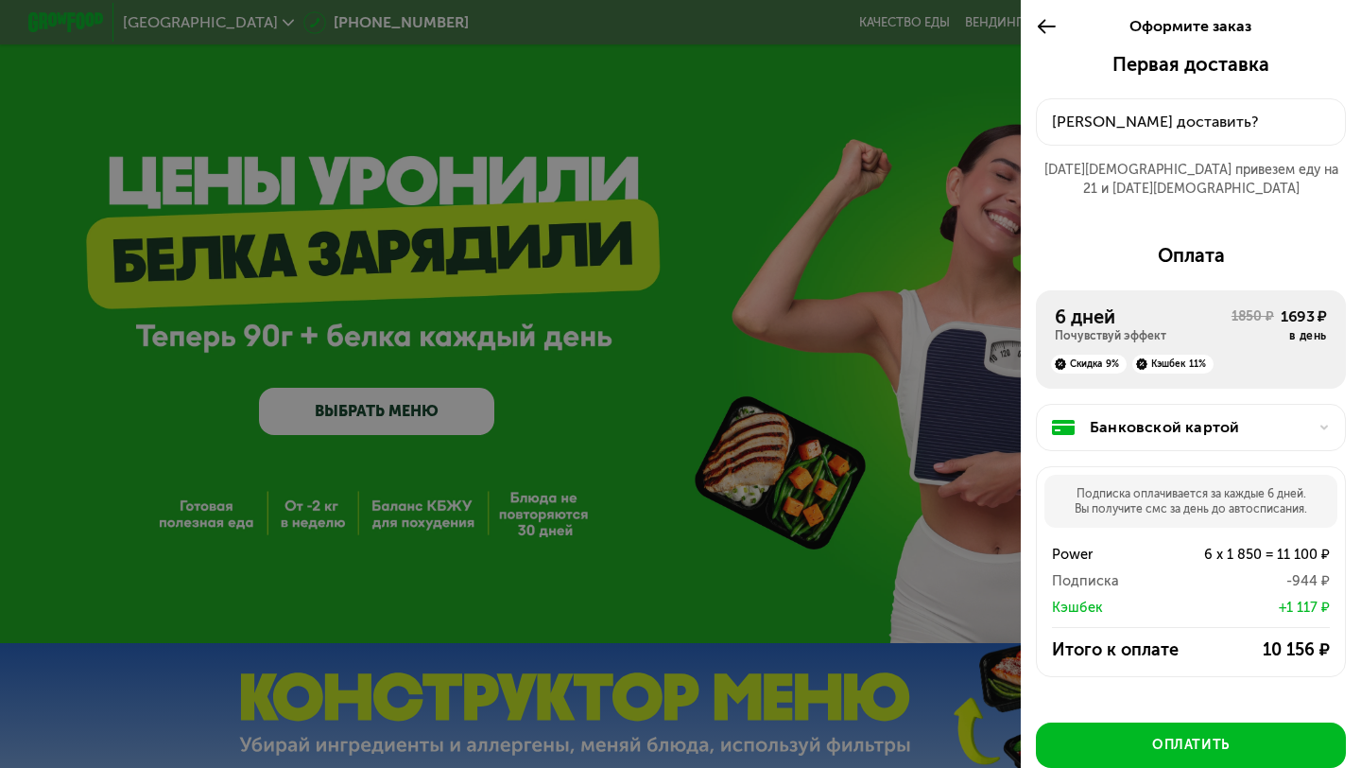
click at [1053, 19] on icon at bounding box center [1047, 26] width 22 height 23
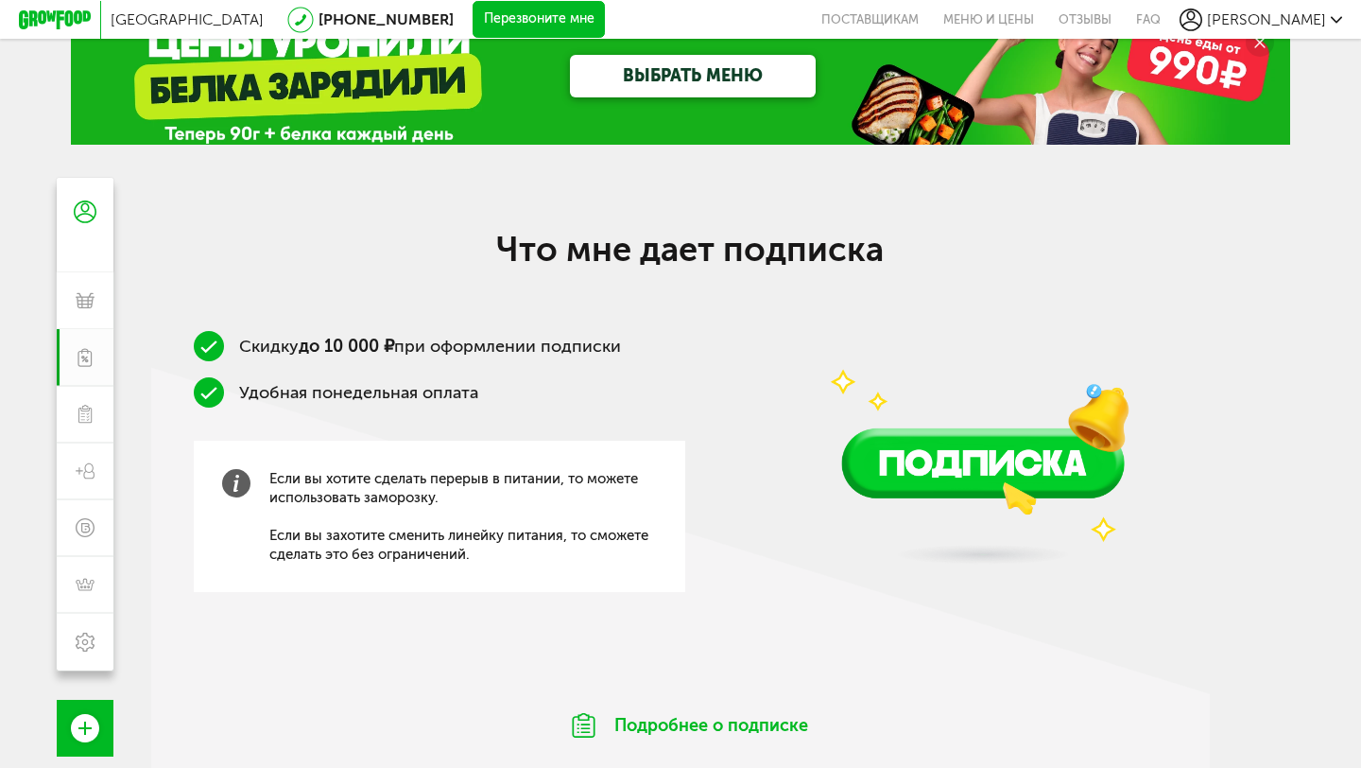
scroll to position [50, 0]
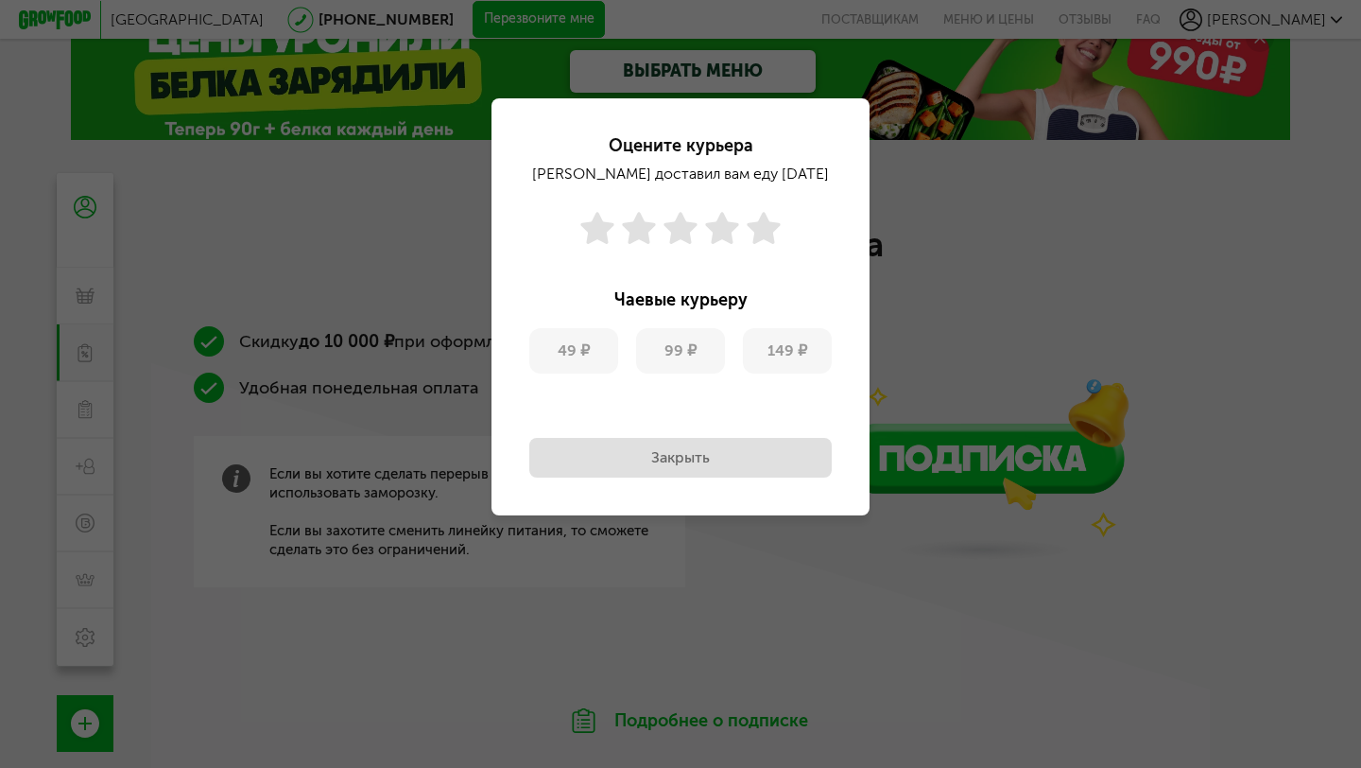
click at [703, 451] on button "Закрыть" at bounding box center [680, 458] width 302 height 40
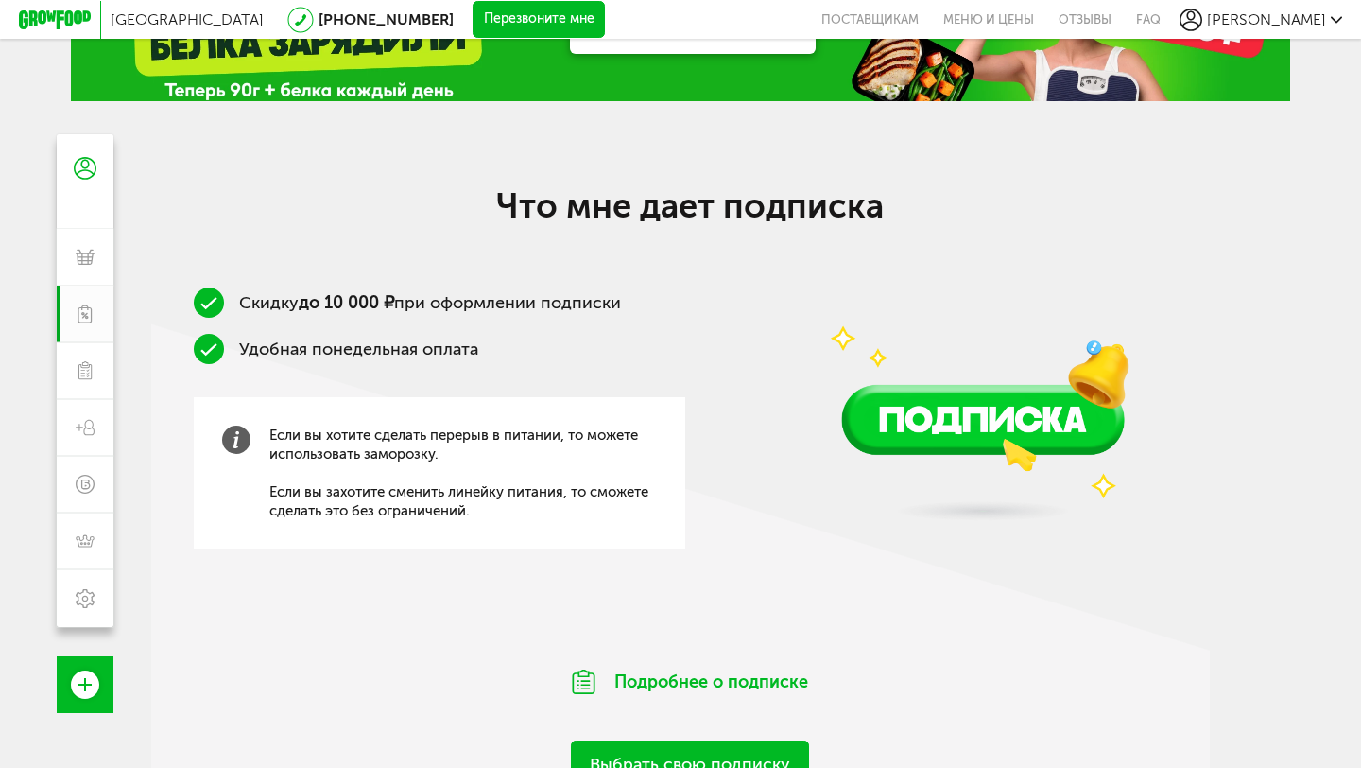
scroll to position [97, 0]
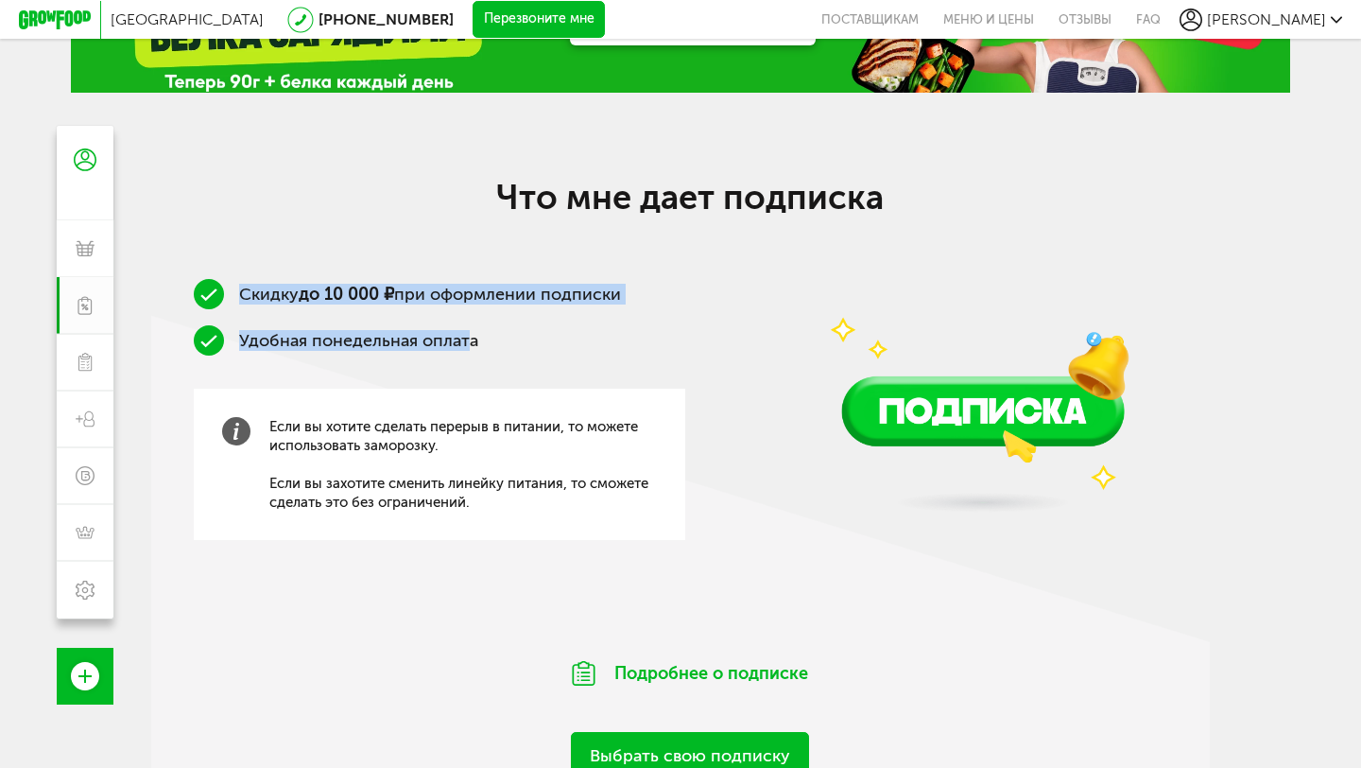
drag, startPoint x: 465, startPoint y: 337, endPoint x: 279, endPoint y: 269, distance: 197.9
click at [279, 271] on div "Что мне дает подписка Скидку до 10 000 ₽ при оформлении подписки Удобная понеде…" at bounding box center [690, 479] width 1078 height 604
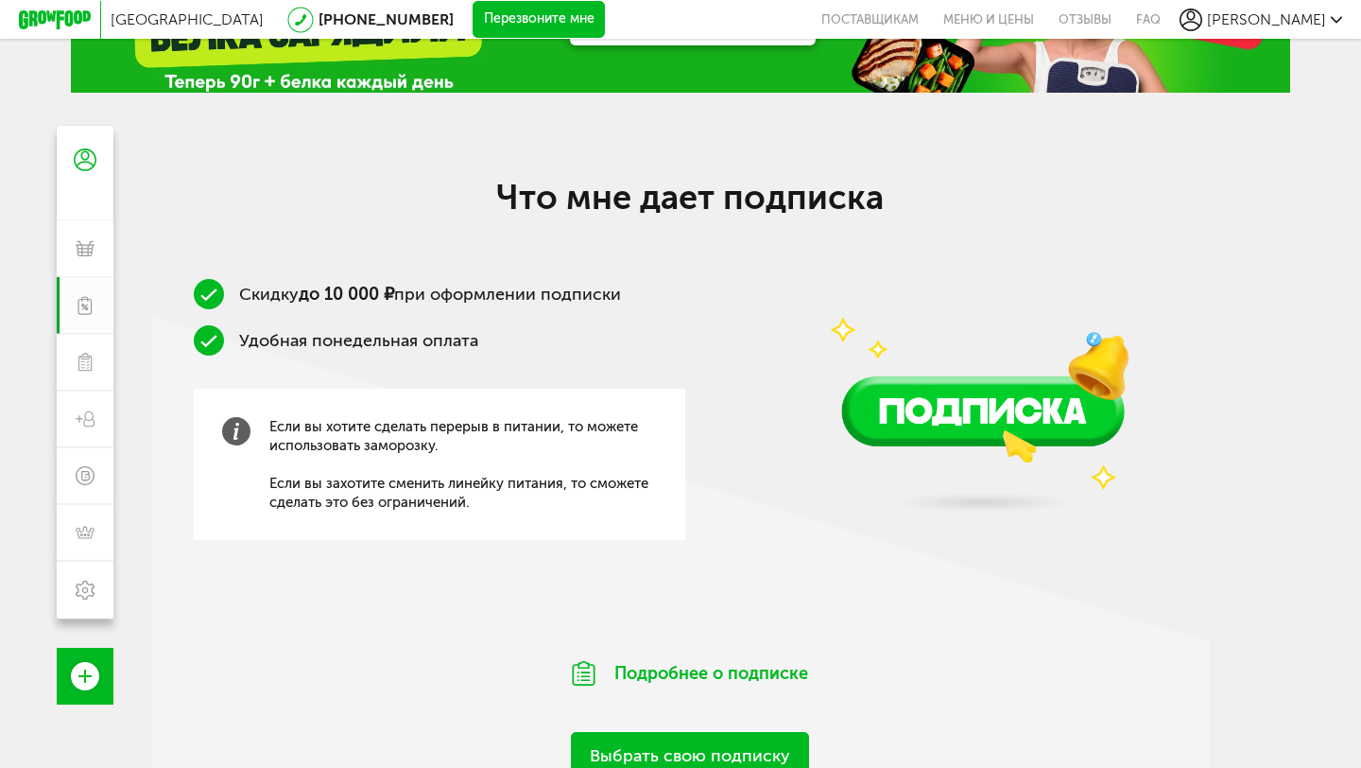
click at [279, 269] on div "Что мне дает подписка Скидку до 10 000 ₽ при оформлении подписки Удобная понеде…" at bounding box center [690, 479] width 1078 height 604
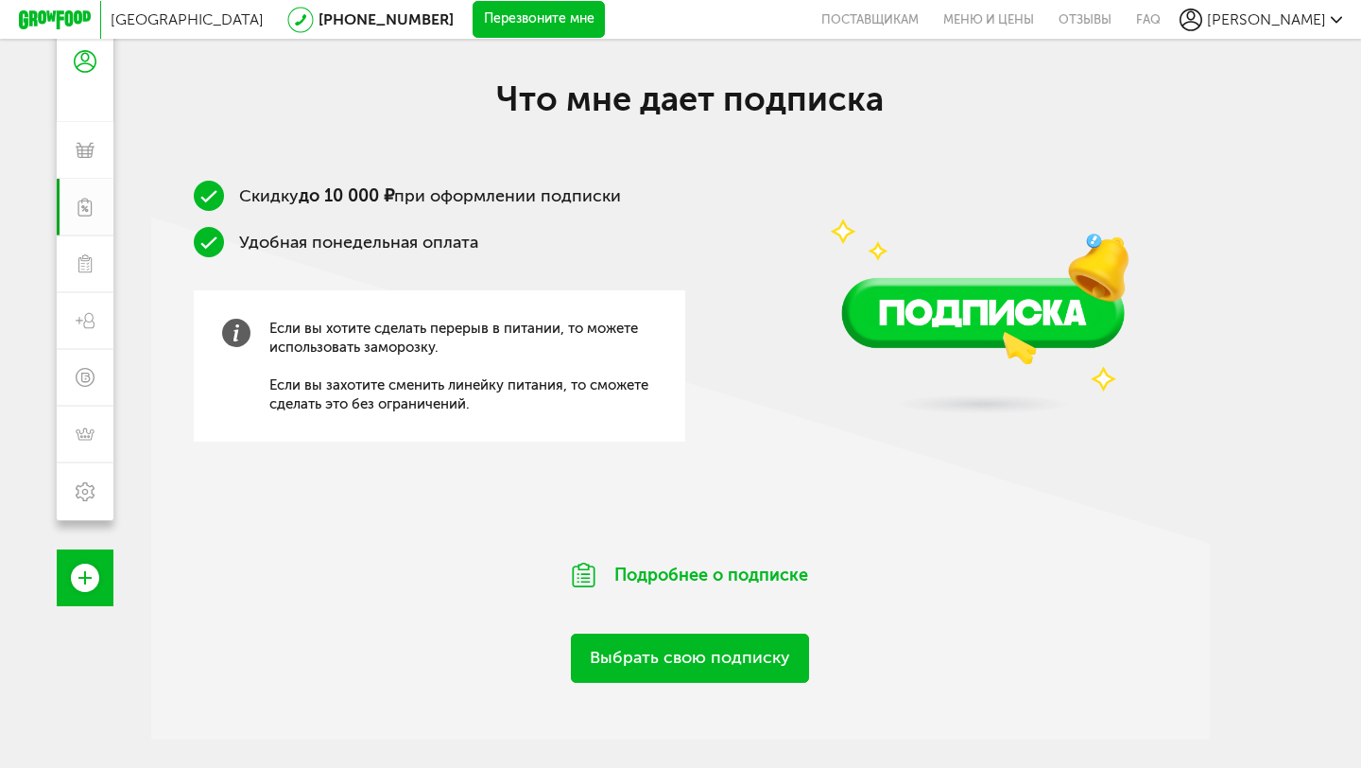
scroll to position [280, 0]
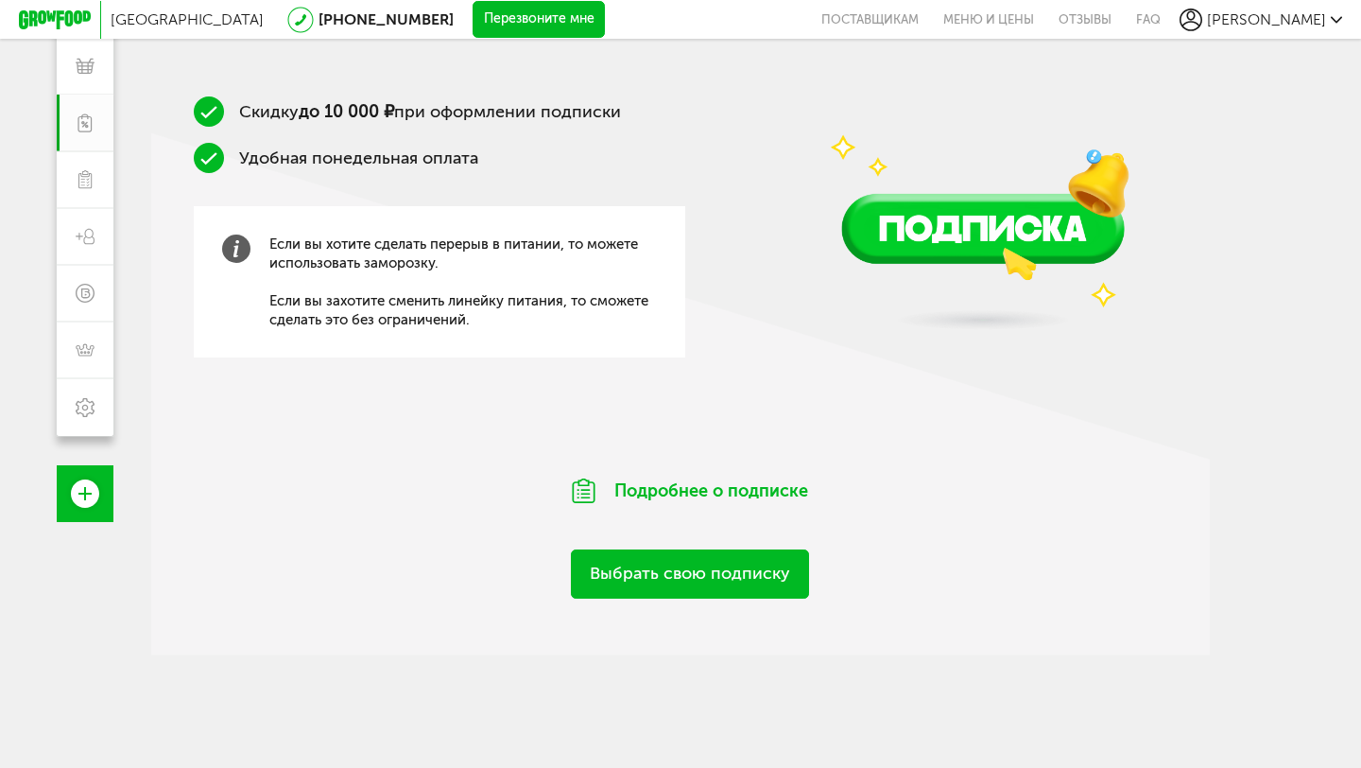
click at [665, 569] on link "Выбрать свою подписку" at bounding box center [690, 573] width 238 height 48
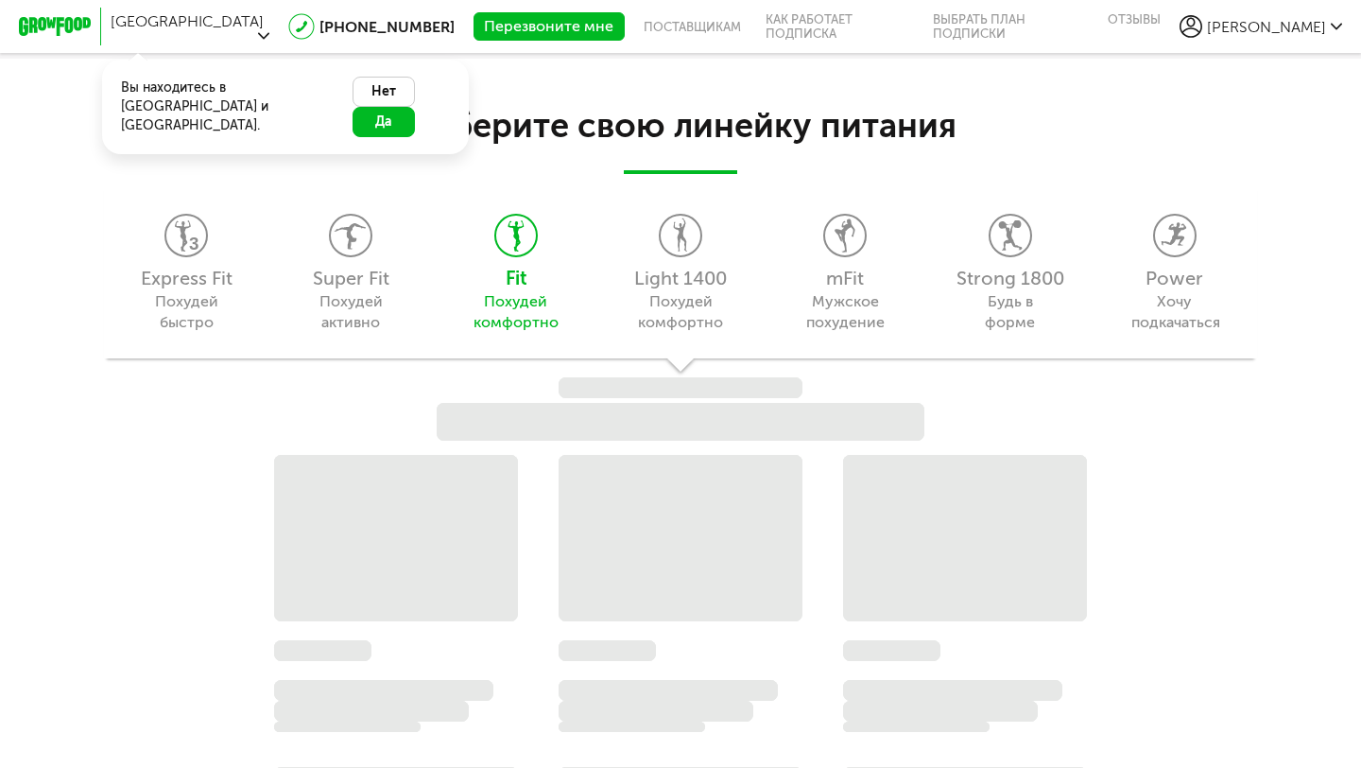
scroll to position [1589, 0]
click at [1175, 275] on div "Express Fit Похудей быстро Super Fit Похудей активно Fit Похудей комфортно Ligh…" at bounding box center [680, 269] width 1153 height 175
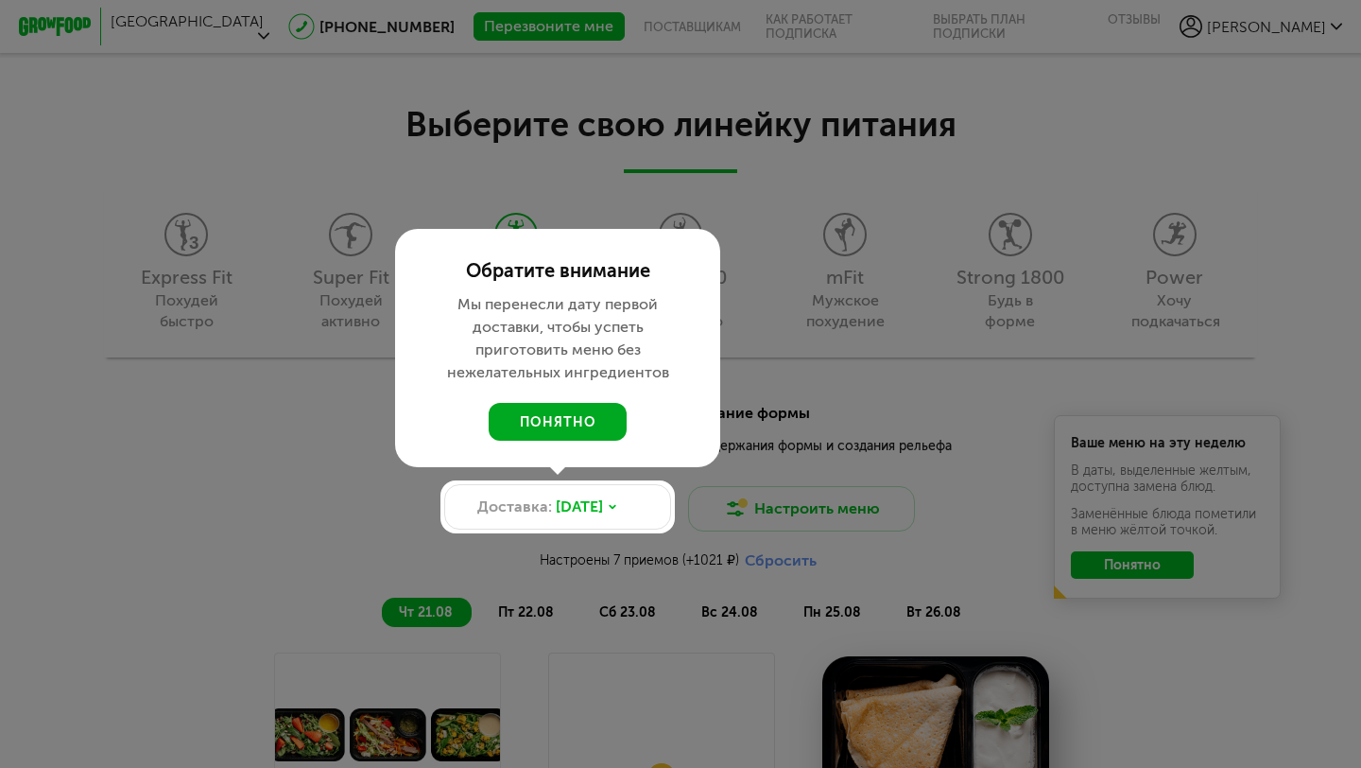
click at [591, 420] on button "понятно" at bounding box center [558, 422] width 138 height 38
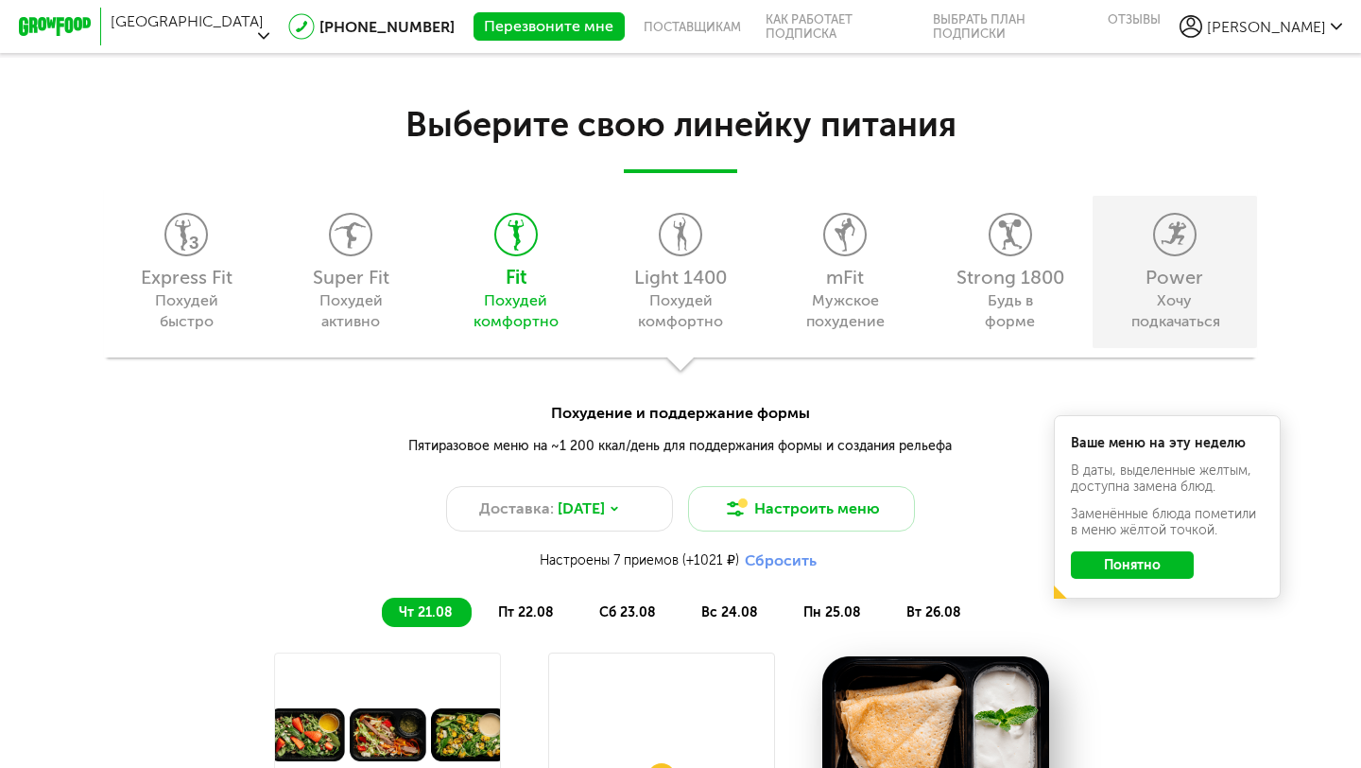
click at [1132, 276] on div "Power" at bounding box center [1175, 277] width 146 height 19
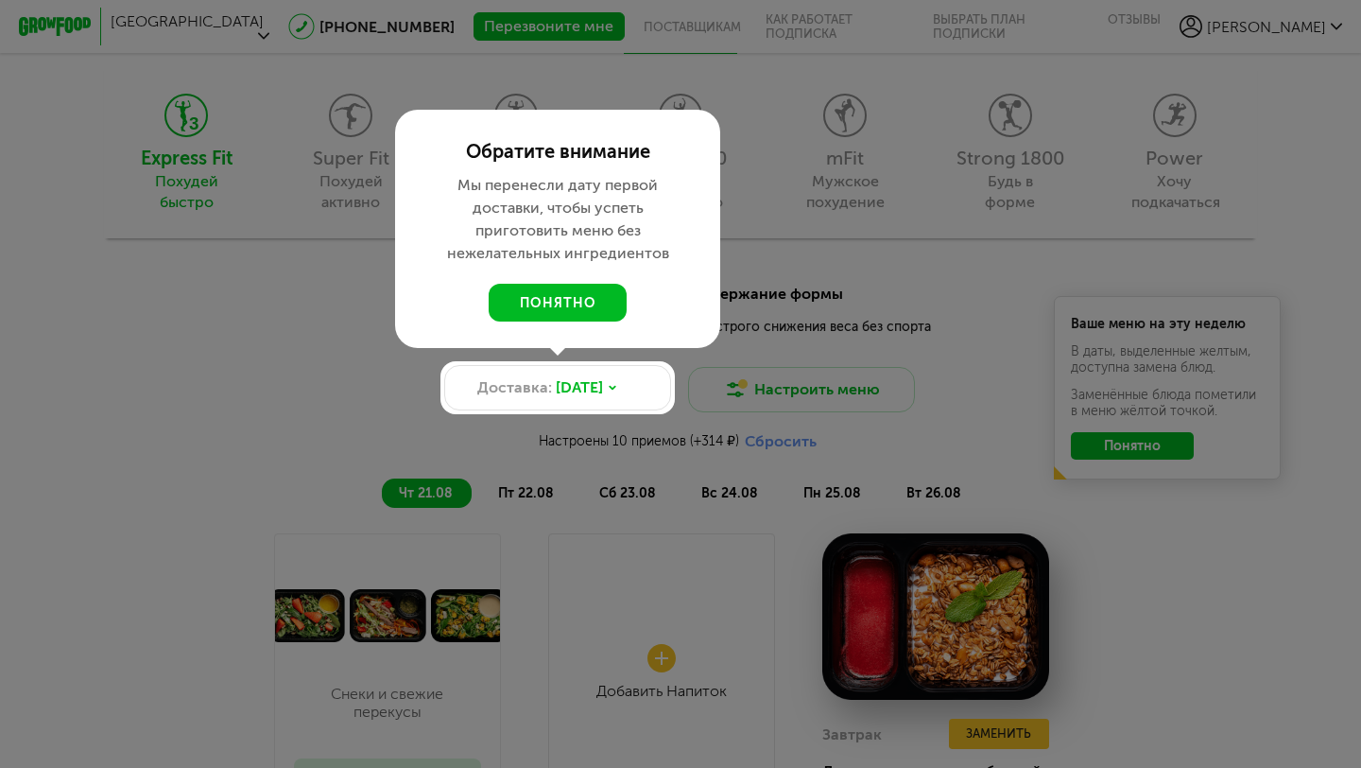
scroll to position [1733, 0]
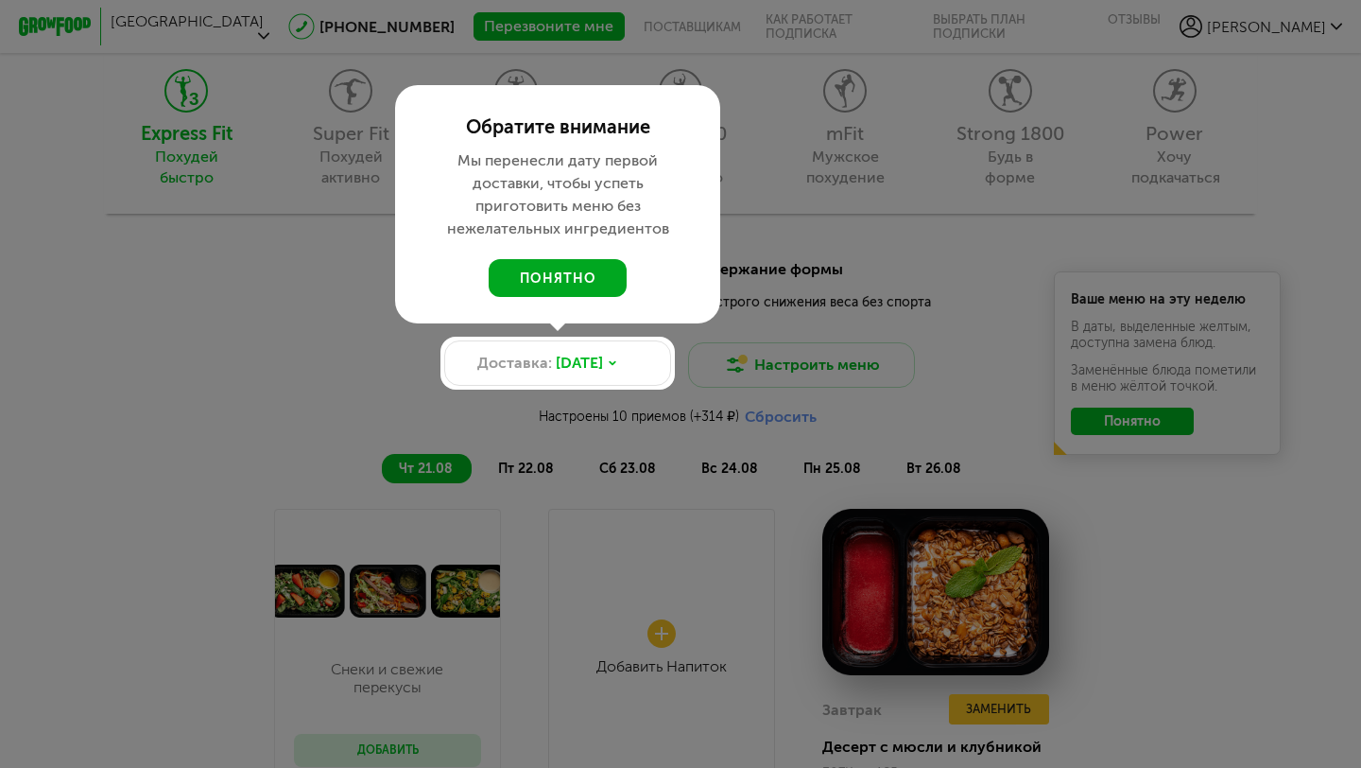
click at [607, 267] on button "понятно" at bounding box center [558, 278] width 138 height 38
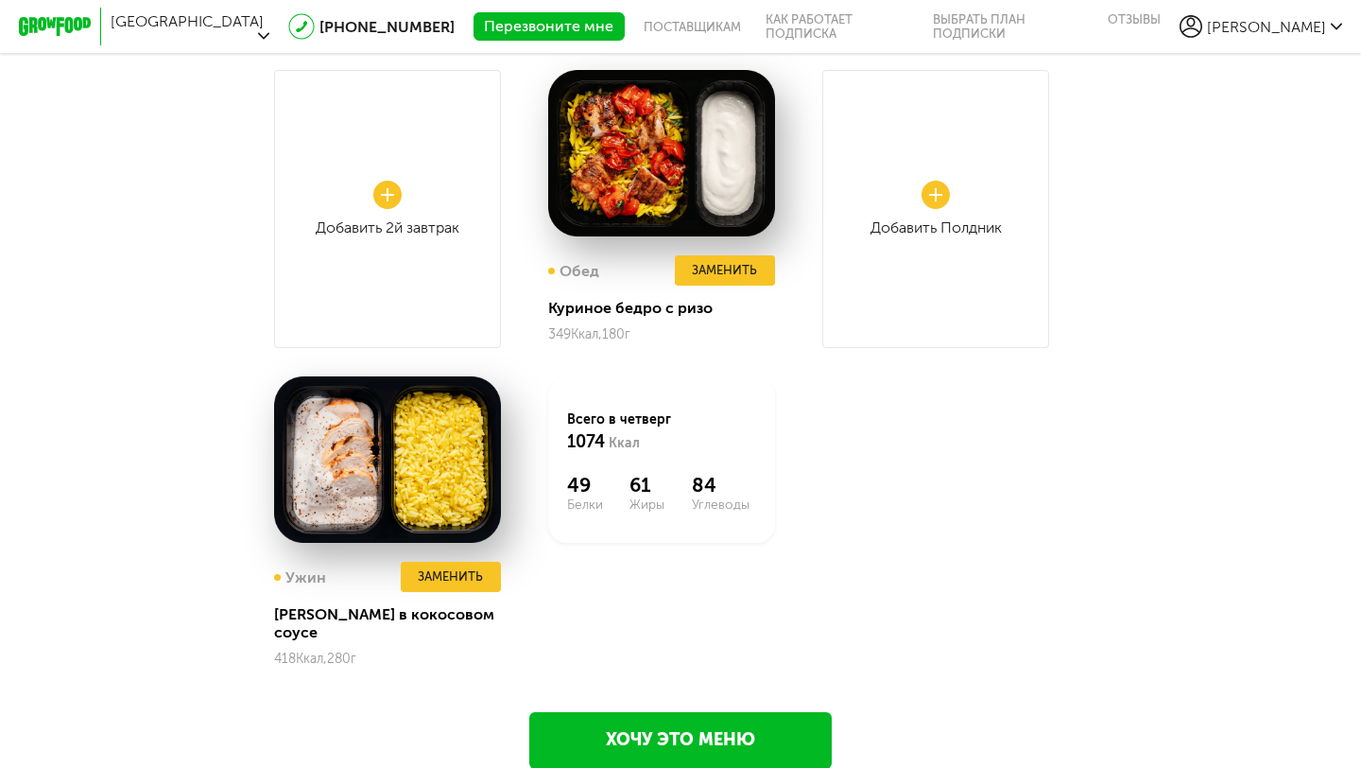
scroll to position [2015, 0]
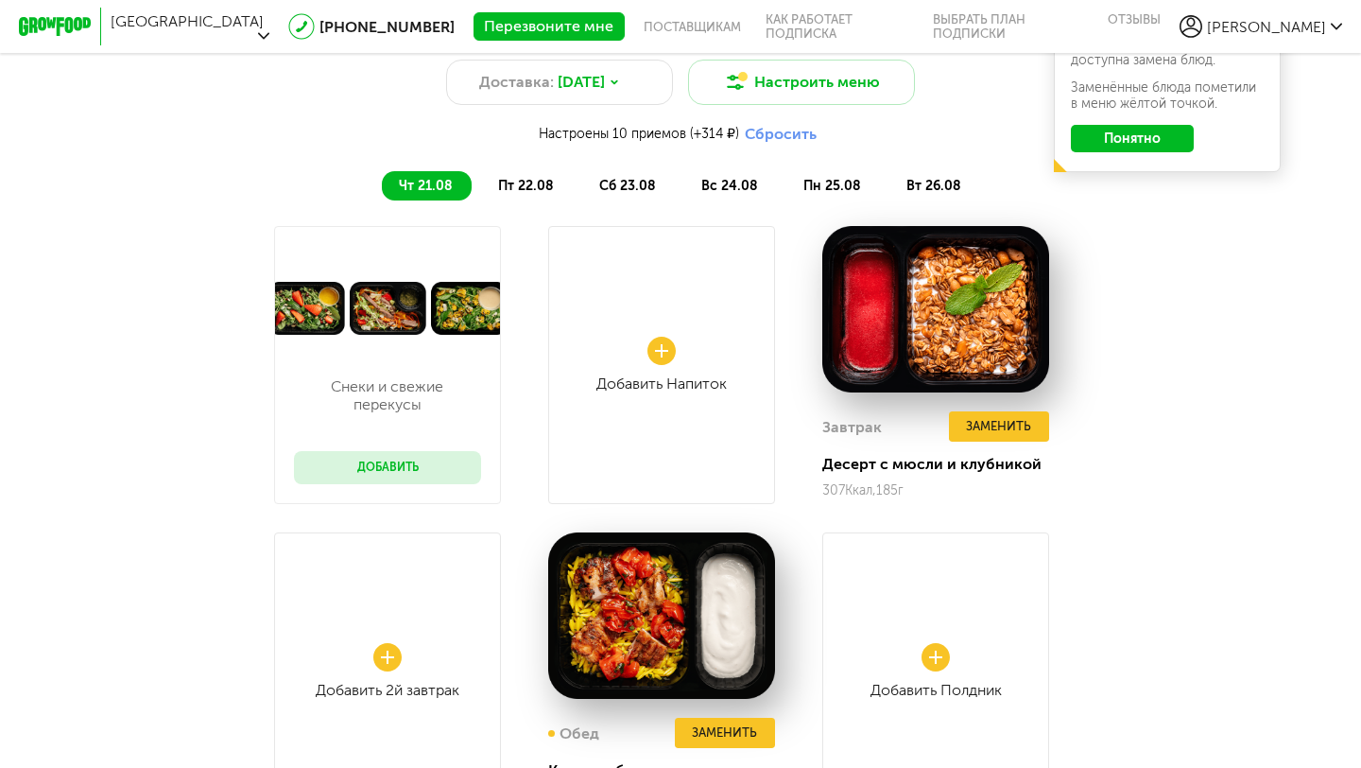
click at [632, 365] on link "Добавить Напиток" at bounding box center [661, 365] width 227 height 278
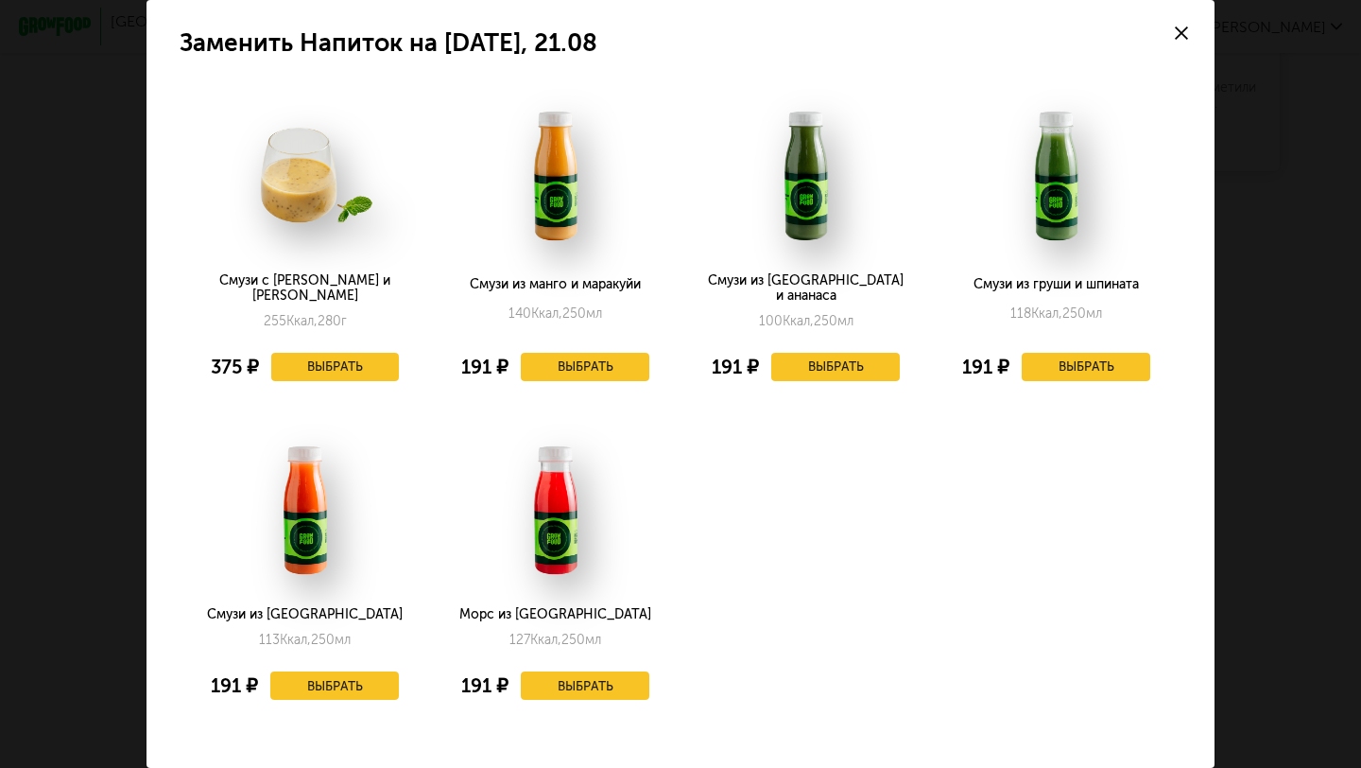
click at [1185, 16] on div at bounding box center [1182, 33] width 66 height 66
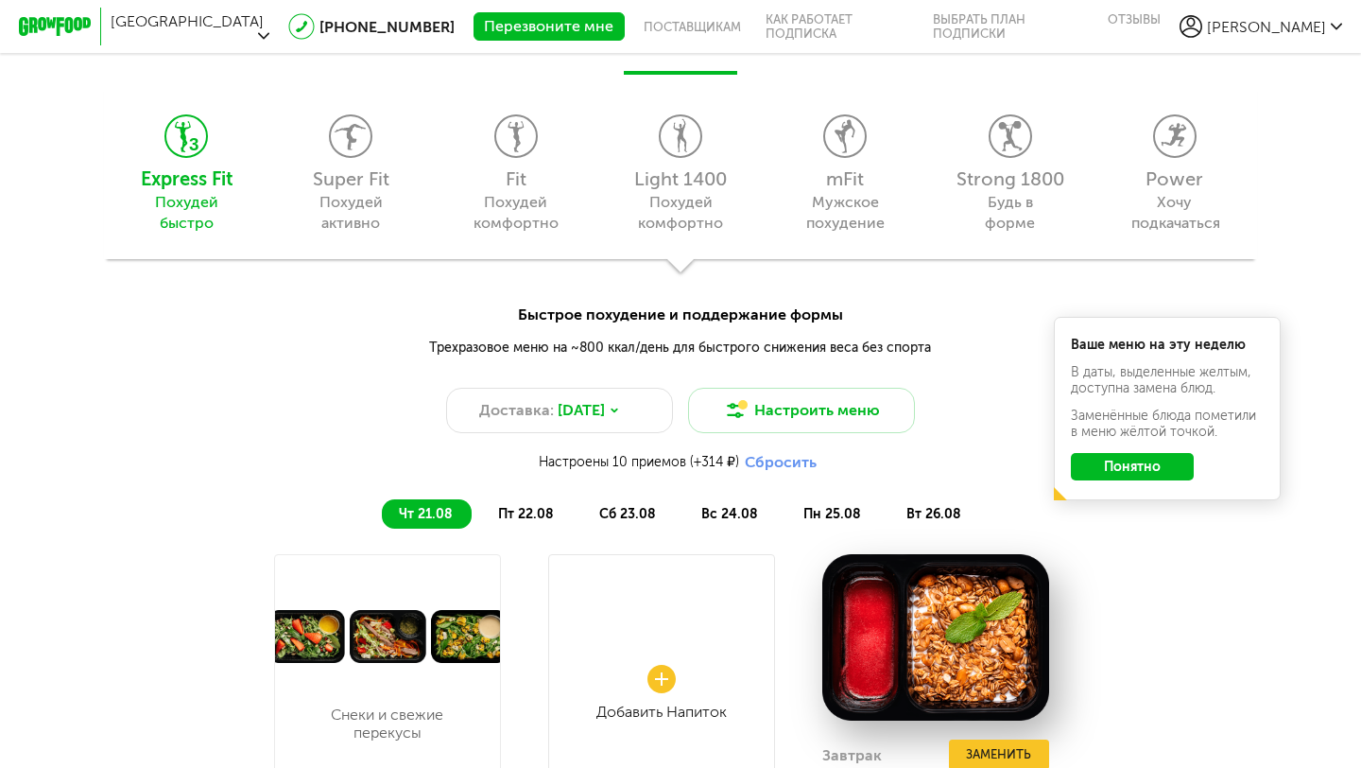
scroll to position [1522, 0]
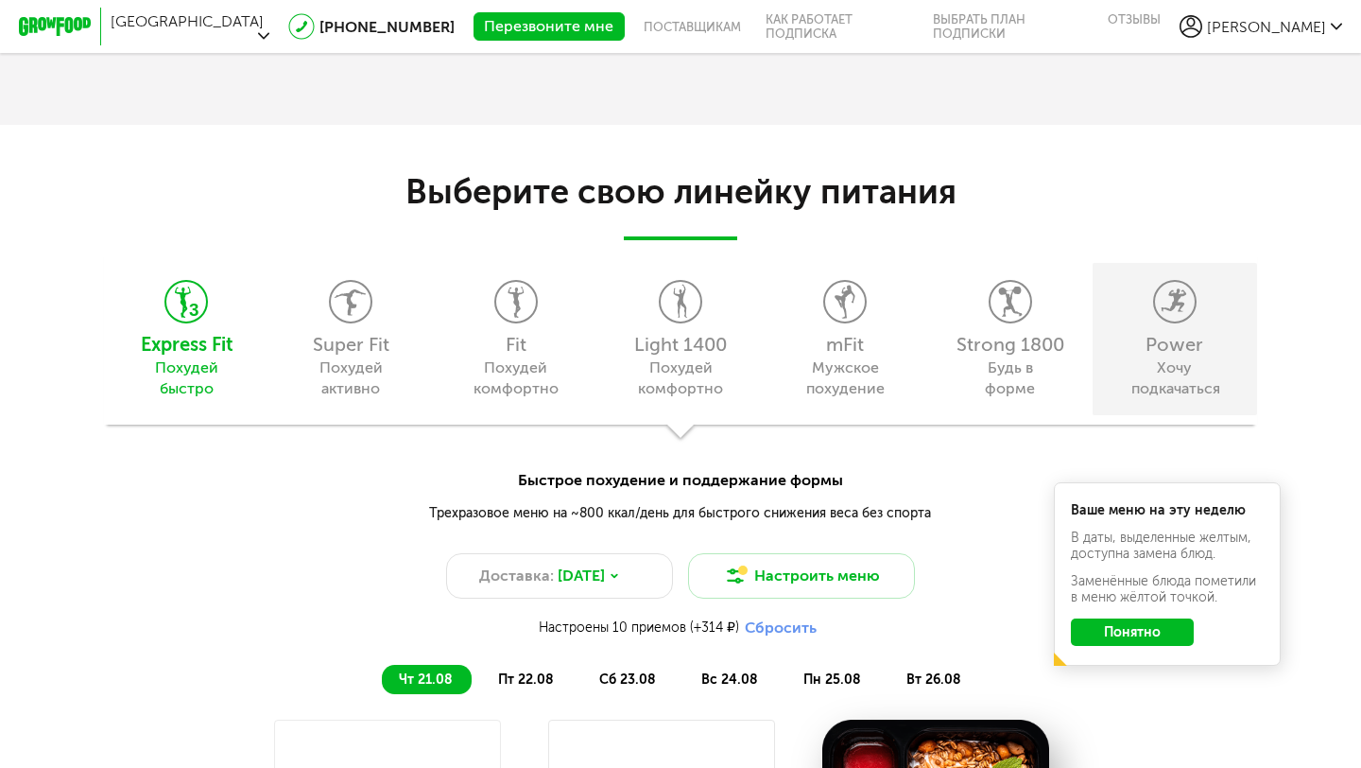
click at [1111, 306] on div "Power Хочу подкачаться" at bounding box center [1175, 339] width 164 height 152
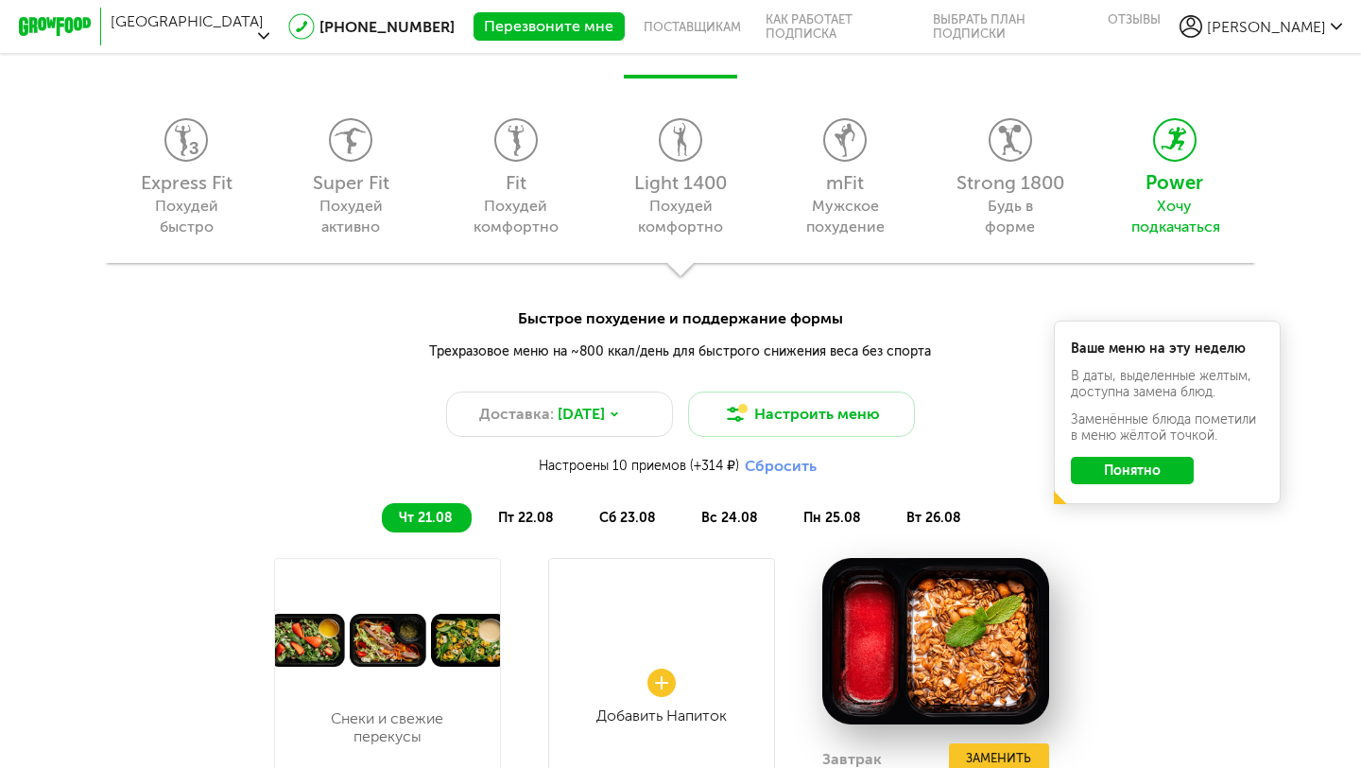
click at [1096, 473] on button "Понятно" at bounding box center [1132, 470] width 123 height 27
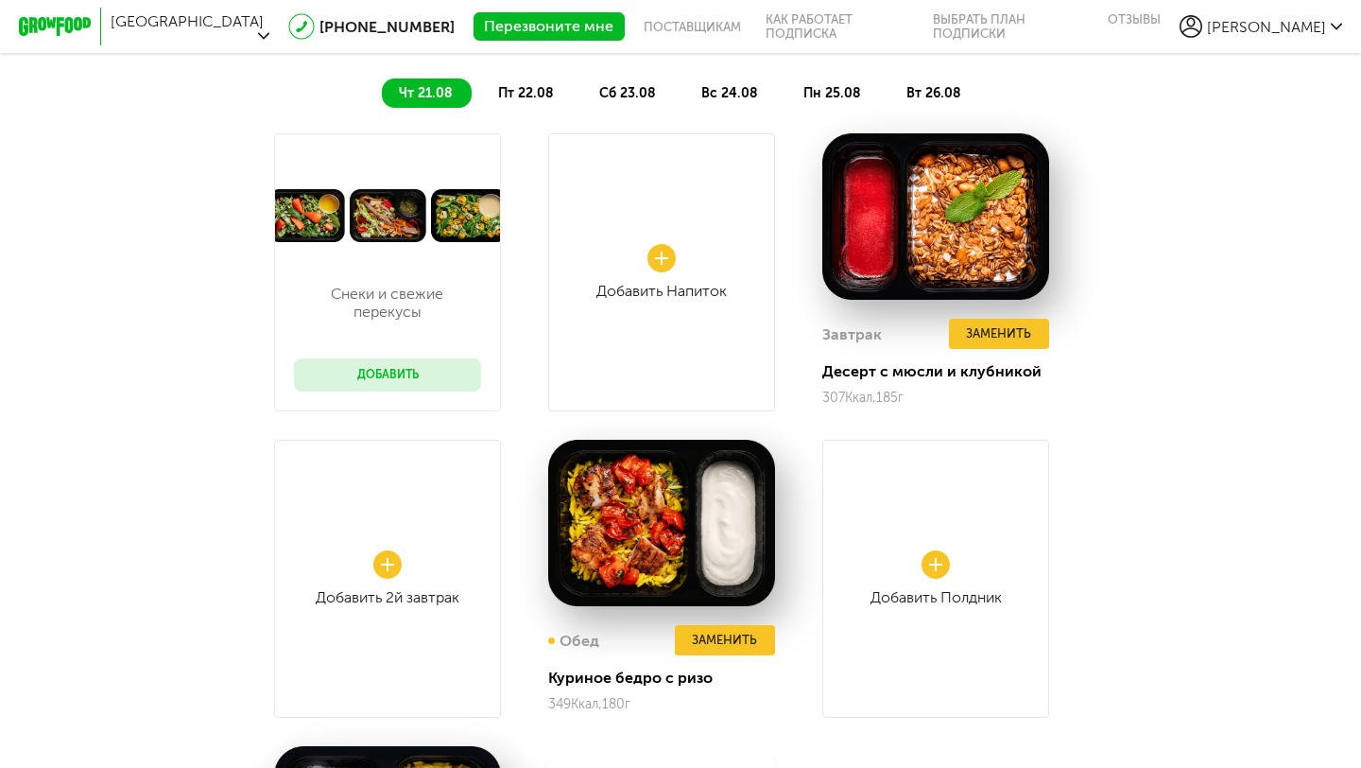
scroll to position [2114, 0]
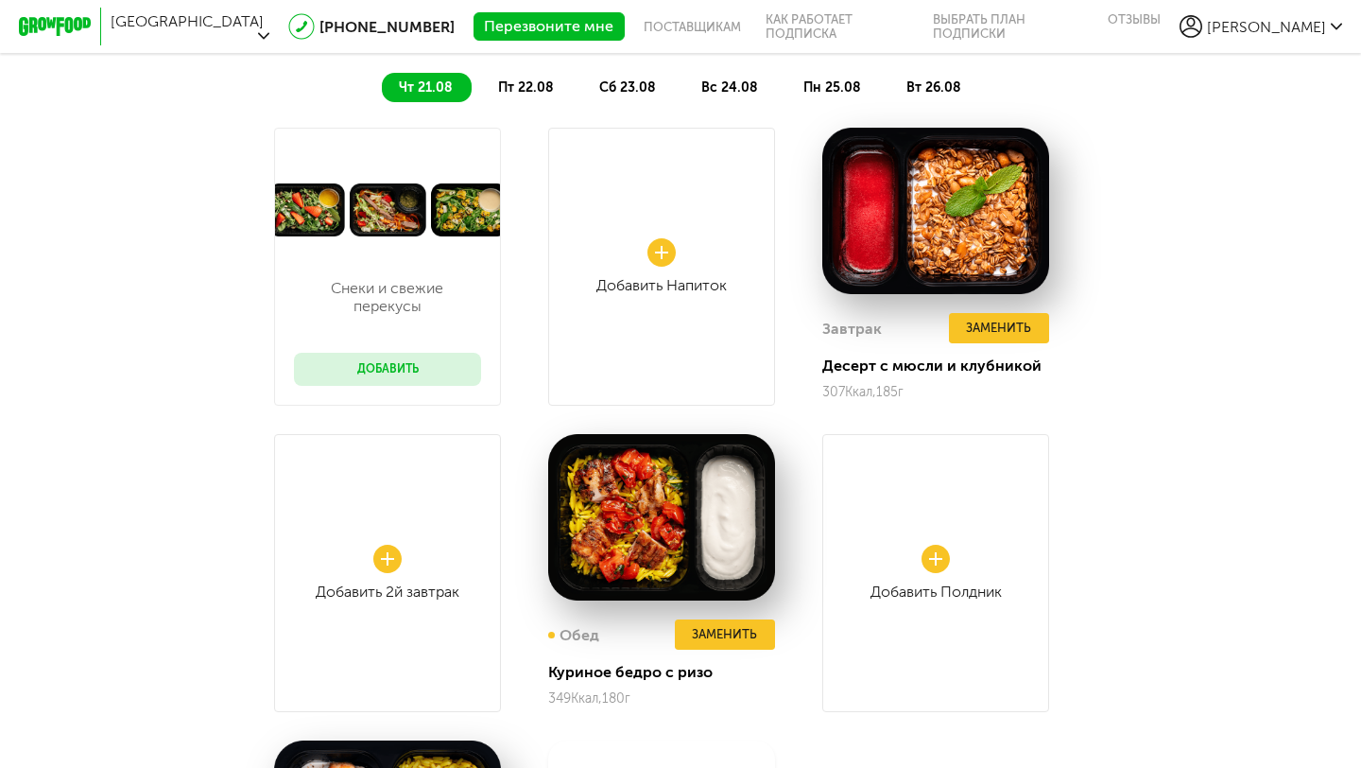
click at [956, 520] on link "Добавить Полдник" at bounding box center [935, 573] width 227 height 278
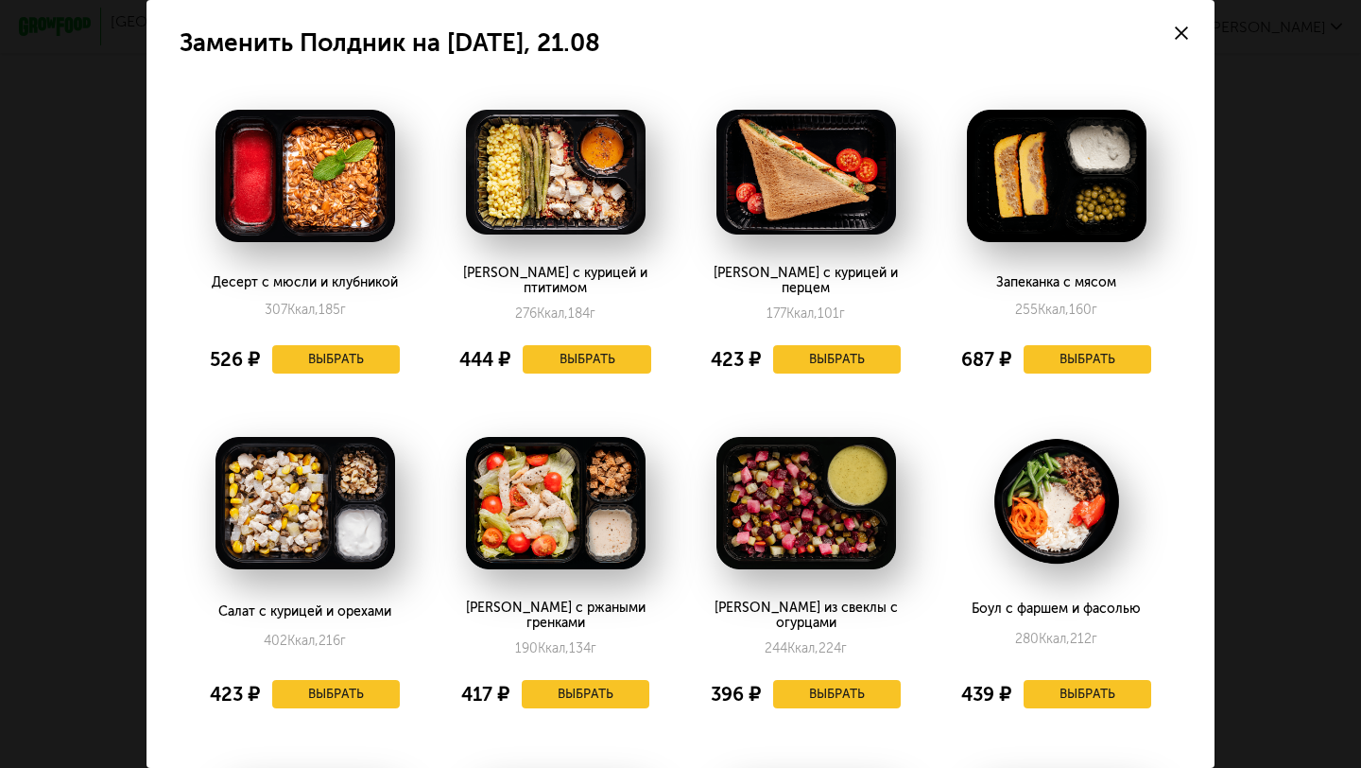
click at [1188, 34] on div at bounding box center [1182, 33] width 66 height 66
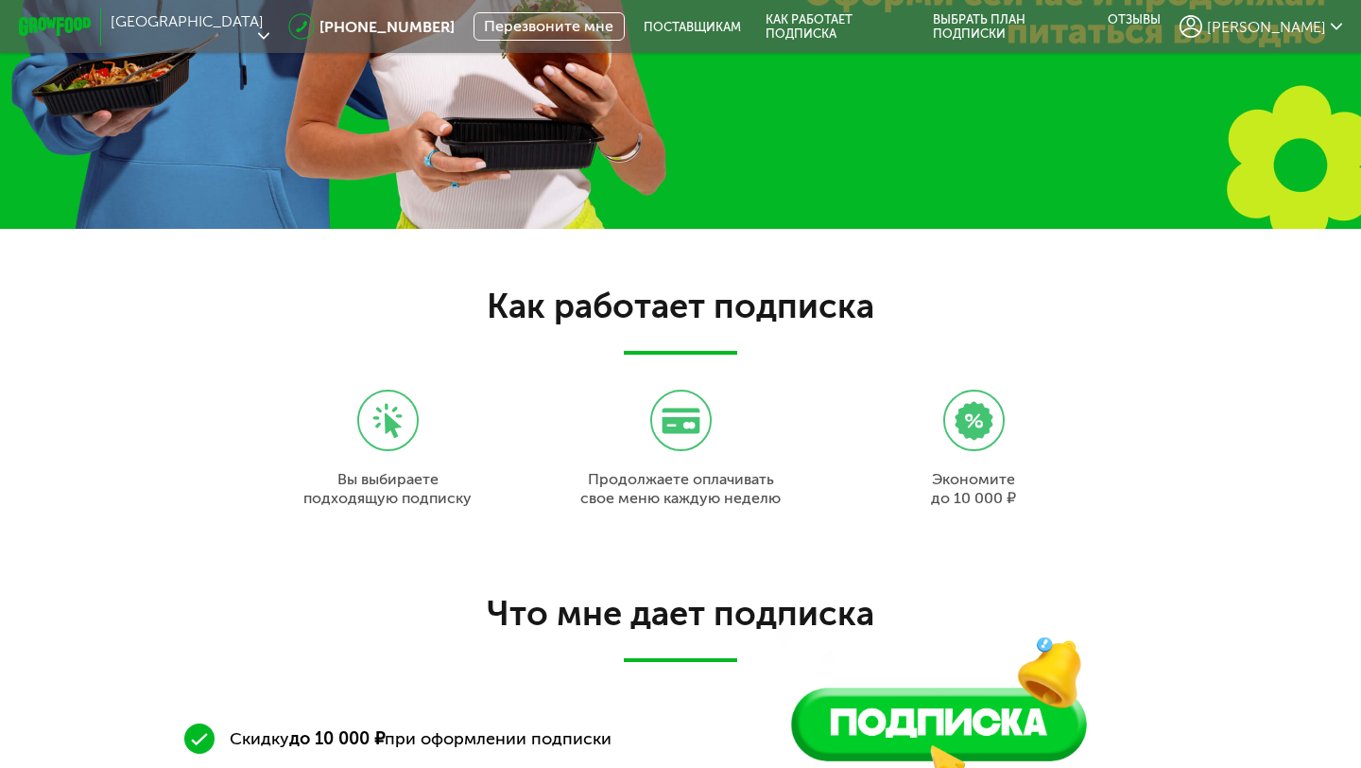
scroll to position [870, 0]
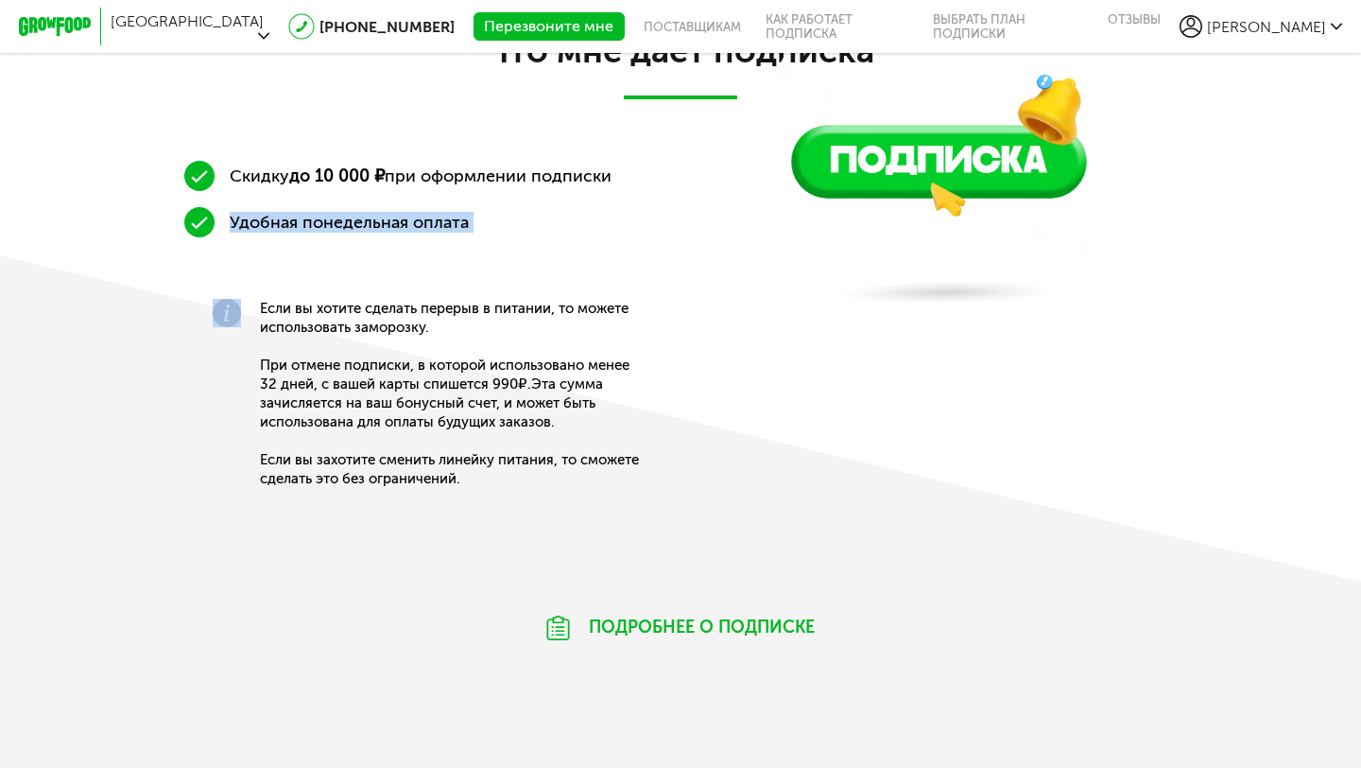
drag, startPoint x: 479, startPoint y: 257, endPoint x: 275, endPoint y: 183, distance: 217.1
click at [275, 184] on div "Скидку до 10 000 ₽ при оформлении подписки Удобная понедельная оплата Если вы х…" at bounding box center [430, 362] width 492 height 403
click at [275, 183] on span "Скидку до 10 000 ₽ при оформлении подписки" at bounding box center [421, 175] width 382 height 21
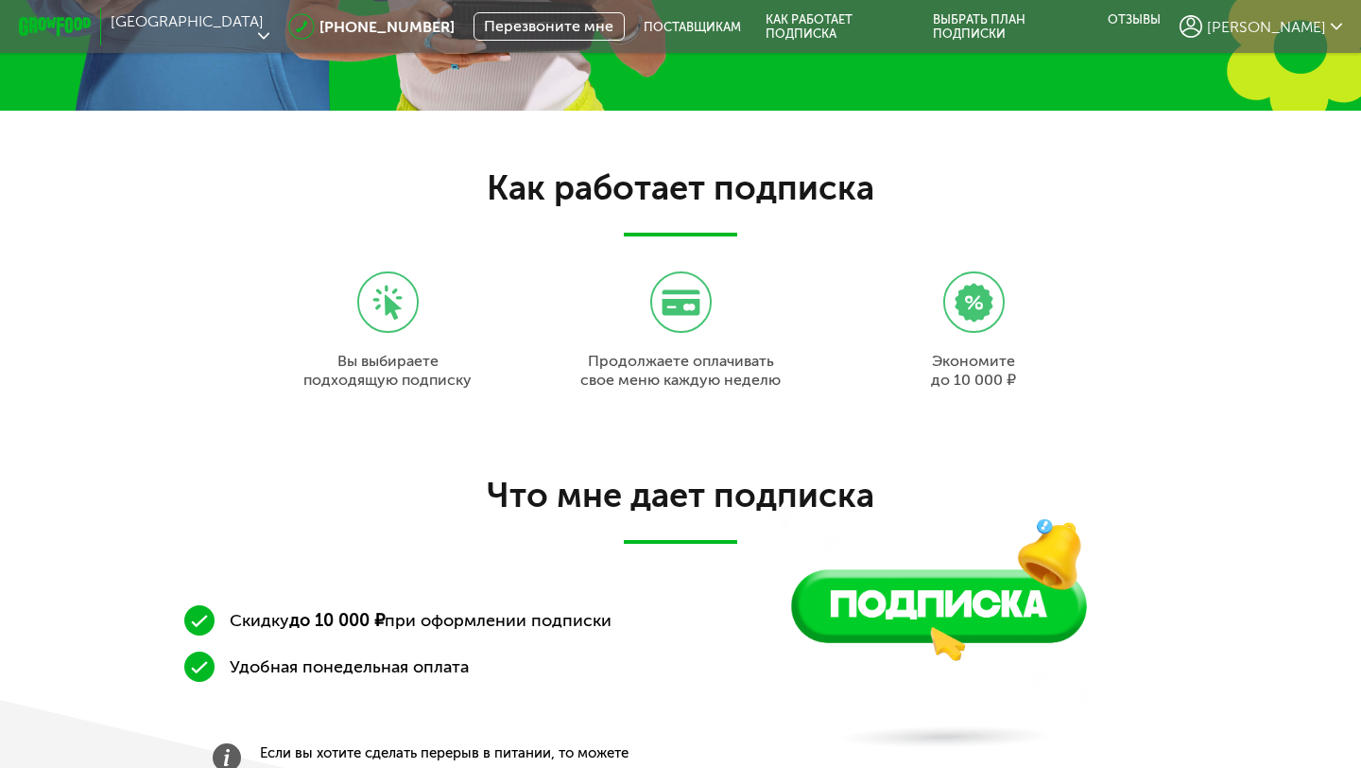
scroll to position [0, 0]
